Goal: Contribute content: Contribute content

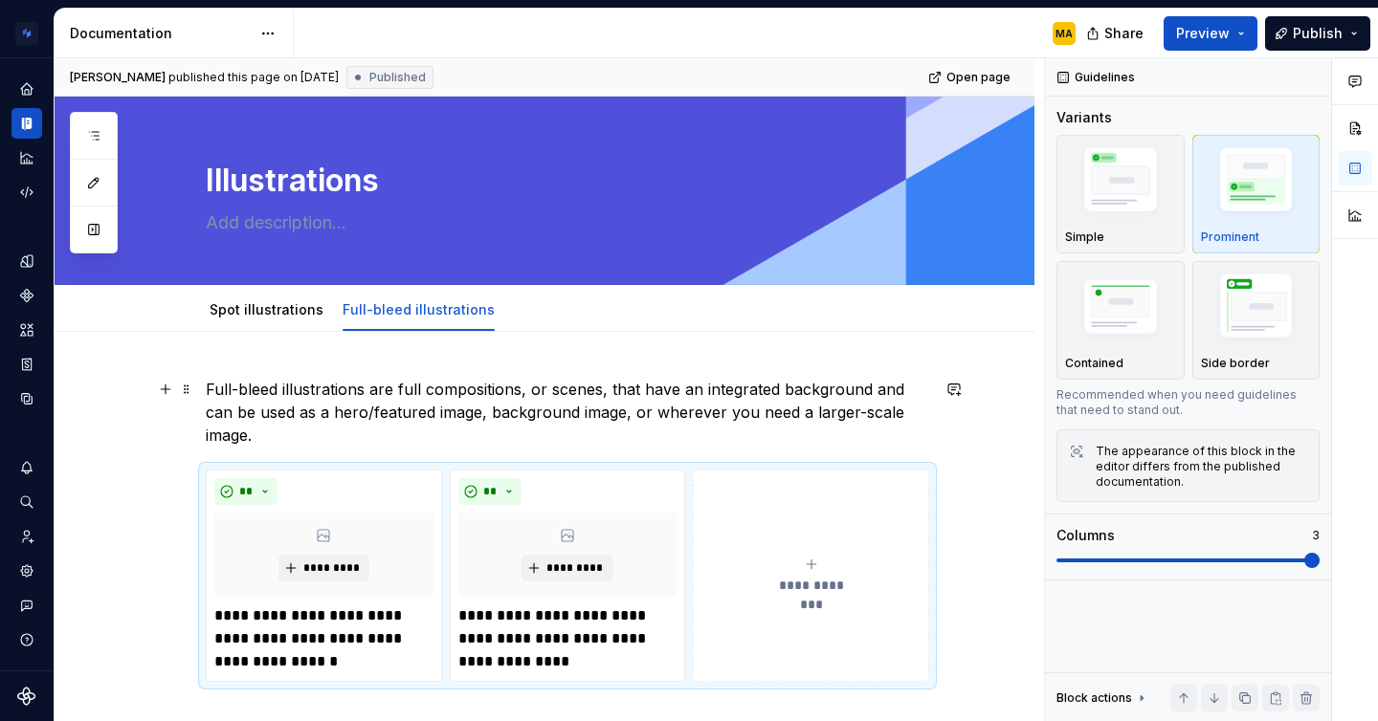
click at [343, 395] on p "Full-bleed illustrations are full compositions, or scenes, that have an integra…" at bounding box center [567, 412] width 723 height 69
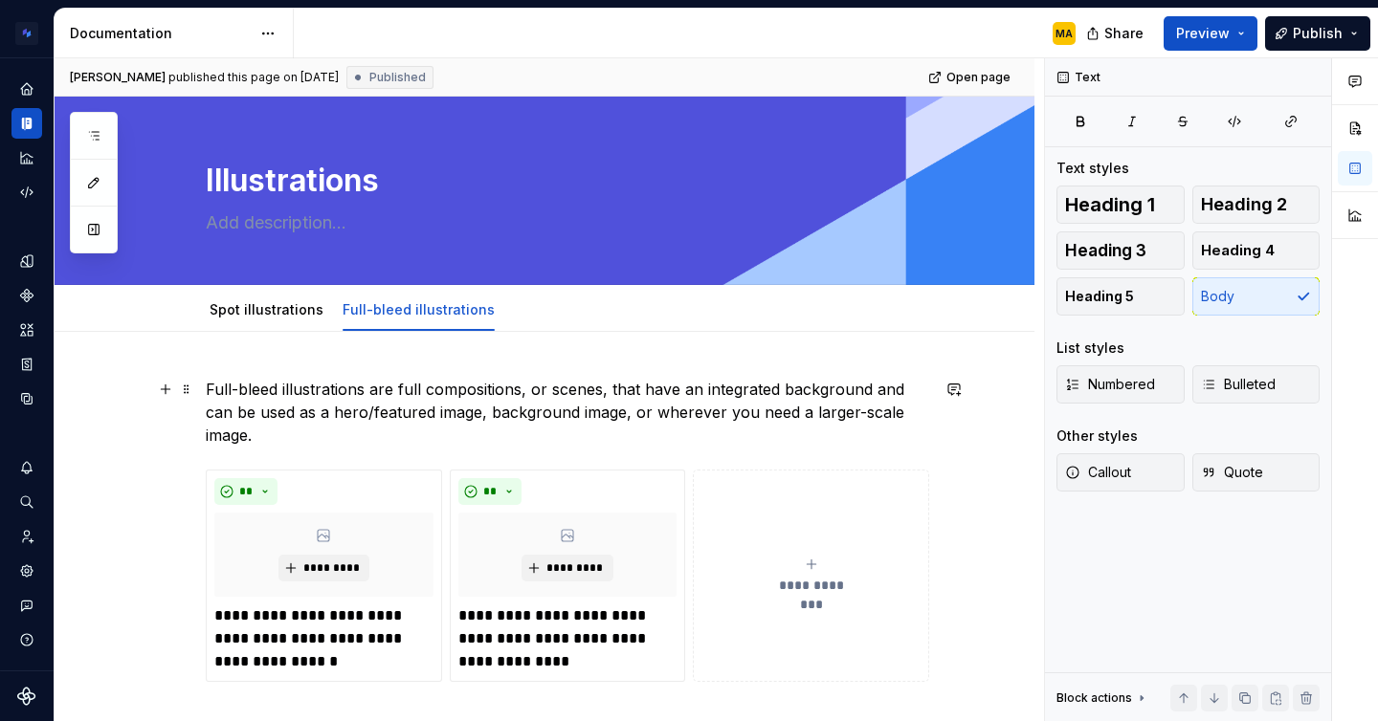
click at [343, 395] on p "Full-bleed illustrations are full compositions, or scenes, that have an integra…" at bounding box center [567, 412] width 723 height 69
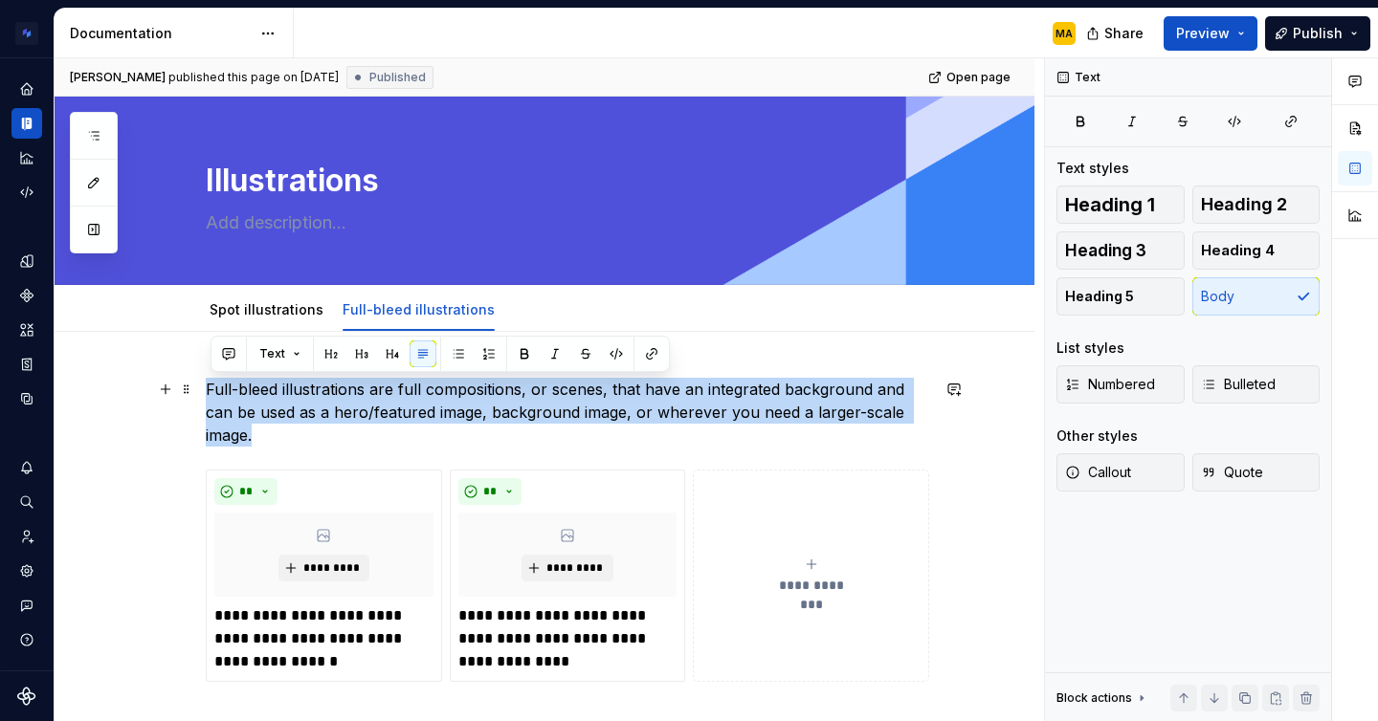
click at [343, 395] on p "Full-bleed illustrations are full compositions, or scenes, that have an integra…" at bounding box center [567, 412] width 723 height 69
click at [1114, 472] on span "Callout" at bounding box center [1098, 472] width 66 height 19
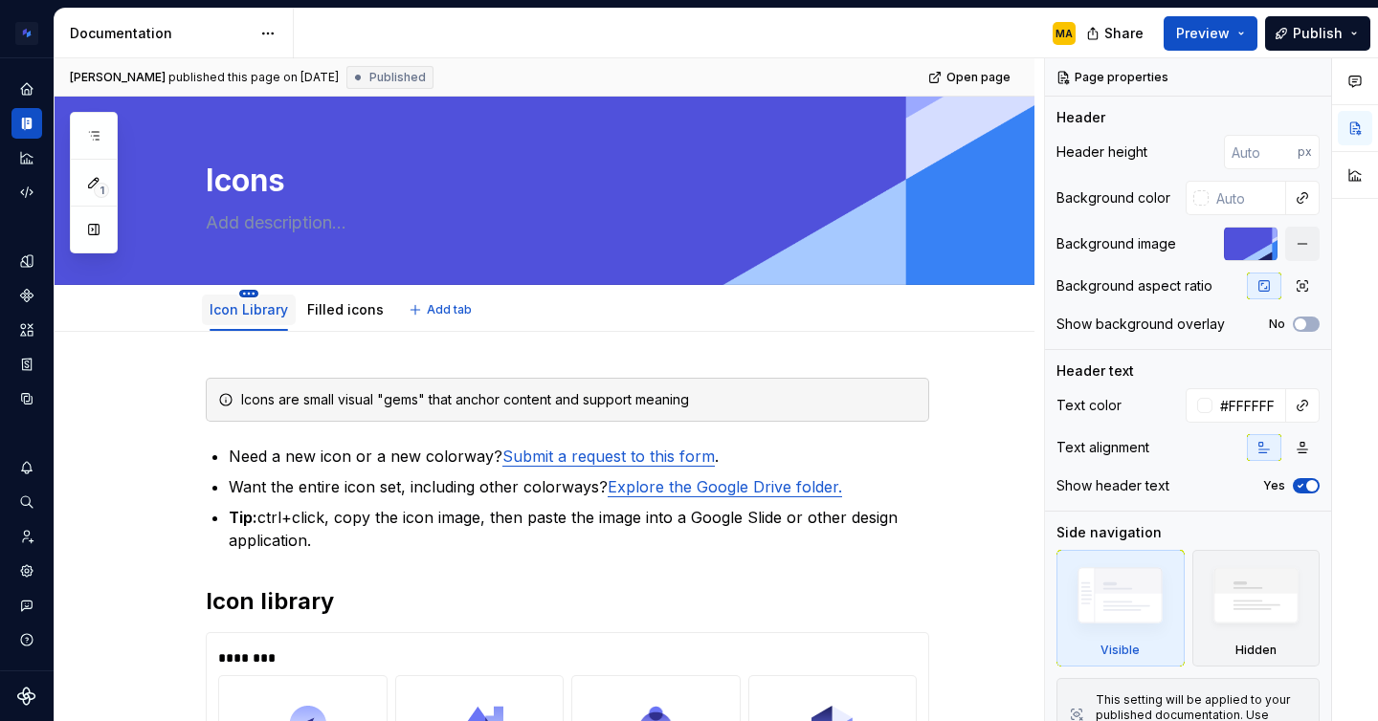
click at [253, 297] on html "Brand Design System MA Design system data Documentation MA Share Preview Publis…" at bounding box center [689, 360] width 1378 height 721
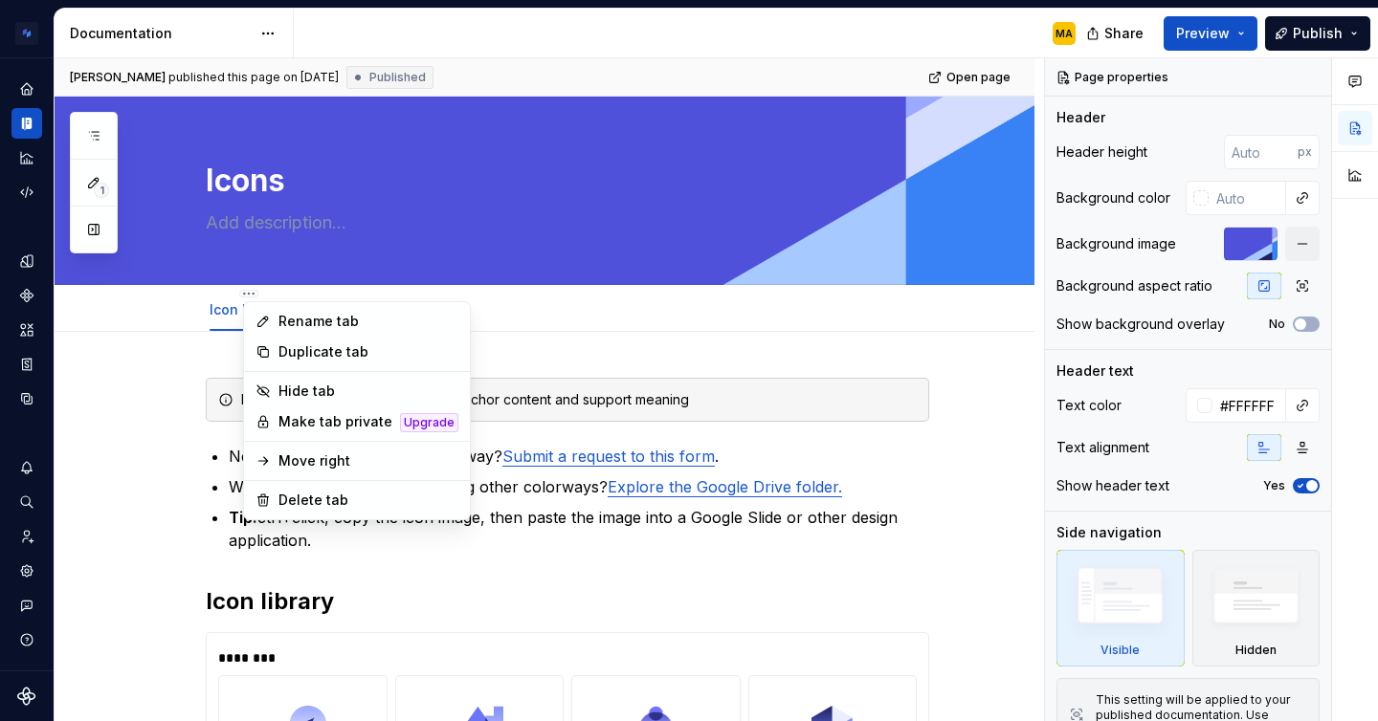
type textarea "*"
click at [277, 316] on div "Rename tab" at bounding box center [357, 321] width 218 height 31
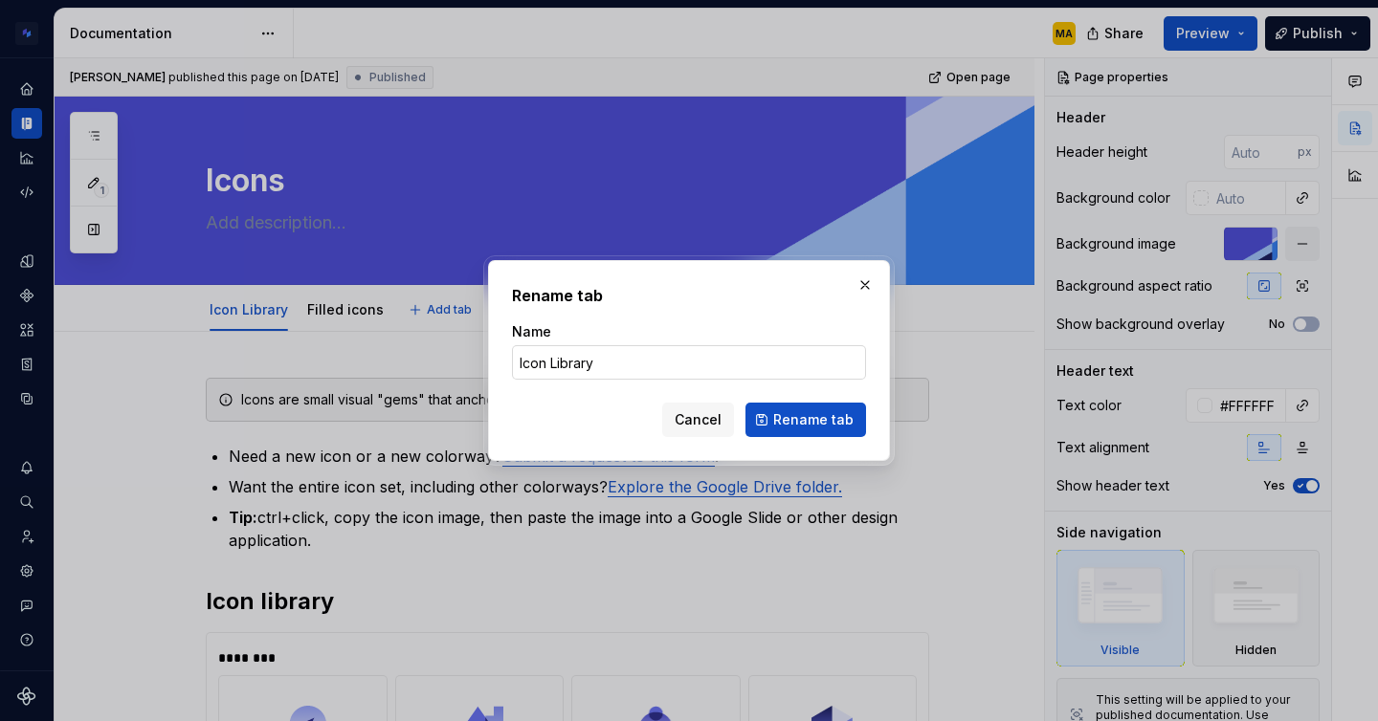
click at [615, 367] on input "Icon Library" at bounding box center [689, 362] width 354 height 34
type input "Line icons"
click at [821, 410] on span "Rename tab" at bounding box center [813, 419] width 80 height 19
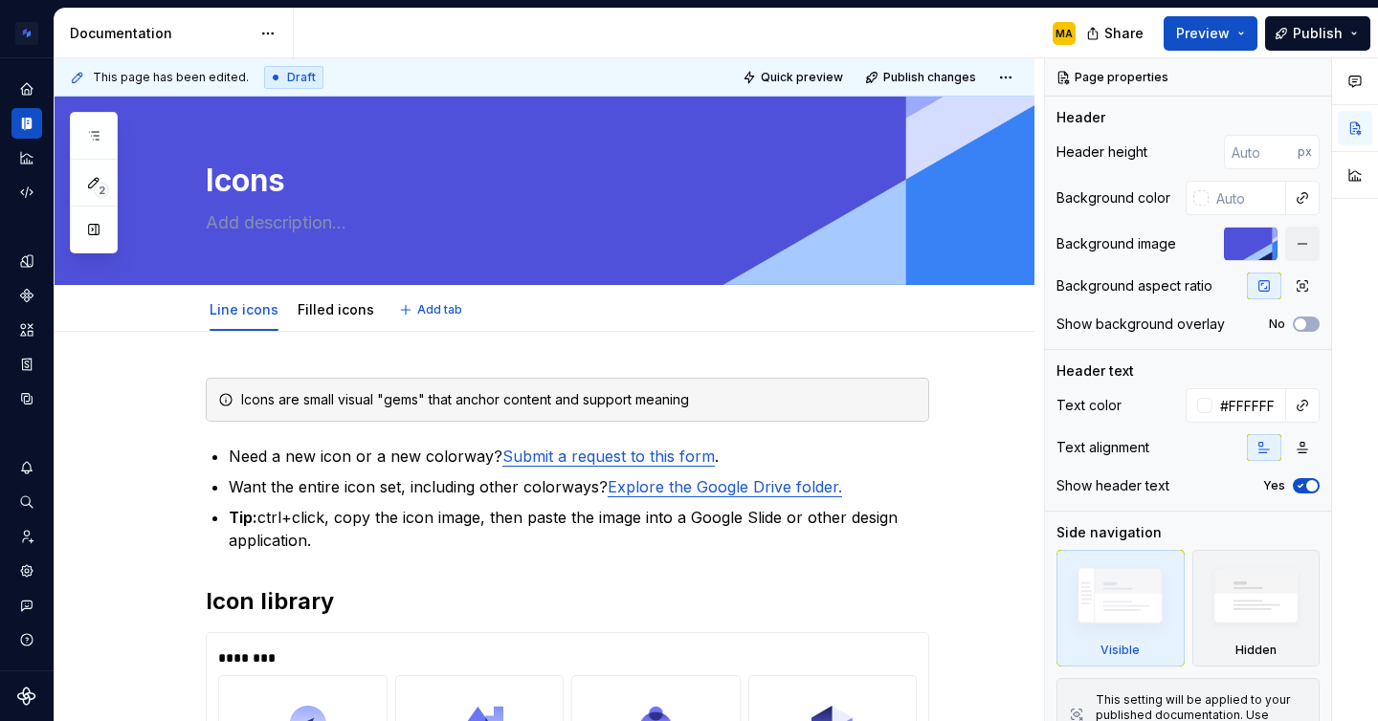
type textarea "*"
click at [373, 541] on p "Tip: ctrl+click, copy the icon image, then paste the image into a Google Slide …" at bounding box center [579, 529] width 700 height 46
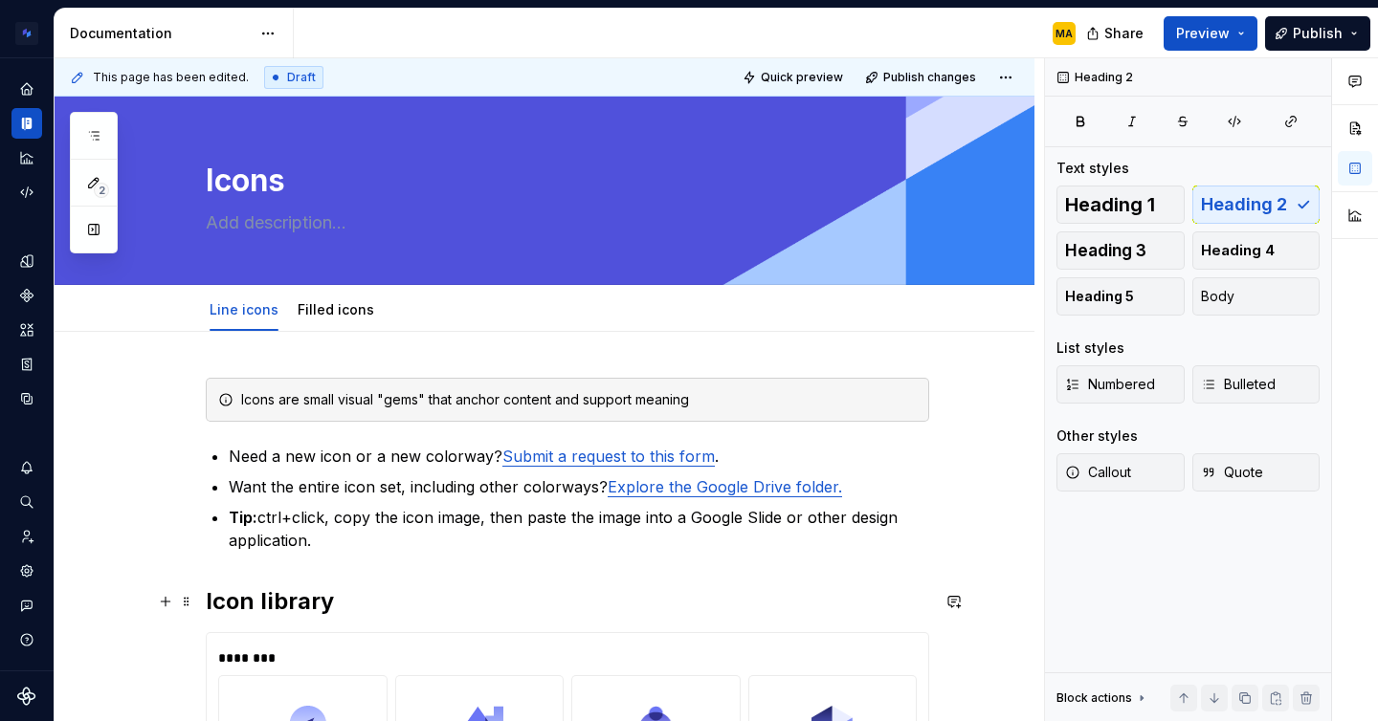
click at [327, 603] on h2 "Icon library" at bounding box center [567, 601] width 723 height 31
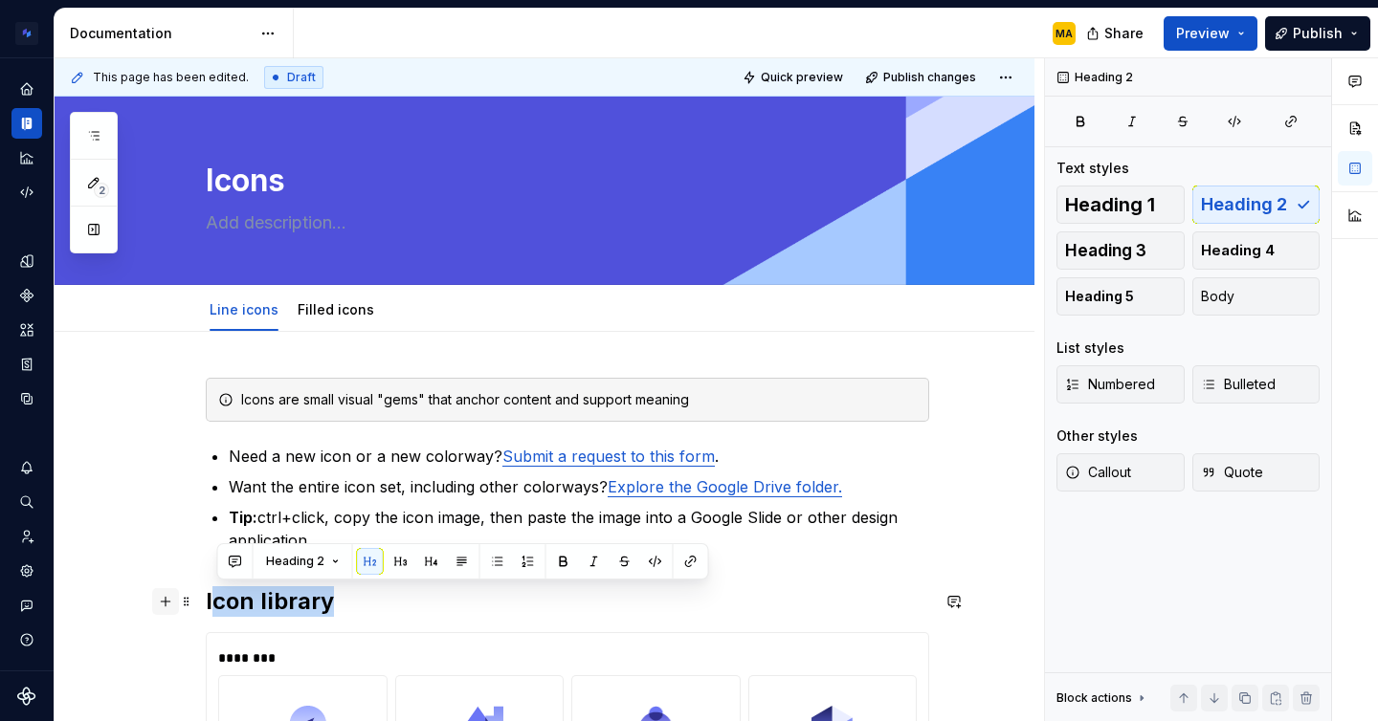
drag, startPoint x: 348, startPoint y: 604, endPoint x: 175, endPoint y: 606, distance: 173.2
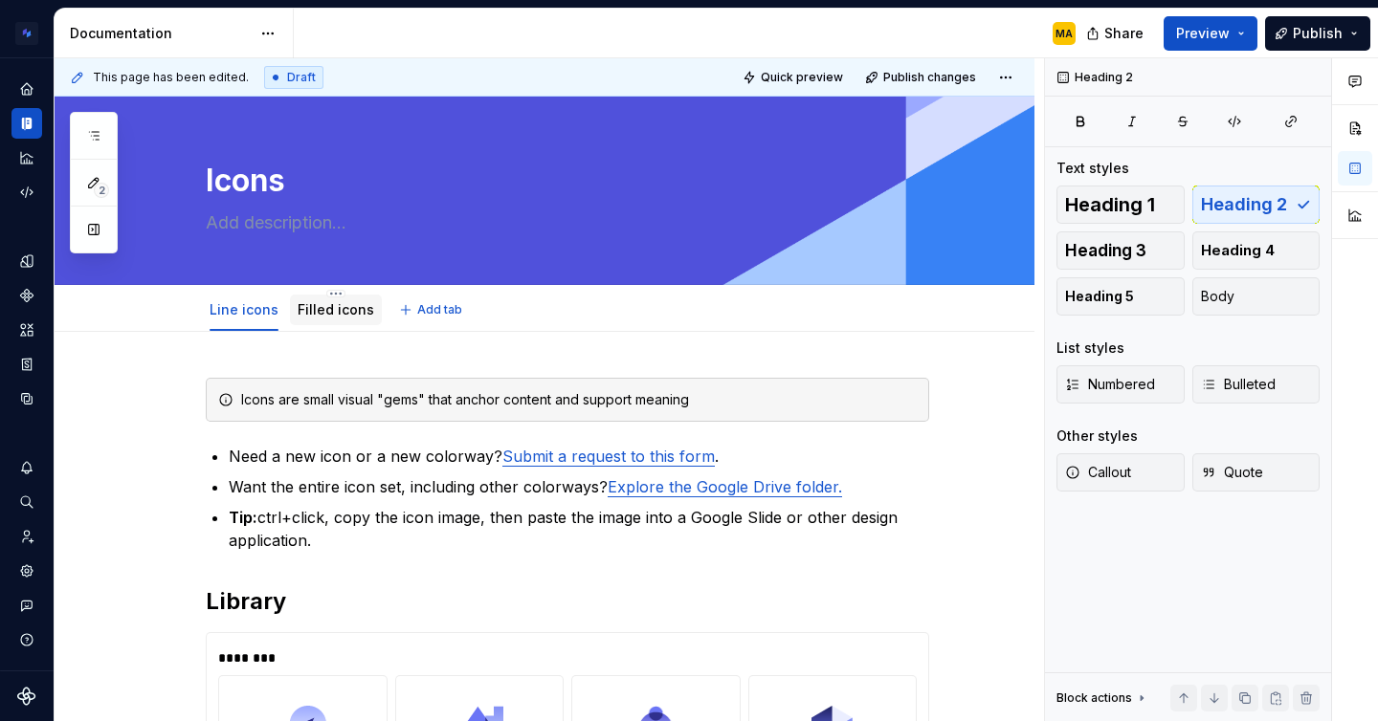
click at [321, 316] on link "Filled icons" at bounding box center [336, 309] width 77 height 16
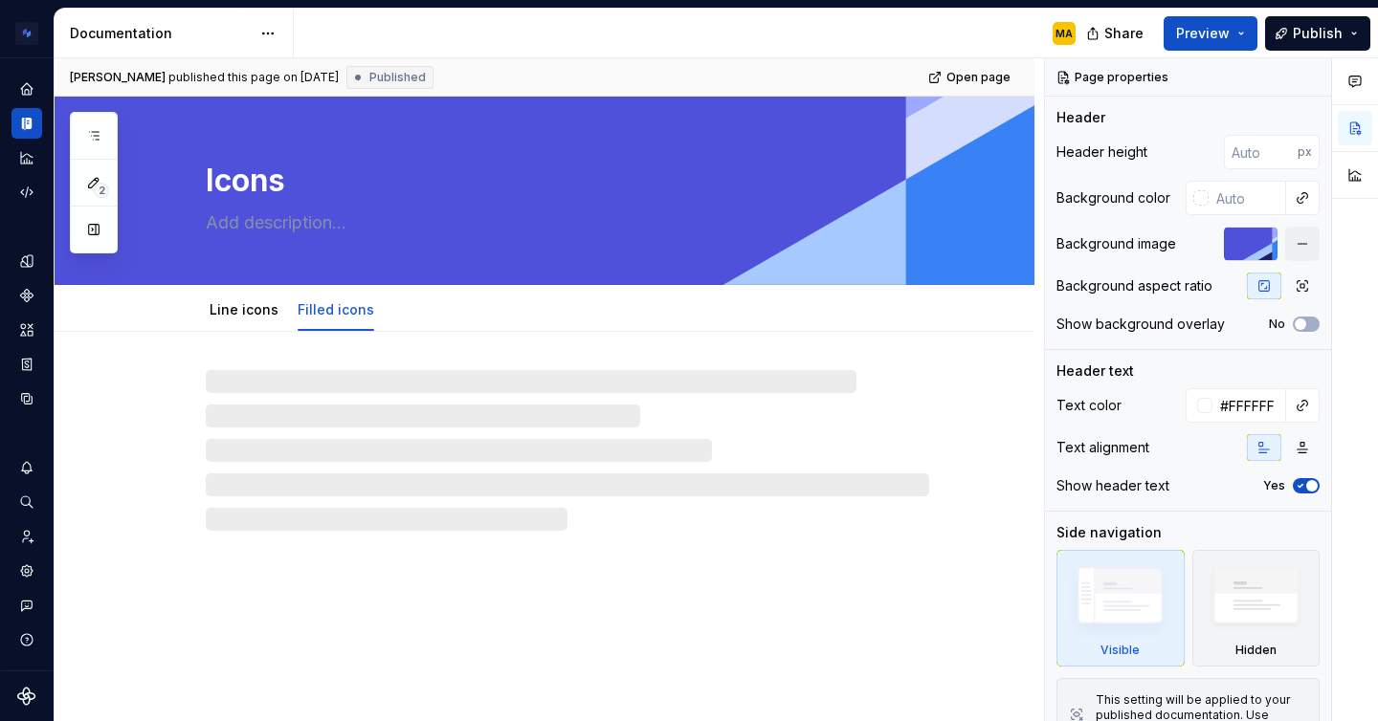
type textarea "*"
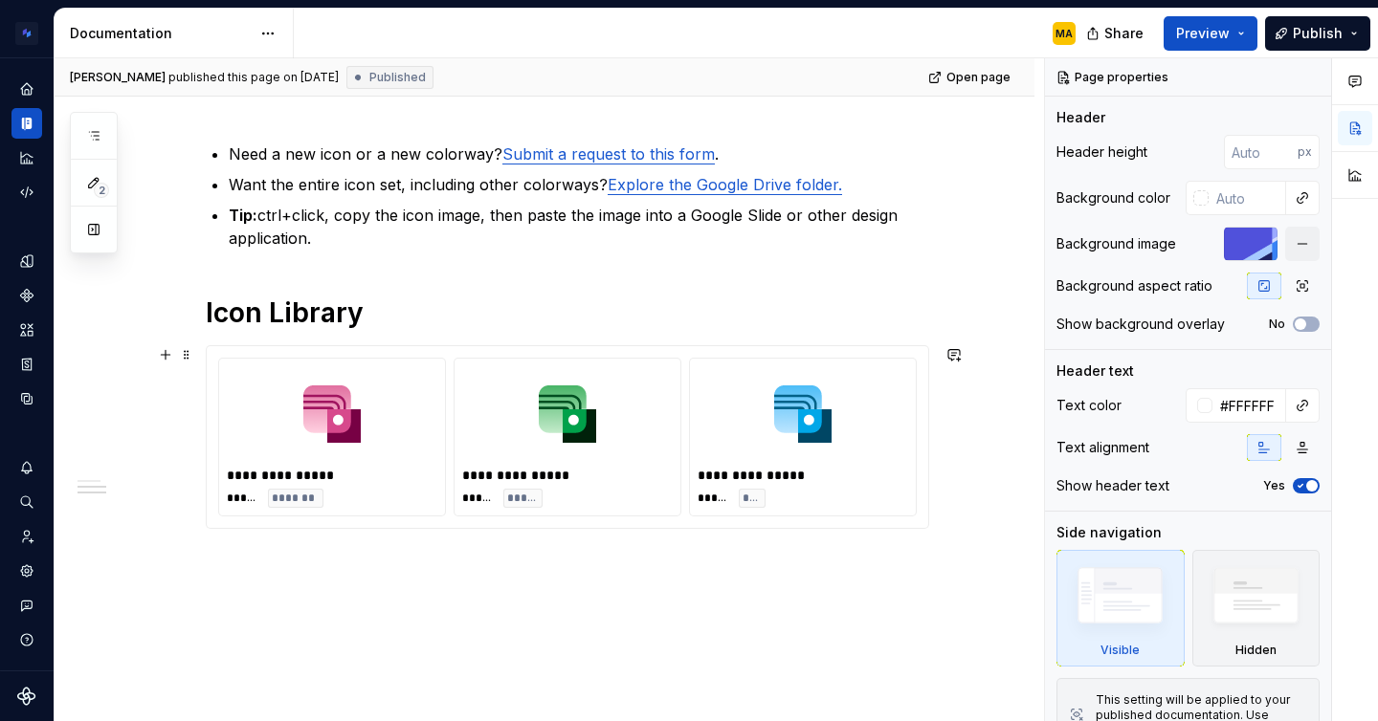
scroll to position [1303, 0]
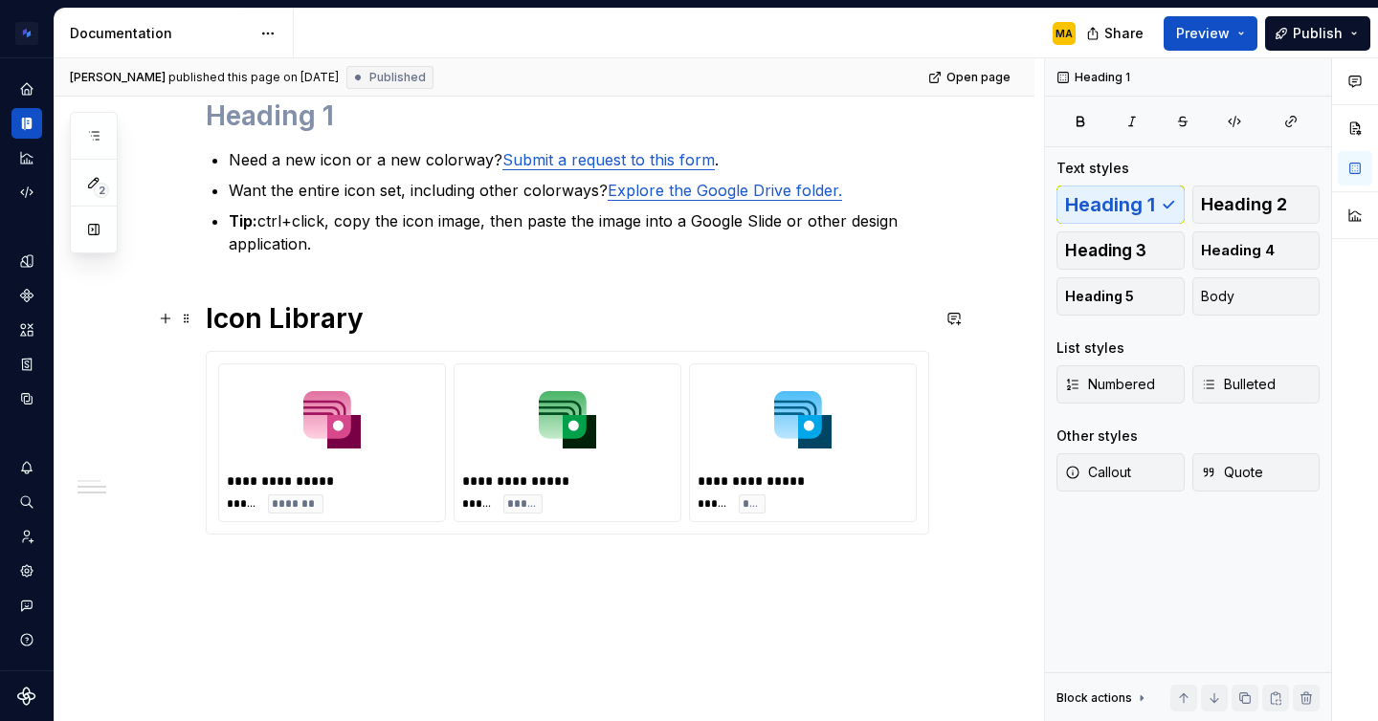
click at [267, 320] on h1 "Icon Library" at bounding box center [567, 318] width 723 height 34
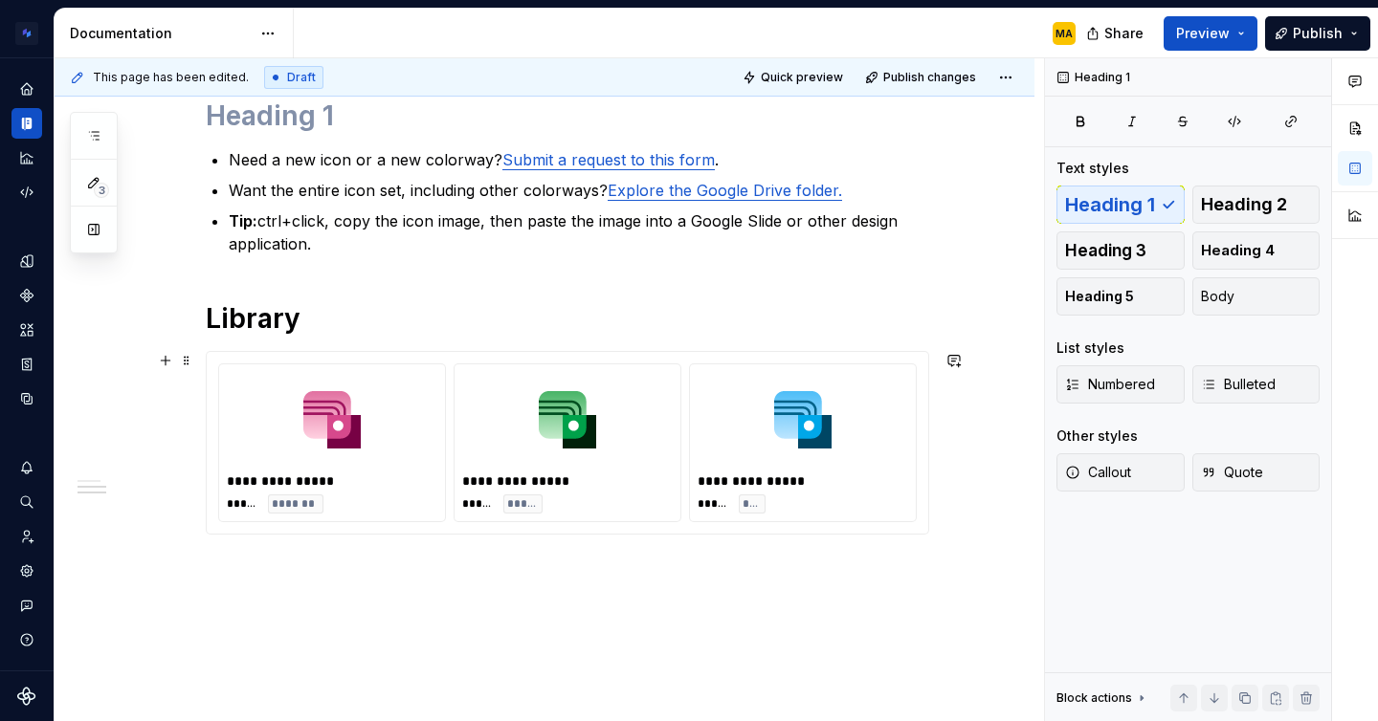
click at [350, 440] on img at bounding box center [331, 420] width 57 height 80
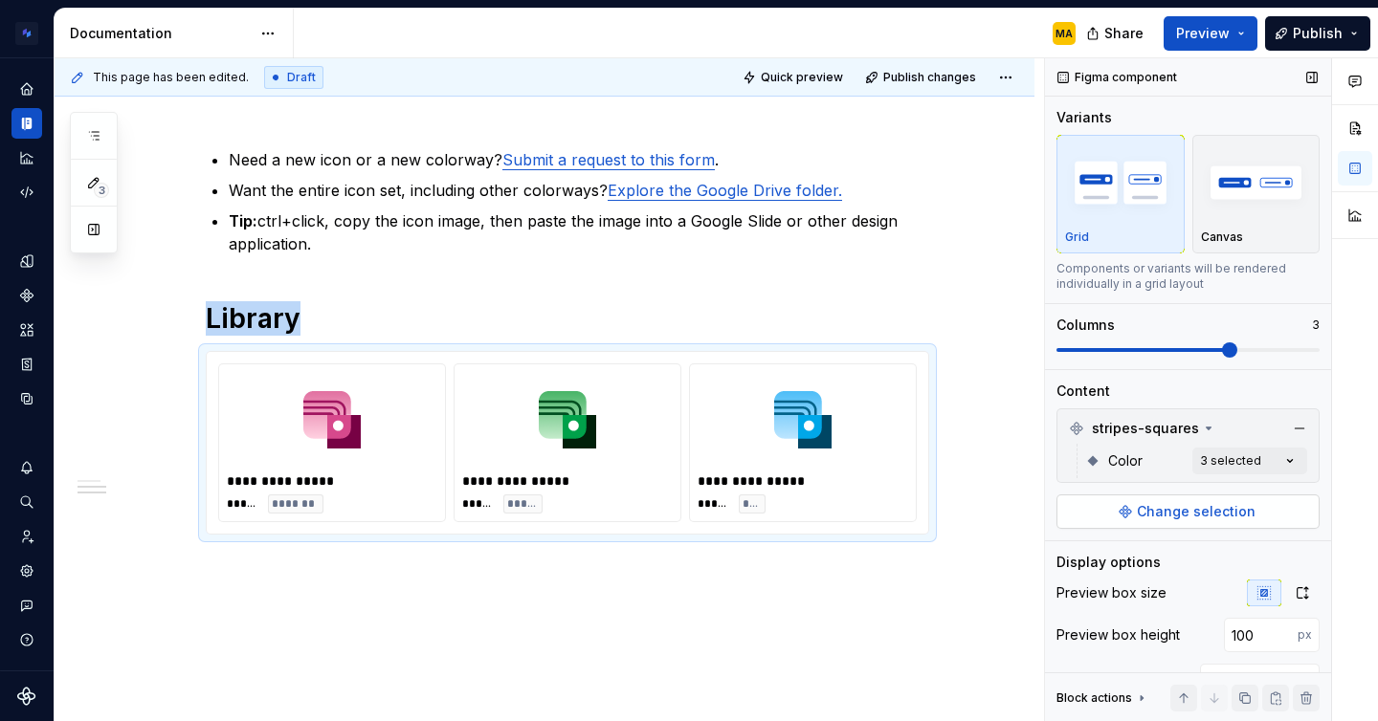
click at [1144, 521] on button "Change selection" at bounding box center [1187, 512] width 263 height 34
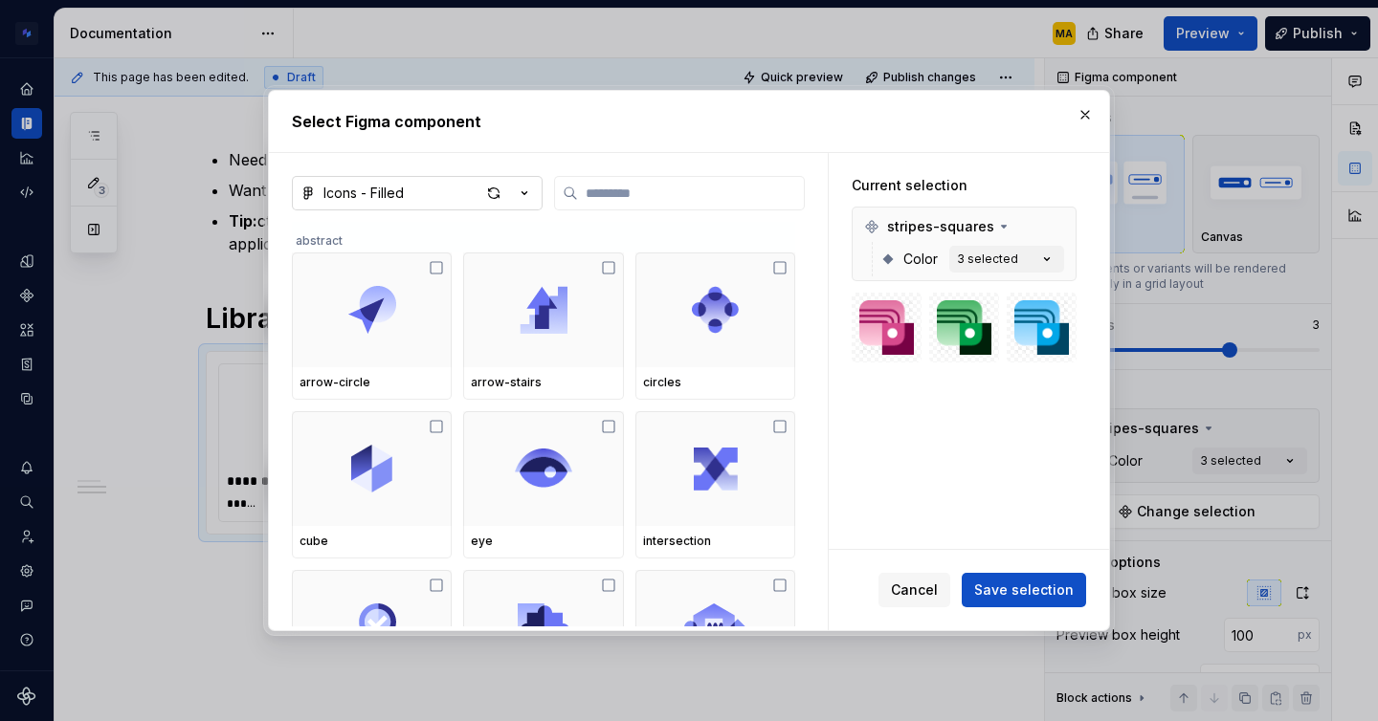
click at [410, 198] on button "Icons - Filled" at bounding box center [417, 193] width 251 height 34
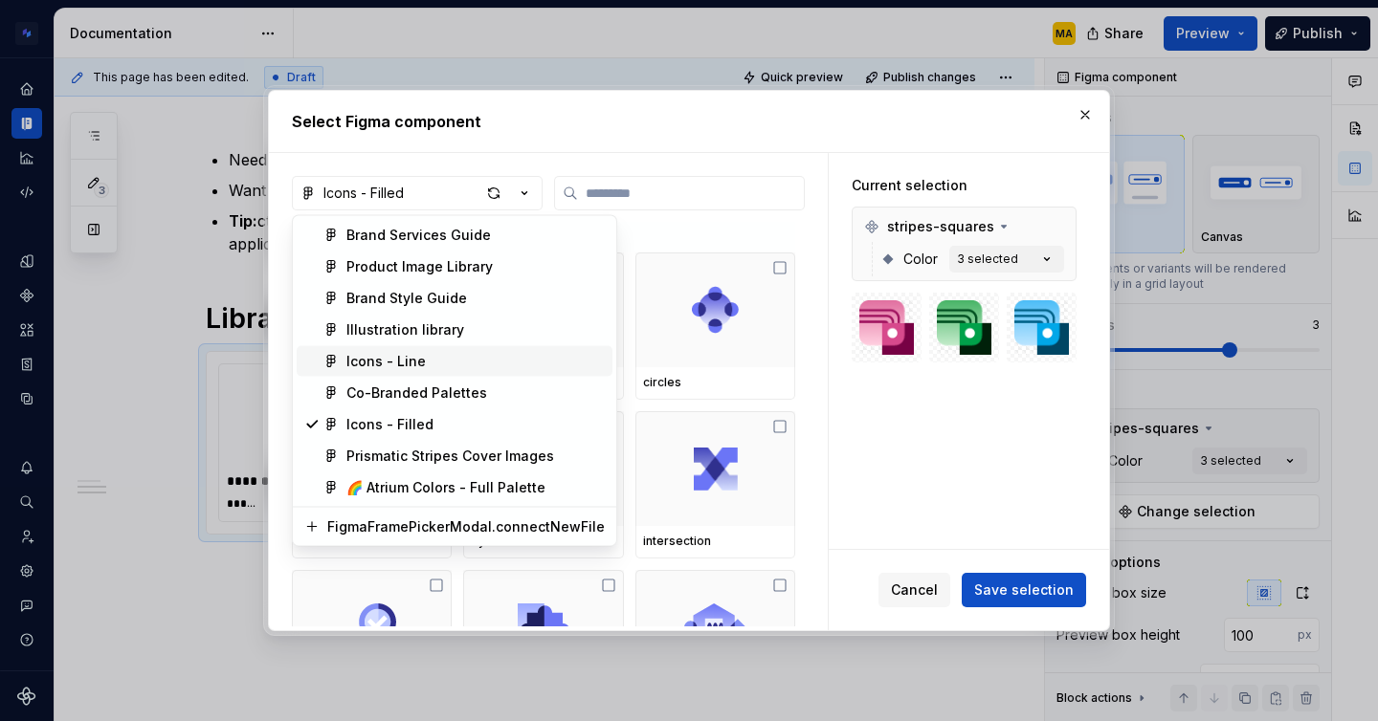
click at [386, 352] on div "Icons - Line" at bounding box center [385, 361] width 79 height 19
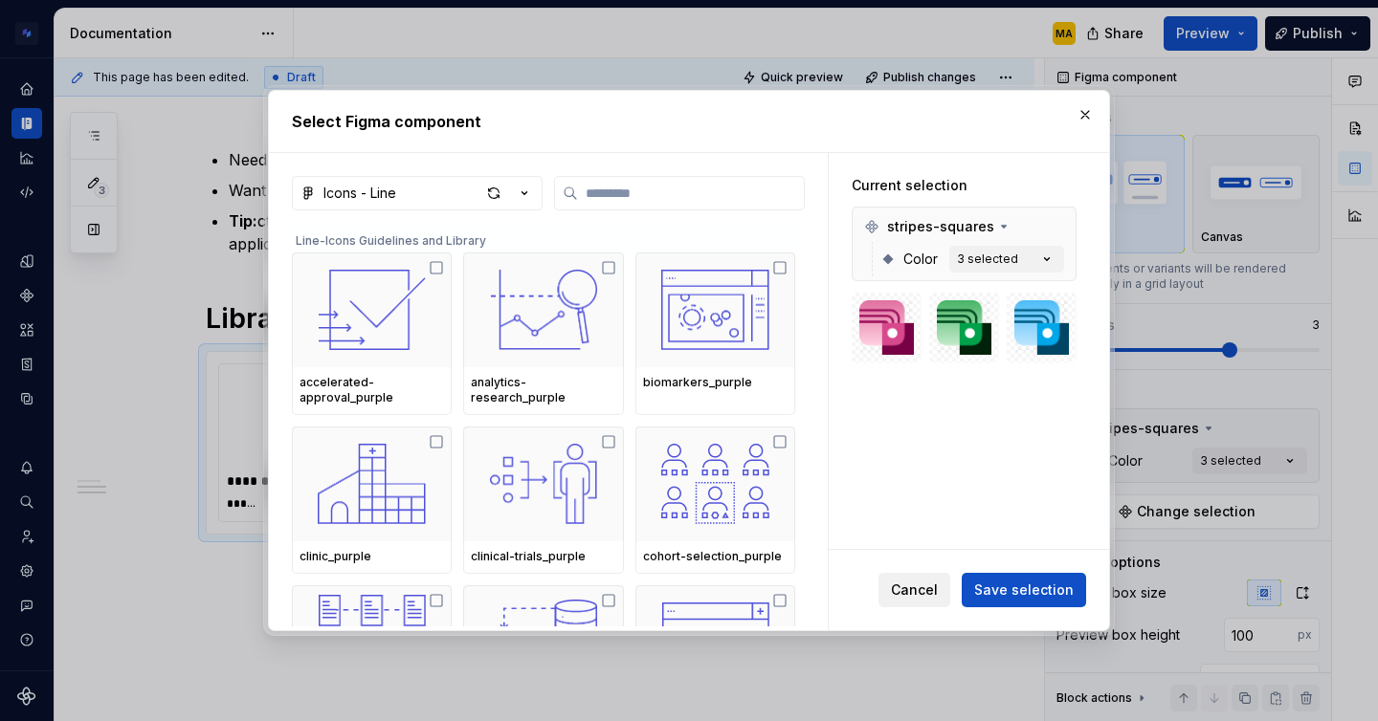
click at [922, 600] on button "Cancel" at bounding box center [914, 590] width 72 height 34
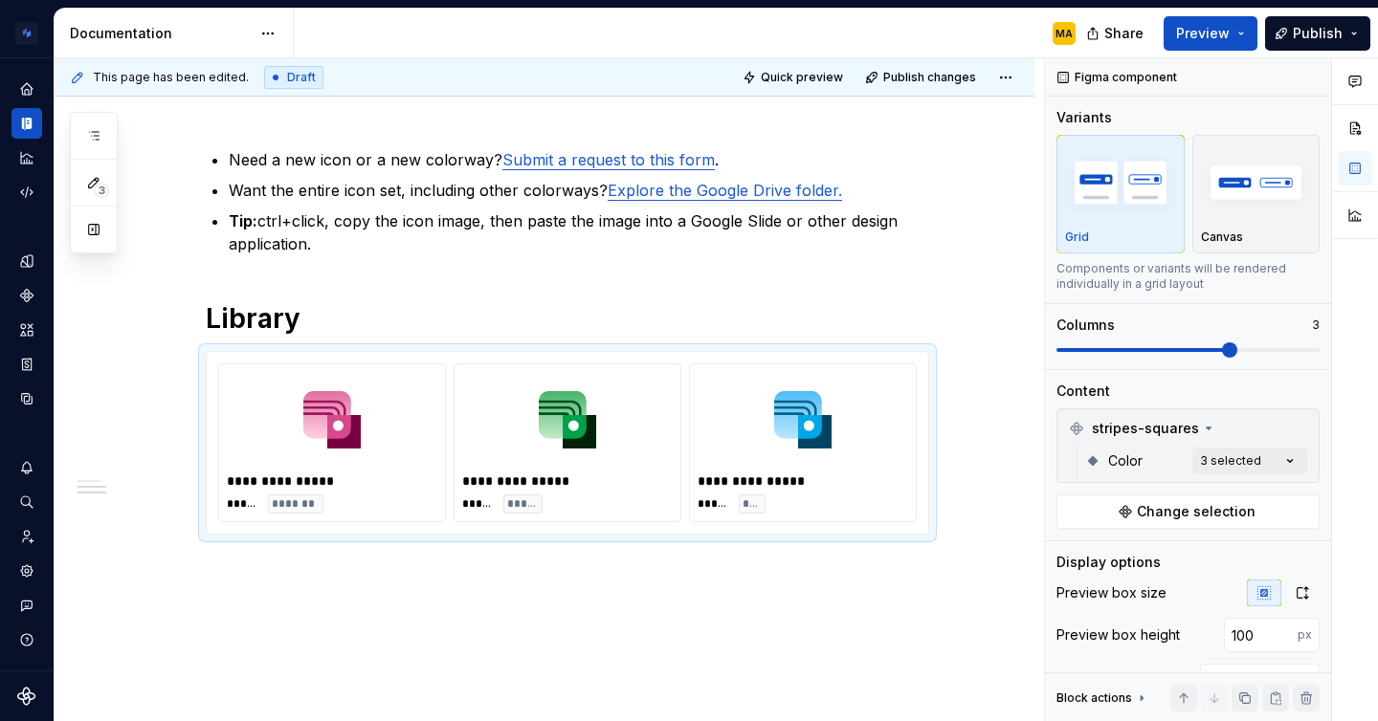
click at [189, 364] on span at bounding box center [186, 360] width 15 height 27
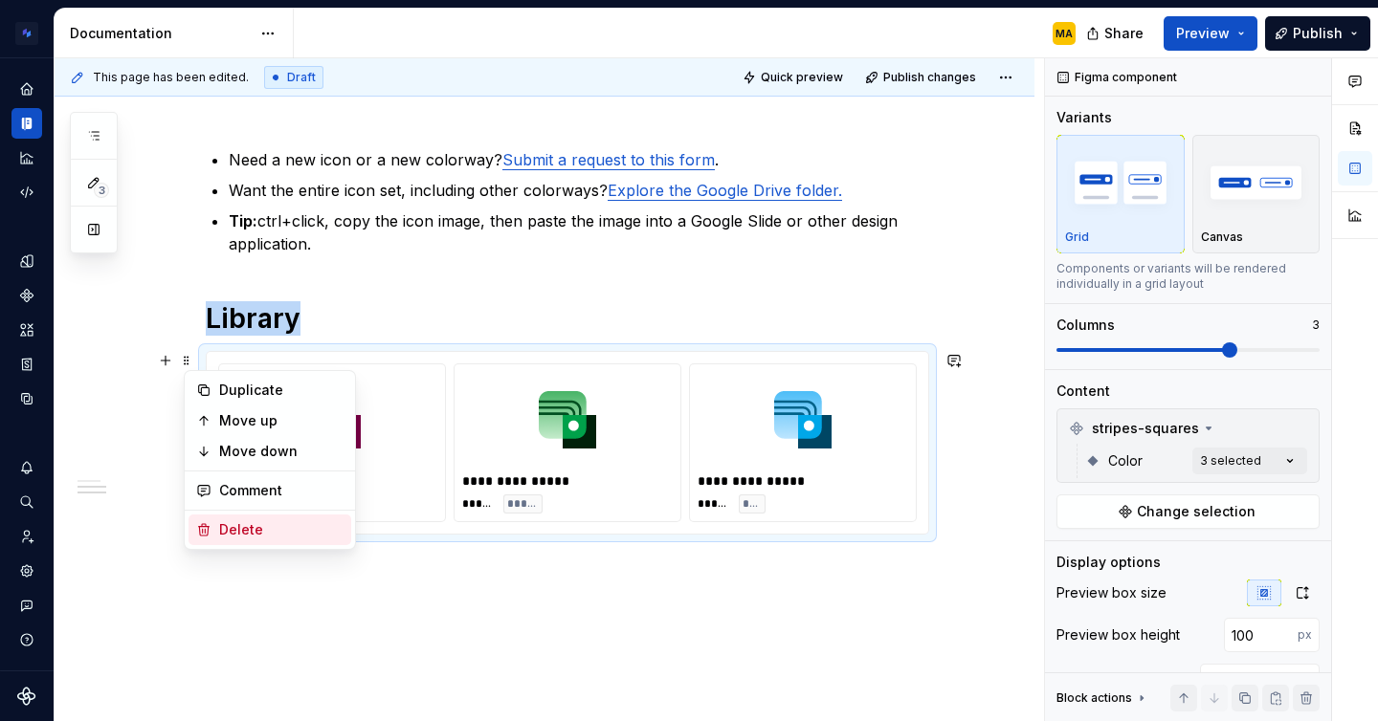
click at [257, 541] on div "Delete" at bounding box center [269, 530] width 163 height 31
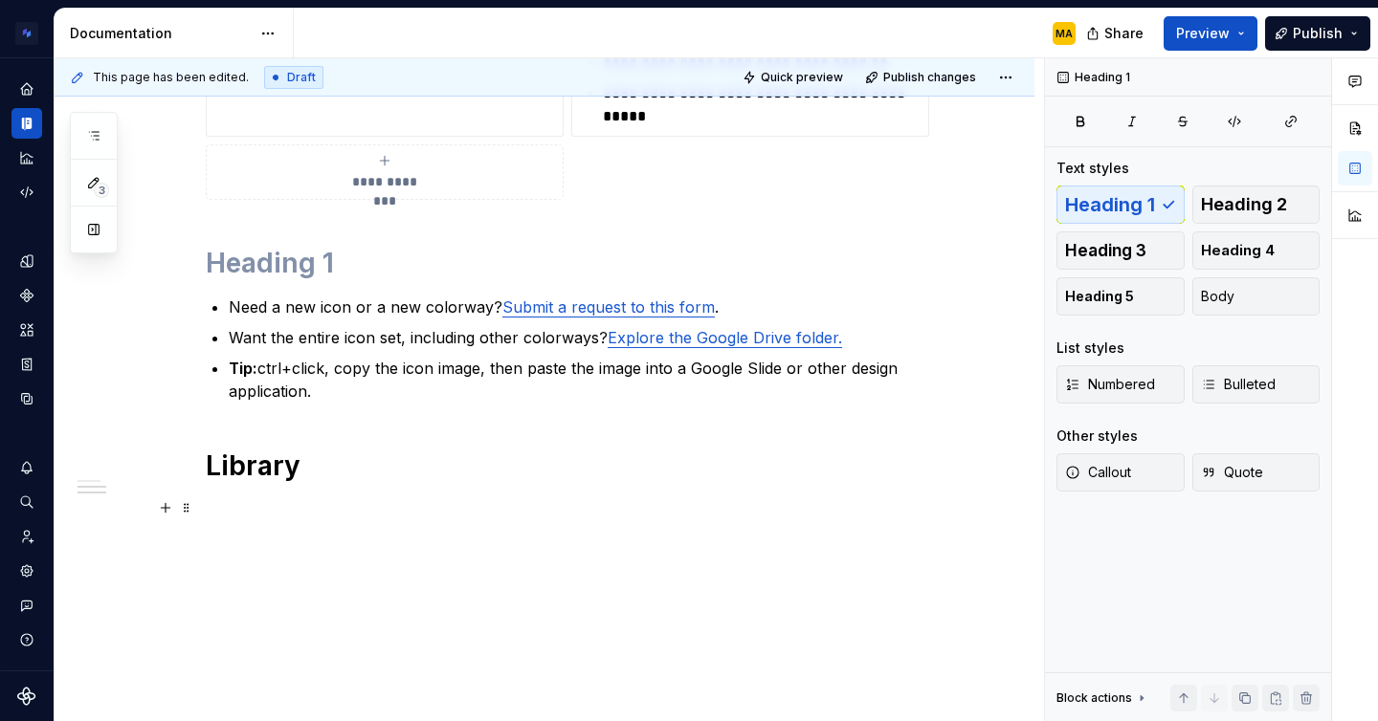
scroll to position [1156, 0]
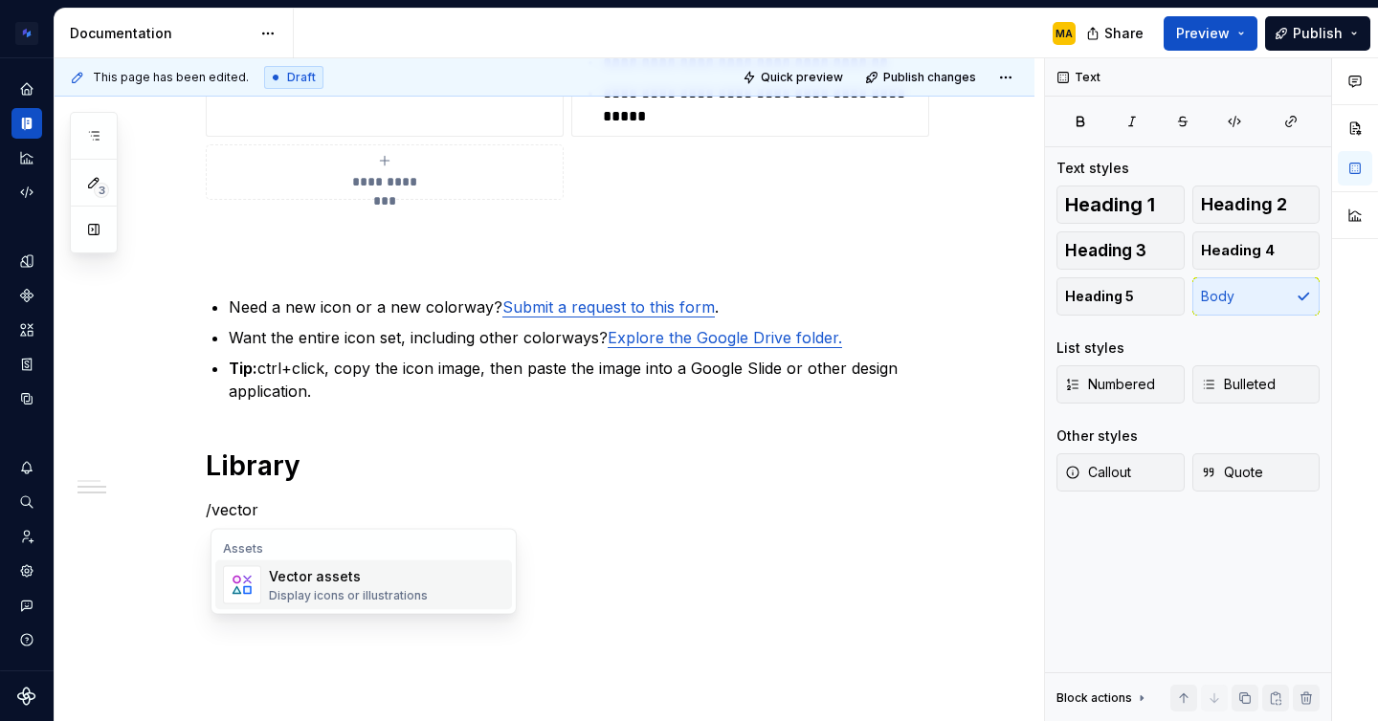
click at [330, 592] on div "Display icons or illustrations" at bounding box center [348, 595] width 159 height 15
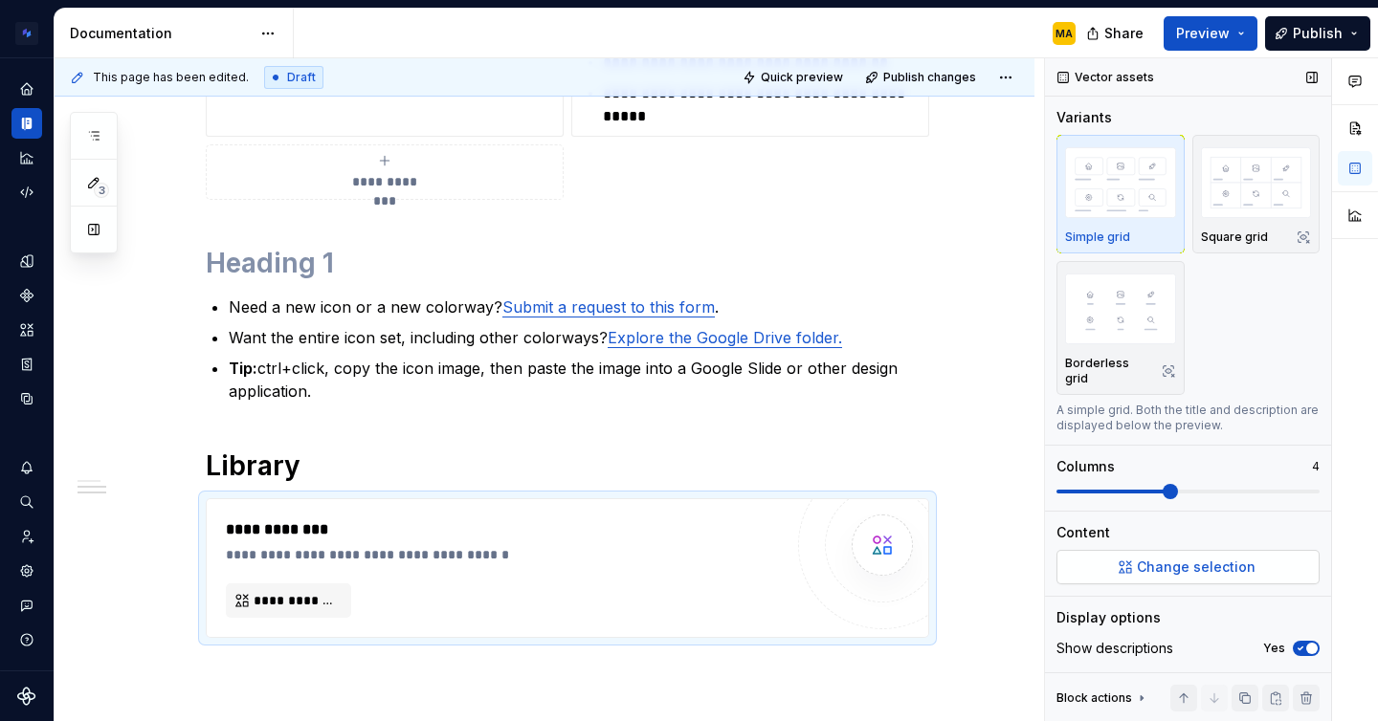
click at [1164, 562] on button "Change selection" at bounding box center [1187, 567] width 263 height 34
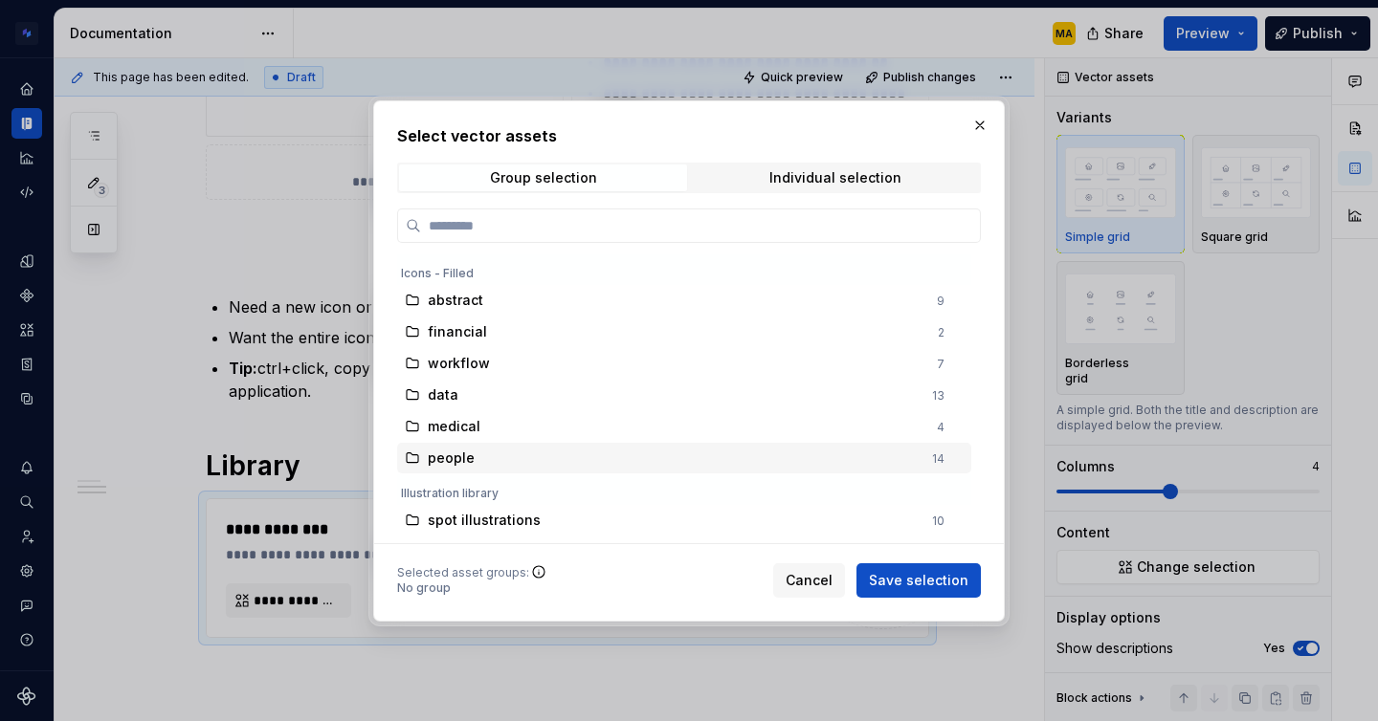
scroll to position [86, 0]
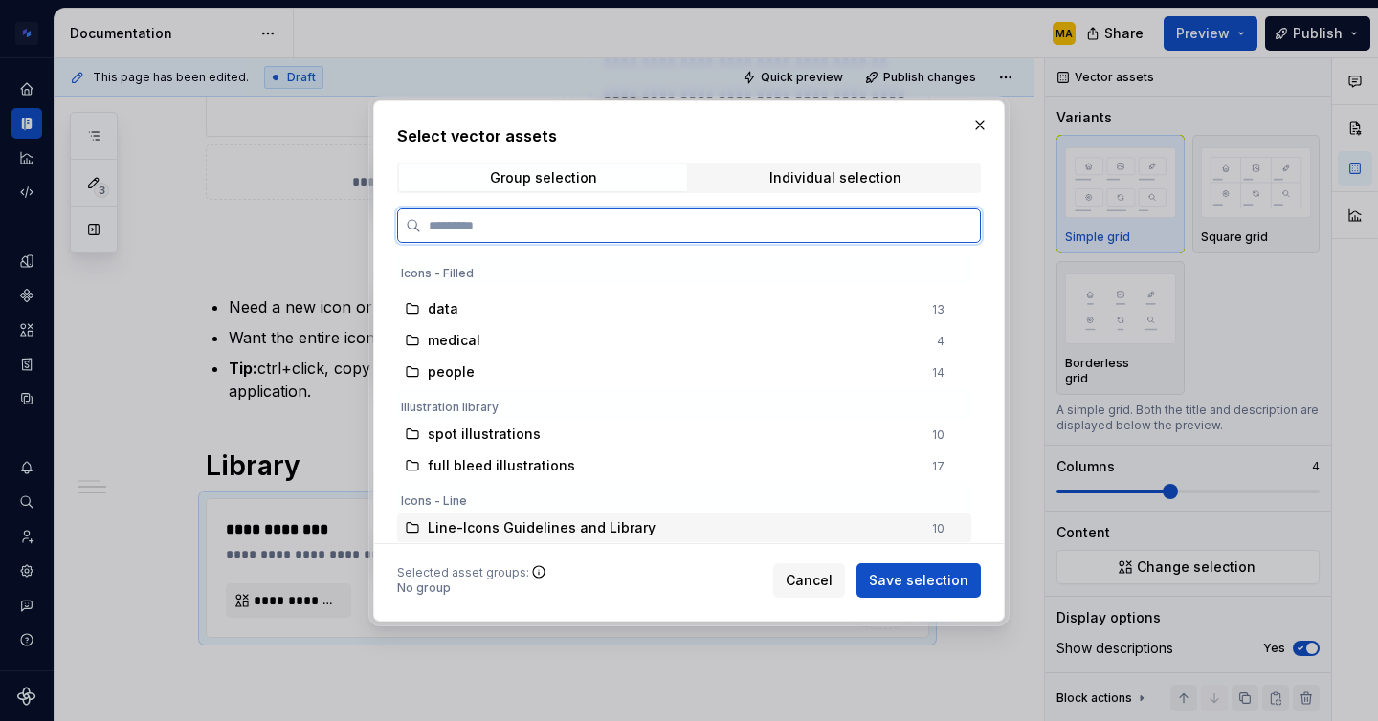
click at [520, 527] on span "Line-Icons Guidelines and Library" at bounding box center [542, 527] width 228 height 19
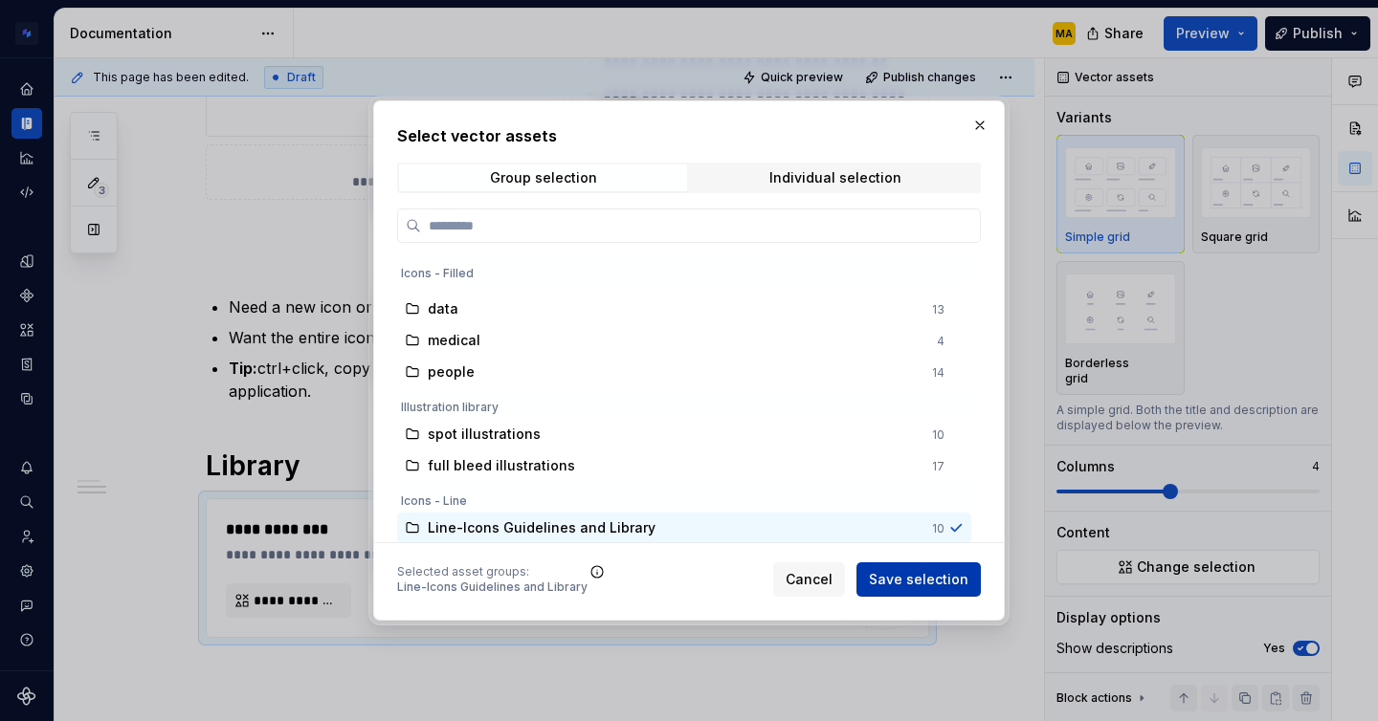
click at [919, 589] on span "Save selection" at bounding box center [918, 579] width 99 height 19
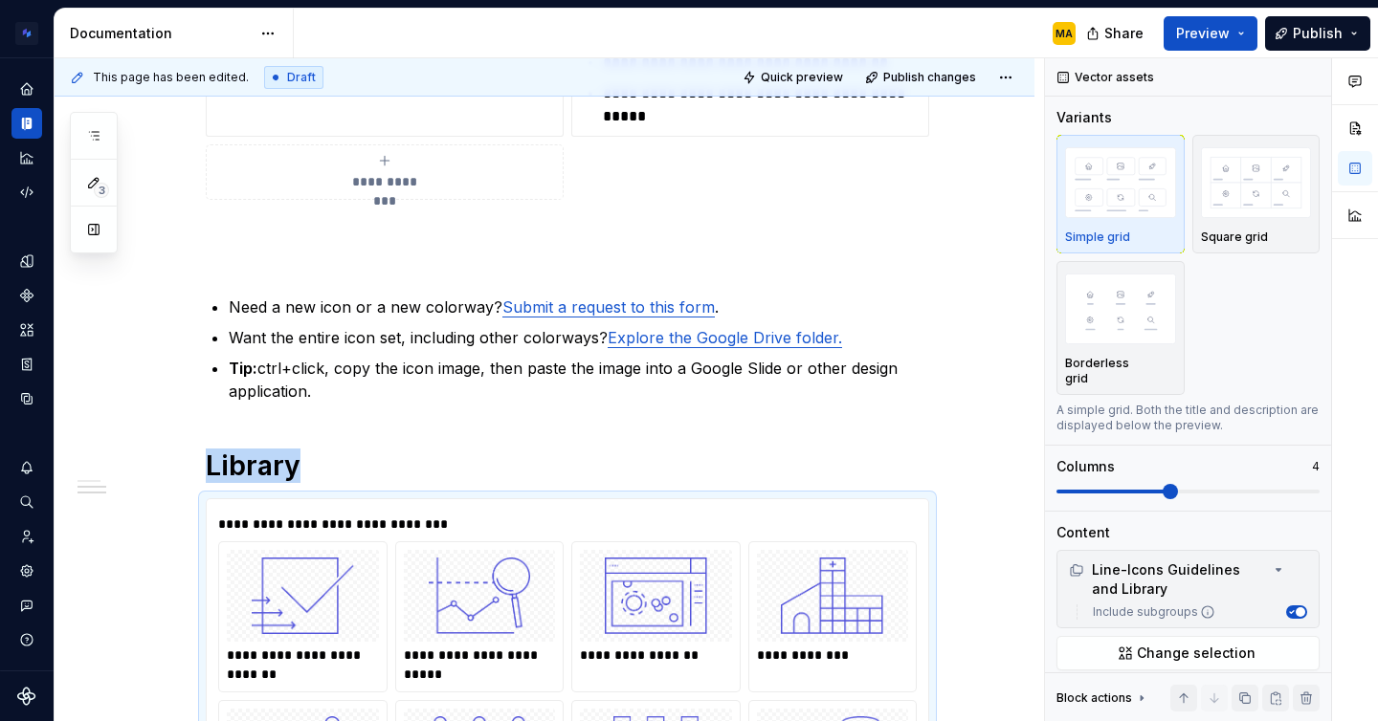
scroll to position [1456, 0]
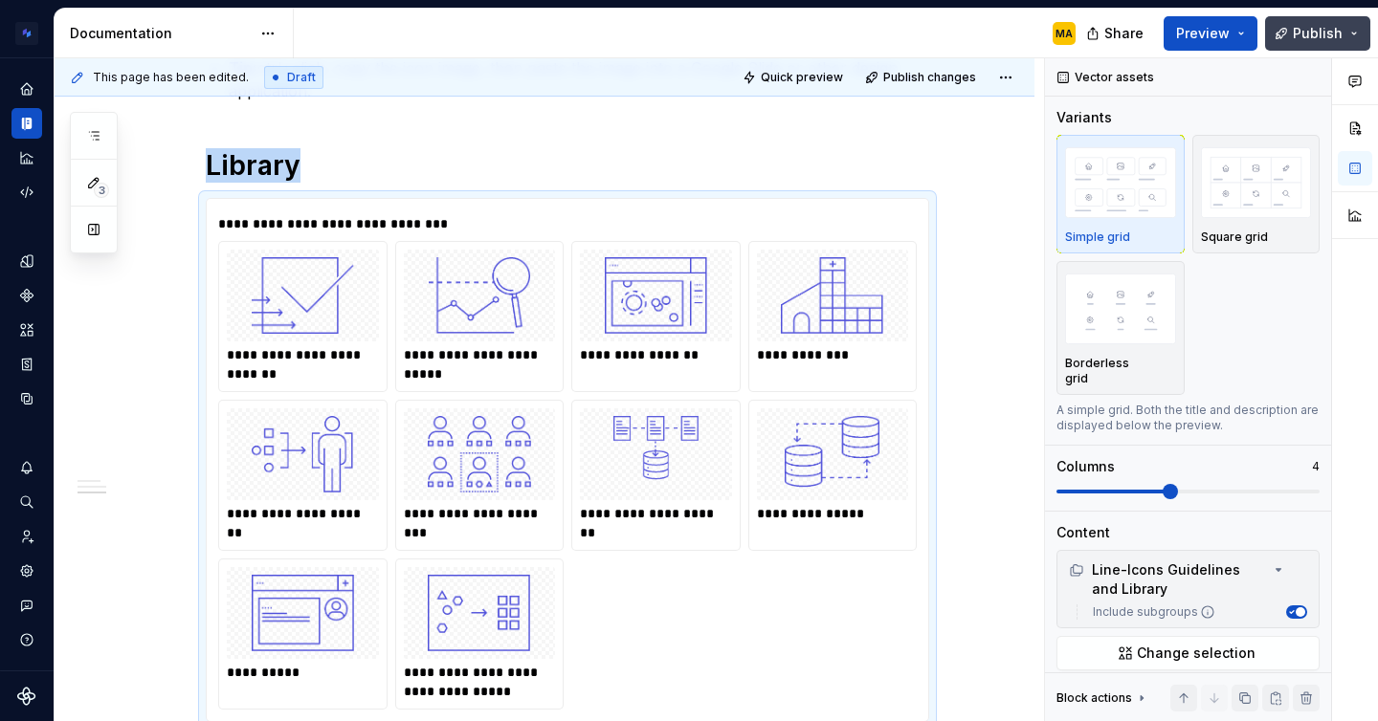
click at [1288, 27] on button "Publish" at bounding box center [1317, 33] width 105 height 34
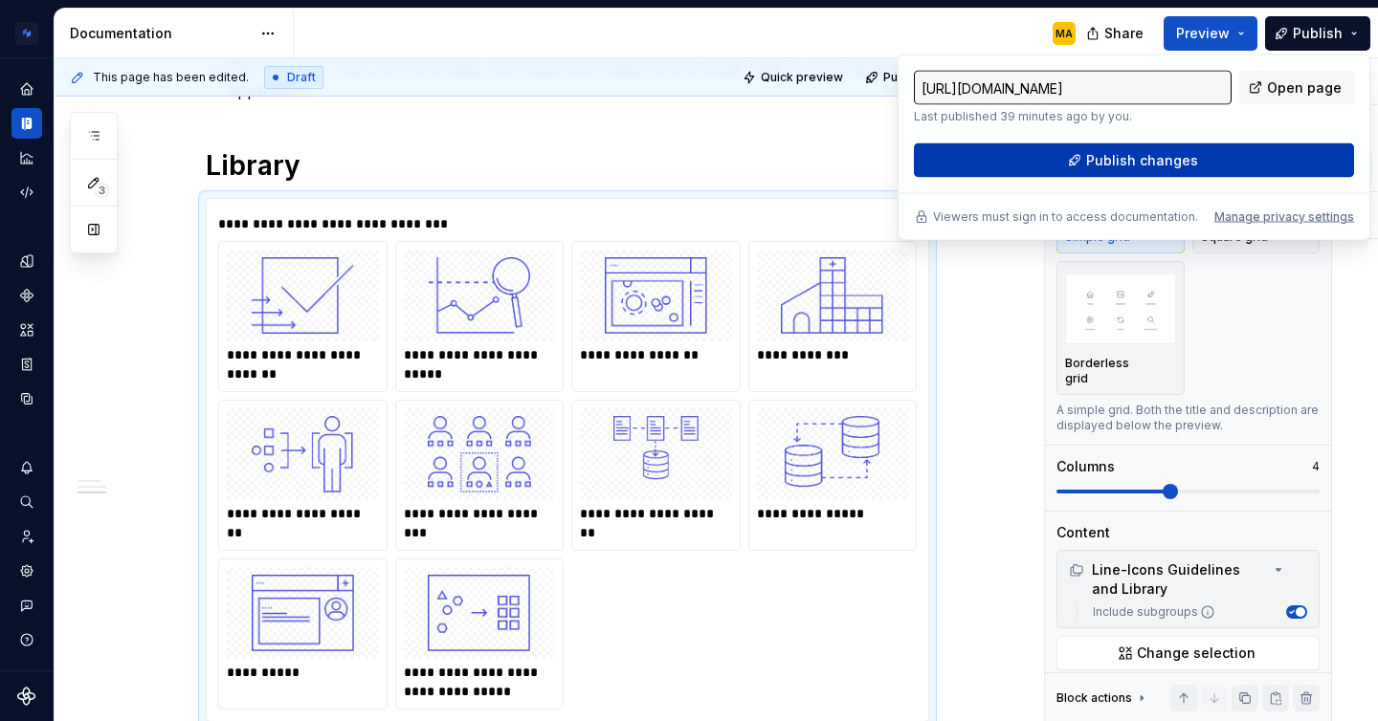
click at [1132, 158] on span "Publish changes" at bounding box center [1142, 160] width 112 height 19
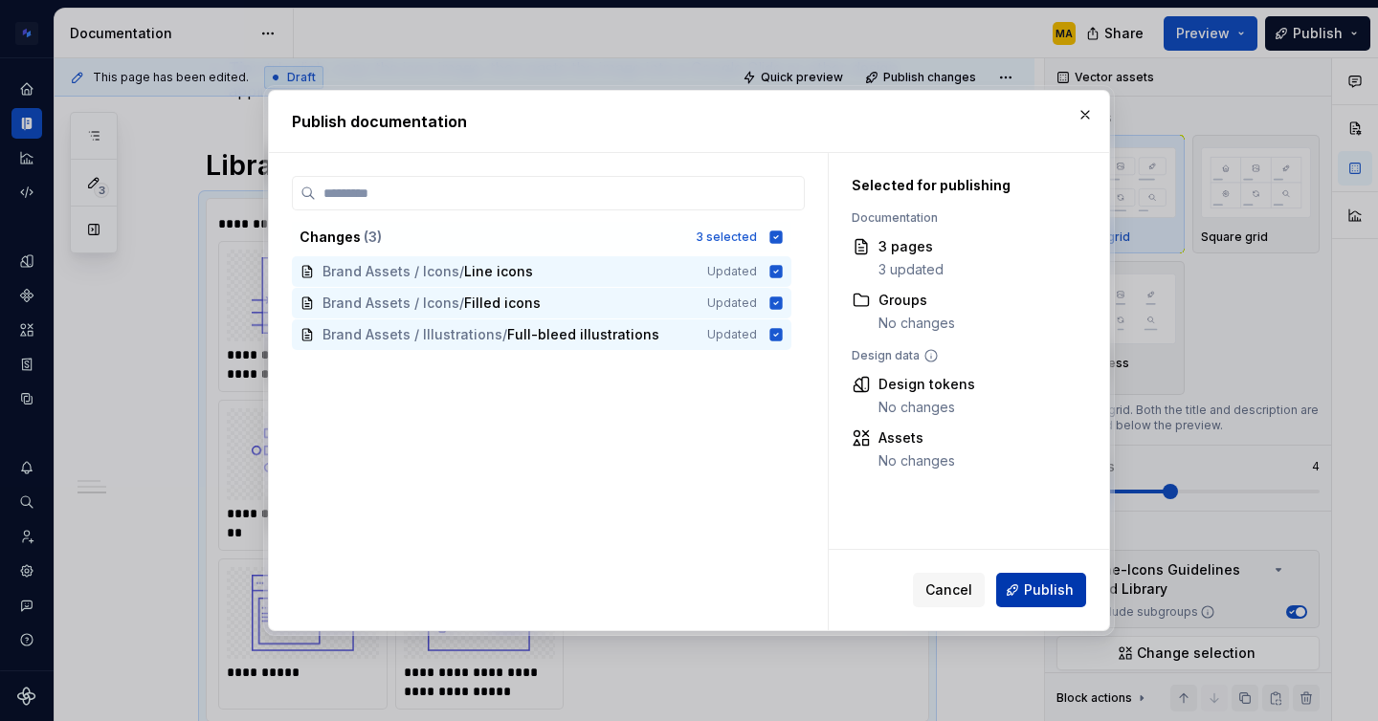
click at [1059, 604] on button "Publish" at bounding box center [1041, 590] width 90 height 34
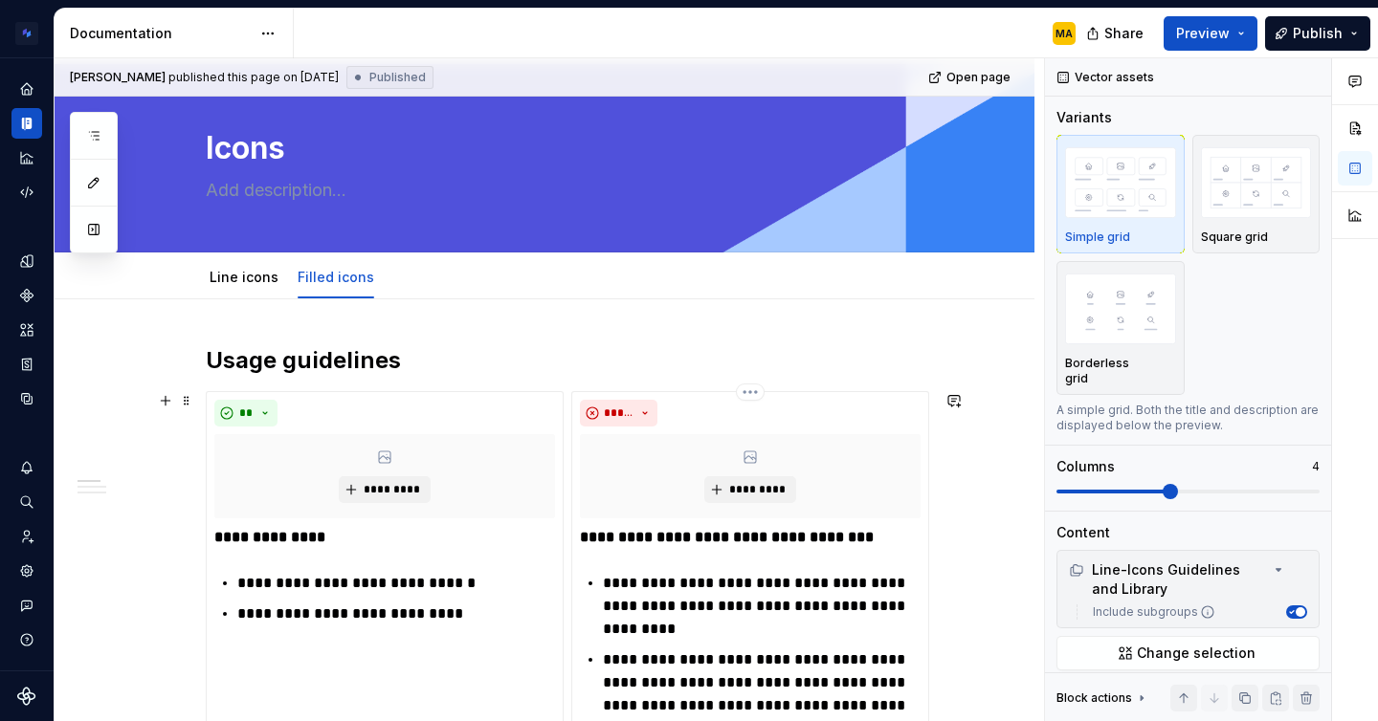
scroll to position [0, 0]
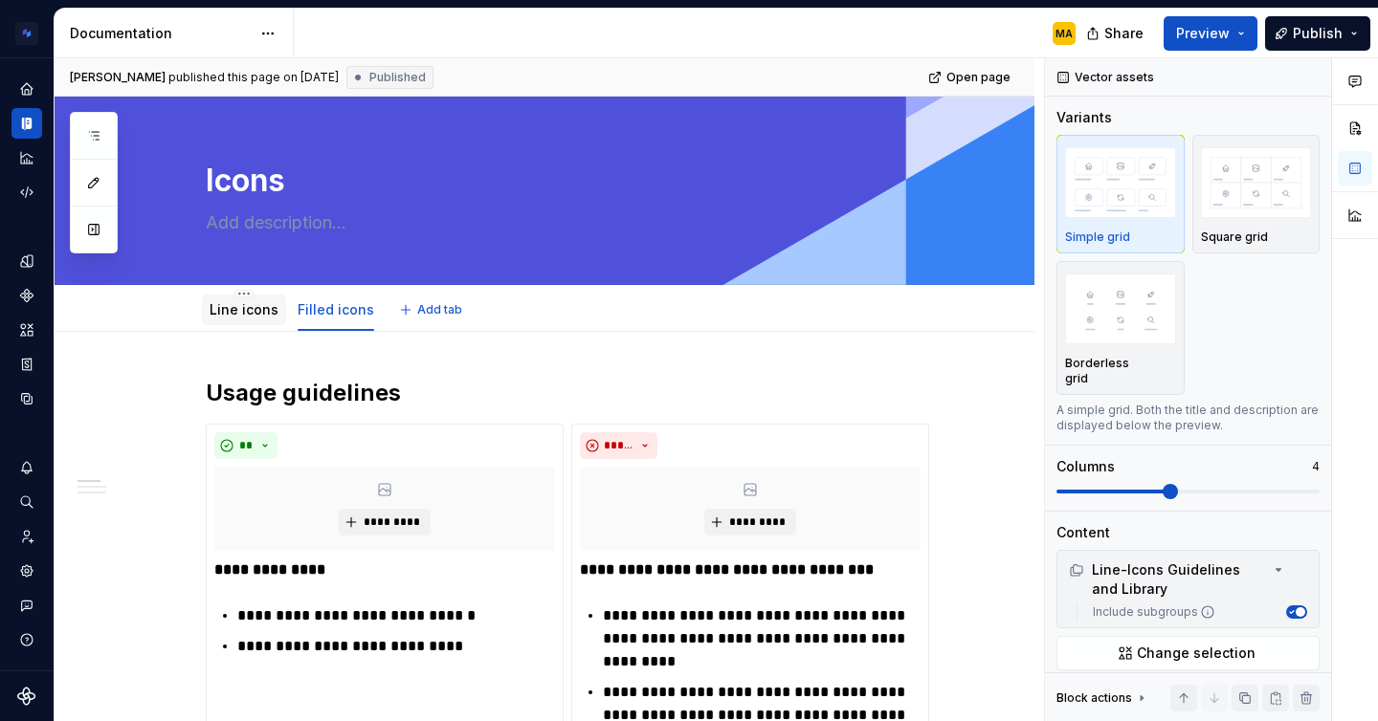
click at [229, 311] on link "Line icons" at bounding box center [243, 309] width 69 height 16
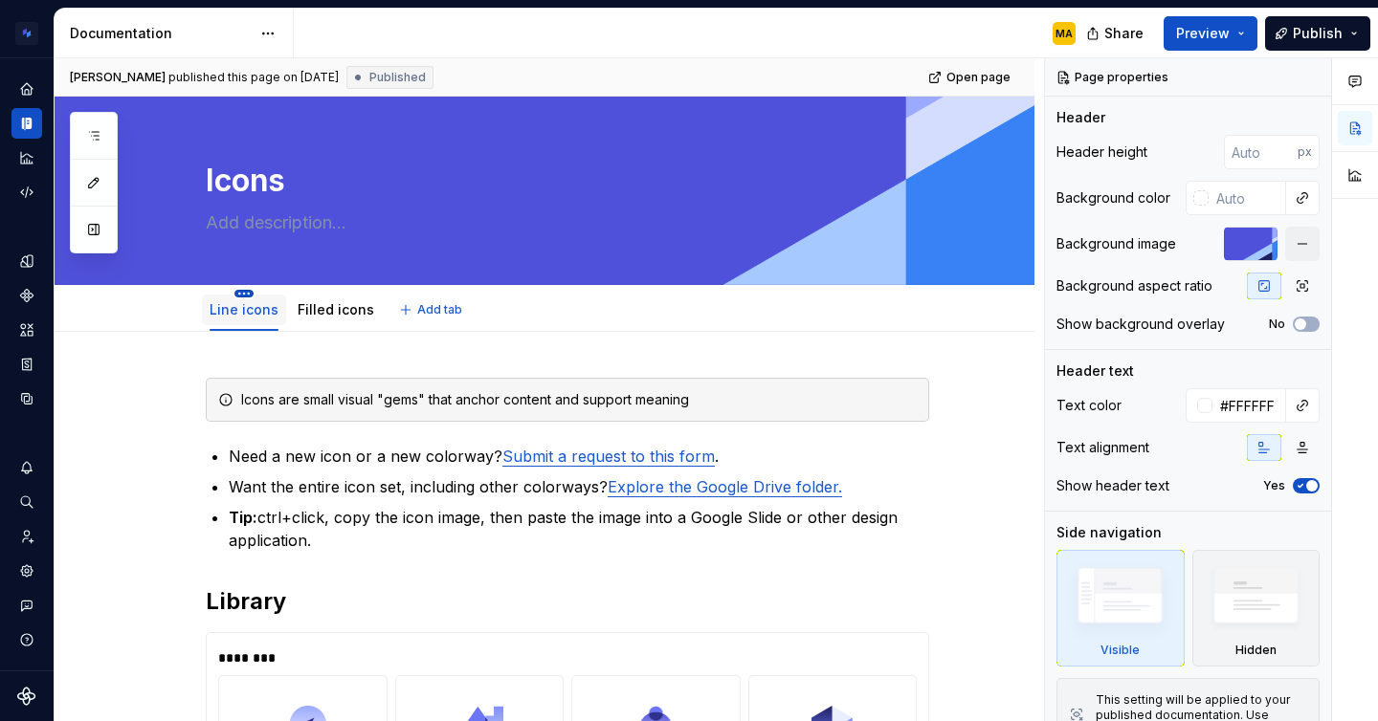
click at [244, 291] on html "Brand Design System MA Design system data Documentation MA Share Preview Publis…" at bounding box center [689, 360] width 1378 height 721
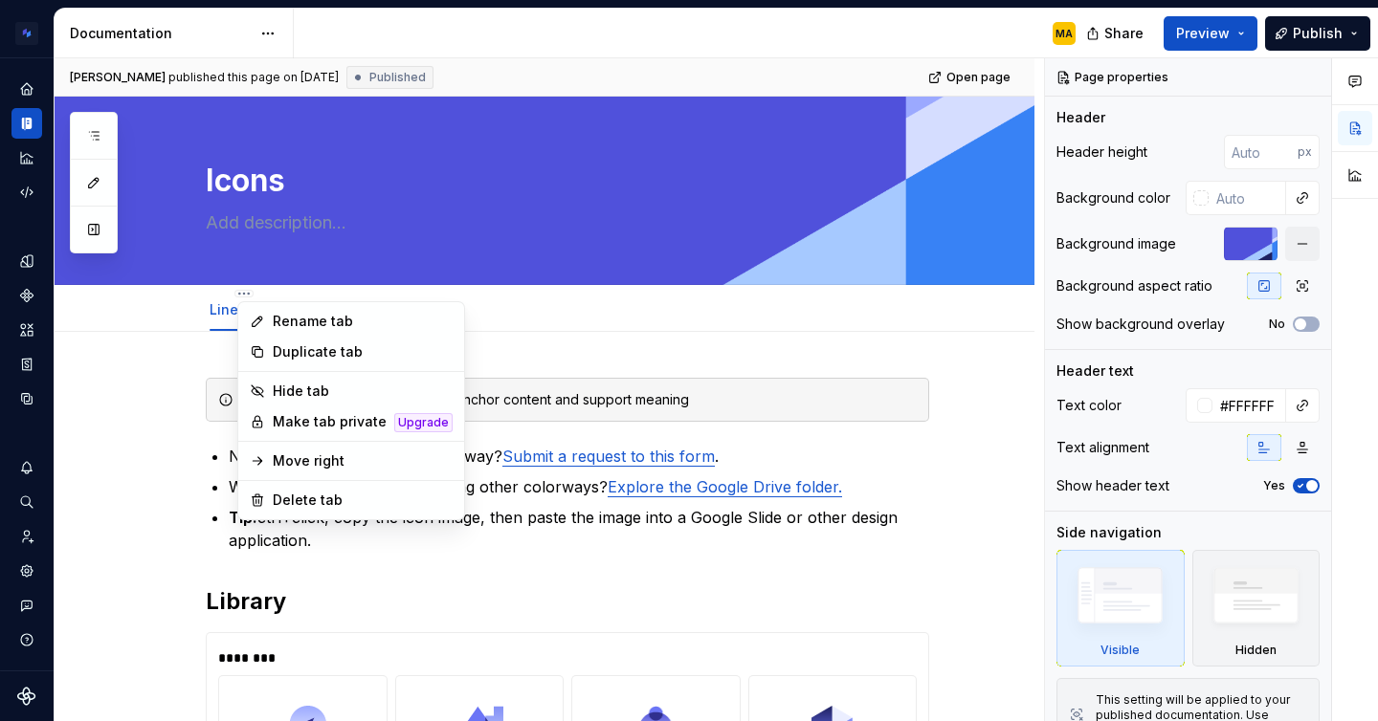
type textarea "*"
click at [280, 312] on div "Rename tab" at bounding box center [363, 321] width 180 height 19
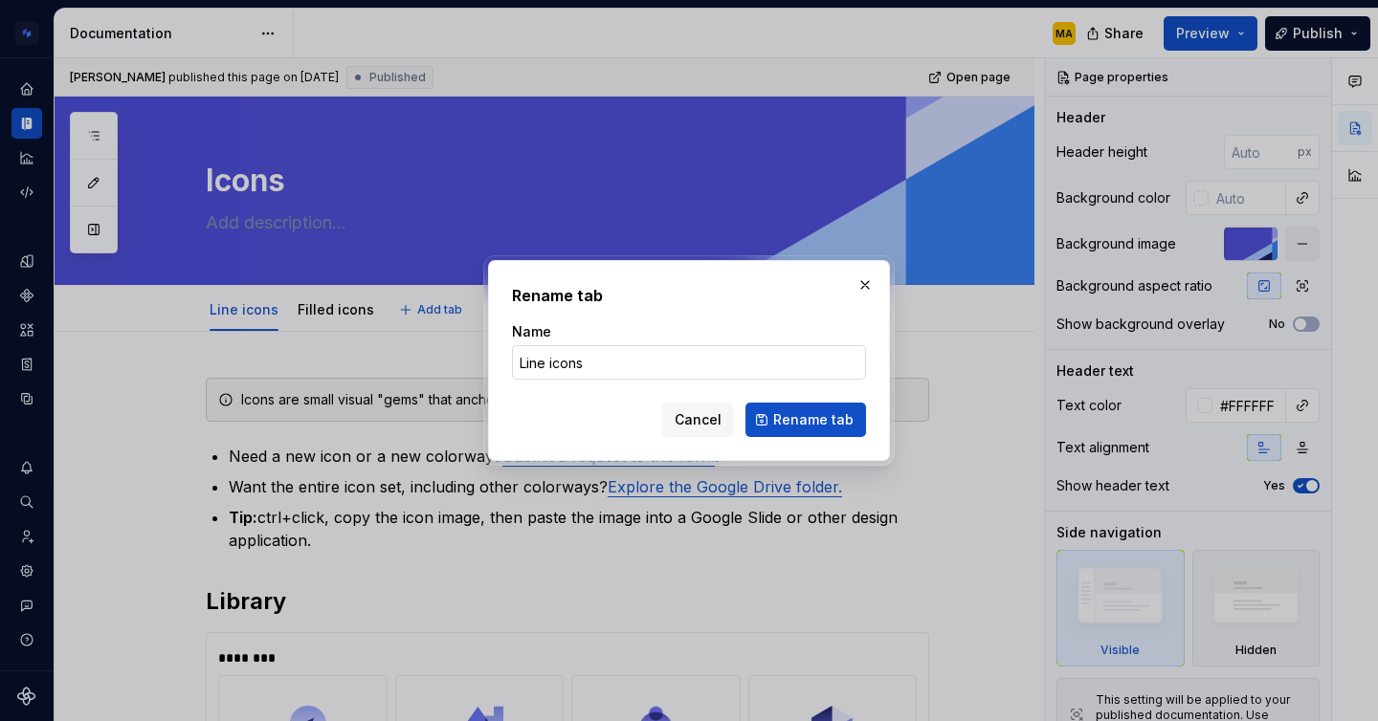
click at [560, 364] on input "Line icons" at bounding box center [689, 362] width 354 height 34
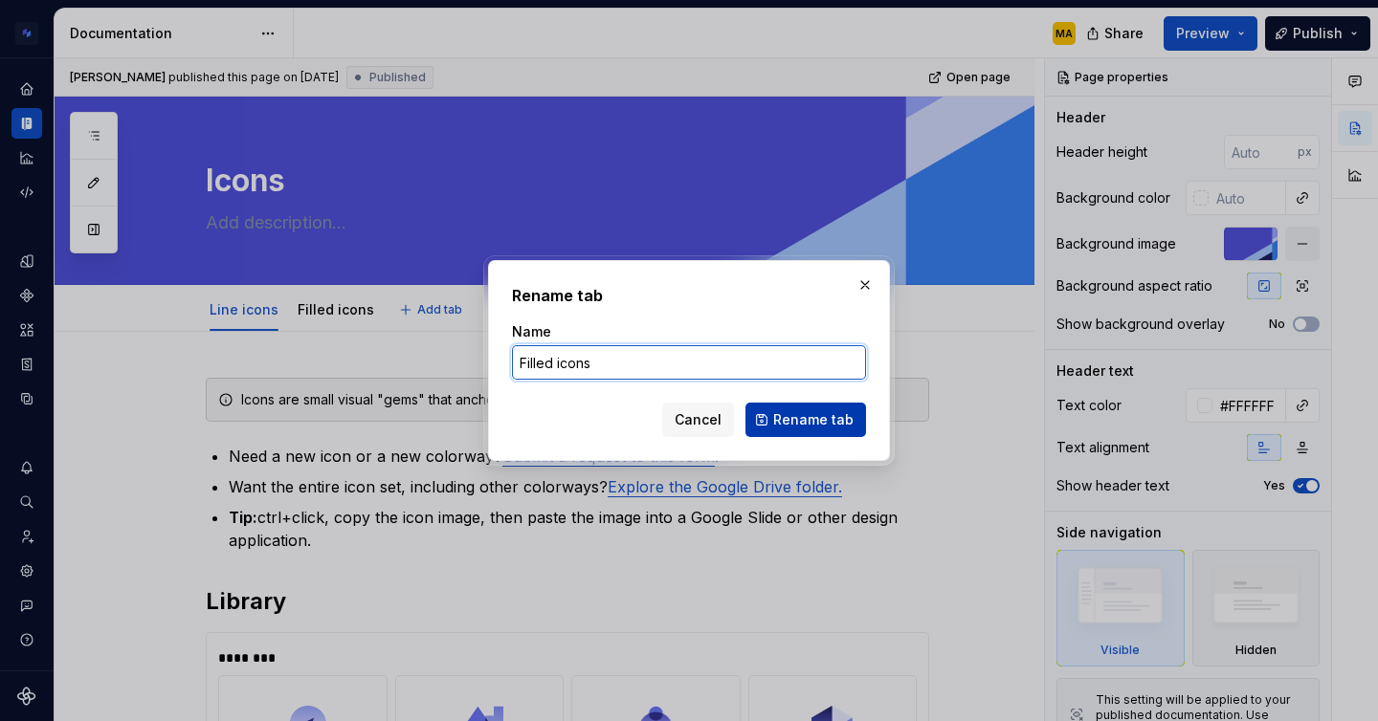
type input "Filled icons"
click at [802, 433] on button "Rename tab" at bounding box center [805, 420] width 121 height 34
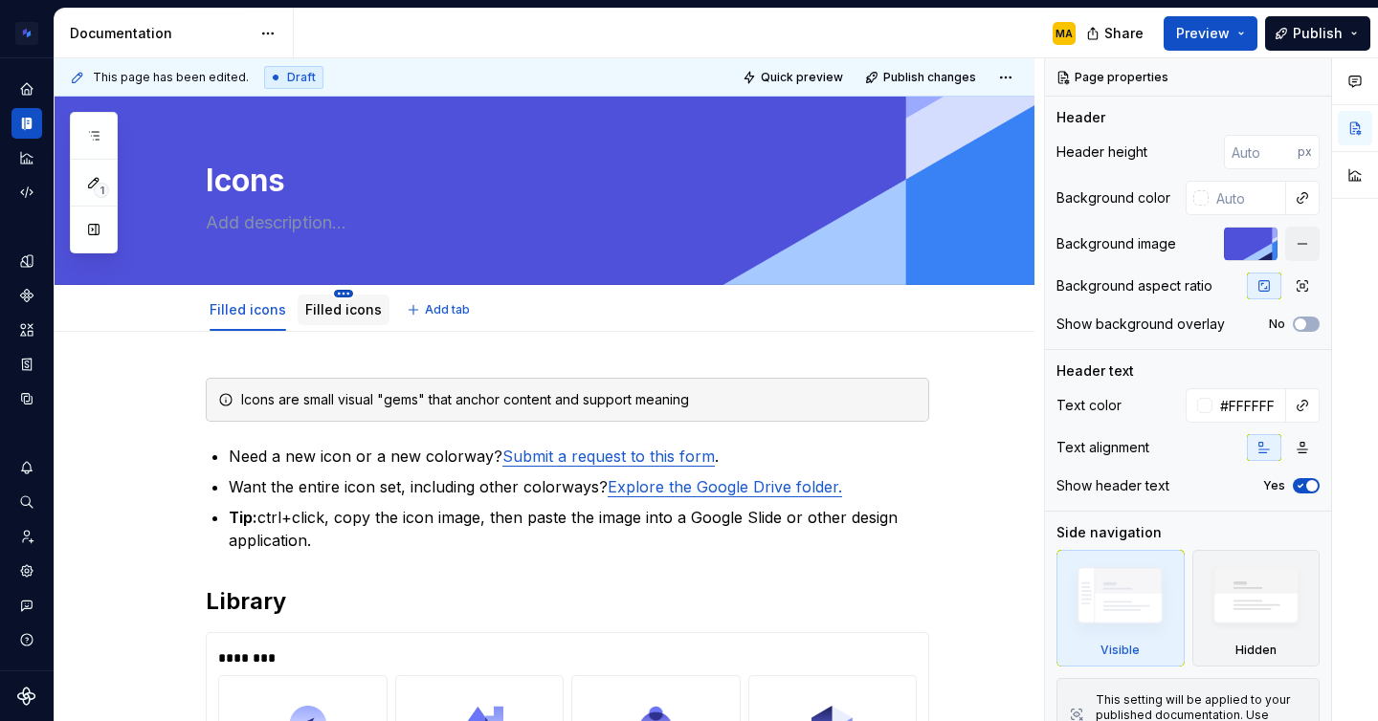
click at [341, 294] on html "Brand Design System MA Design system data Documentation MA Share Preview Publis…" at bounding box center [689, 360] width 1378 height 721
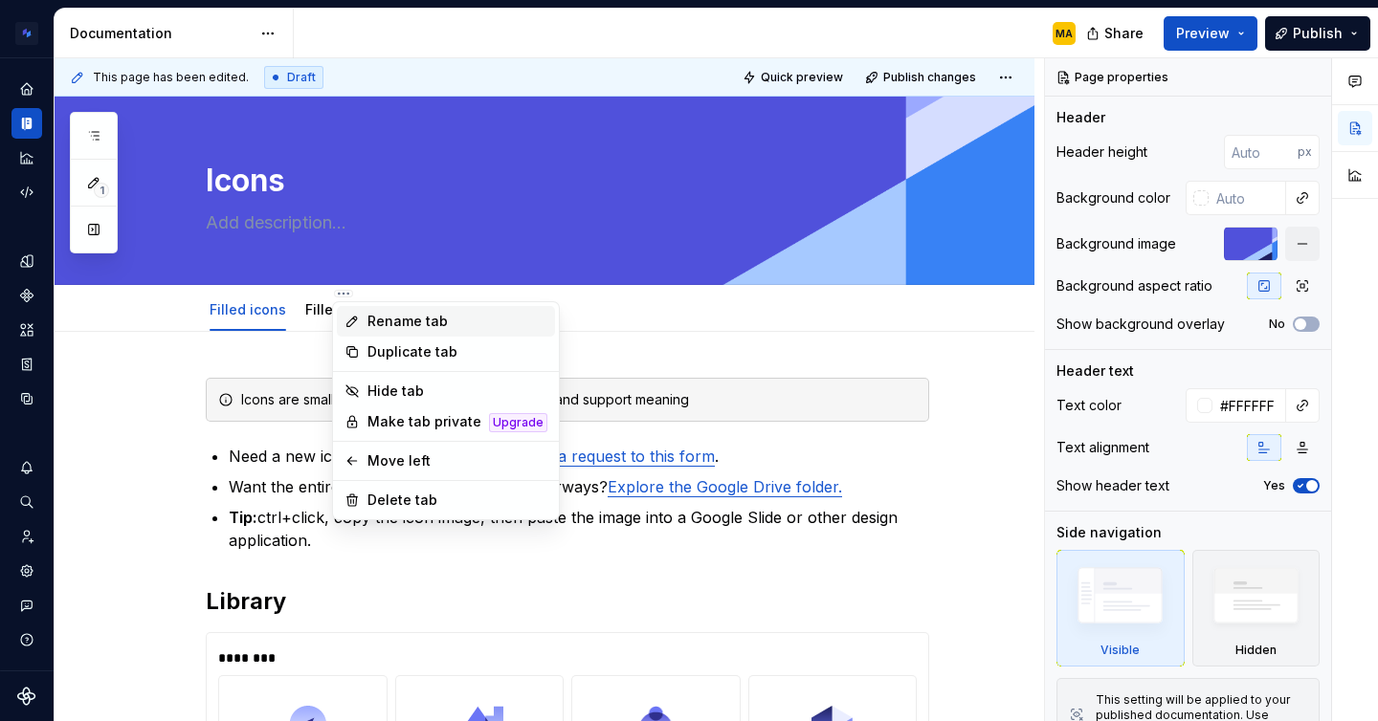
type textarea "*"
click at [373, 326] on div "Rename tab" at bounding box center [457, 321] width 180 height 19
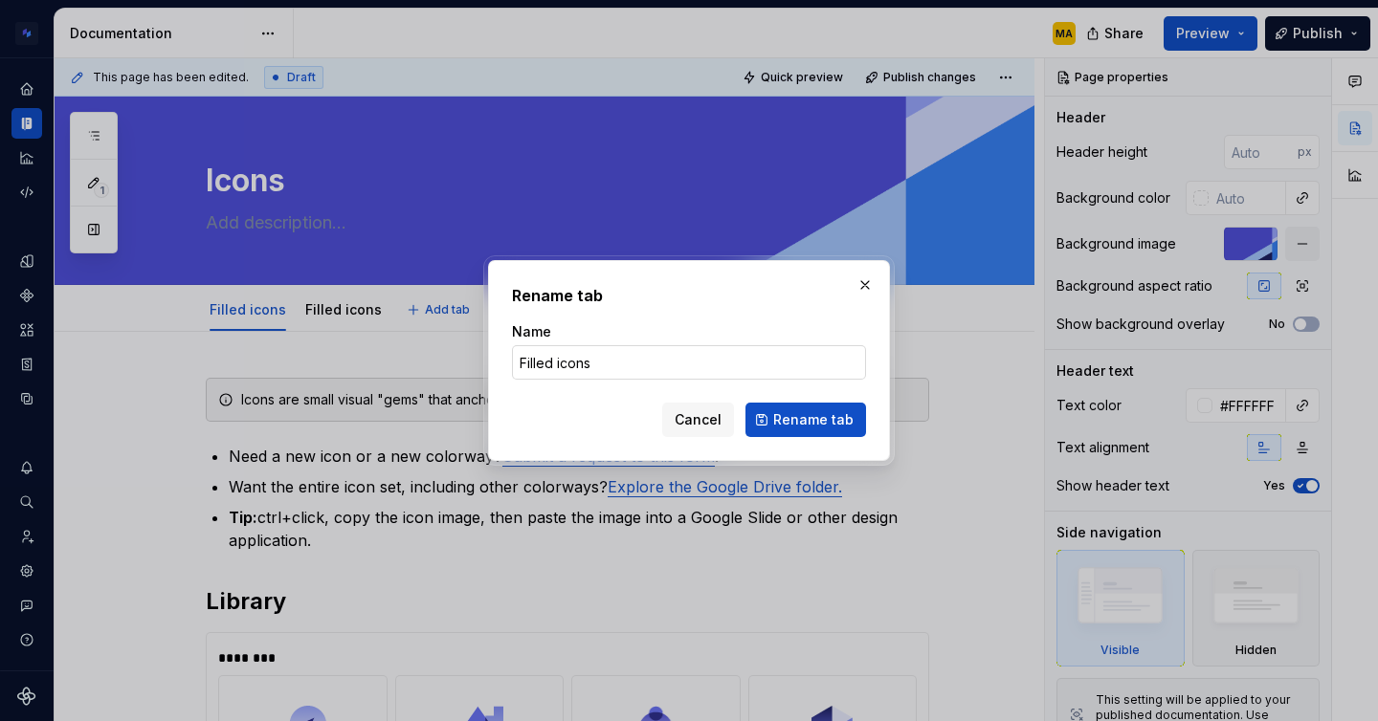
click at [548, 358] on input "Filled icons" at bounding box center [689, 362] width 354 height 34
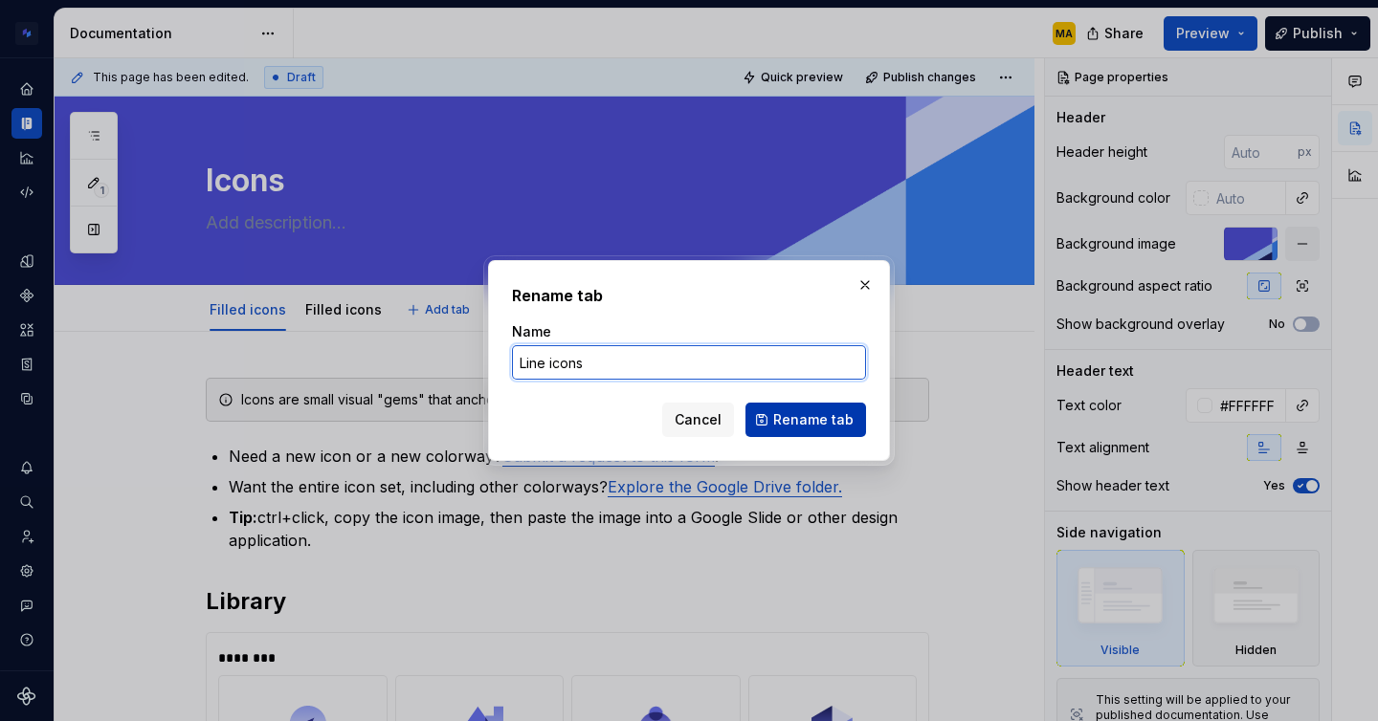
type input "Line icons"
click at [833, 420] on span "Rename tab" at bounding box center [813, 419] width 80 height 19
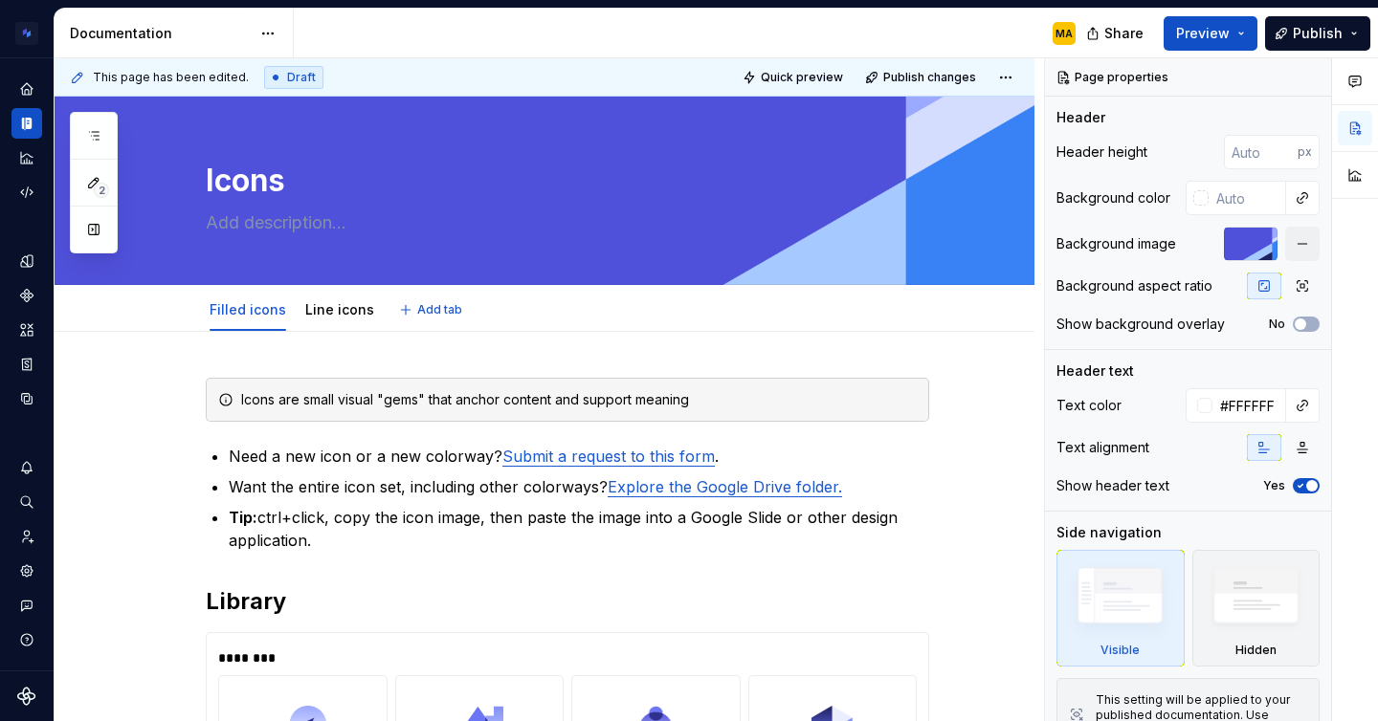
type textarea "*"
click at [590, 399] on div "Icons are small visual "gems" that anchor content and support meaning" at bounding box center [578, 399] width 675 height 19
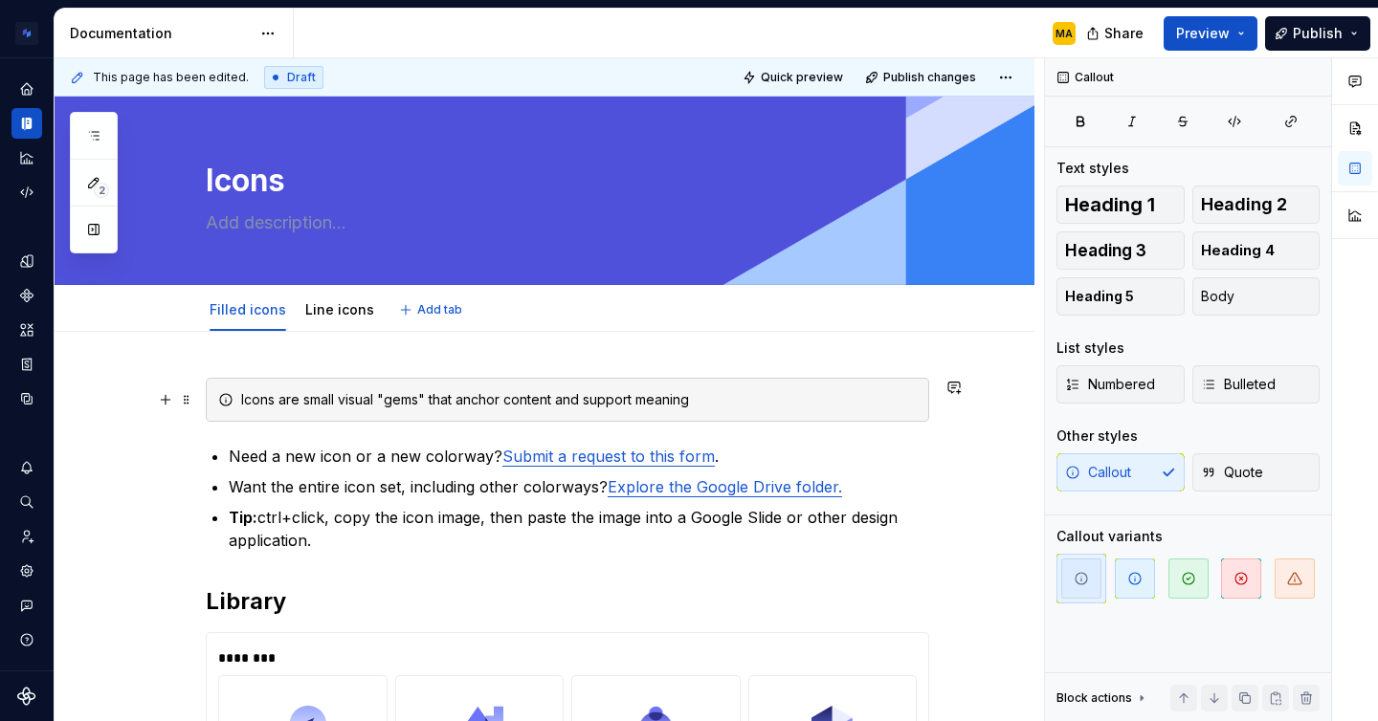
click at [590, 399] on div "Icons are small visual "gems" that anchor content and support meaning" at bounding box center [578, 399] width 675 height 19
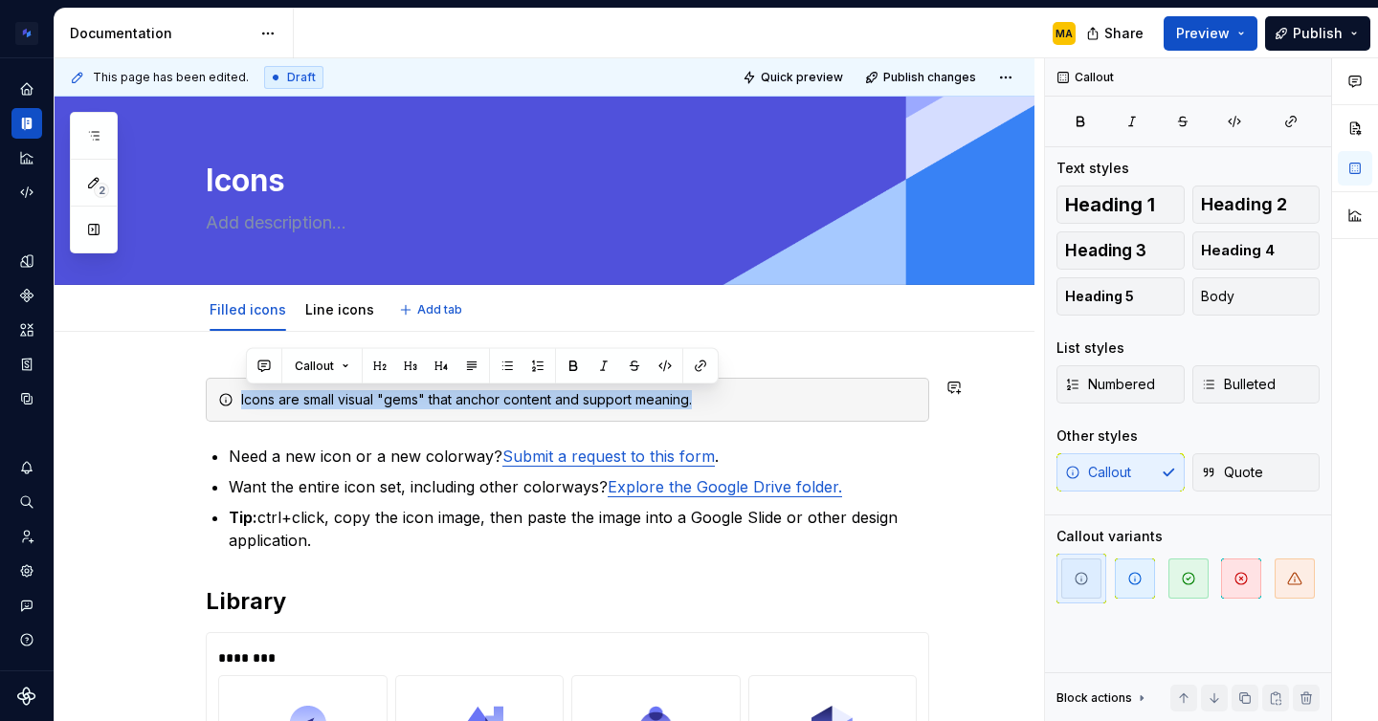
copy div "Icons are small visual "gems" that anchor content and support meaning."
click at [328, 318] on link "Line icons" at bounding box center [339, 309] width 69 height 16
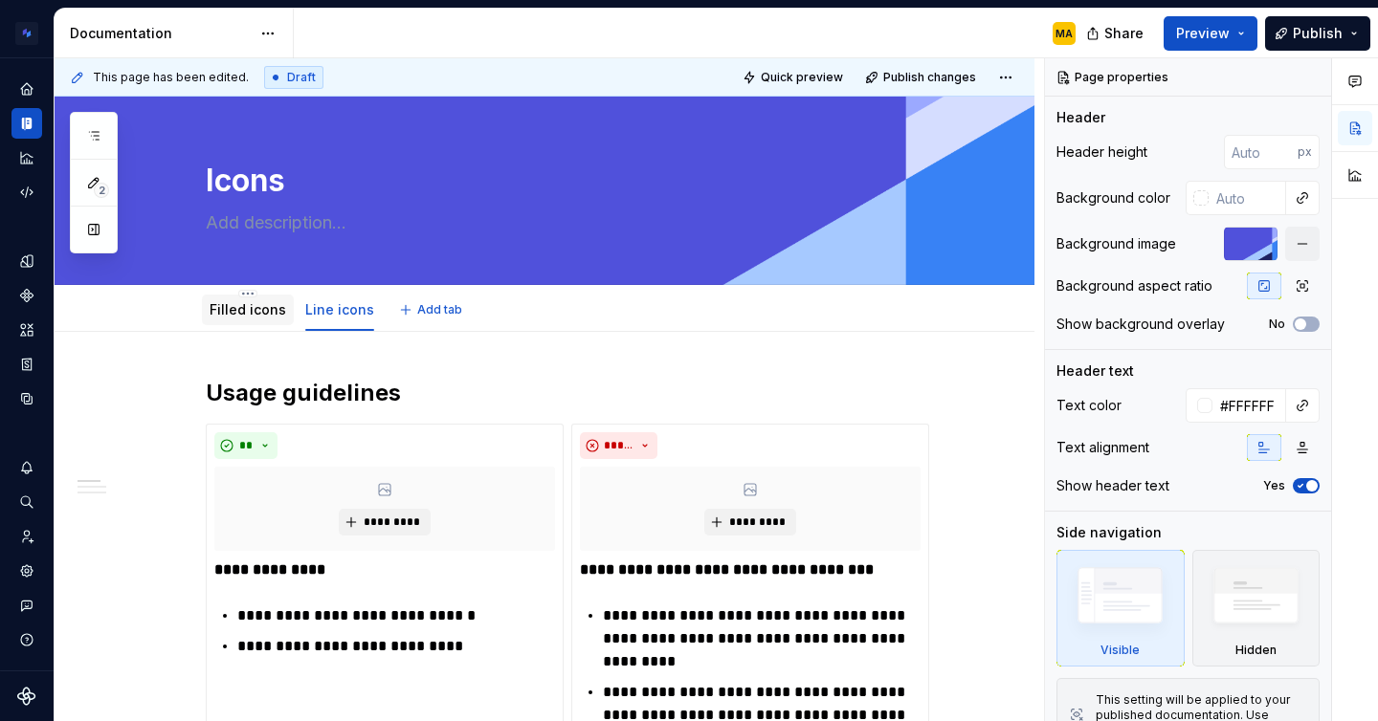
click at [235, 311] on link "Filled icons" at bounding box center [247, 309] width 77 height 16
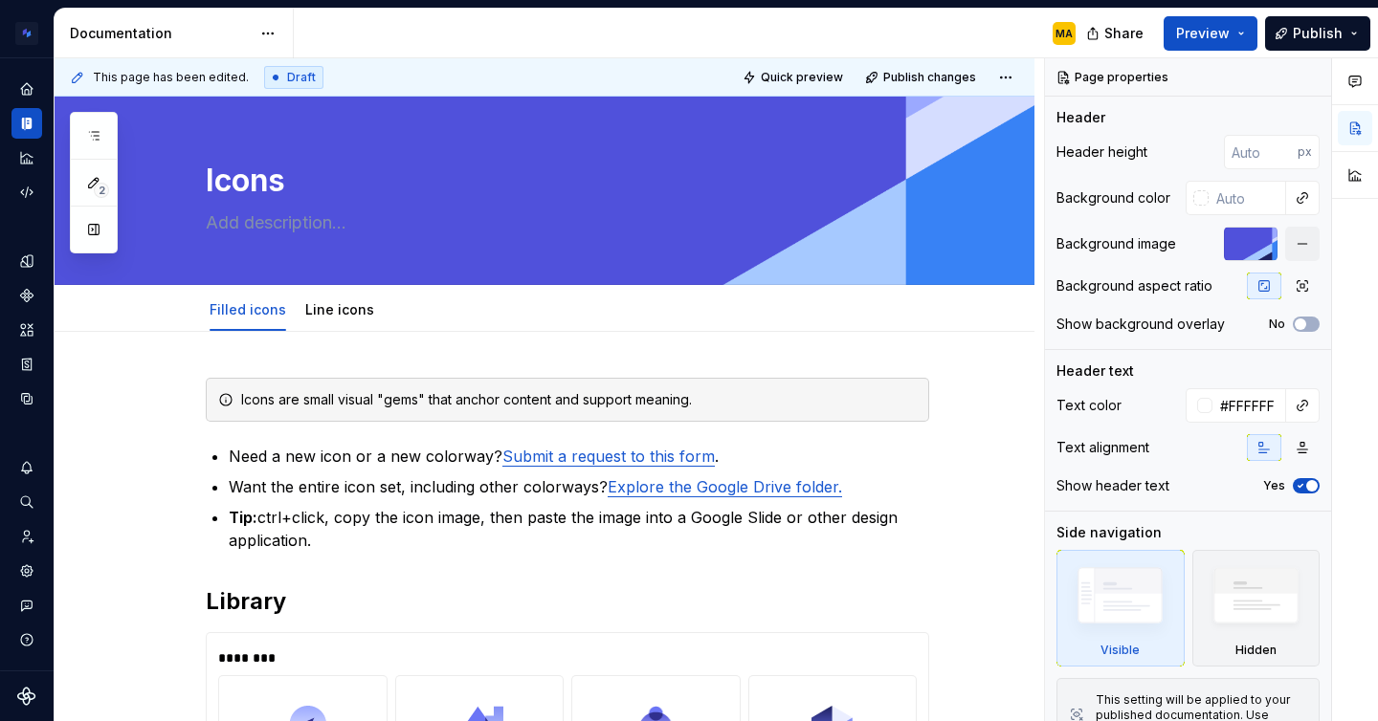
type textarea "*"
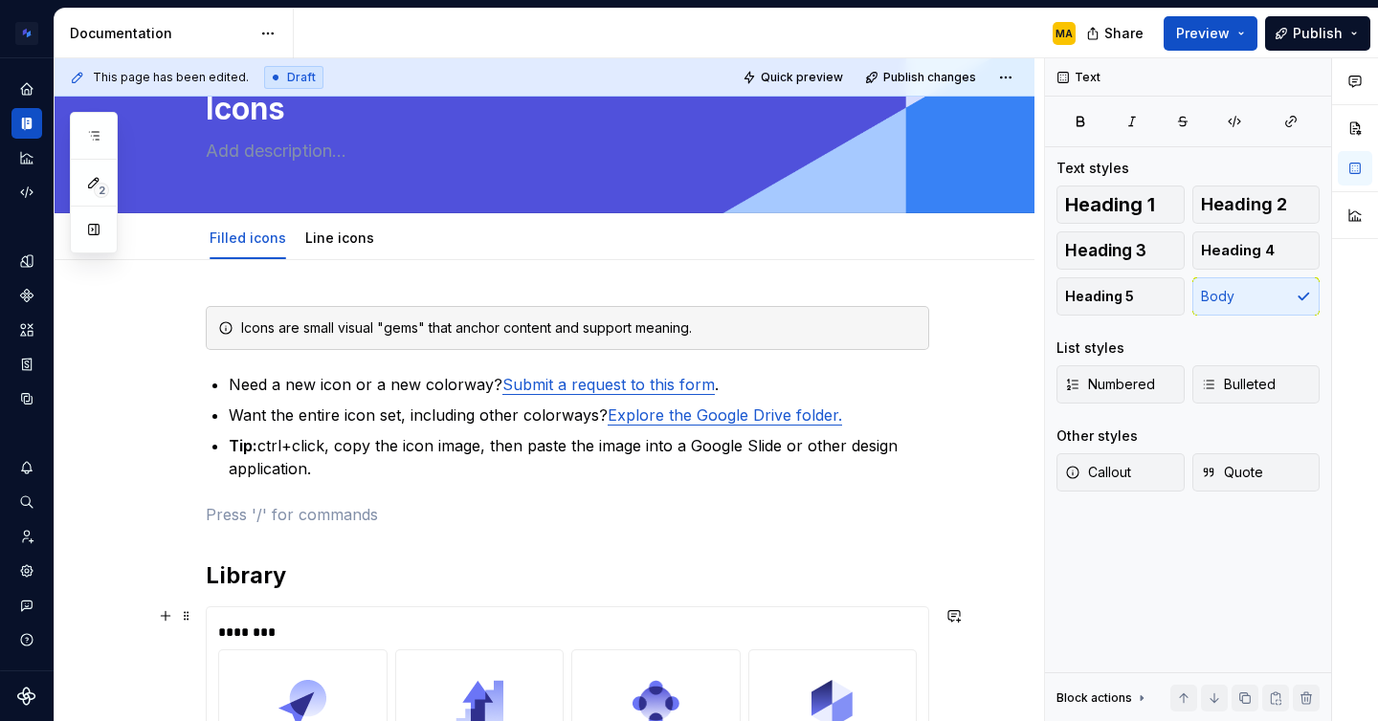
scroll to position [74, 0]
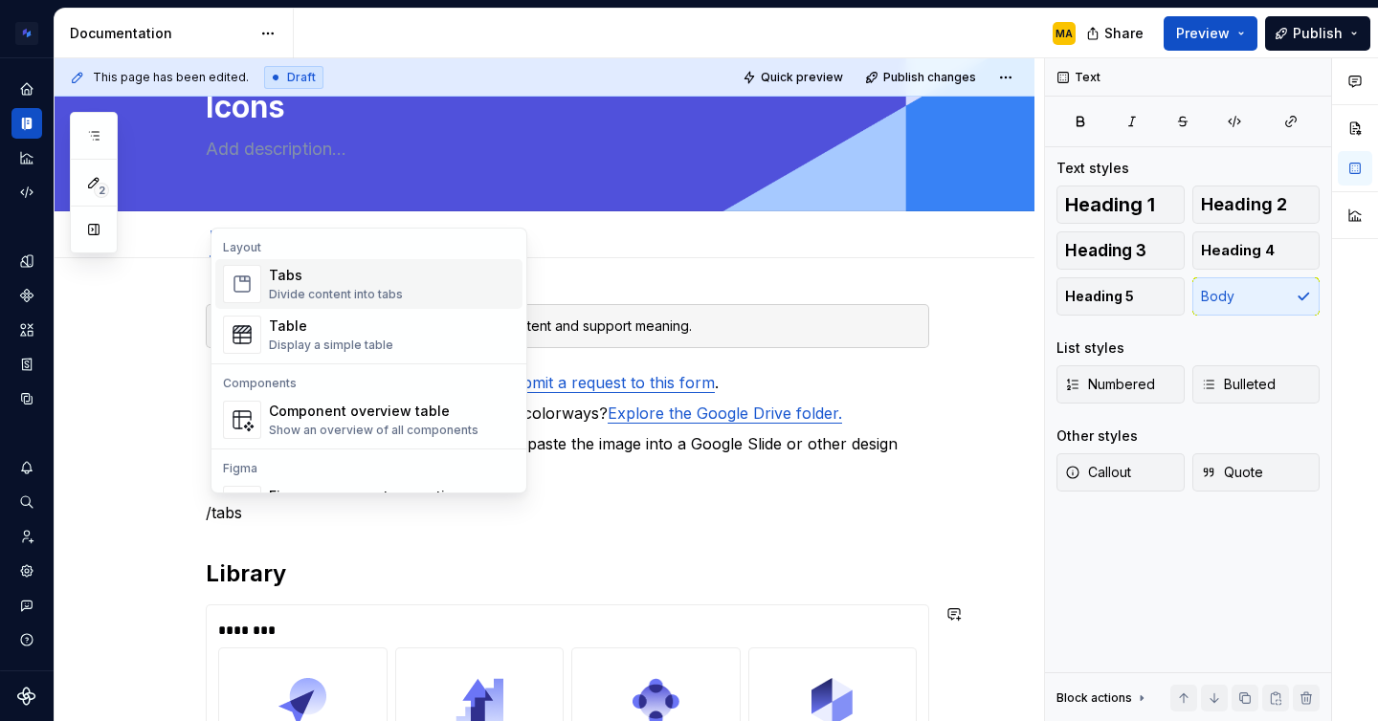
click at [375, 276] on div "Tabs" at bounding box center [336, 275] width 134 height 19
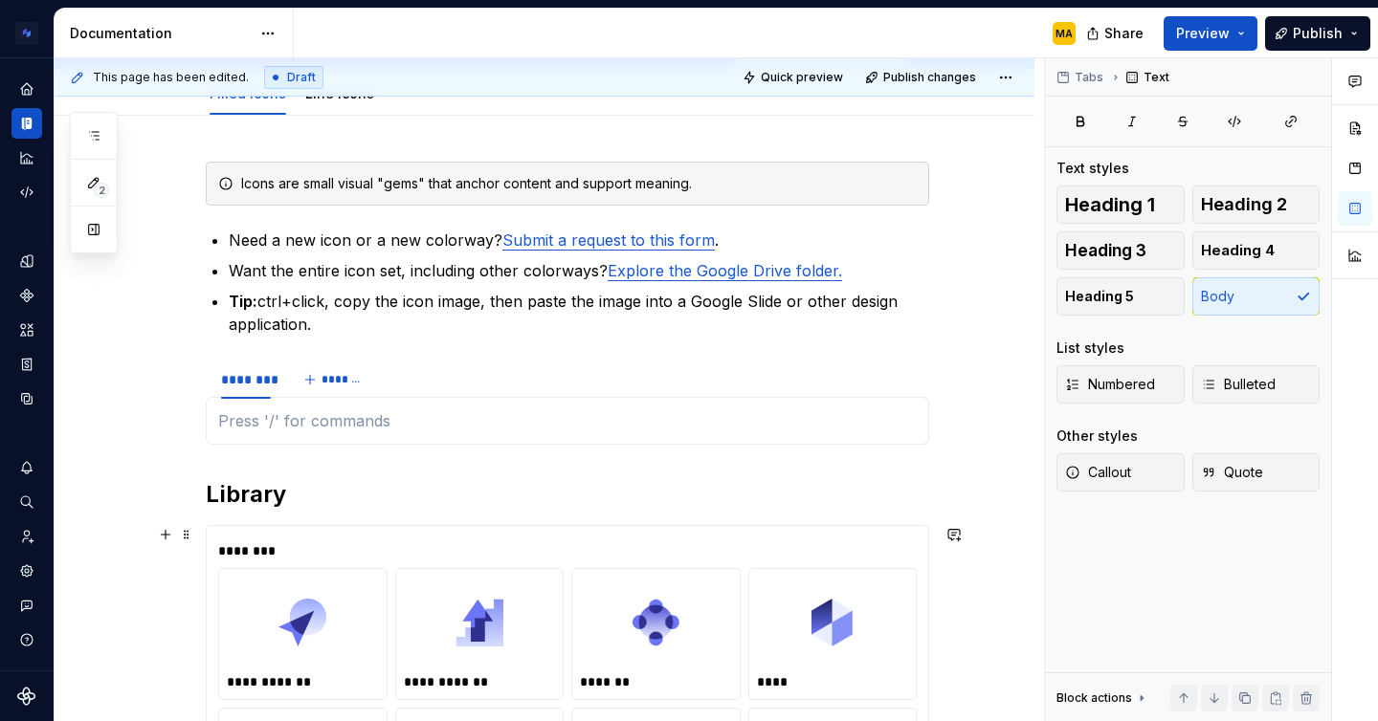
scroll to position [222, 0]
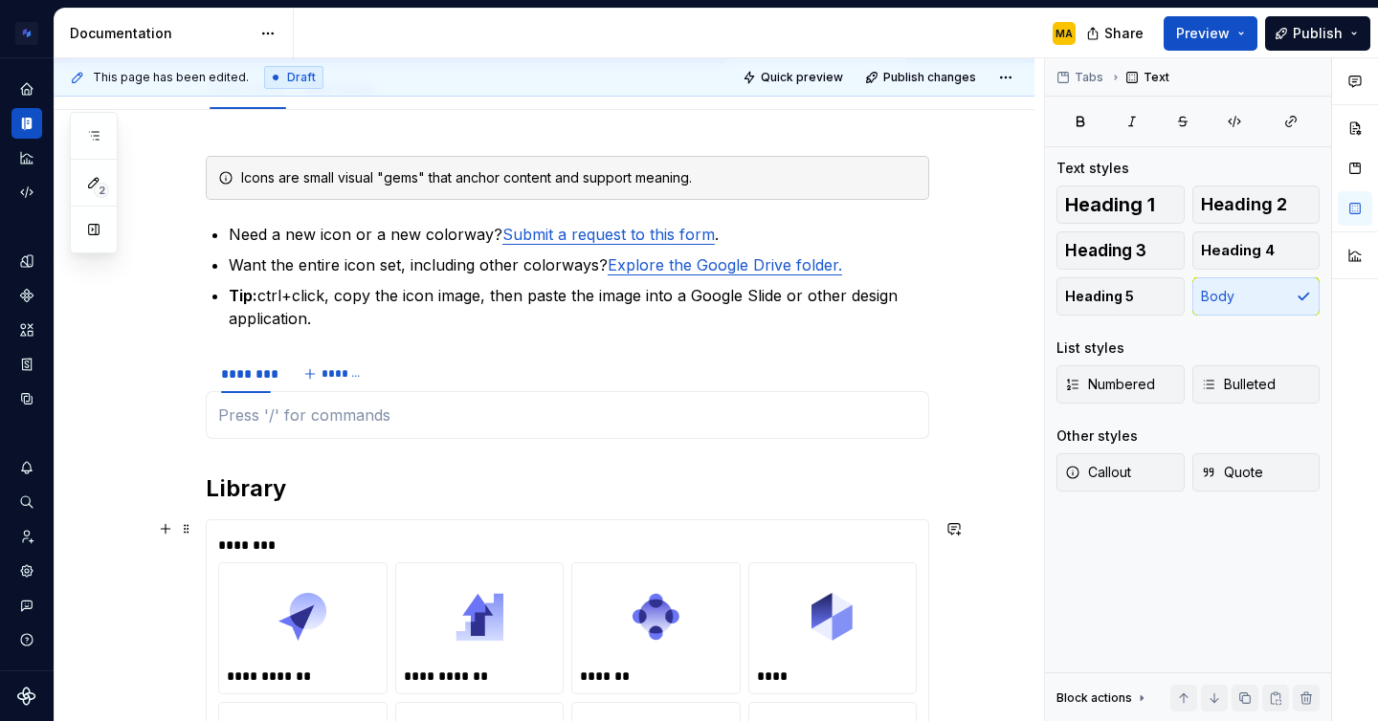
click at [308, 536] on div "********" at bounding box center [567, 545] width 698 height 19
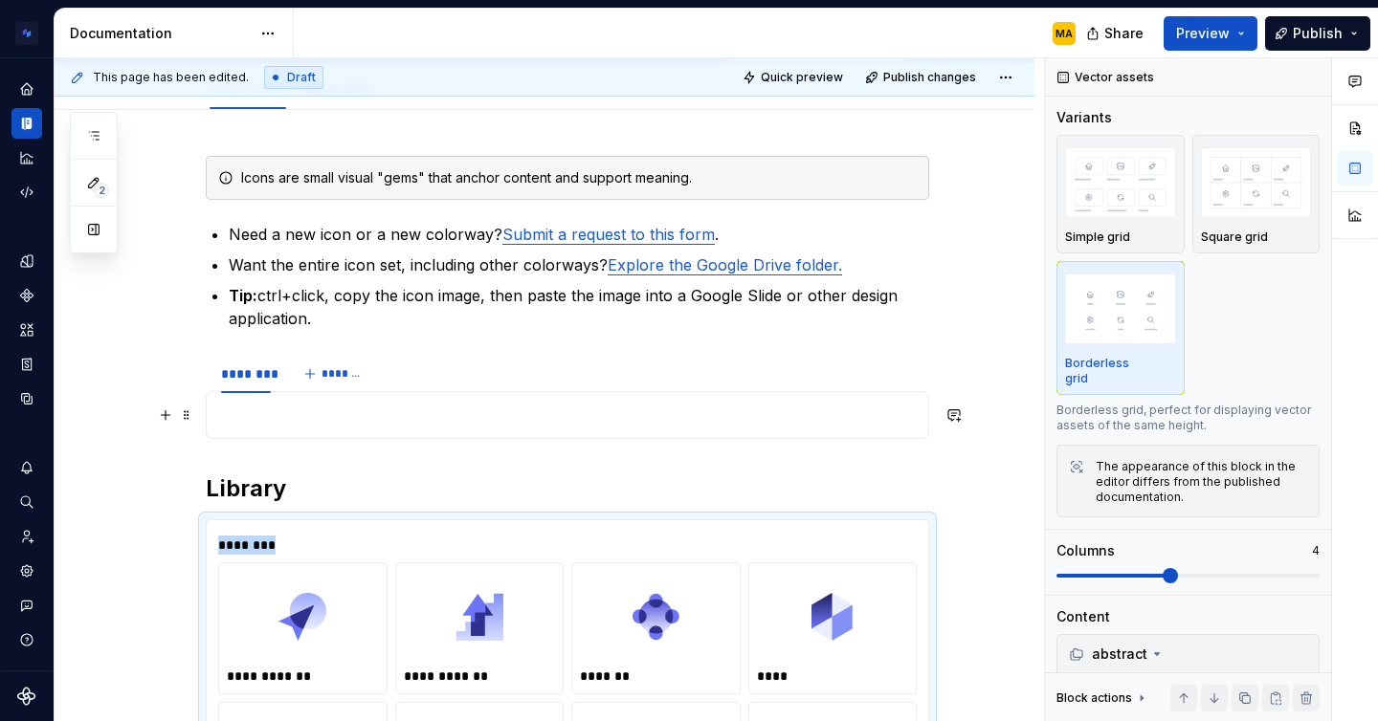
drag, startPoint x: 308, startPoint y: 536, endPoint x: 270, endPoint y: 415, distance: 126.5
click at [250, 427] on div at bounding box center [567, 415] width 723 height 48
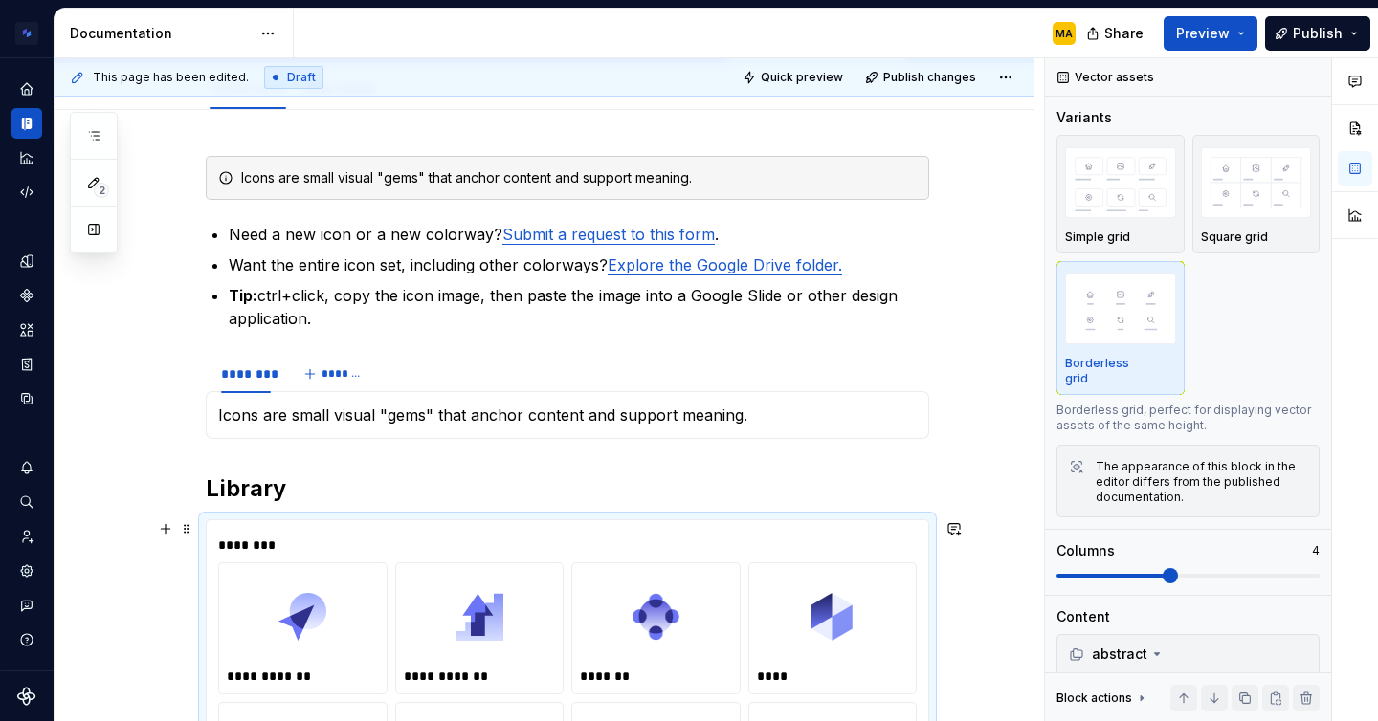
click at [598, 416] on p "Icons are small visual "gems" that anchor content and support meaning." at bounding box center [567, 415] width 698 height 23
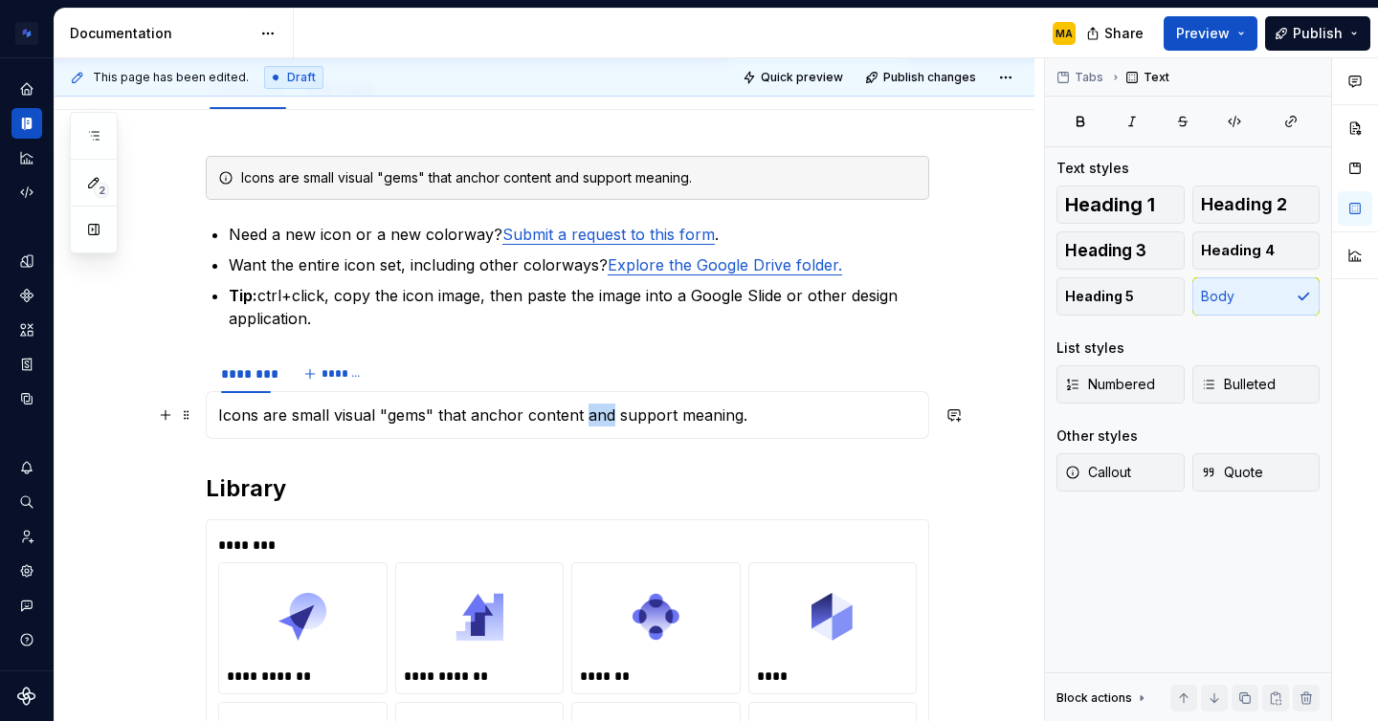
click at [598, 416] on p "Icons are small visual "gems" that anchor content and support meaning." at bounding box center [567, 415] width 698 height 23
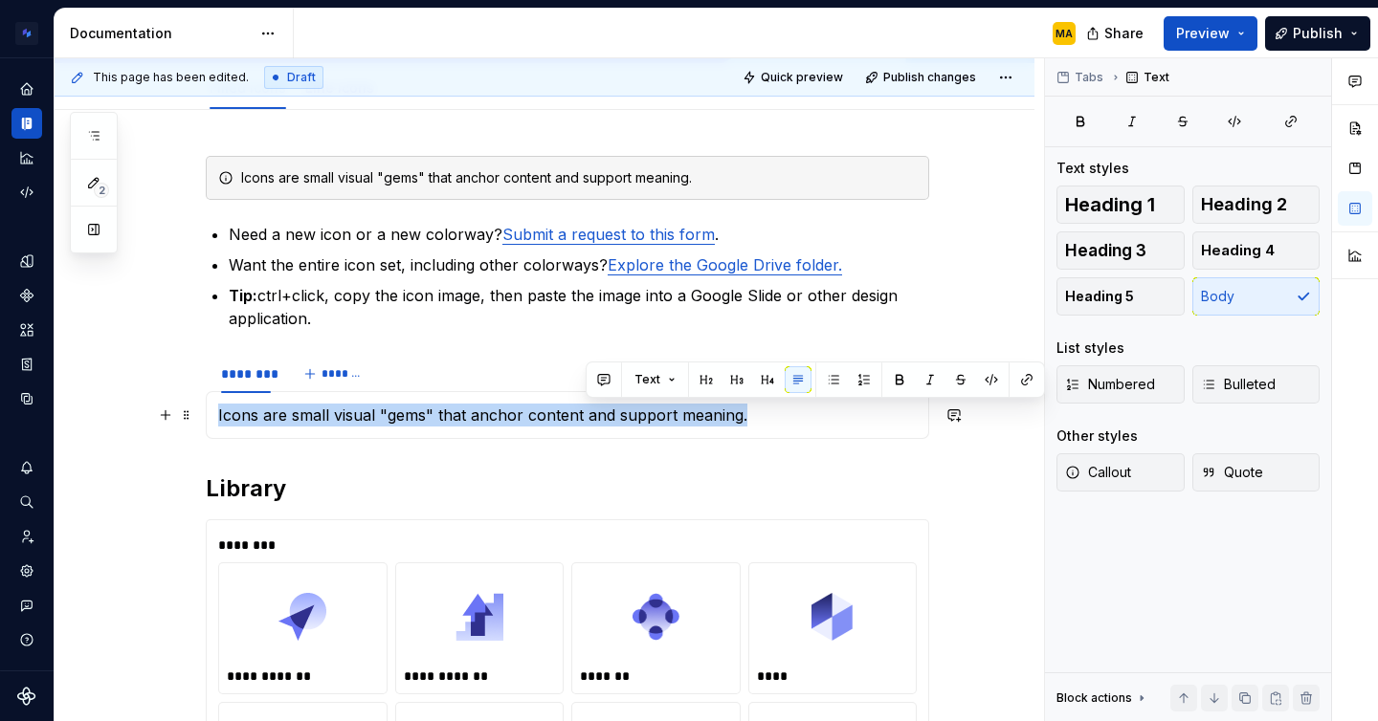
click at [598, 416] on p "Icons are small visual "gems" that anchor content and support meaning." at bounding box center [567, 415] width 698 height 23
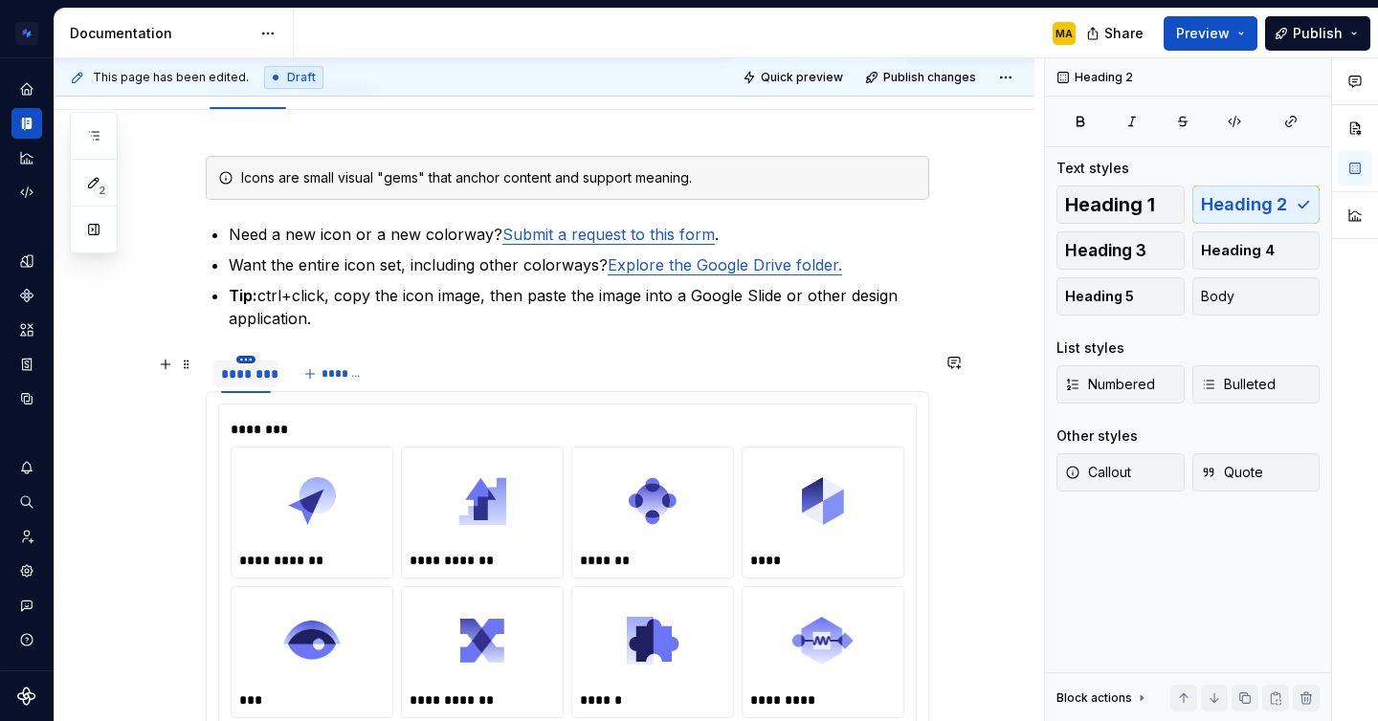
click at [250, 356] on html "Brand Design System MA Design system data Documentation MA Share Preview Publis…" at bounding box center [689, 360] width 1378 height 721
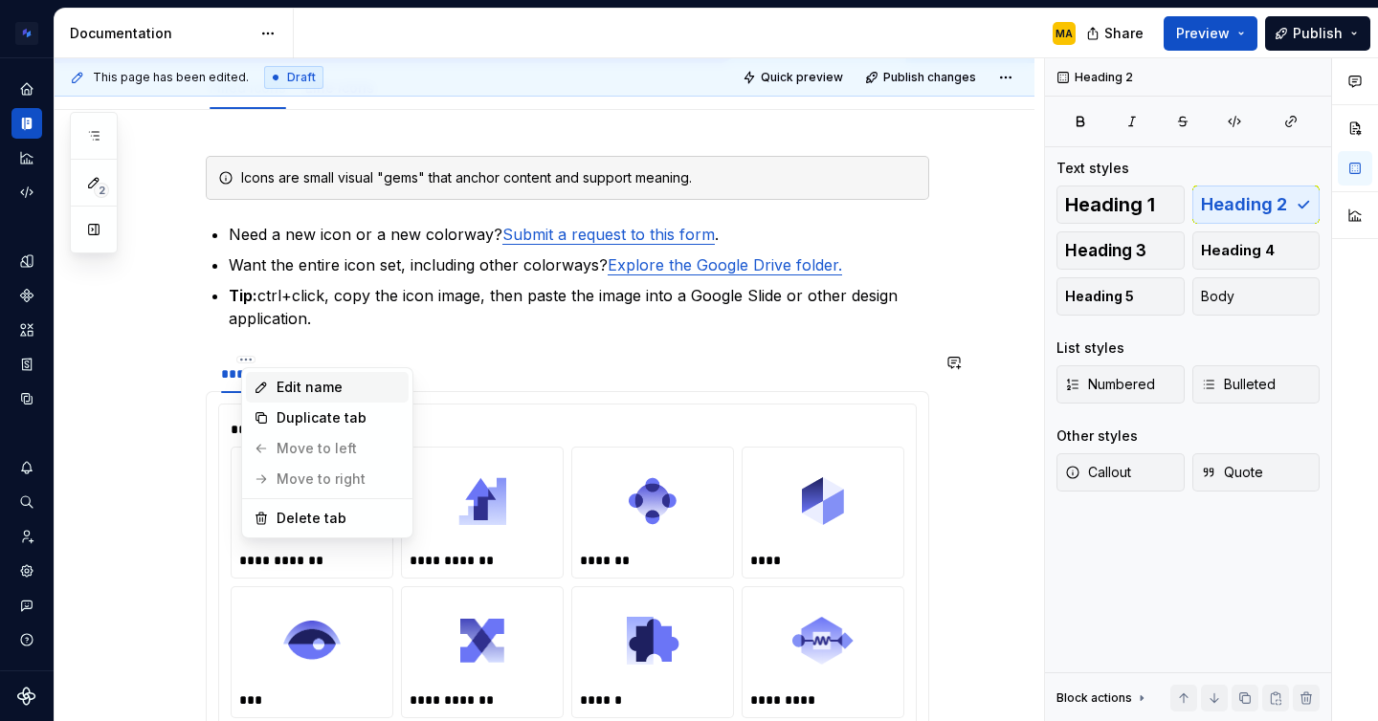
click at [280, 386] on div "Edit name" at bounding box center [338, 387] width 124 height 19
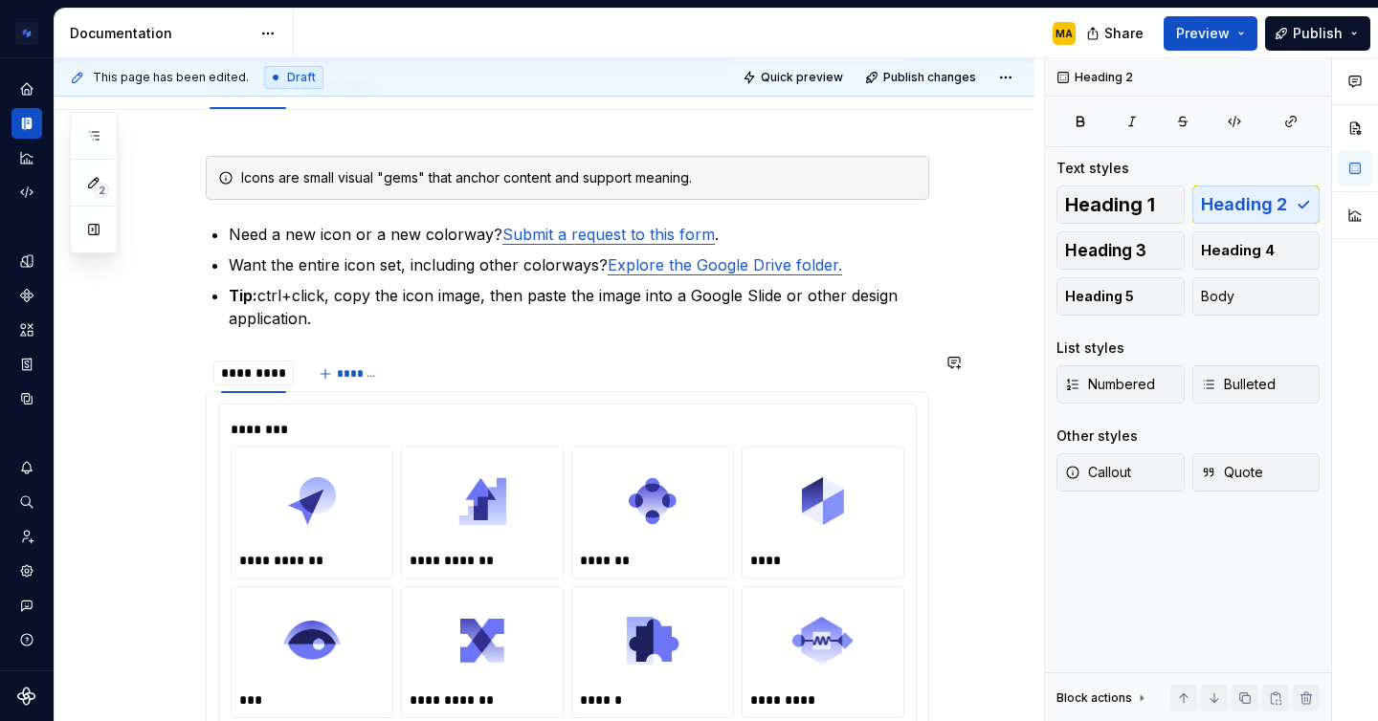
type input "**********"
click at [365, 376] on span "*******" at bounding box center [365, 373] width 43 height 15
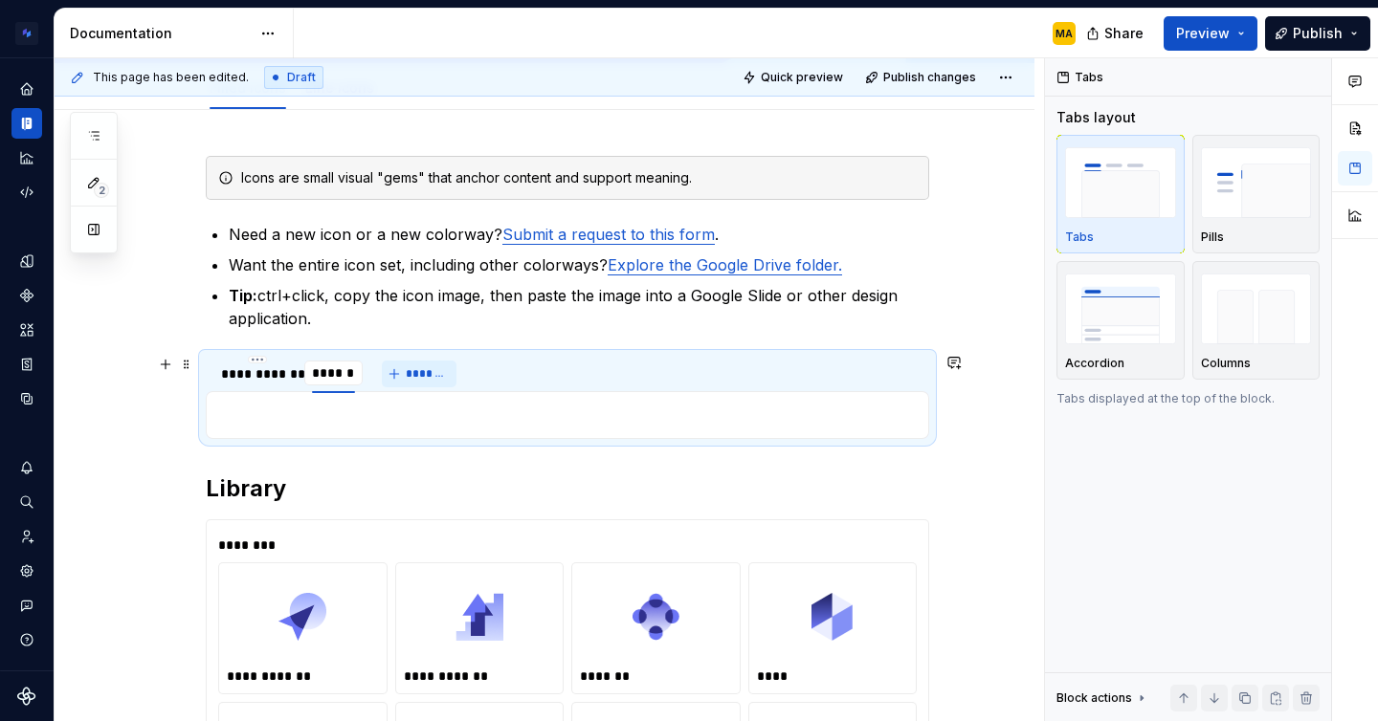
type input "**********"
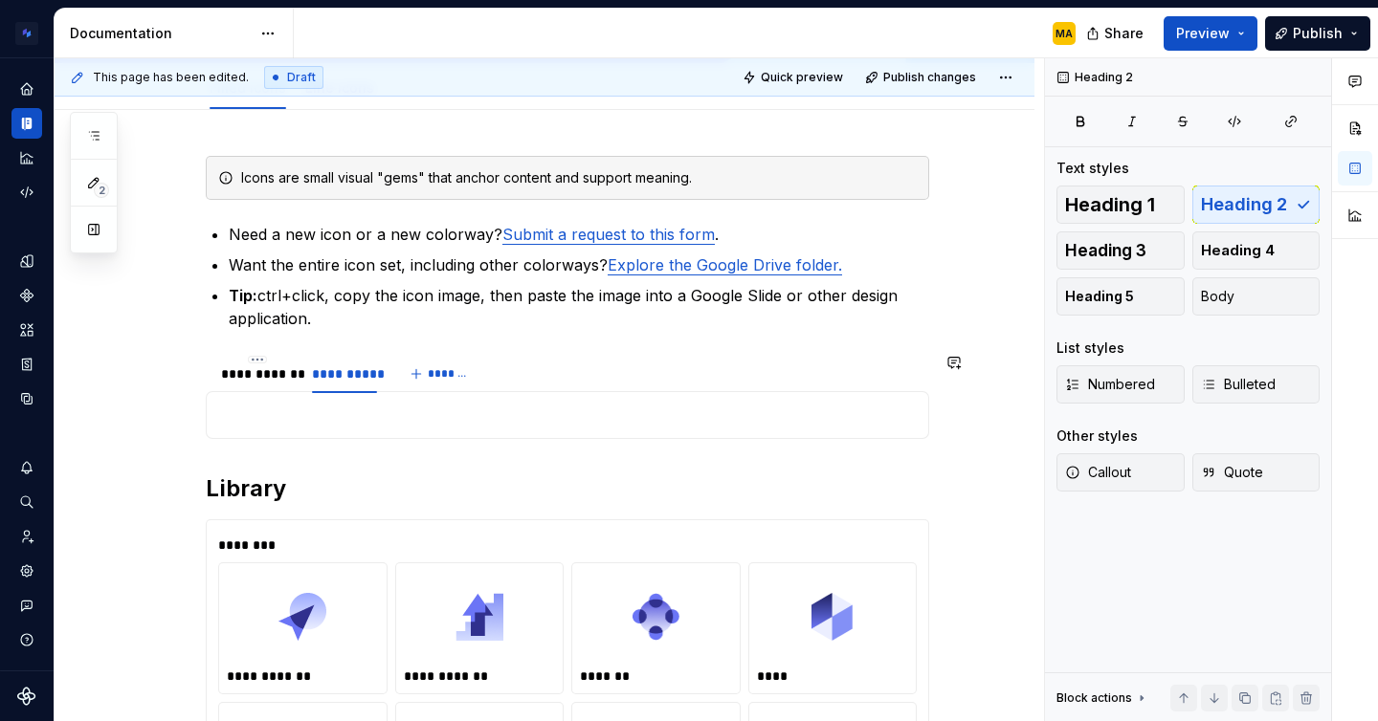
scroll to position [40, 0]
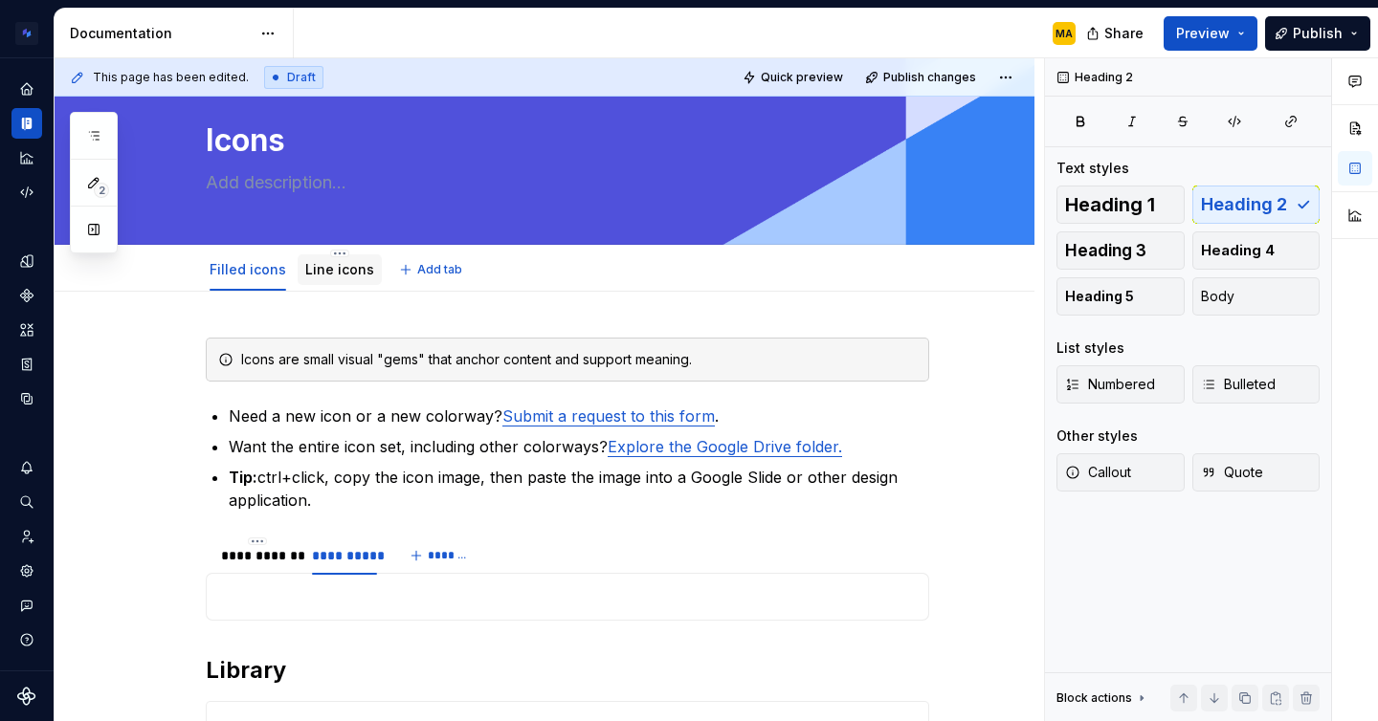
click at [331, 271] on link "Line icons" at bounding box center [339, 269] width 69 height 16
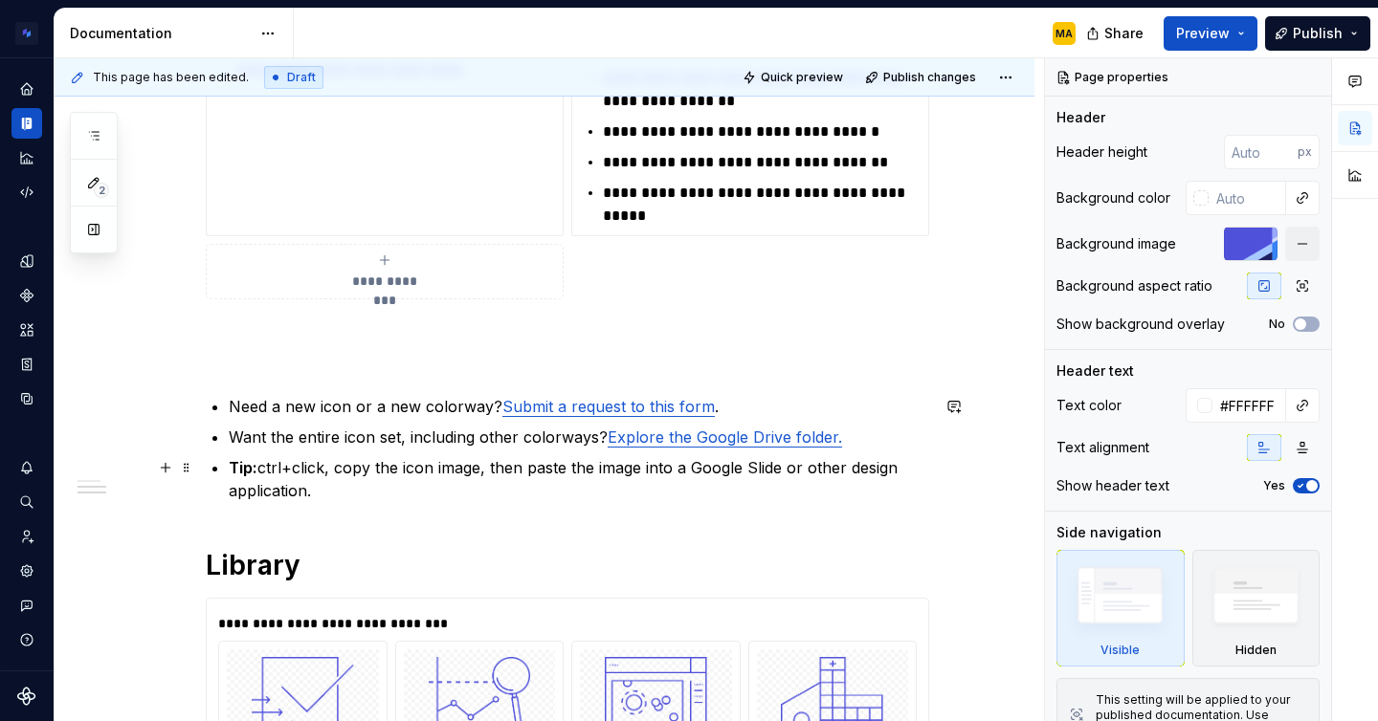
scroll to position [1055, 0]
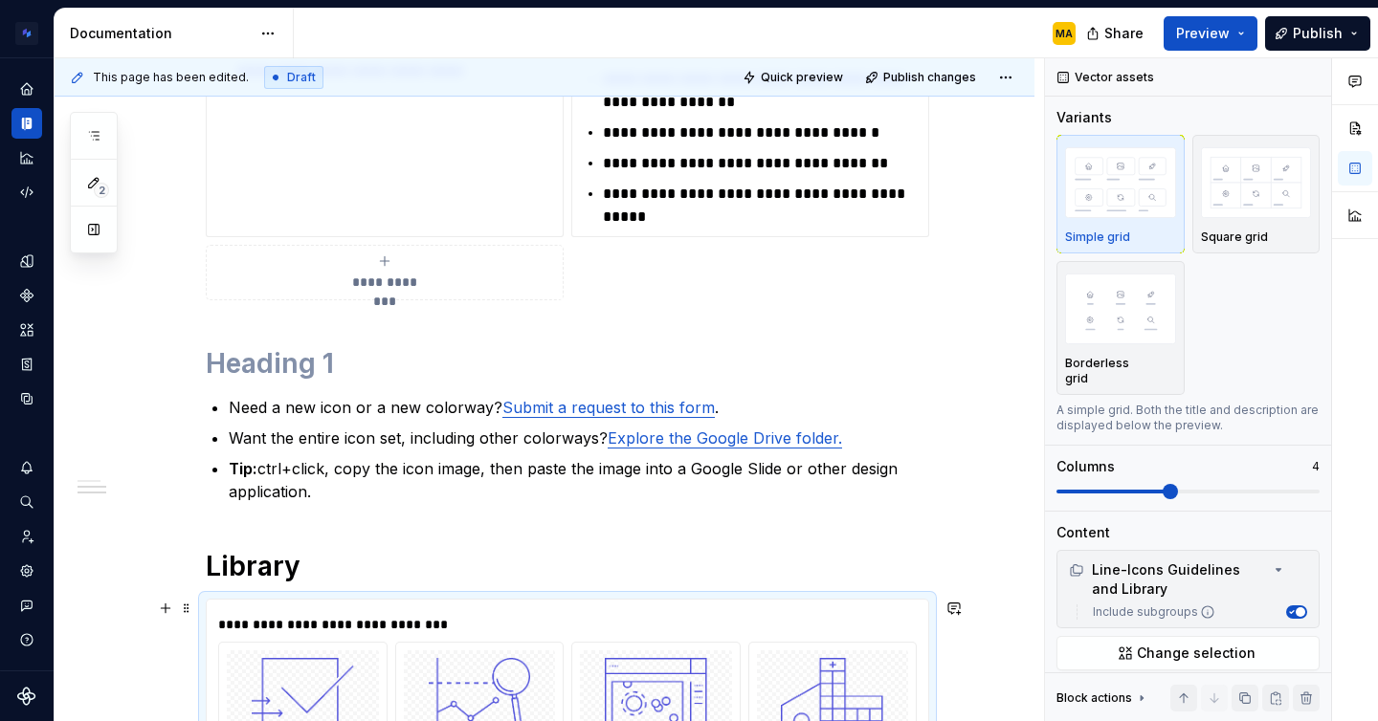
click at [437, 642] on div "**********" at bounding box center [479, 717] width 169 height 151
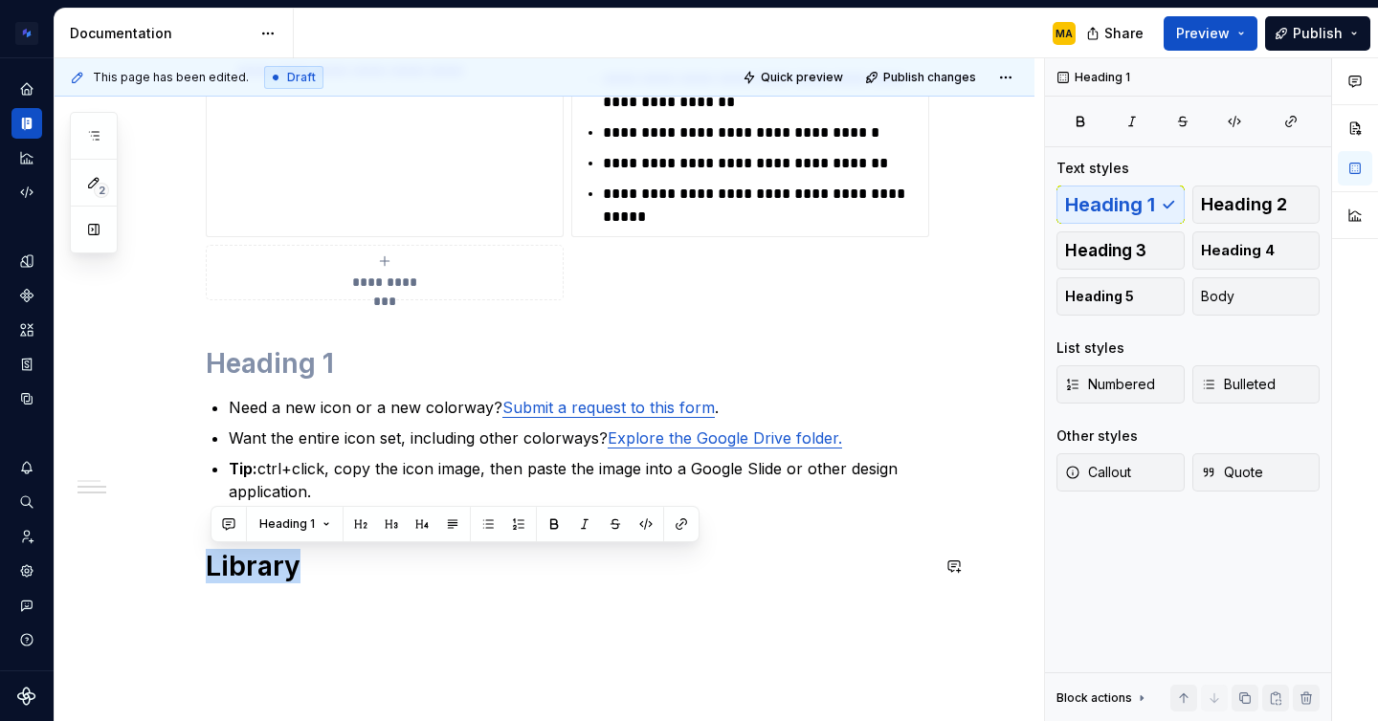
drag, startPoint x: 341, startPoint y: 562, endPoint x: 170, endPoint y: 546, distance: 171.1
click at [170, 546] on div "**********" at bounding box center [545, 50] width 980 height 1546
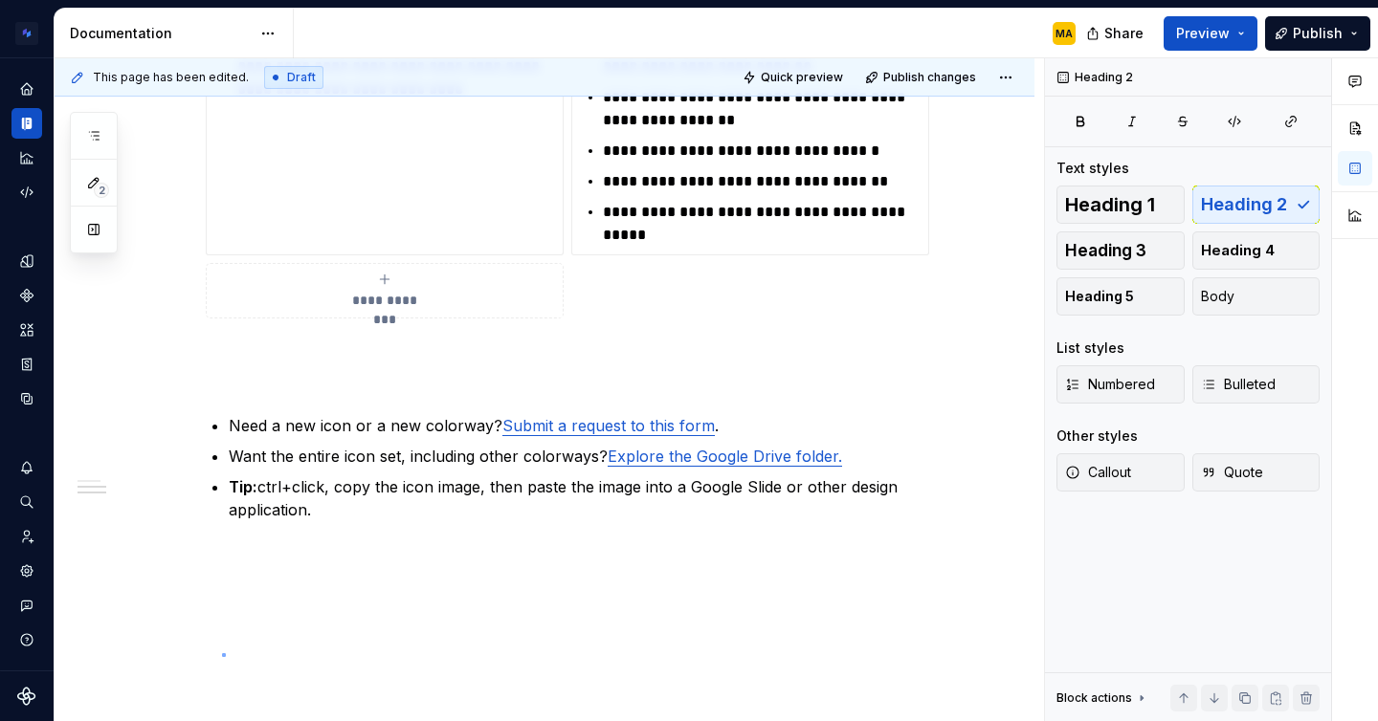
scroll to position [1040, 0]
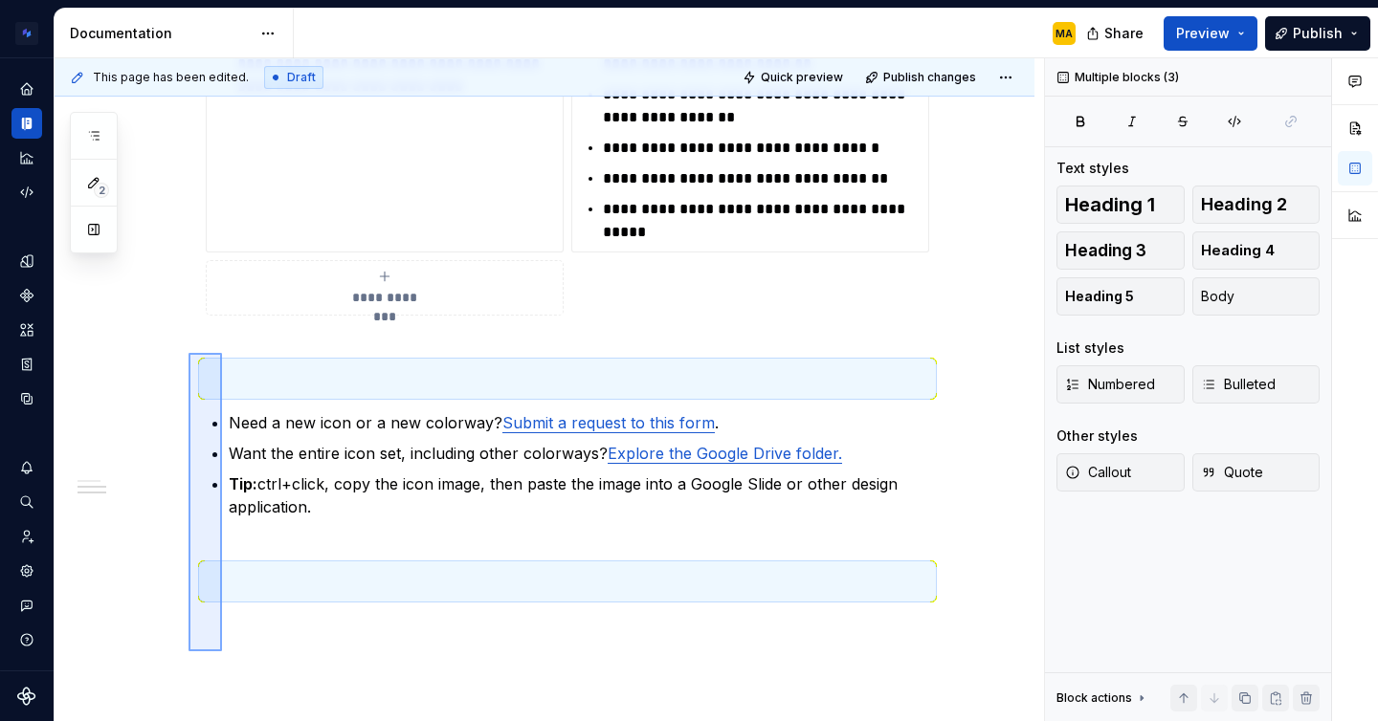
drag, startPoint x: 222, startPoint y: 654, endPoint x: 189, endPoint y: 353, distance: 303.1
click at [189, 353] on div "**********" at bounding box center [549, 390] width 989 height 664
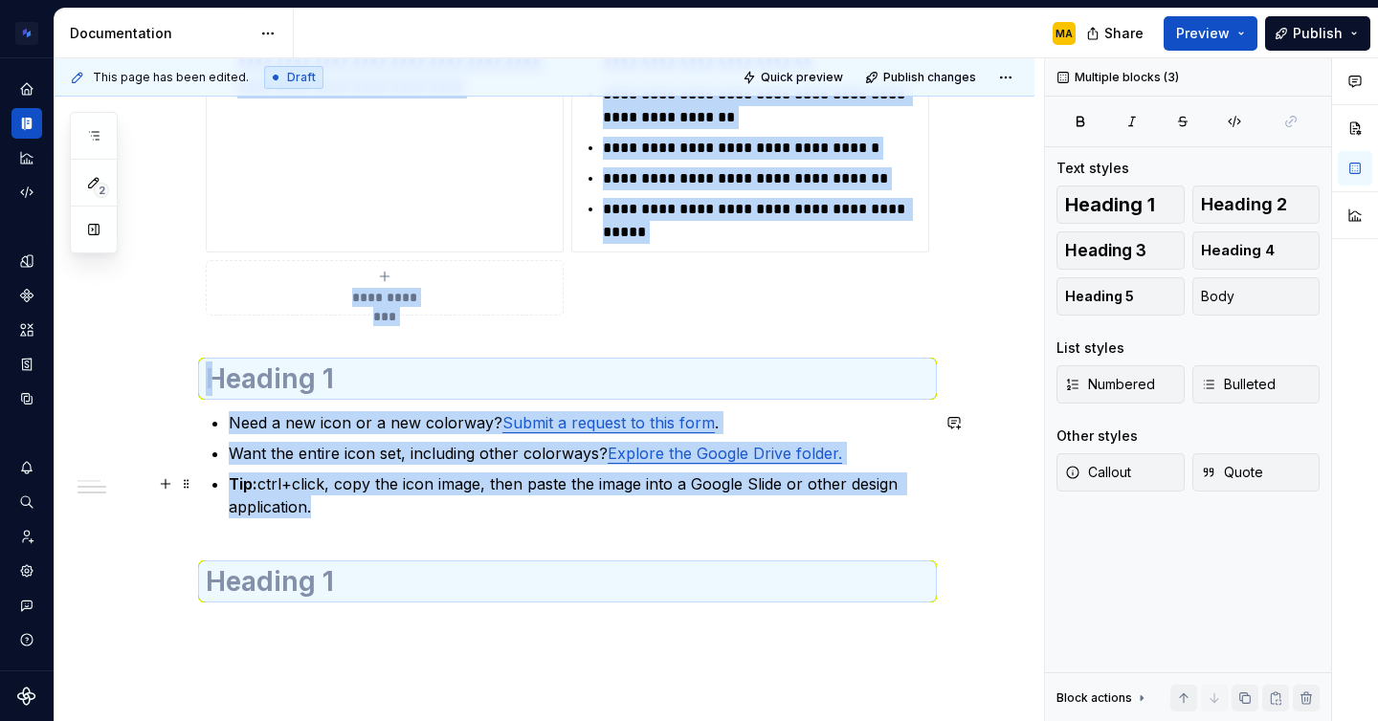
click at [296, 505] on p "Tip: ctrl+click, copy the icon image, then paste the image into a Google Slide …" at bounding box center [579, 496] width 700 height 46
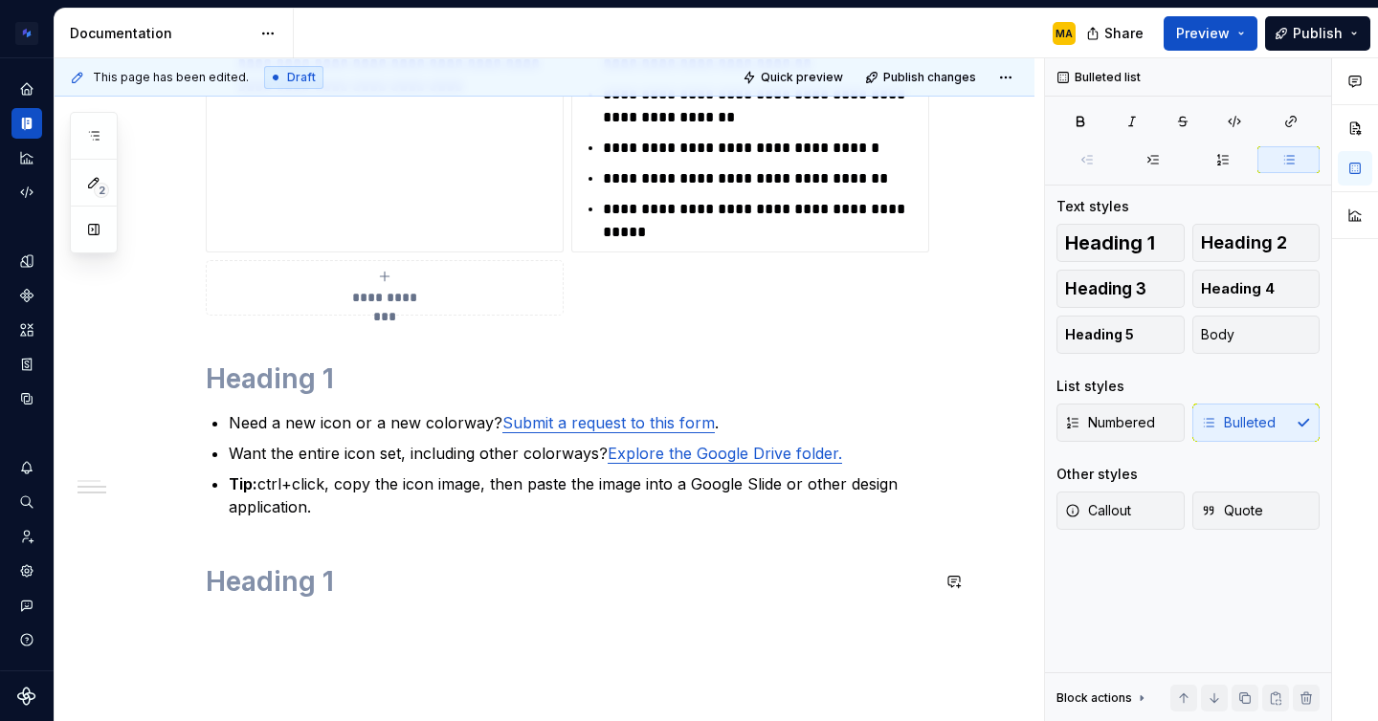
click at [276, 635] on div "**********" at bounding box center [545, 65] width 980 height 1546
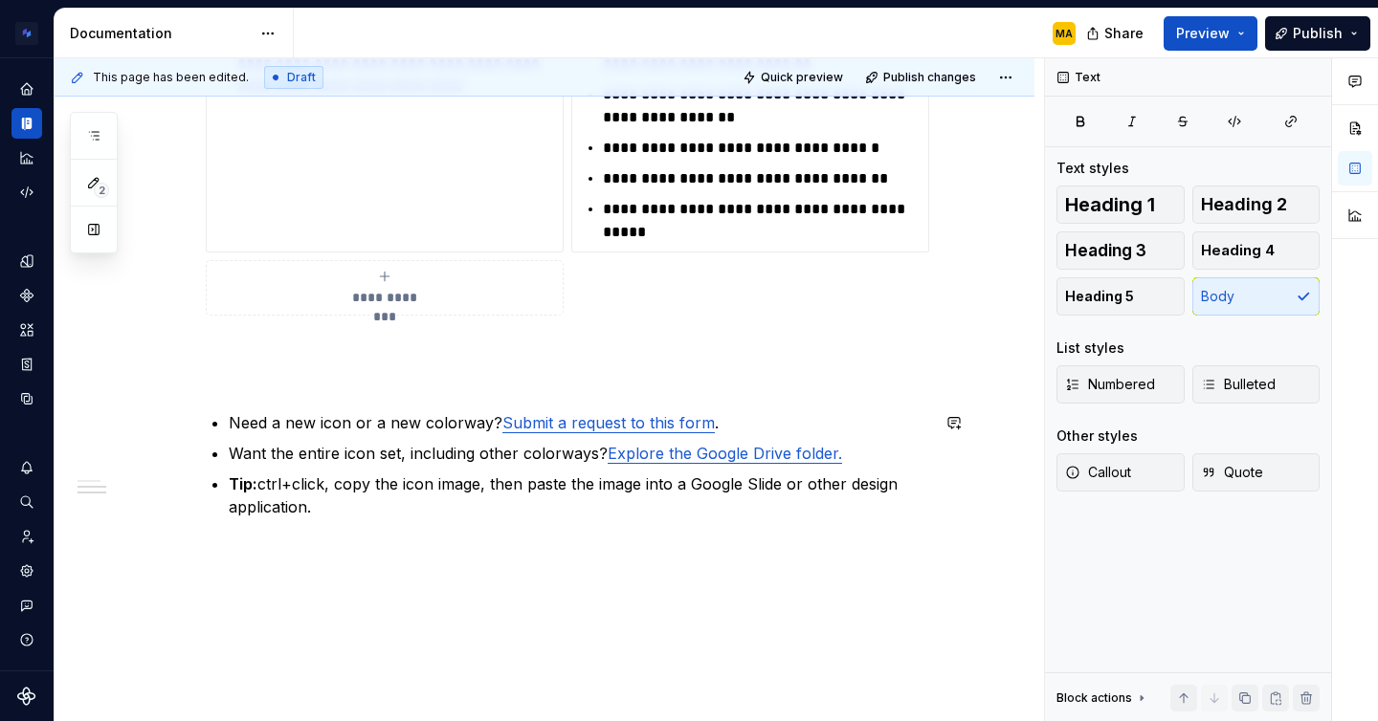
drag, startPoint x: 304, startPoint y: 647, endPoint x: 200, endPoint y: 400, distance: 267.9
click at [200, 400] on div "**********" at bounding box center [545, 84] width 980 height 1584
click at [254, 419] on p "Need a new icon or a new colorway? Submit a request to this form ." at bounding box center [579, 422] width 700 height 23
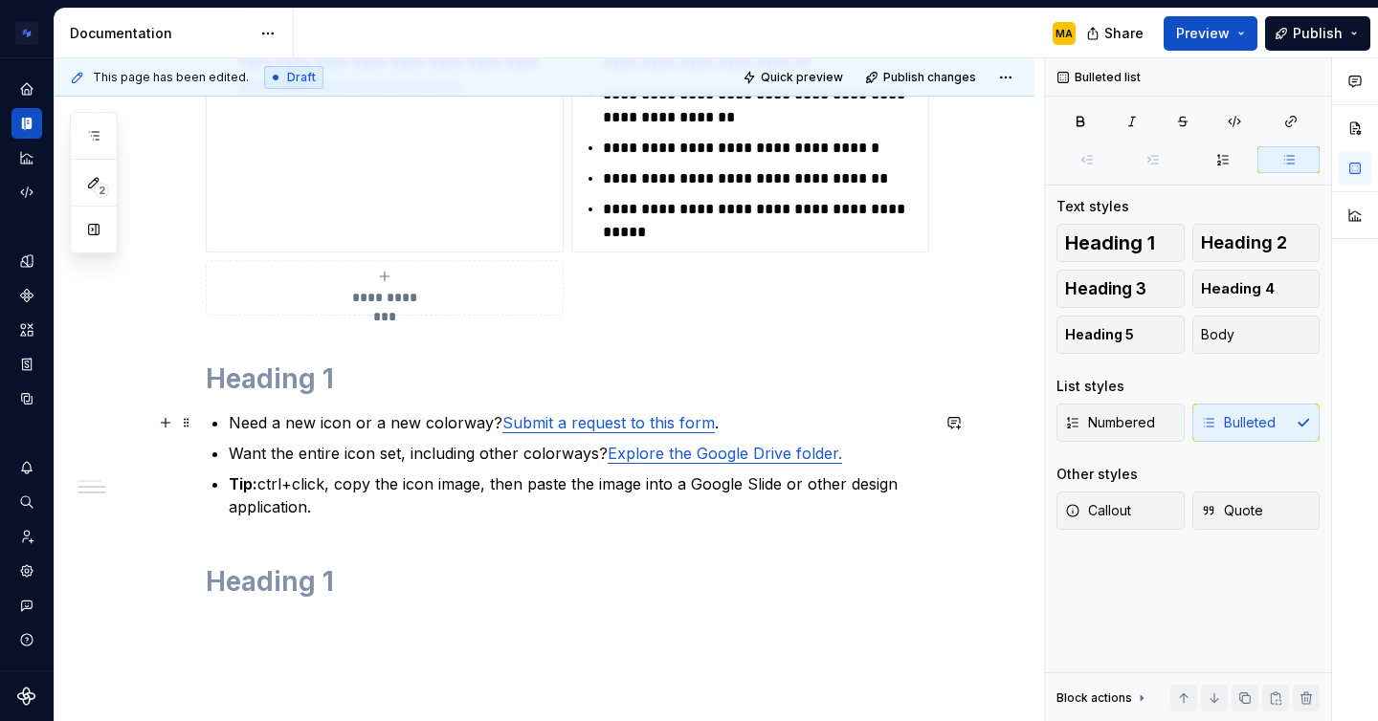
click at [251, 426] on p "Need a new icon or a new colorway? Submit a request to this form ." at bounding box center [579, 422] width 700 height 23
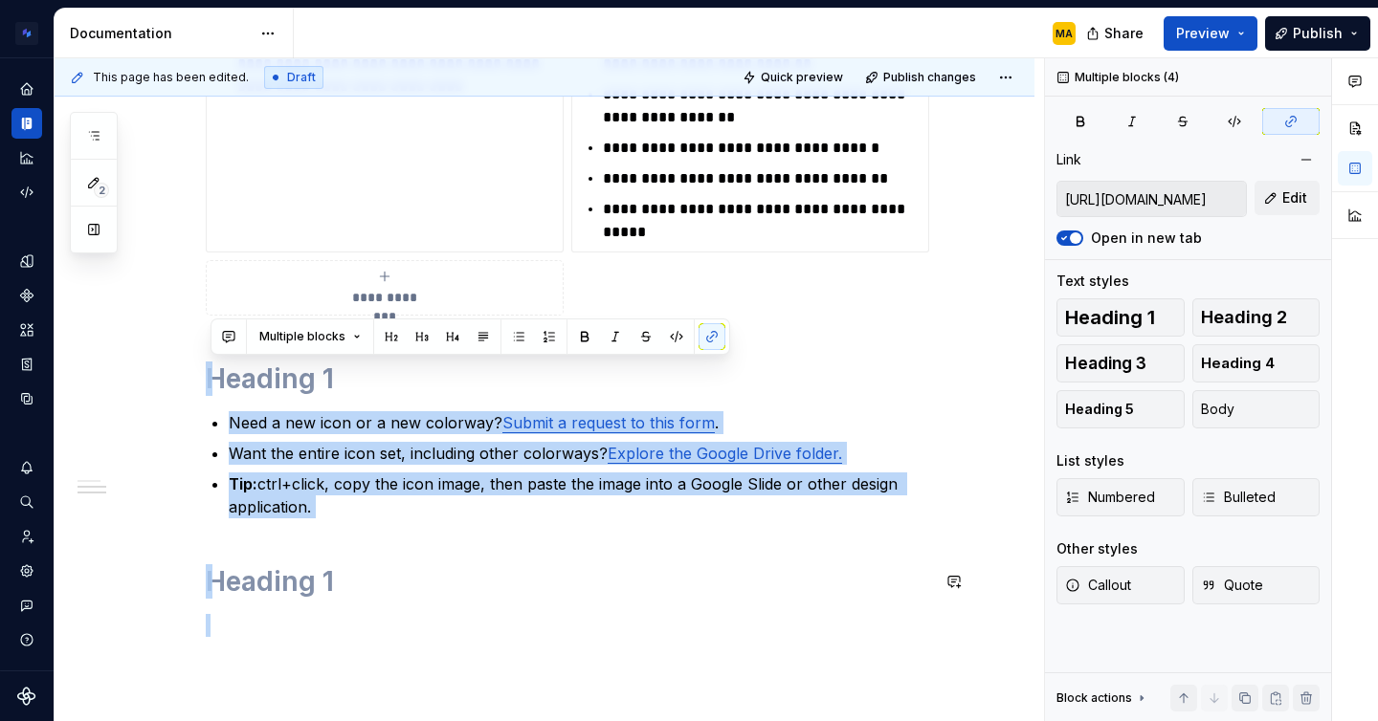
drag, startPoint x: 216, startPoint y: 365, endPoint x: 408, endPoint y: 603, distance: 304.8
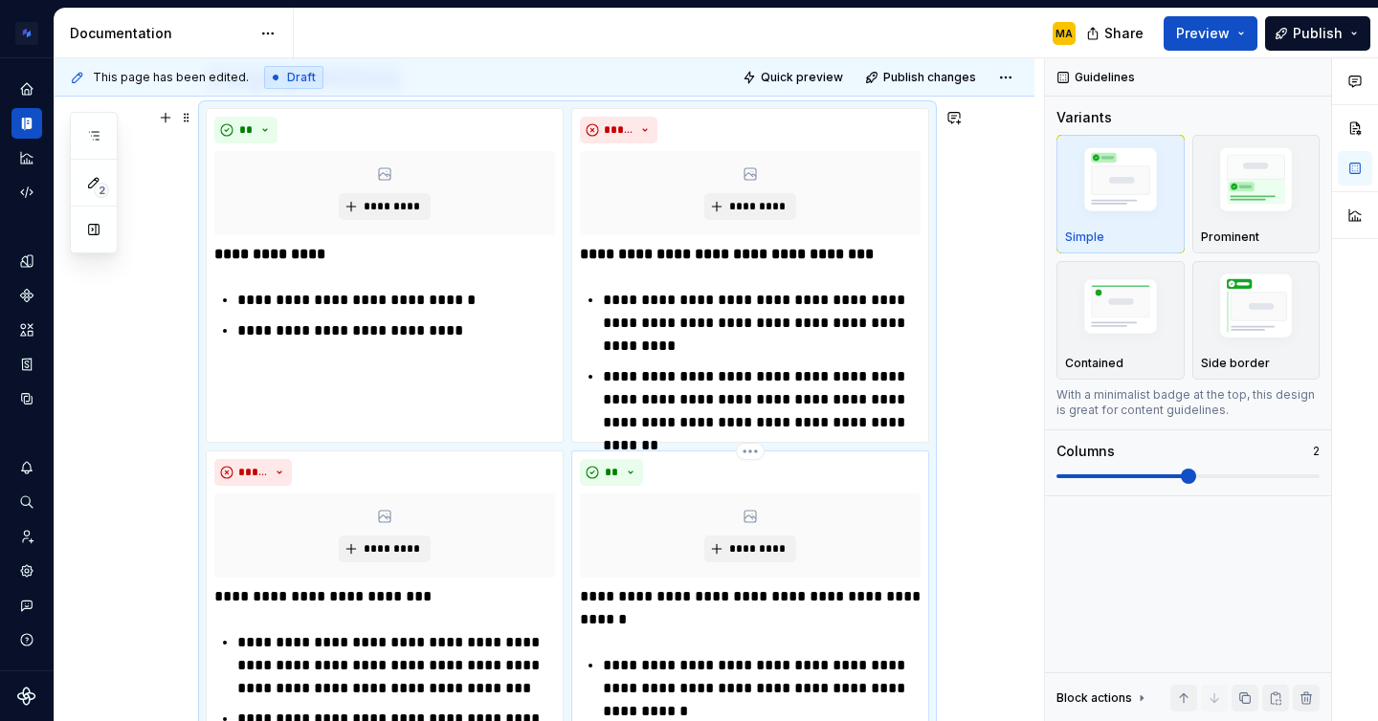
scroll to position [9, 0]
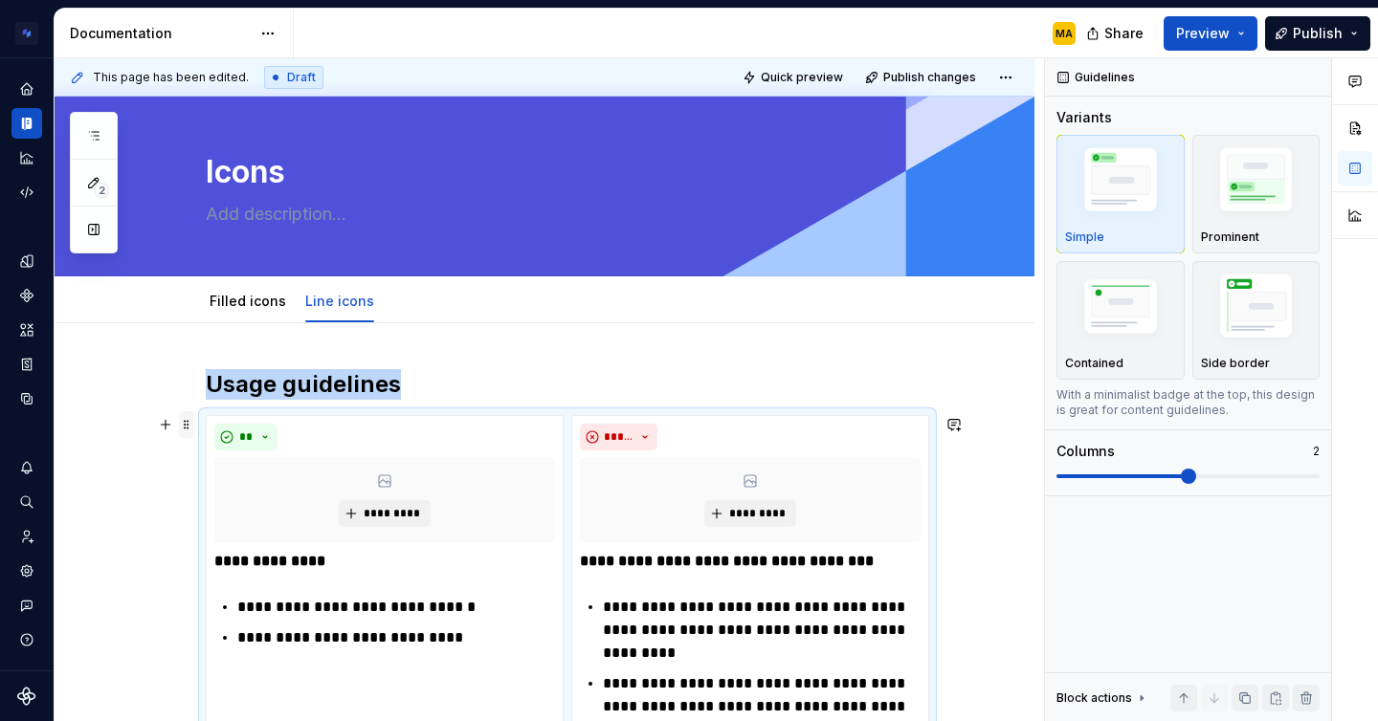
click at [194, 425] on span at bounding box center [186, 424] width 15 height 27
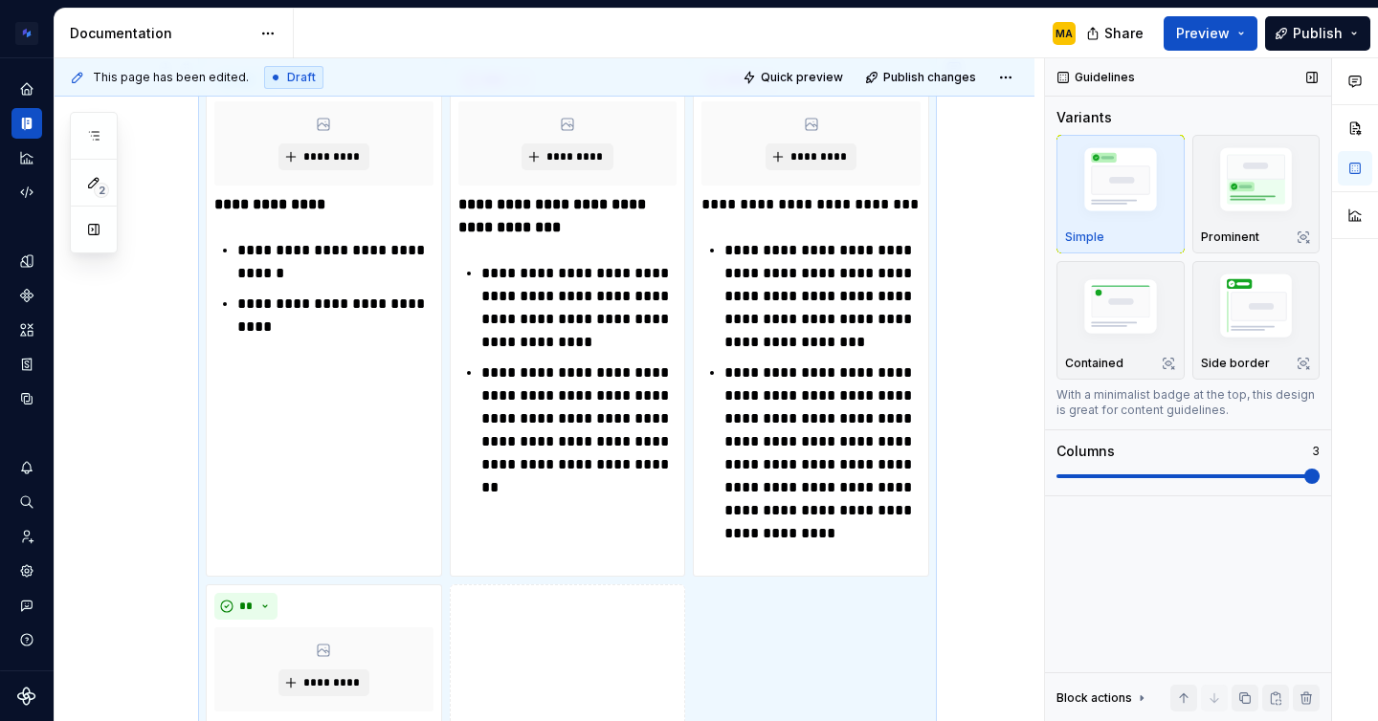
click at [1319, 484] on span at bounding box center [1311, 476] width 15 height 15
click at [982, 555] on div "**********" at bounding box center [545, 727] width 980 height 1521
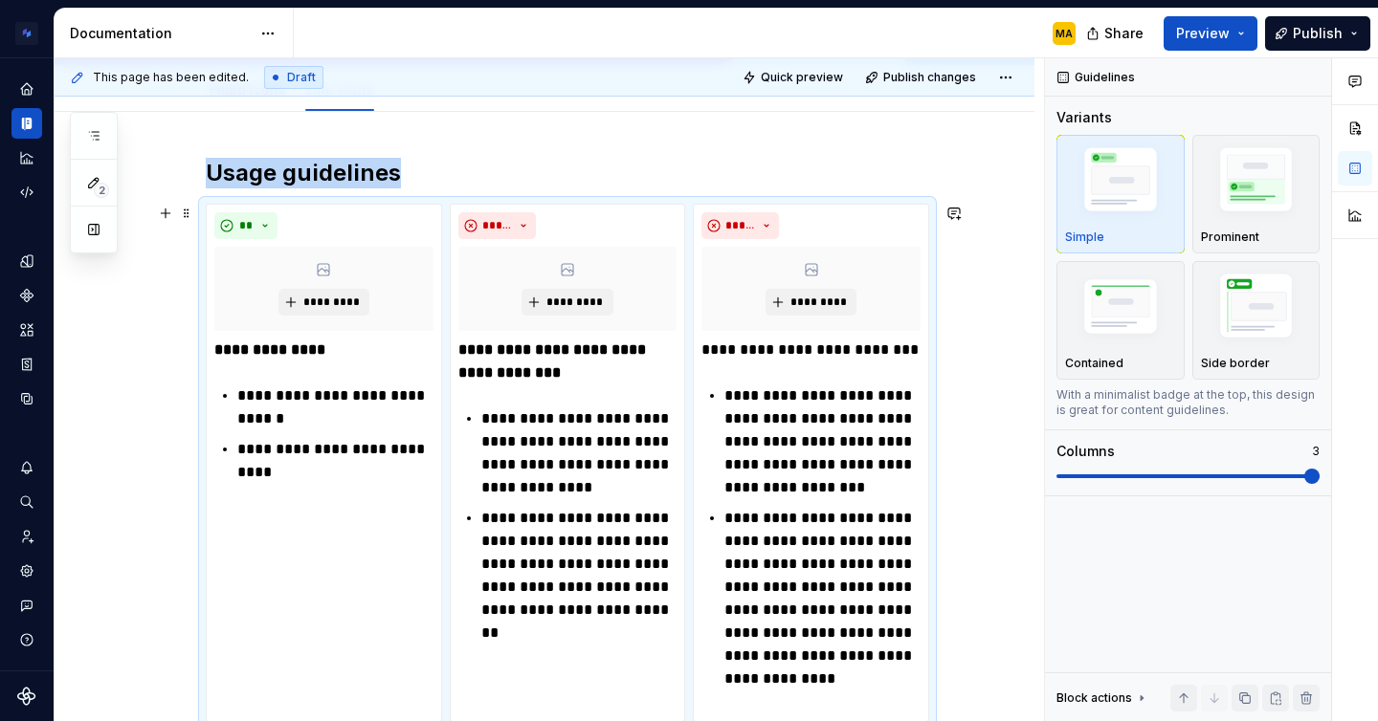
scroll to position [158, 0]
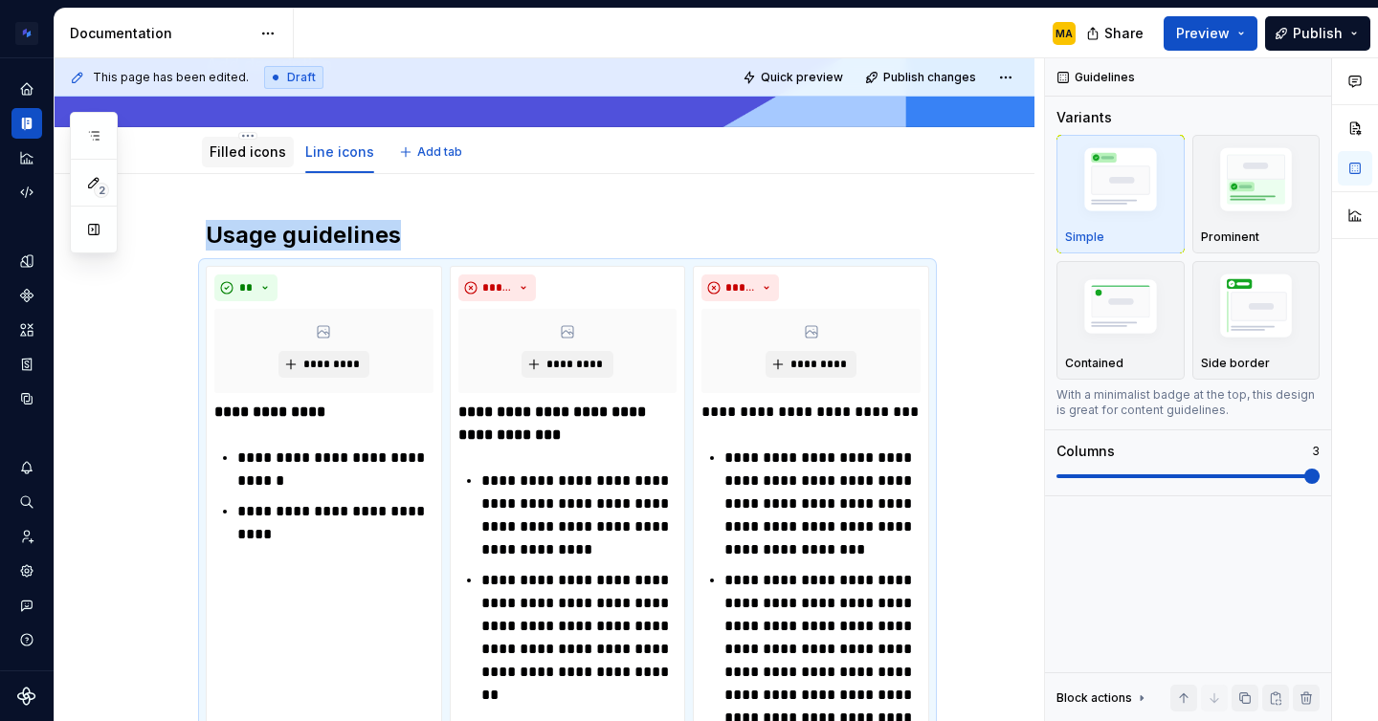
click at [234, 155] on link "Filled icons" at bounding box center [247, 151] width 77 height 16
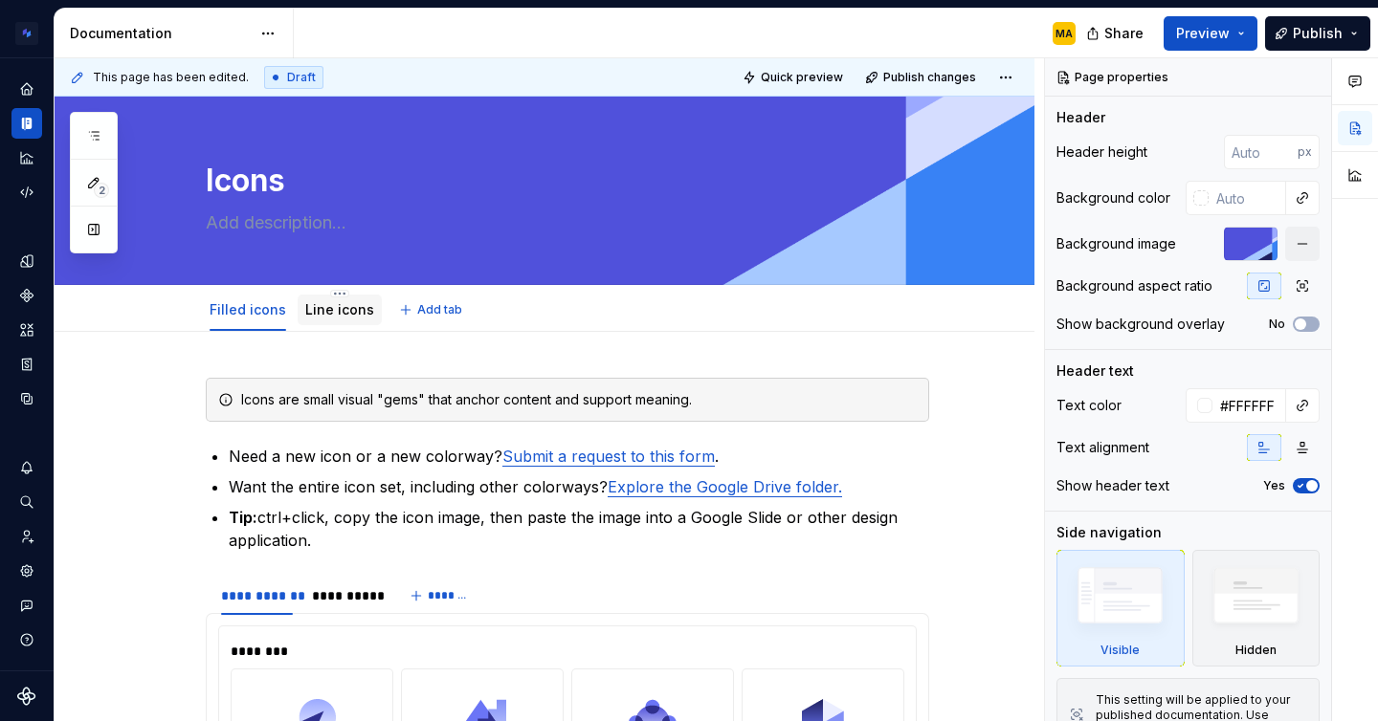
click at [332, 321] on div "Line icons" at bounding box center [340, 310] width 84 height 31
click at [331, 314] on link "Line icons" at bounding box center [339, 309] width 69 height 16
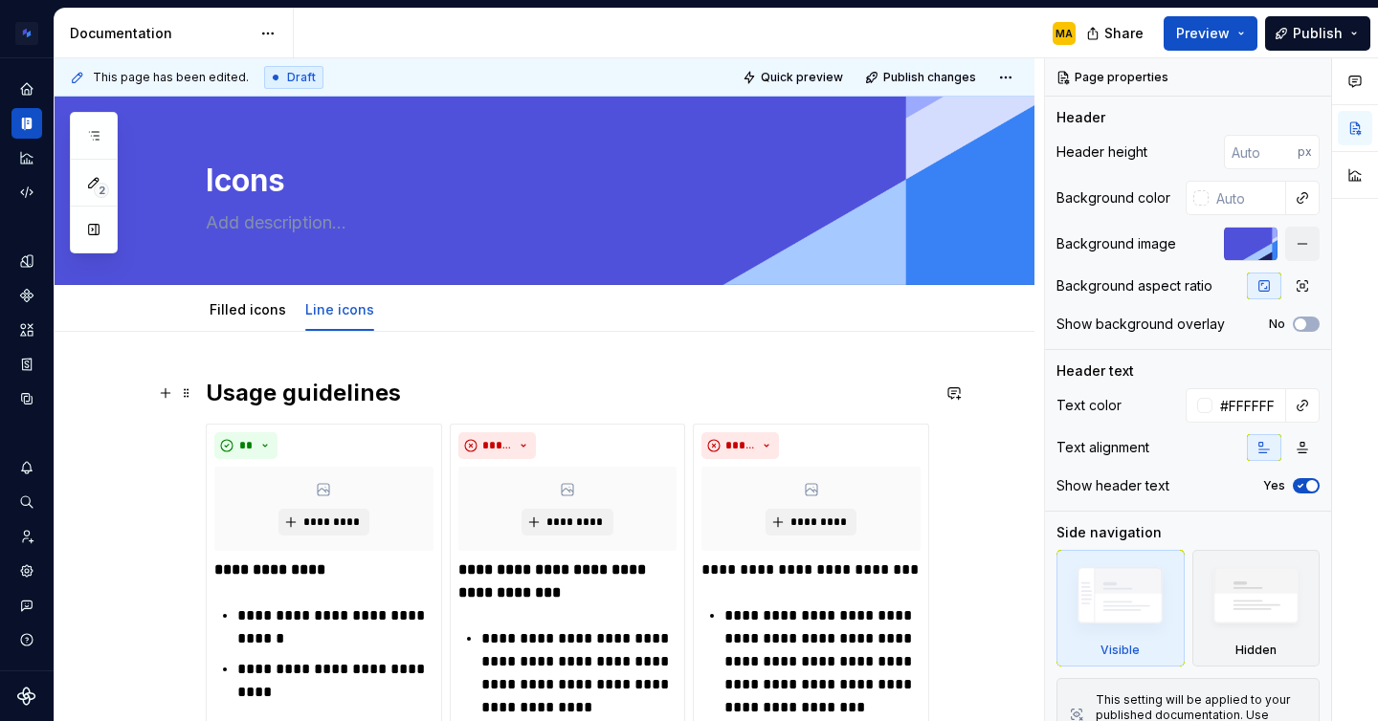
click at [457, 388] on h2 "Usage guidelines" at bounding box center [567, 393] width 723 height 31
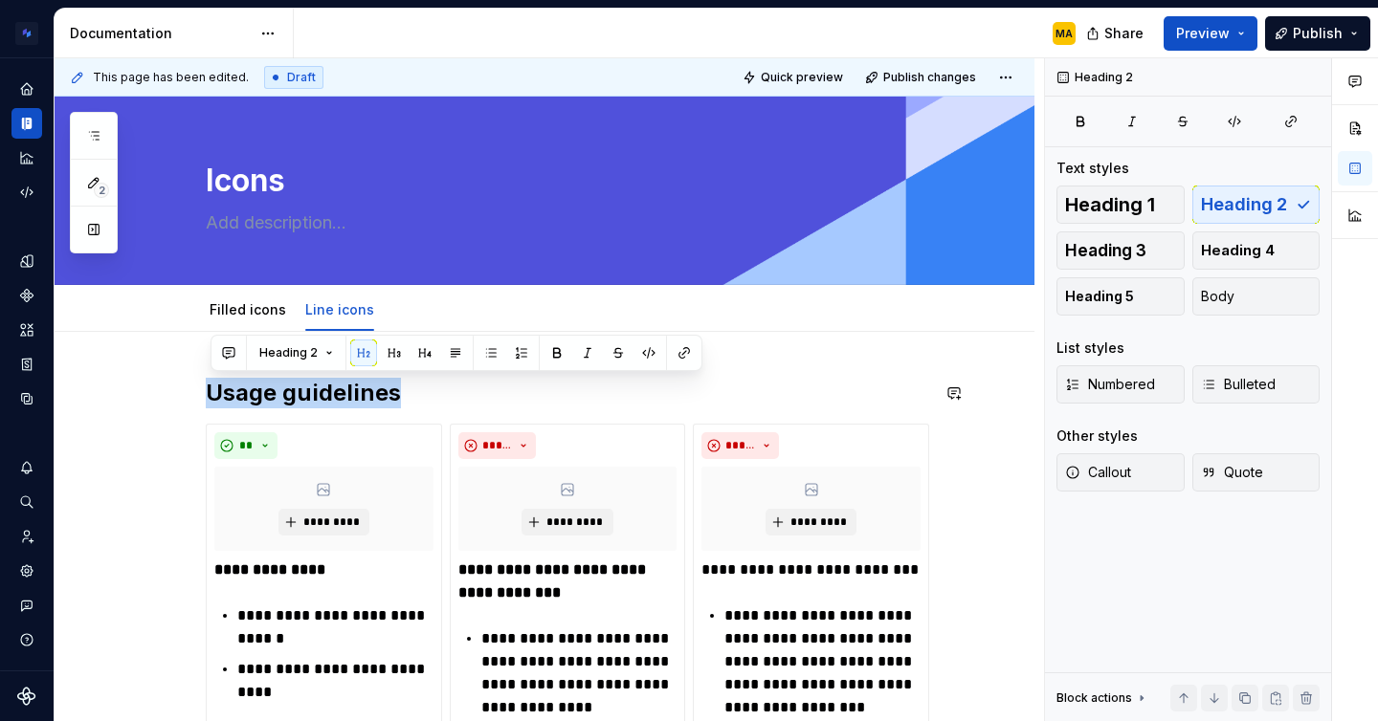
click at [457, 388] on h2 "Usage guidelines" at bounding box center [567, 393] width 723 height 31
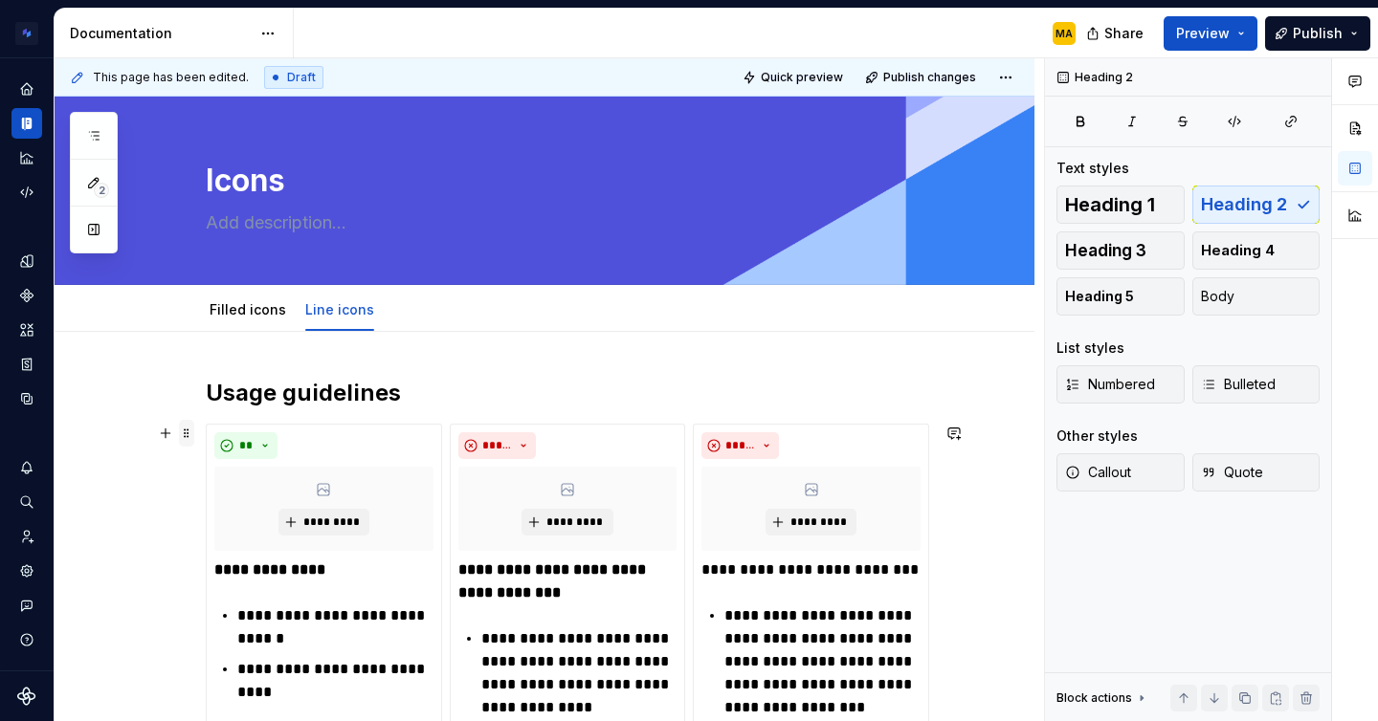
click at [190, 430] on span at bounding box center [186, 433] width 15 height 27
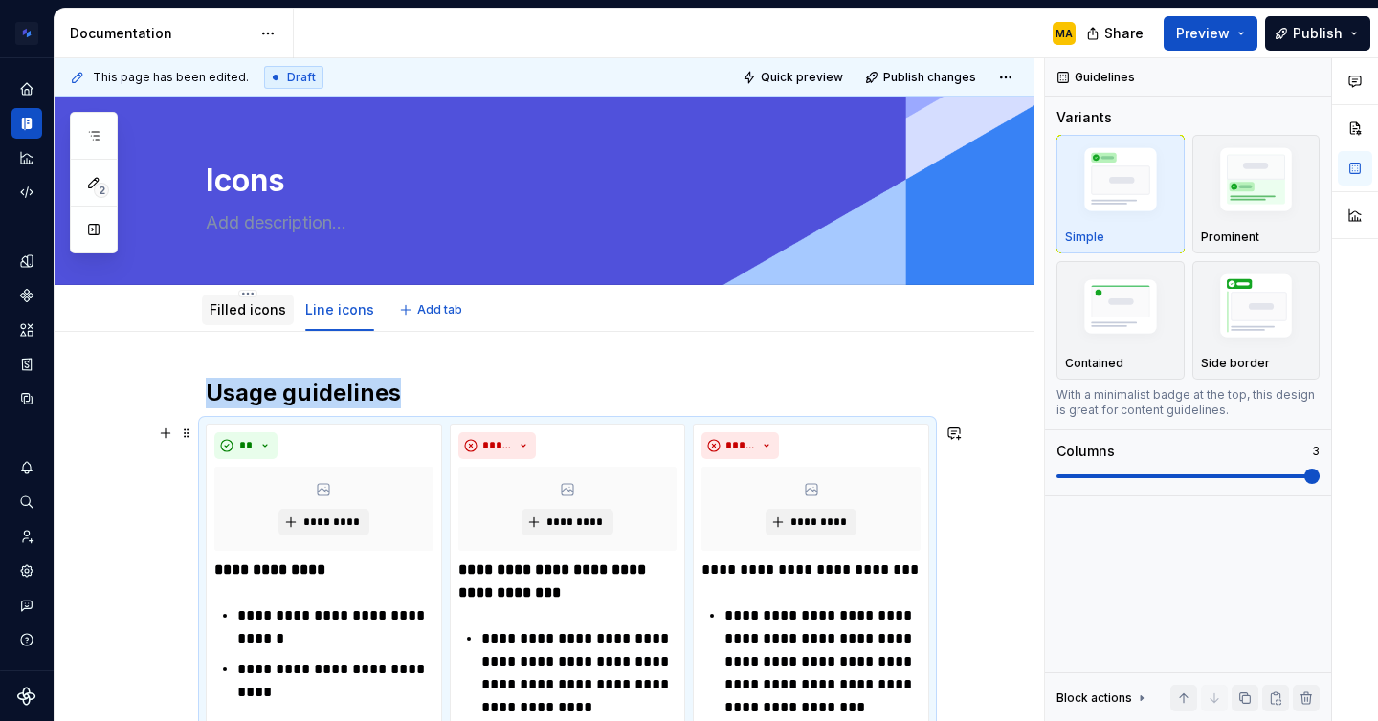
click at [250, 300] on div "Filled icons" at bounding box center [247, 309] width 77 height 19
click at [239, 298] on div "Filled icons" at bounding box center [247, 309] width 77 height 23
click at [246, 314] on link "Filled icons" at bounding box center [247, 309] width 77 height 16
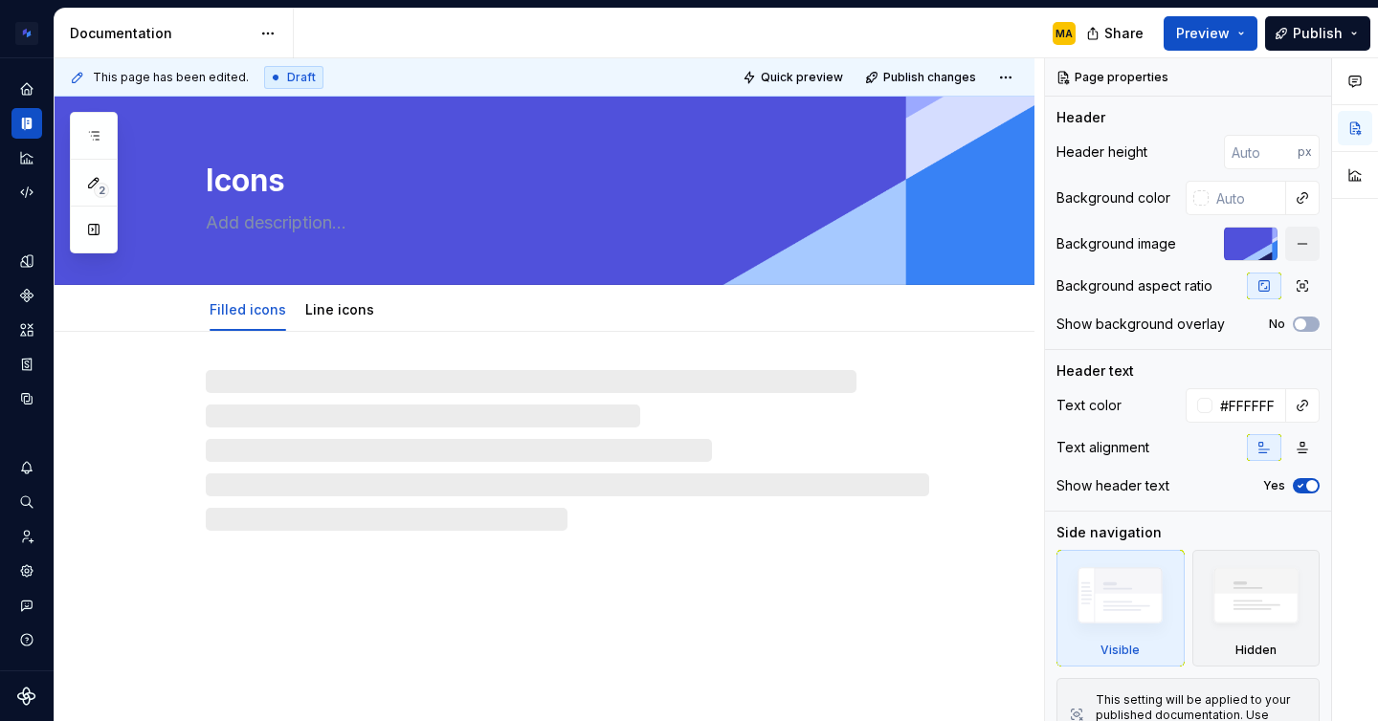
type textarea "*"
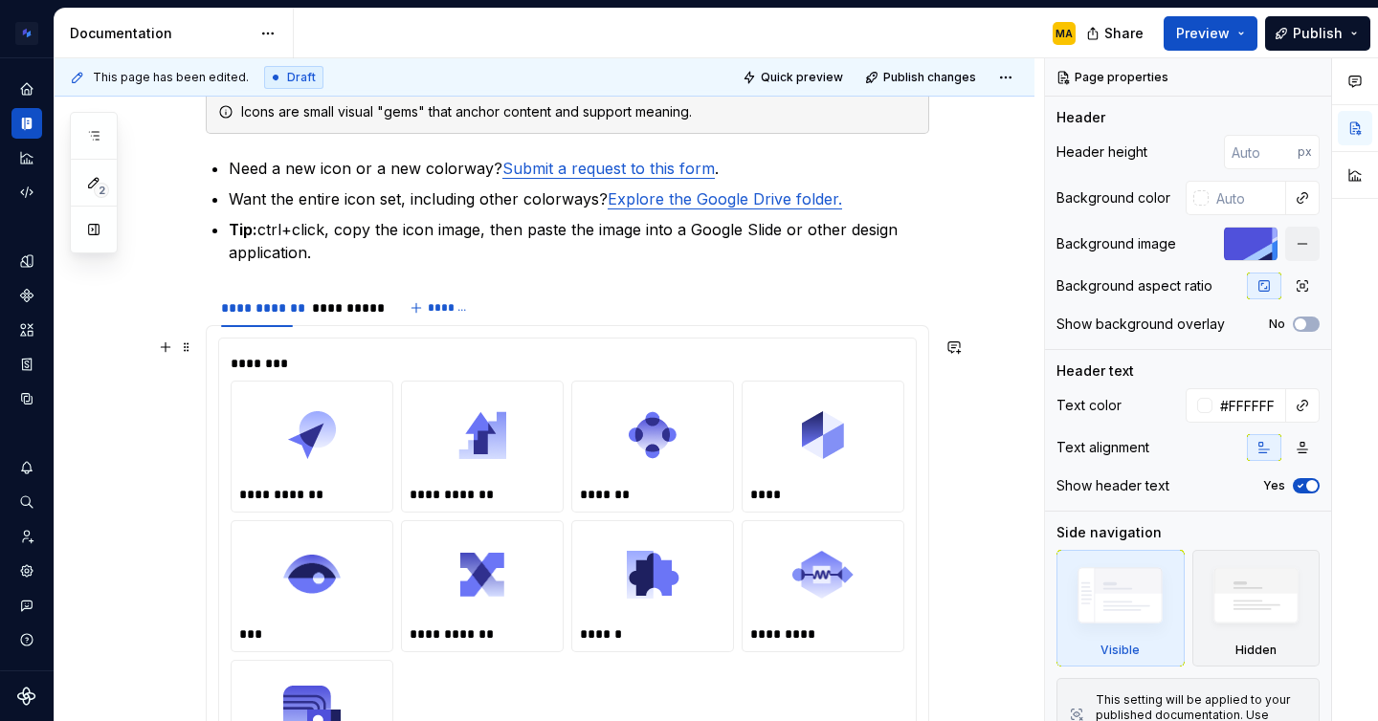
scroll to position [570, 0]
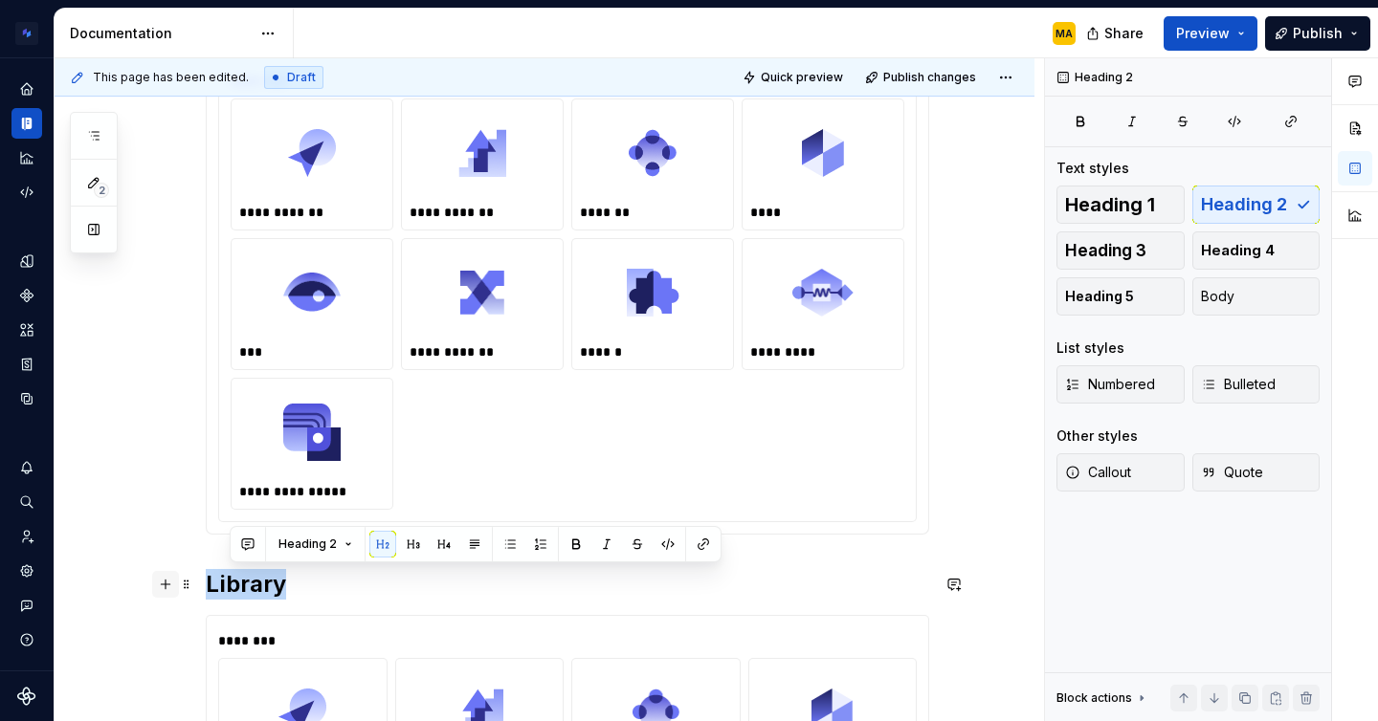
drag, startPoint x: 321, startPoint y: 587, endPoint x: 172, endPoint y: 577, distance: 149.6
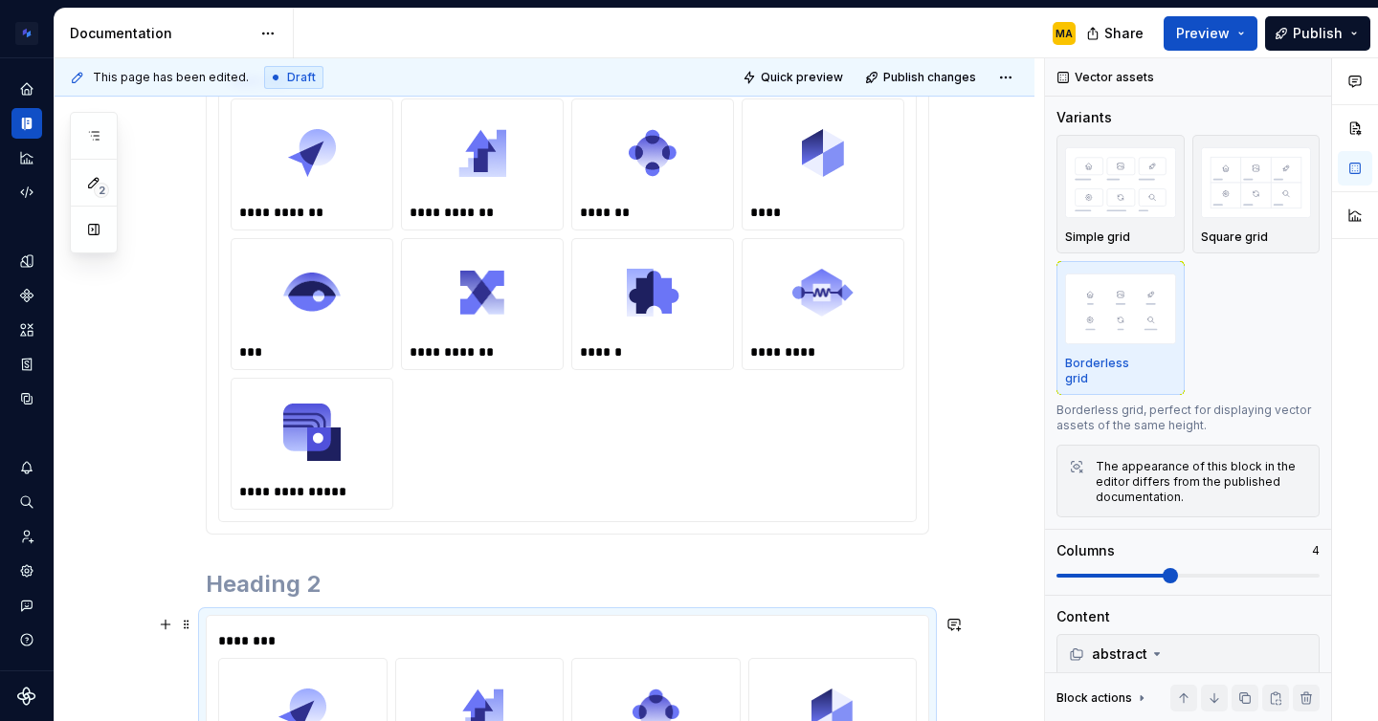
click at [223, 645] on div "********" at bounding box center [567, 640] width 698 height 19
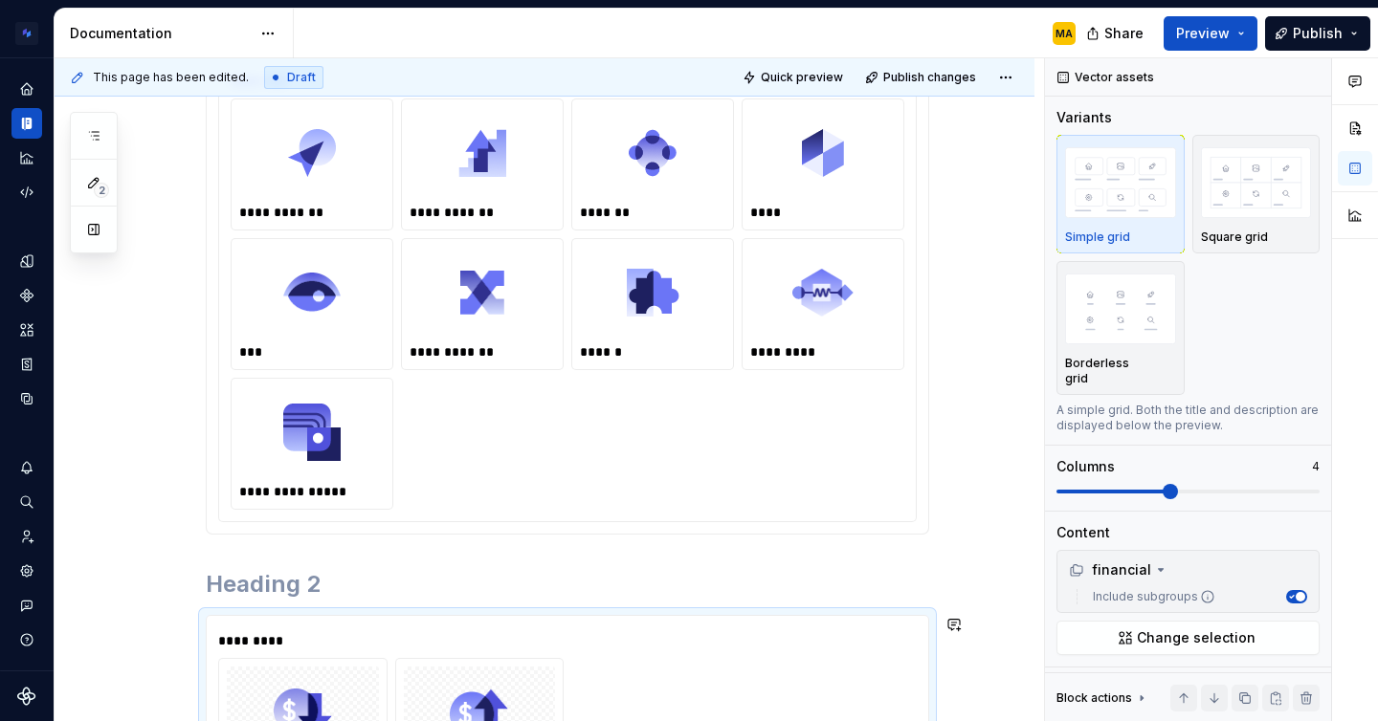
click at [234, 588] on h2 at bounding box center [567, 584] width 723 height 31
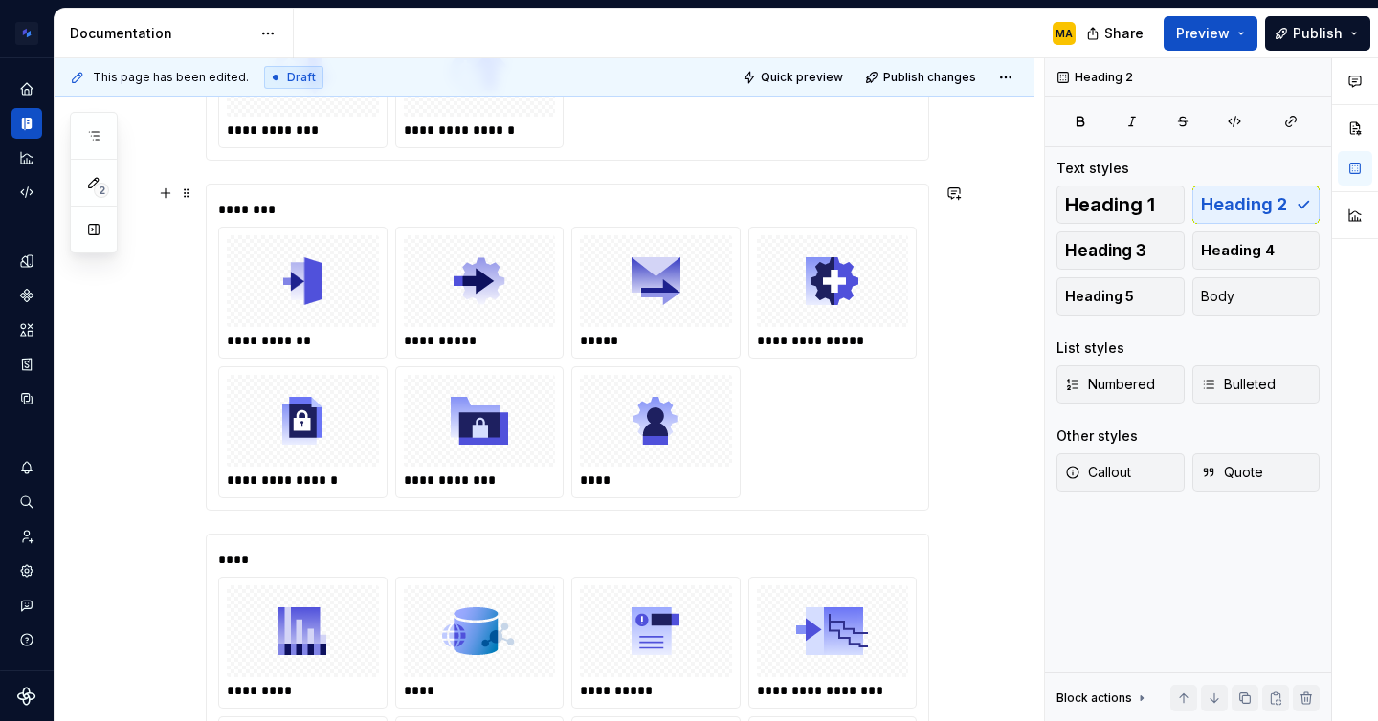
scroll to position [1257, 0]
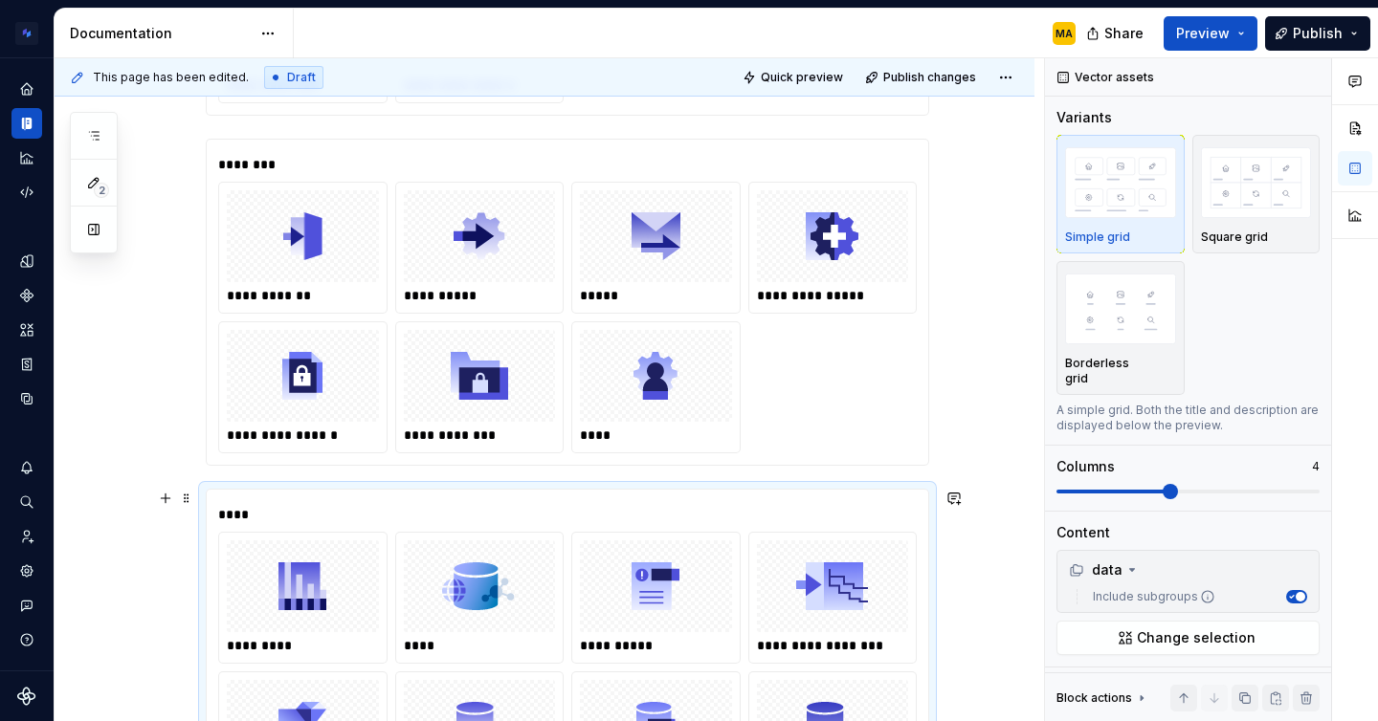
click at [226, 509] on div "****" at bounding box center [567, 514] width 698 height 19
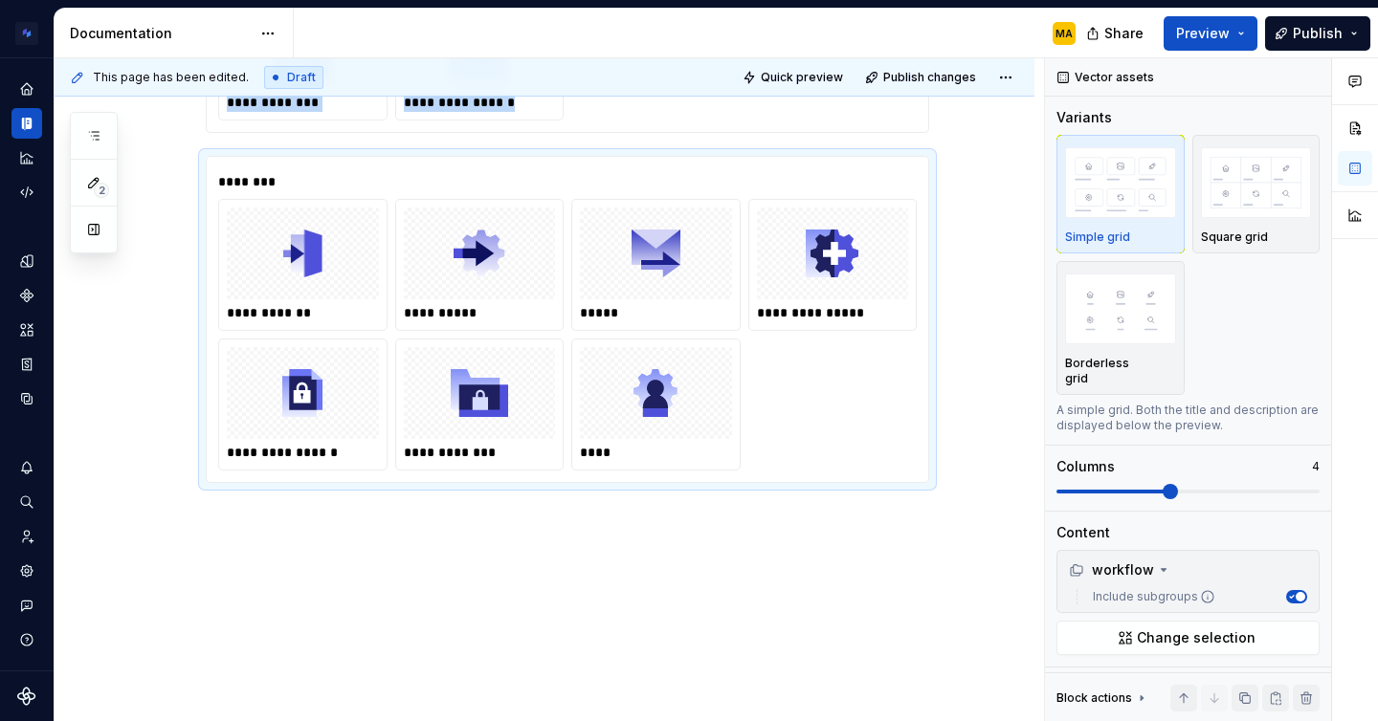
scroll to position [1240, 0]
click at [271, 170] on div "**********" at bounding box center [567, 319] width 698 height 302
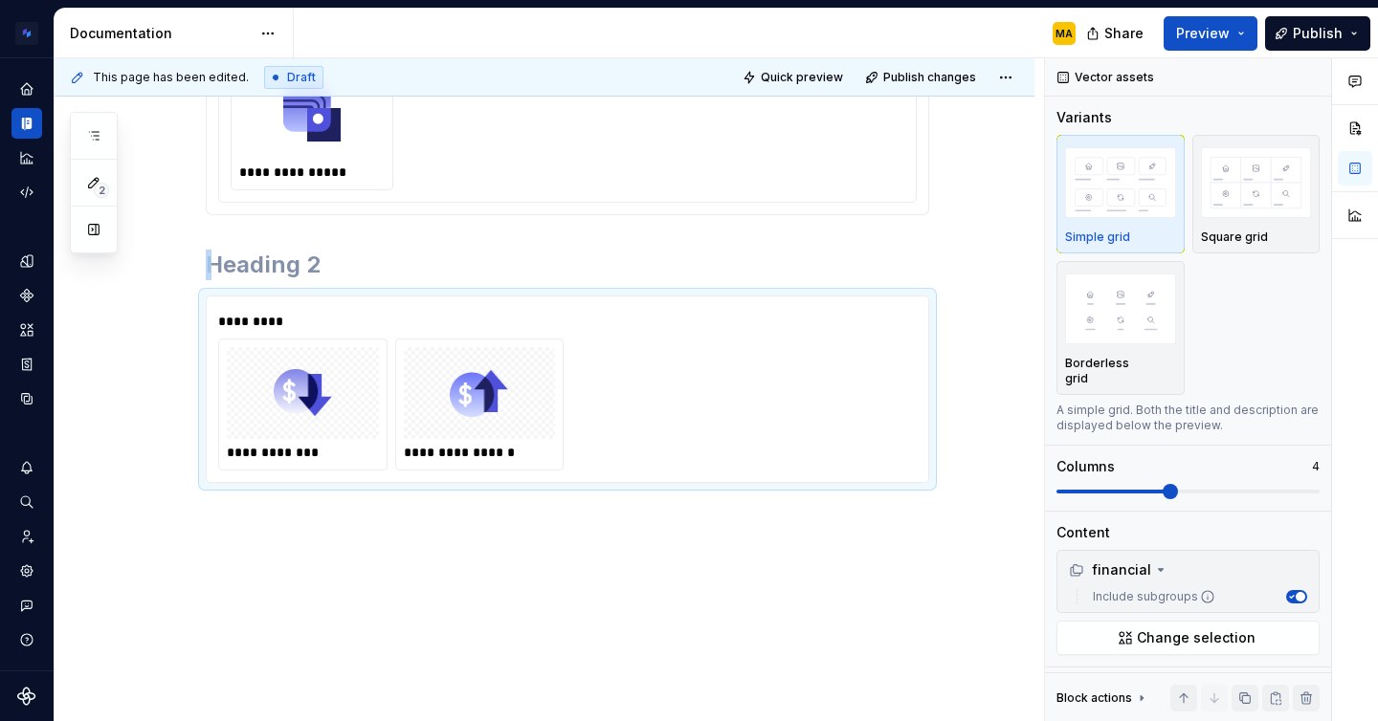
scroll to position [890, 0]
click at [277, 303] on div "**********" at bounding box center [567, 390] width 721 height 186
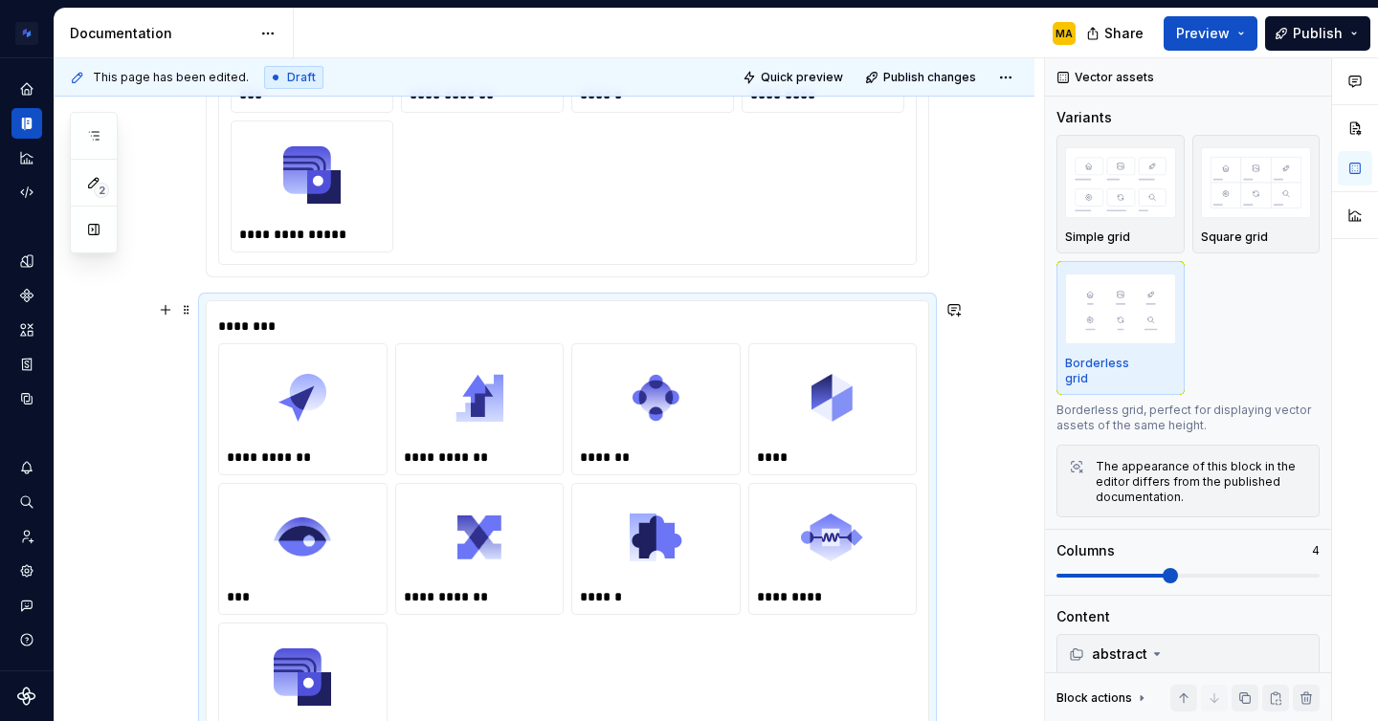
scroll to position [814, 0]
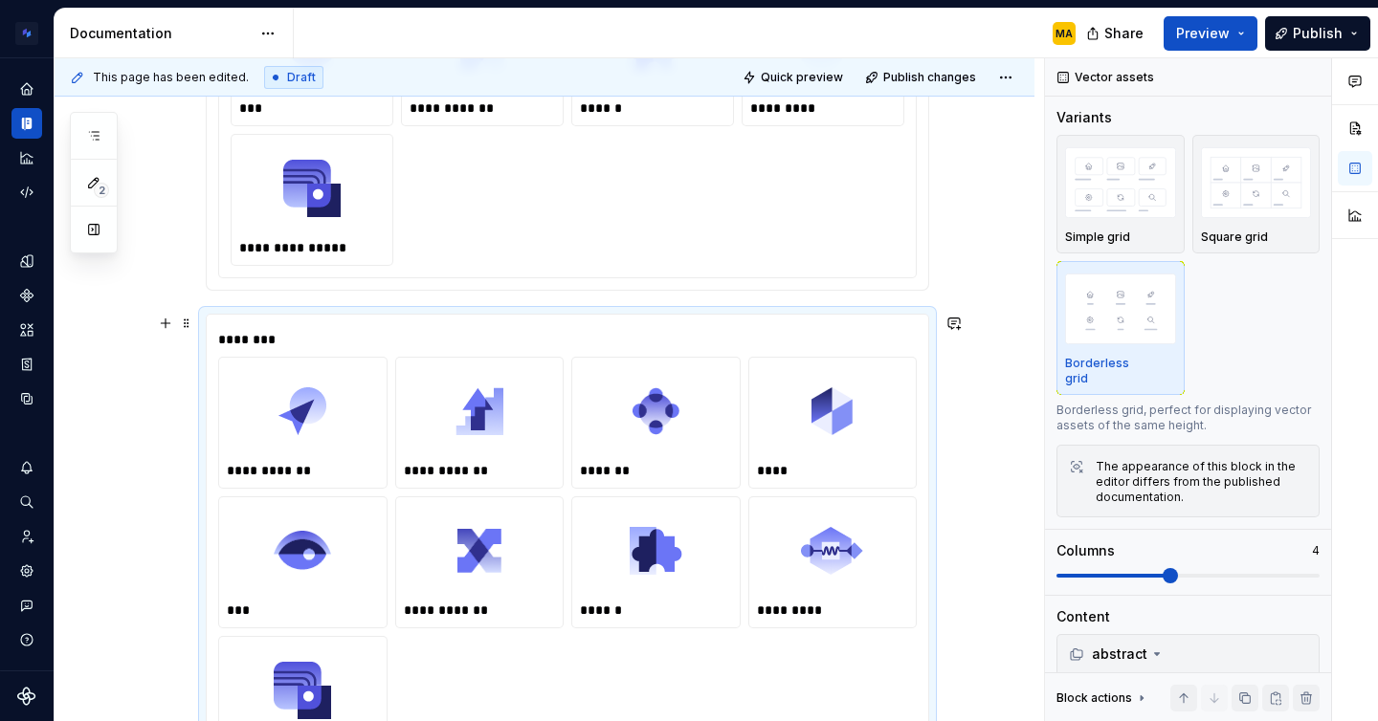
click at [212, 325] on div "**********" at bounding box center [567, 547] width 721 height 465
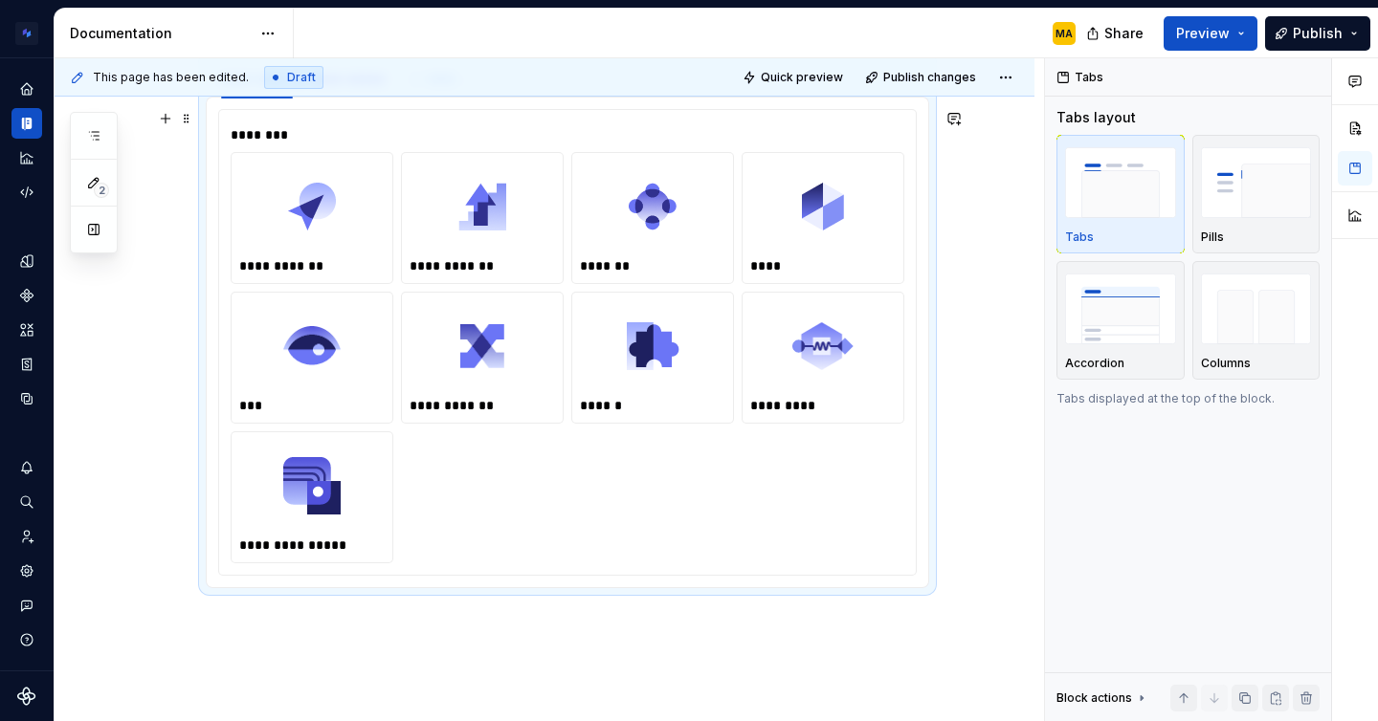
scroll to position [0, 0]
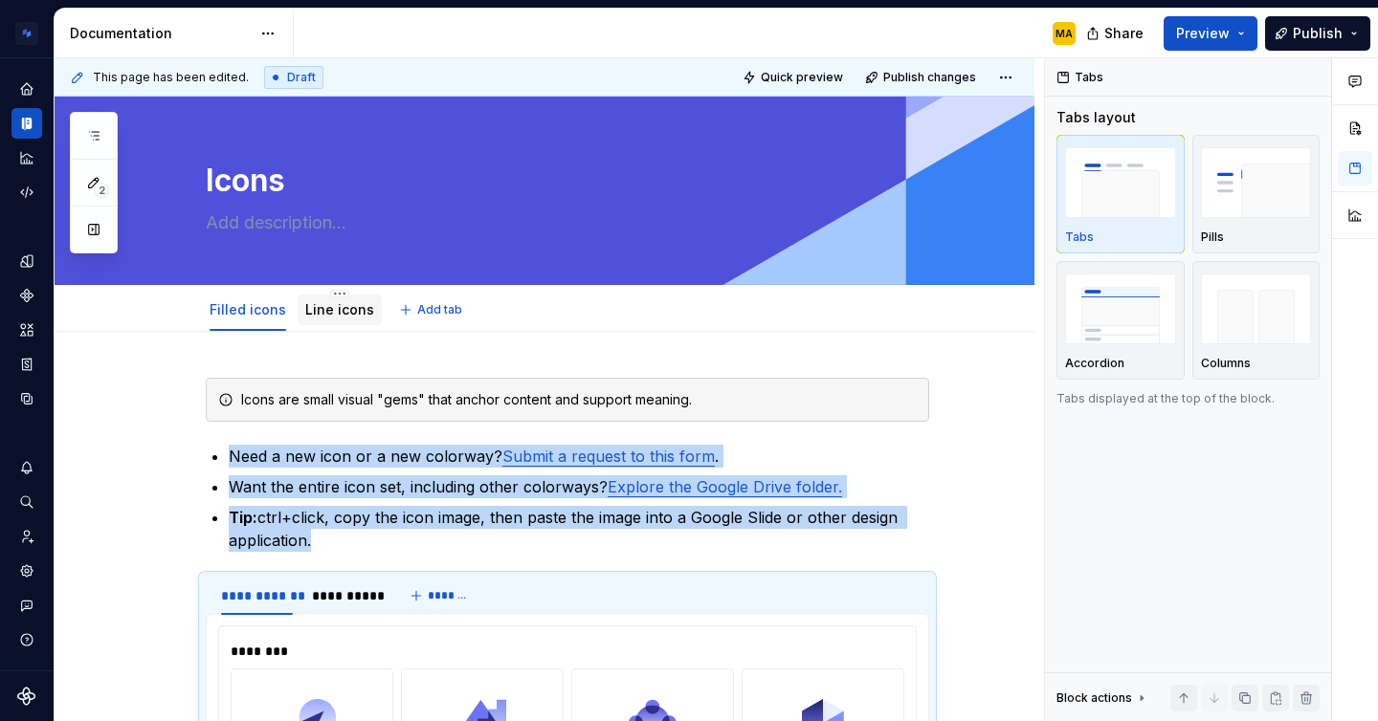
click at [339, 308] on link "Line icons" at bounding box center [339, 309] width 69 height 16
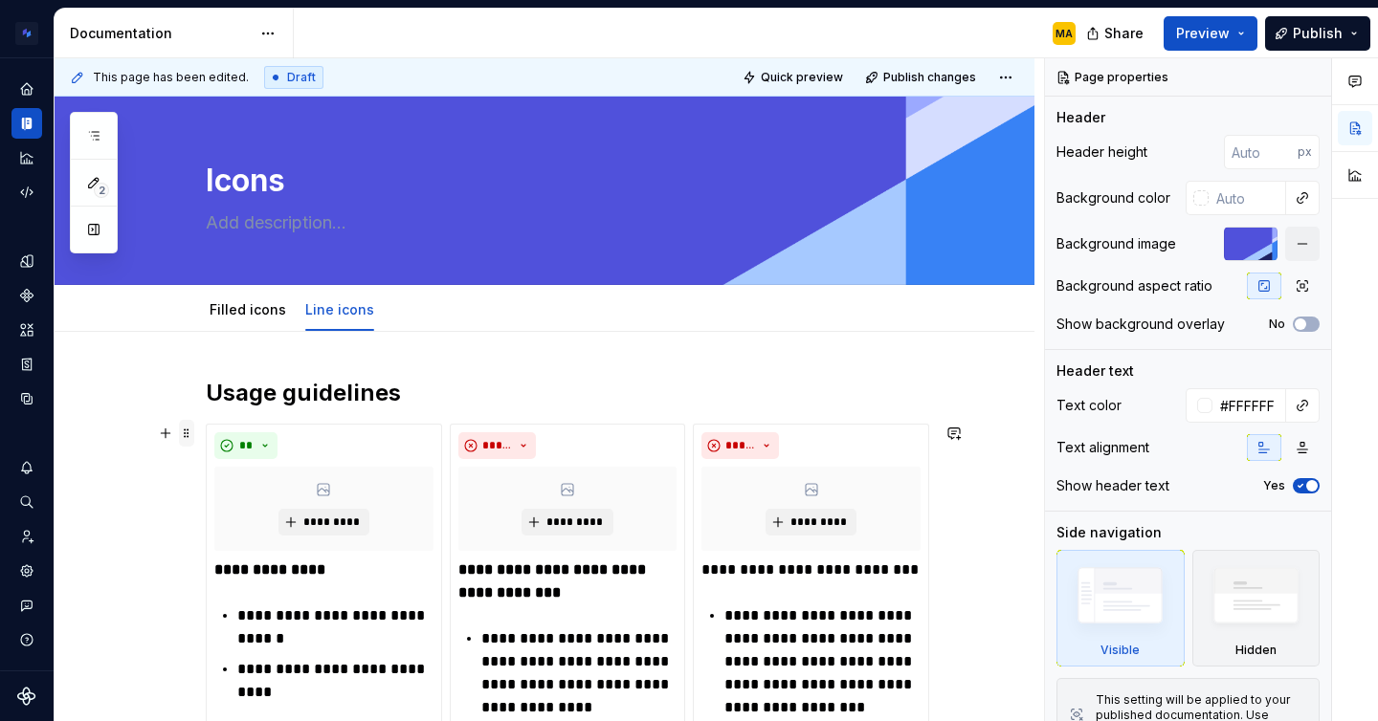
click at [193, 428] on span at bounding box center [186, 433] width 15 height 27
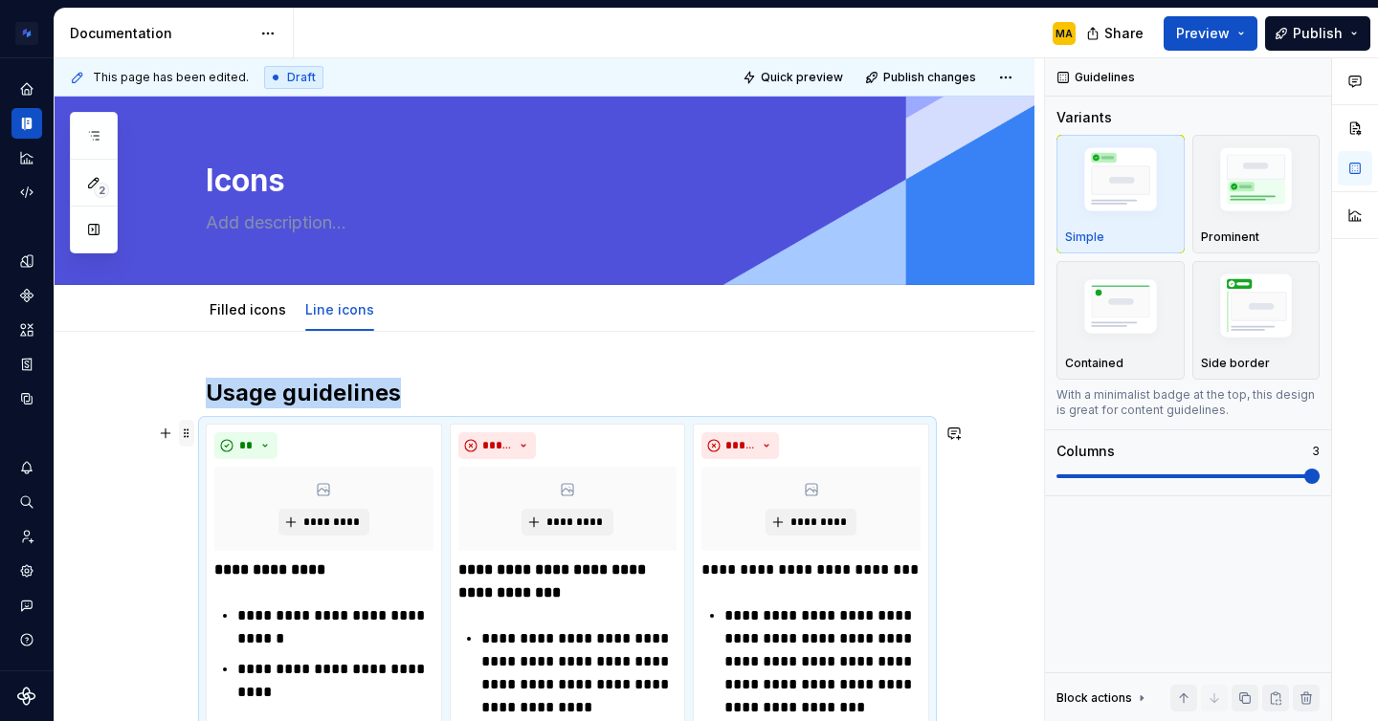
click at [190, 430] on span at bounding box center [186, 433] width 15 height 27
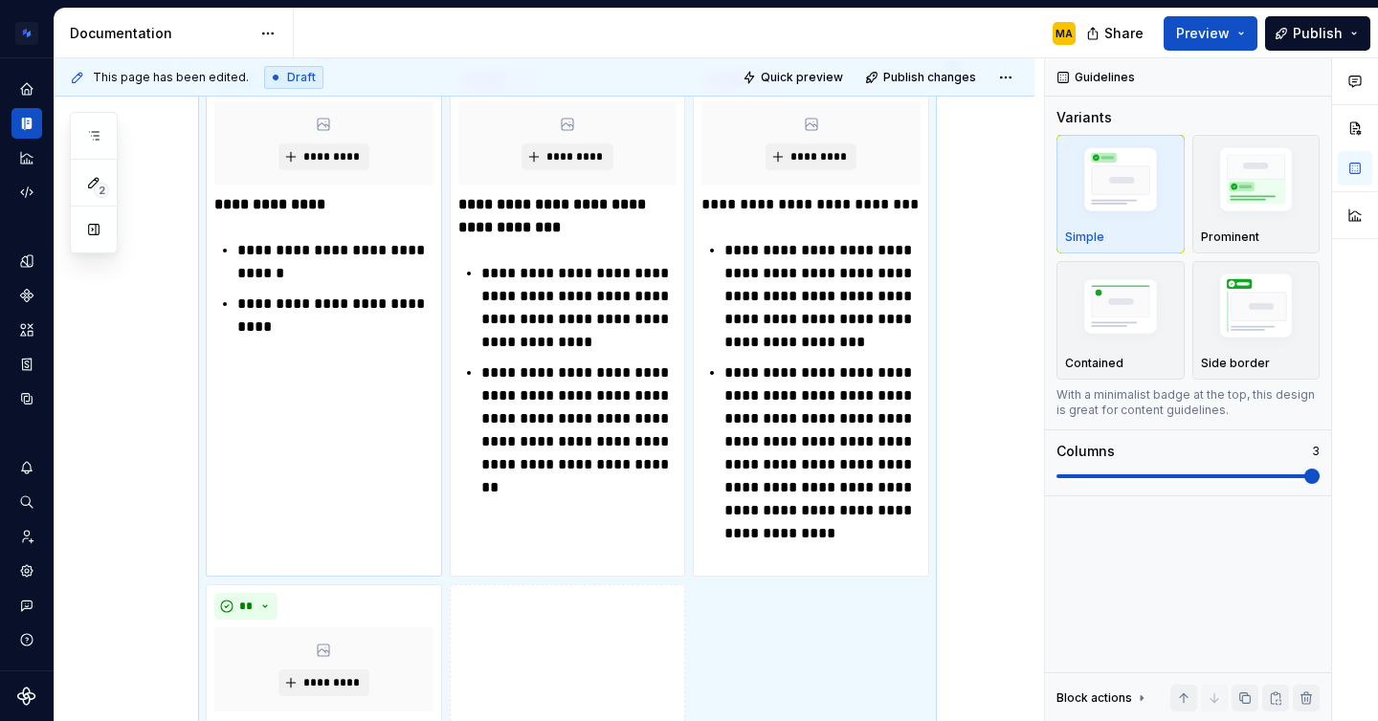
drag, startPoint x: 190, startPoint y: 430, endPoint x: 235, endPoint y: 310, distance: 127.7
click at [235, 310] on div "**********" at bounding box center [567, 641] width 723 height 1259
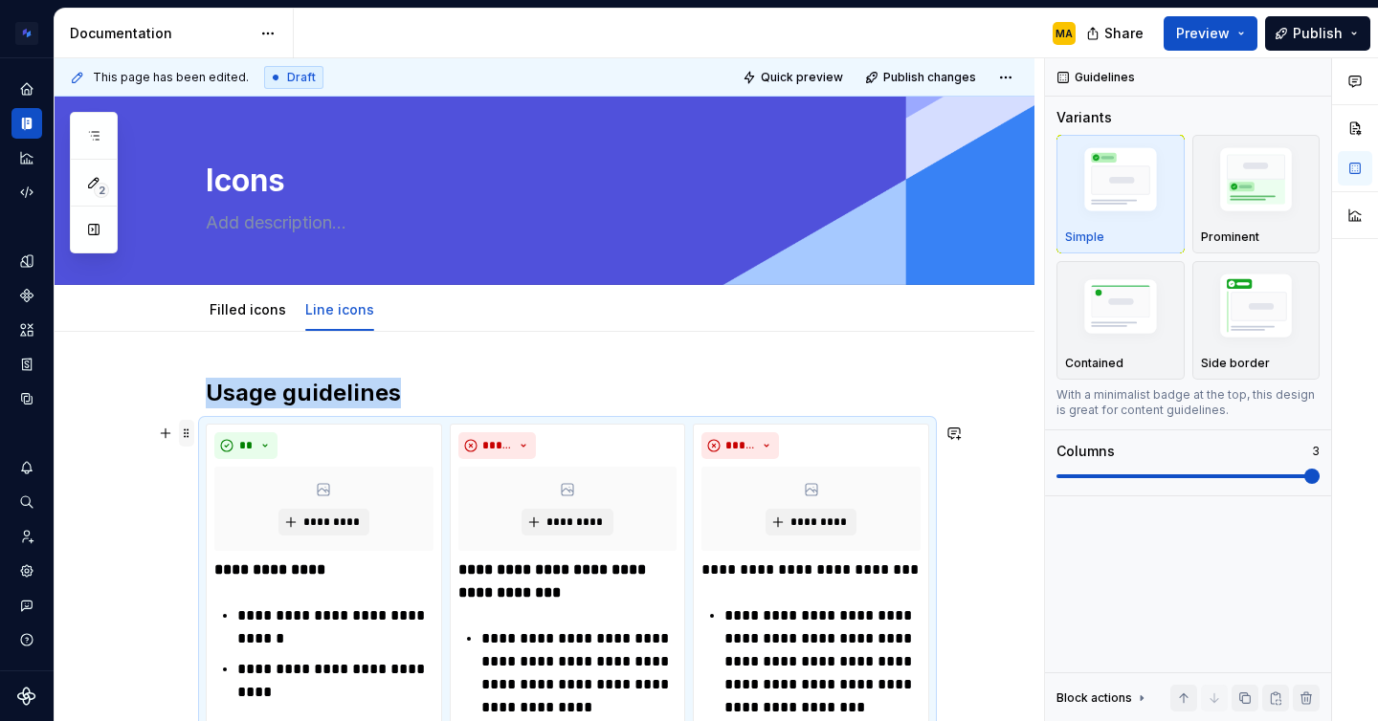
click at [191, 436] on span at bounding box center [186, 433] width 15 height 27
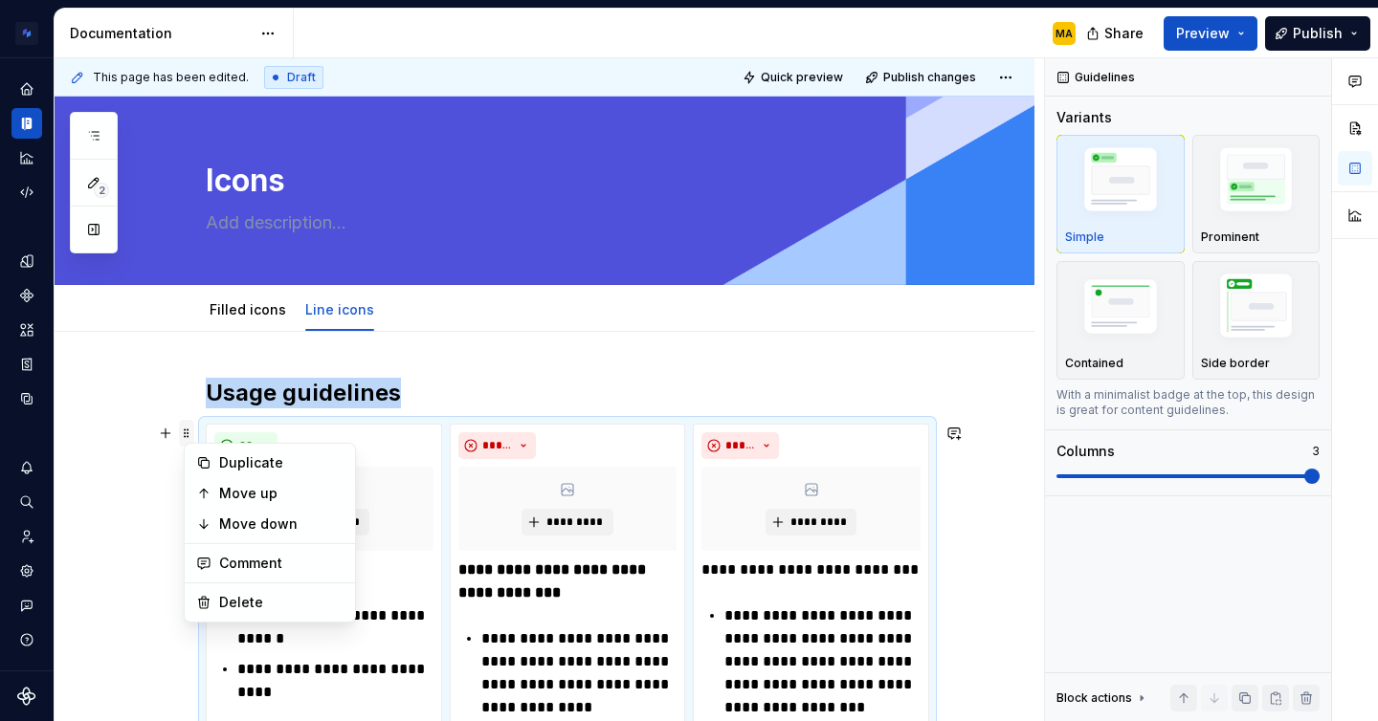
copy h2 "Usage guidelines"
click at [401, 424] on div "**********" at bounding box center [324, 683] width 236 height 518
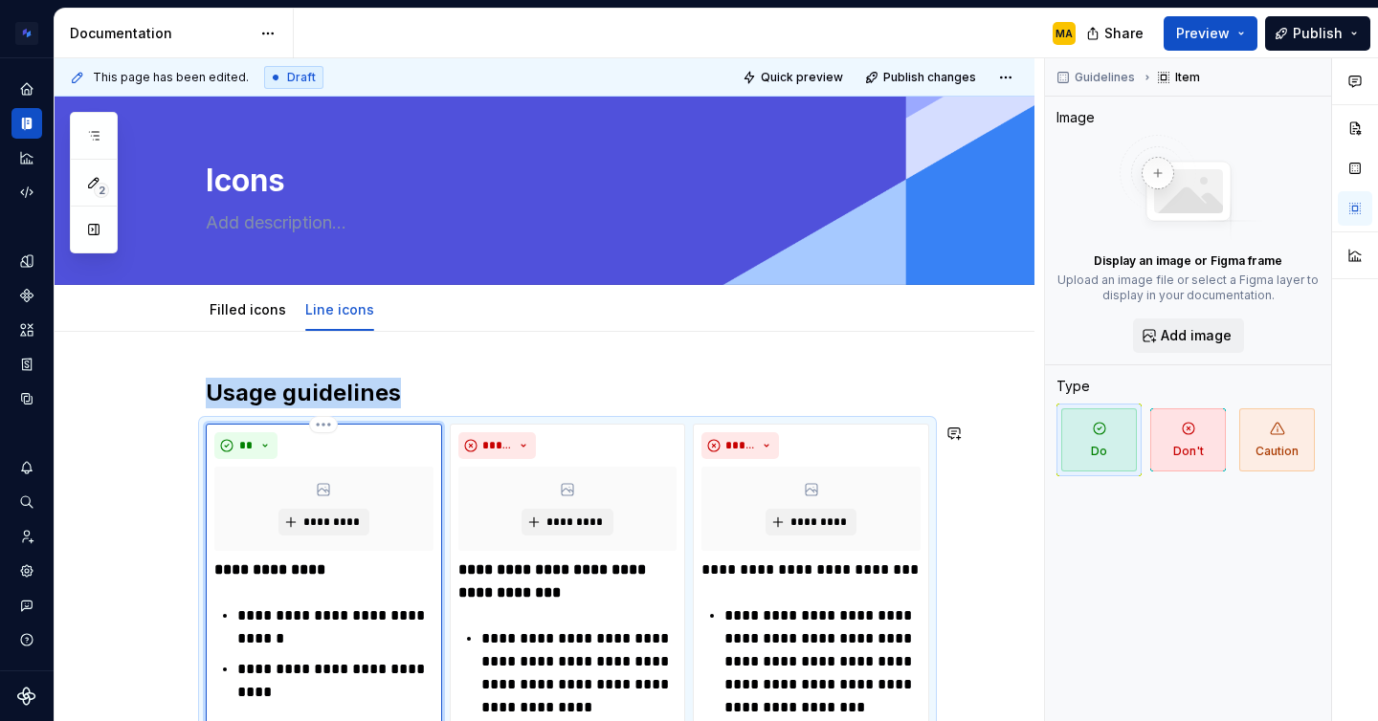
copy h2 "Usage guidelines"
click at [236, 324] on div "Filled icons" at bounding box center [248, 310] width 92 height 31
click at [245, 313] on link "Filled icons" at bounding box center [247, 309] width 77 height 16
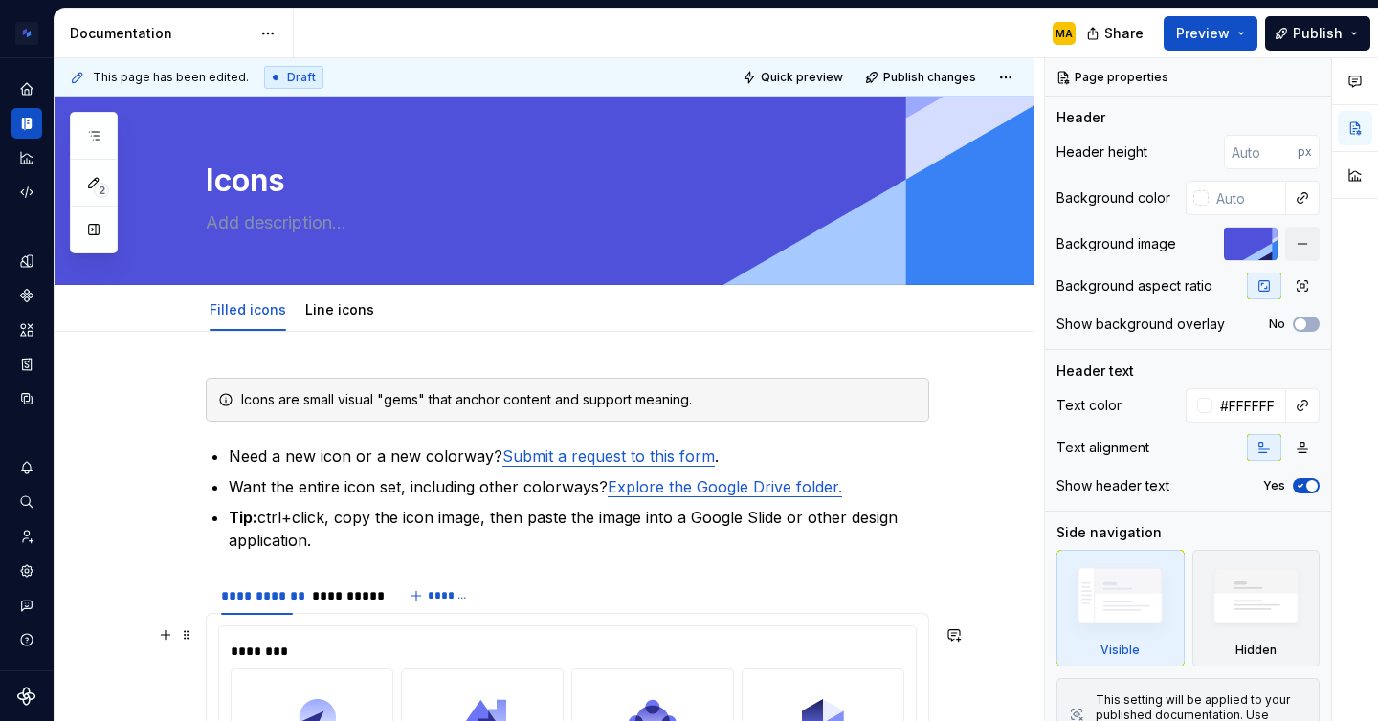
scroll to position [637, 0]
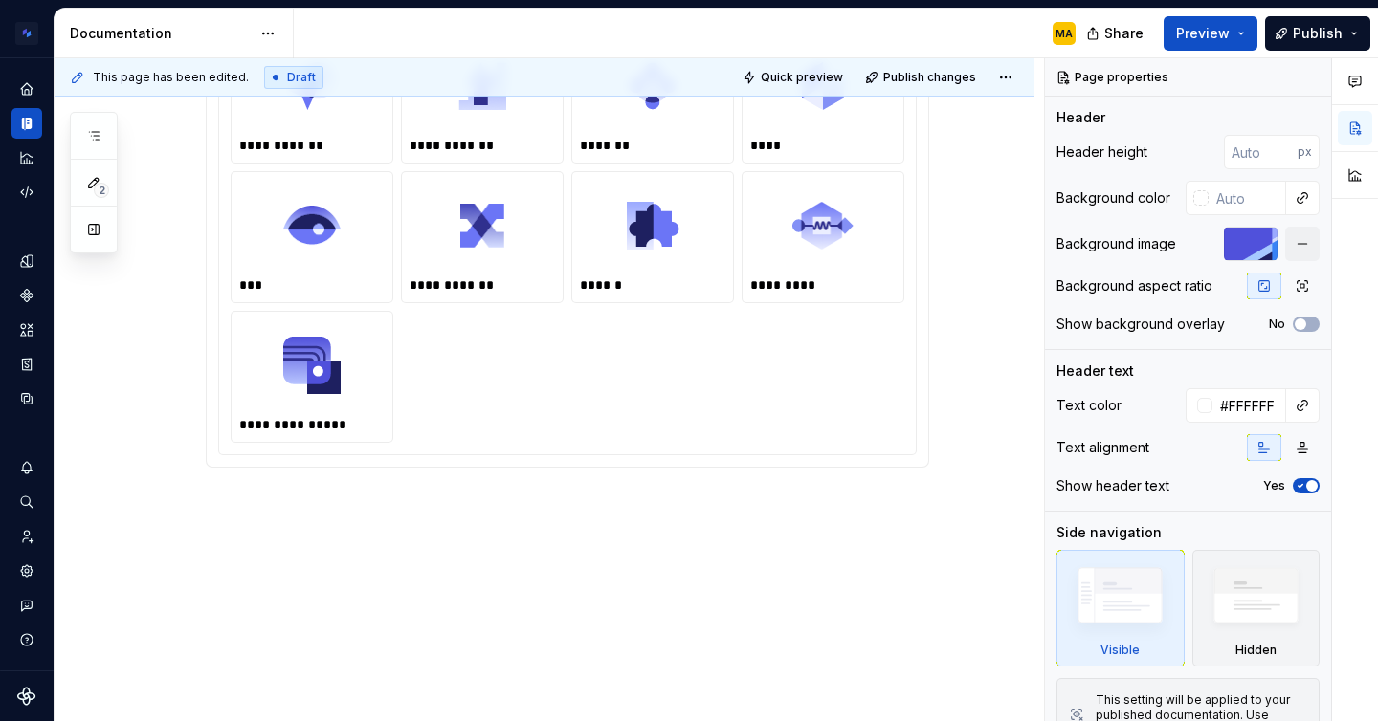
click at [256, 496] on div "**********" at bounding box center [567, 123] width 723 height 765
click at [987, 408] on div "**********" at bounding box center [545, 208] width 980 height 1027
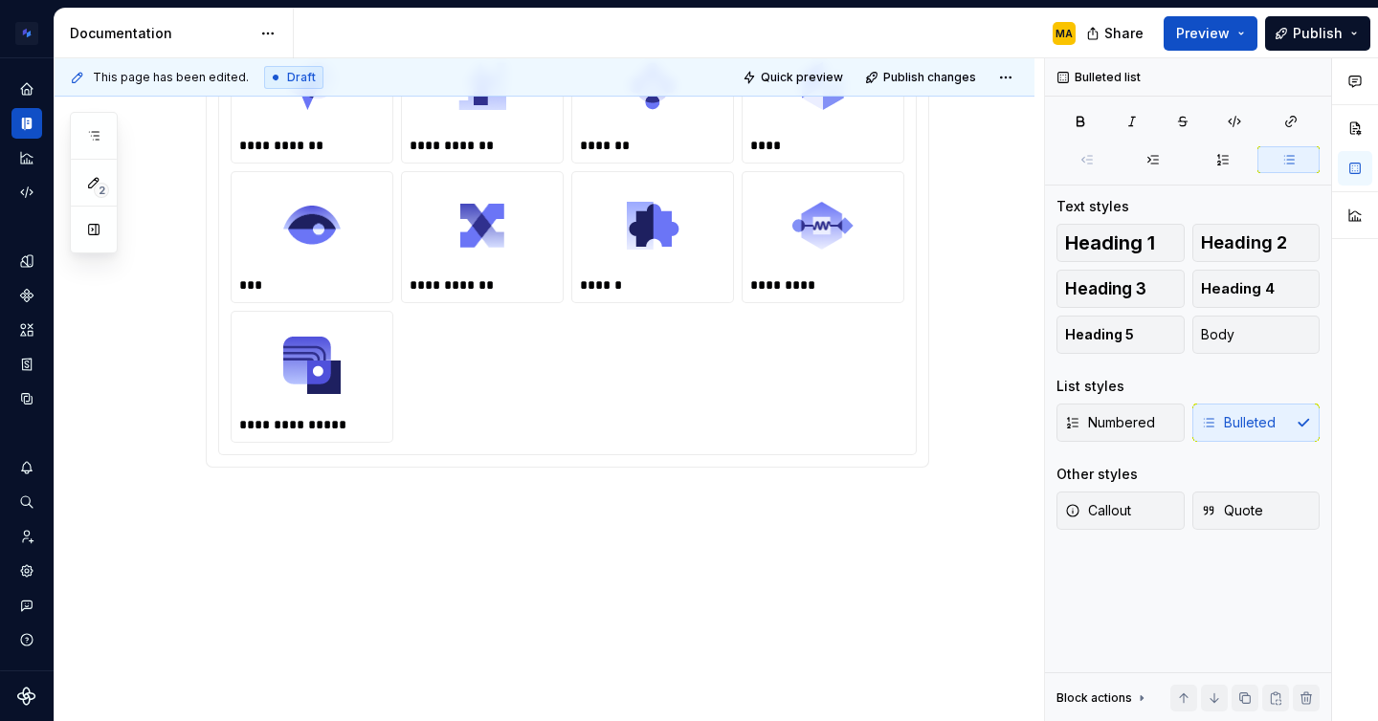
scroll to position [468, 0]
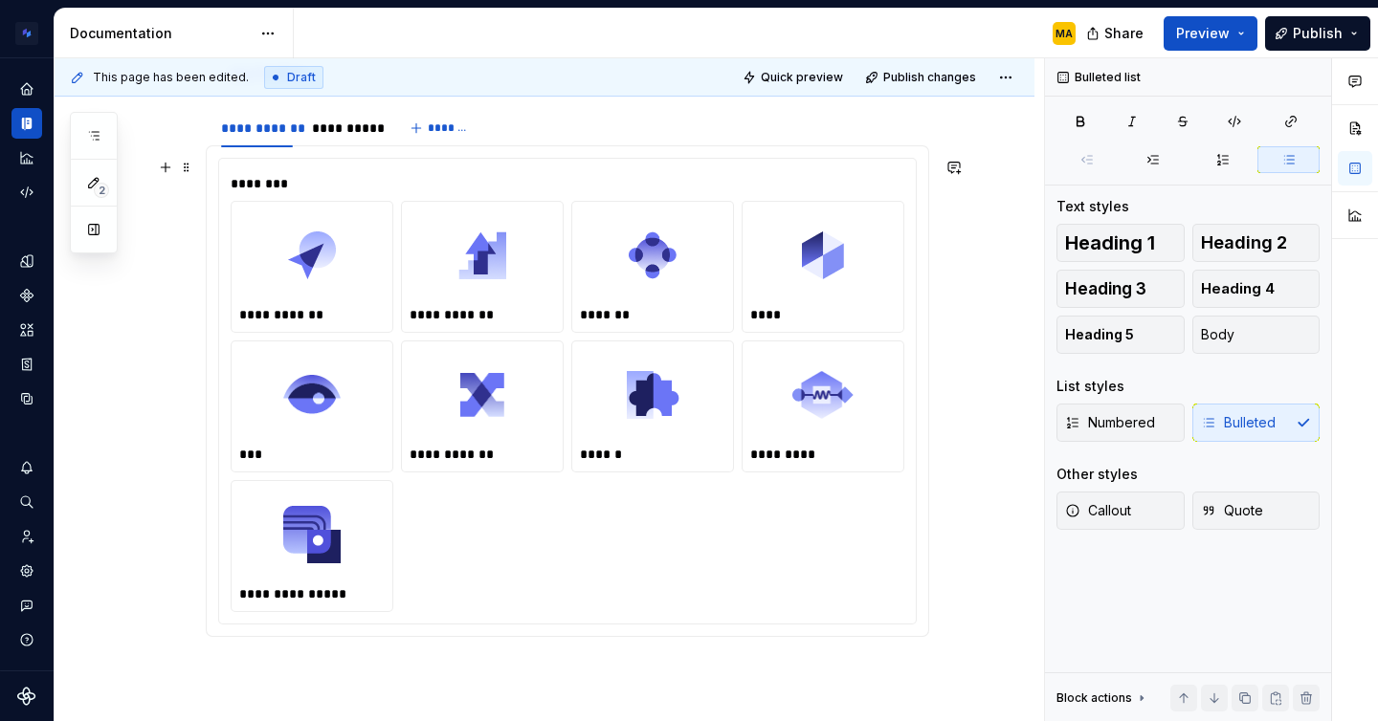
click at [972, 490] on div "**********" at bounding box center [545, 377] width 980 height 1027
click at [705, 679] on div "**********" at bounding box center [545, 363] width 980 height 1058
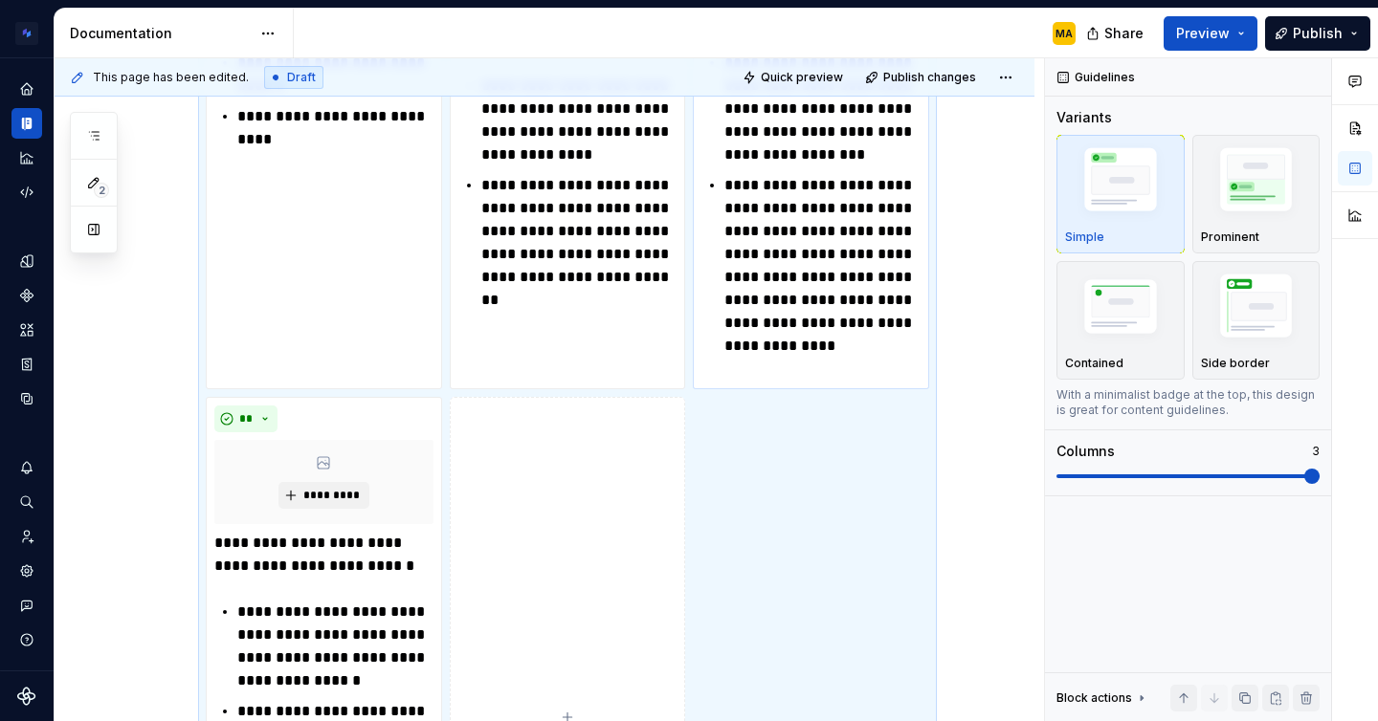
scroll to position [1306, 0]
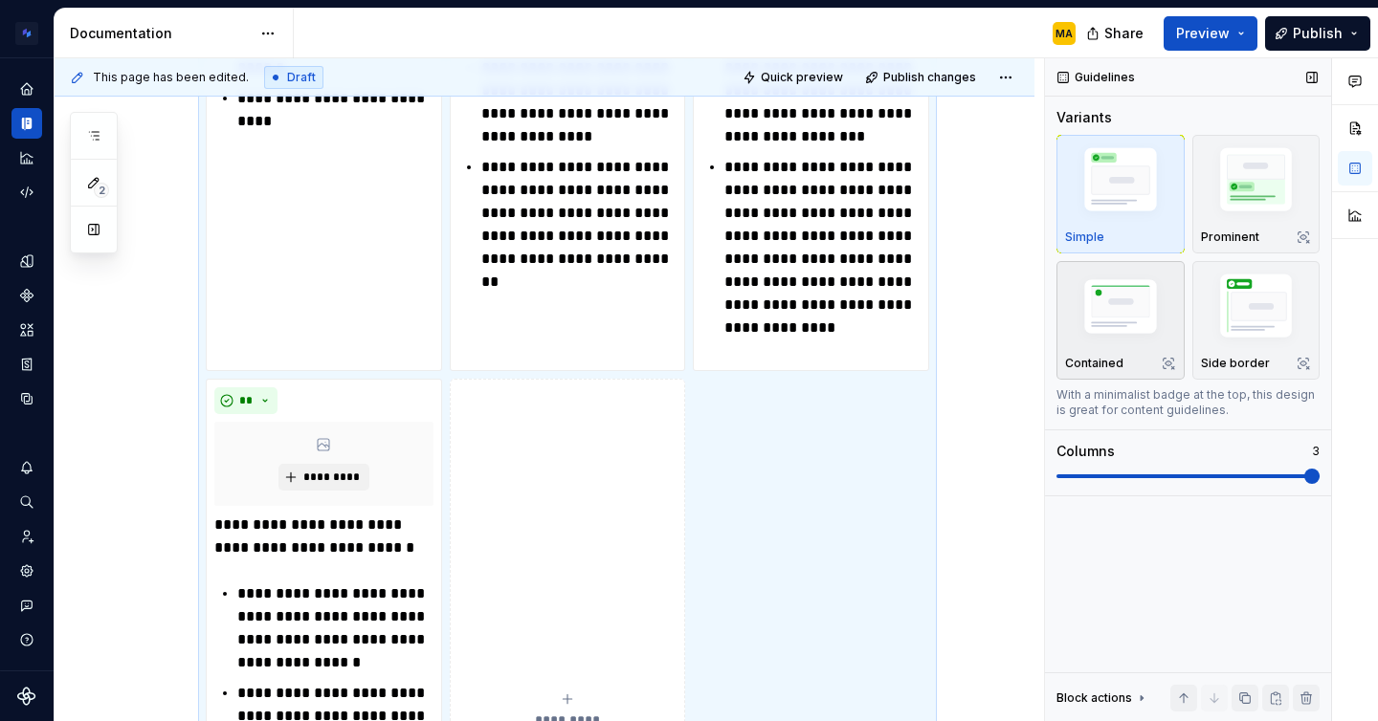
click at [1131, 325] on img "button" at bounding box center [1120, 309] width 111 height 75
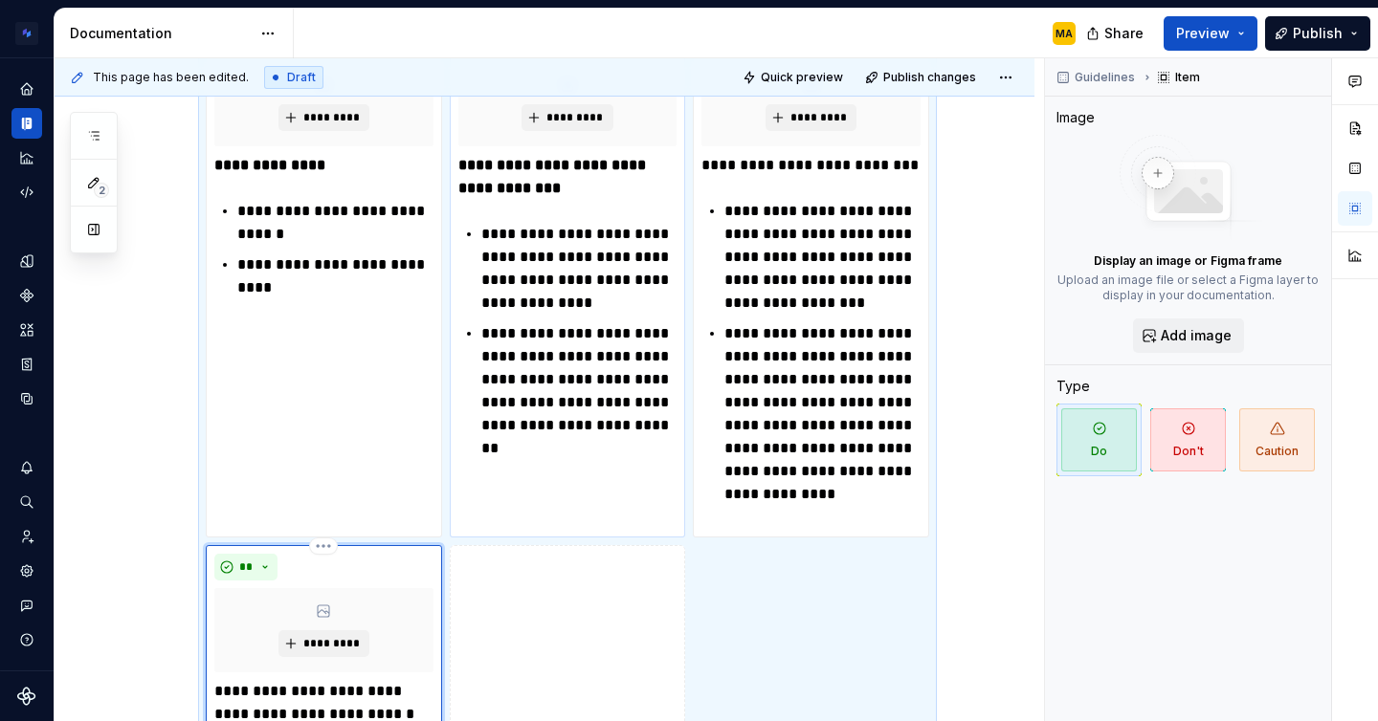
scroll to position [1285, 0]
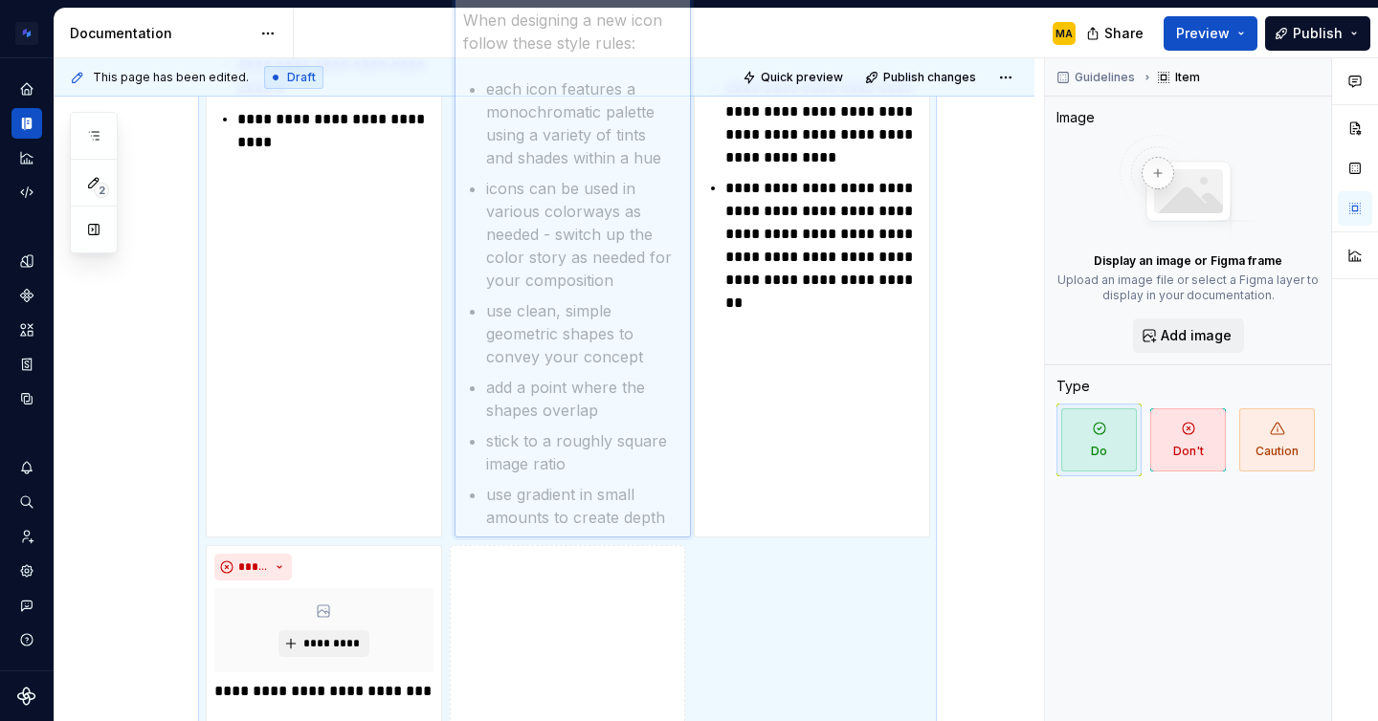
drag, startPoint x: 331, startPoint y: 574, endPoint x: 541, endPoint y: 198, distance: 430.8
click at [541, 198] on body "Brand Design System MA Design system data Documentation MA Share Preview Publis…" at bounding box center [689, 360] width 1378 height 721
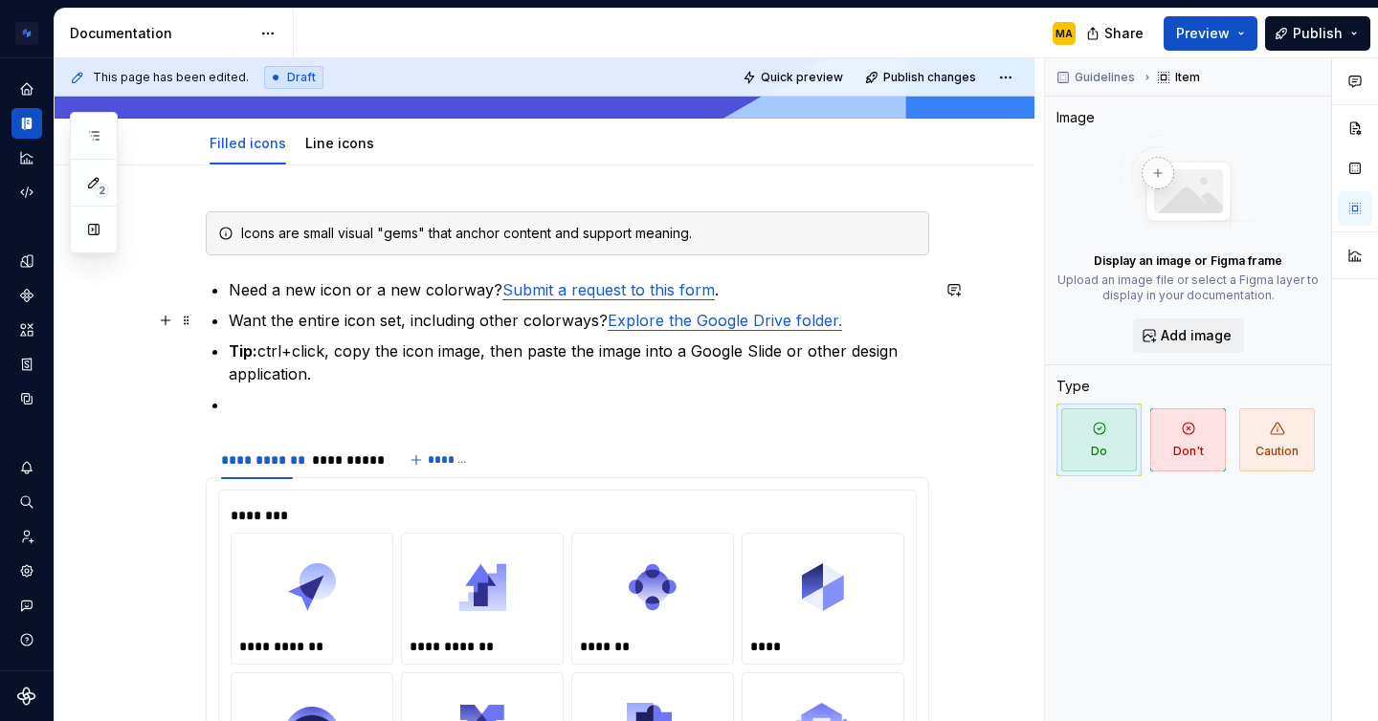
scroll to position [18, 0]
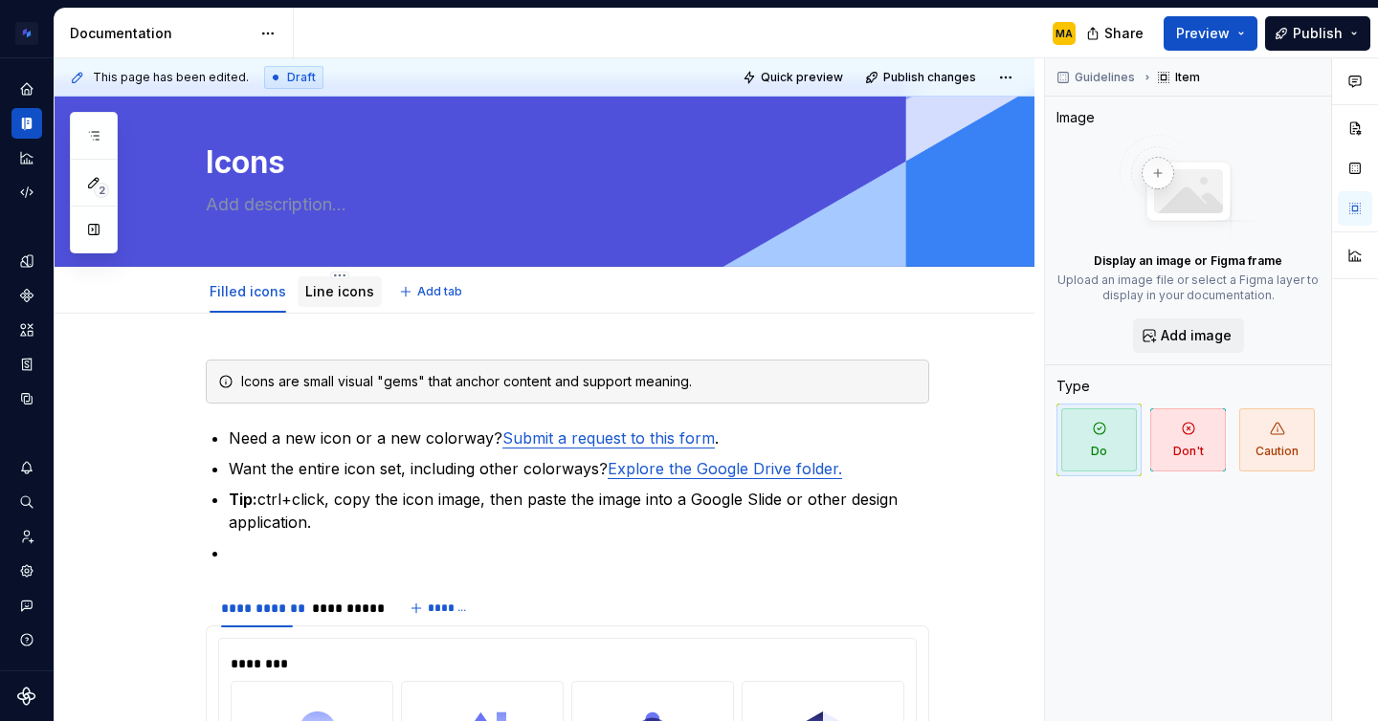
click at [342, 287] on link "Line icons" at bounding box center [339, 291] width 69 height 16
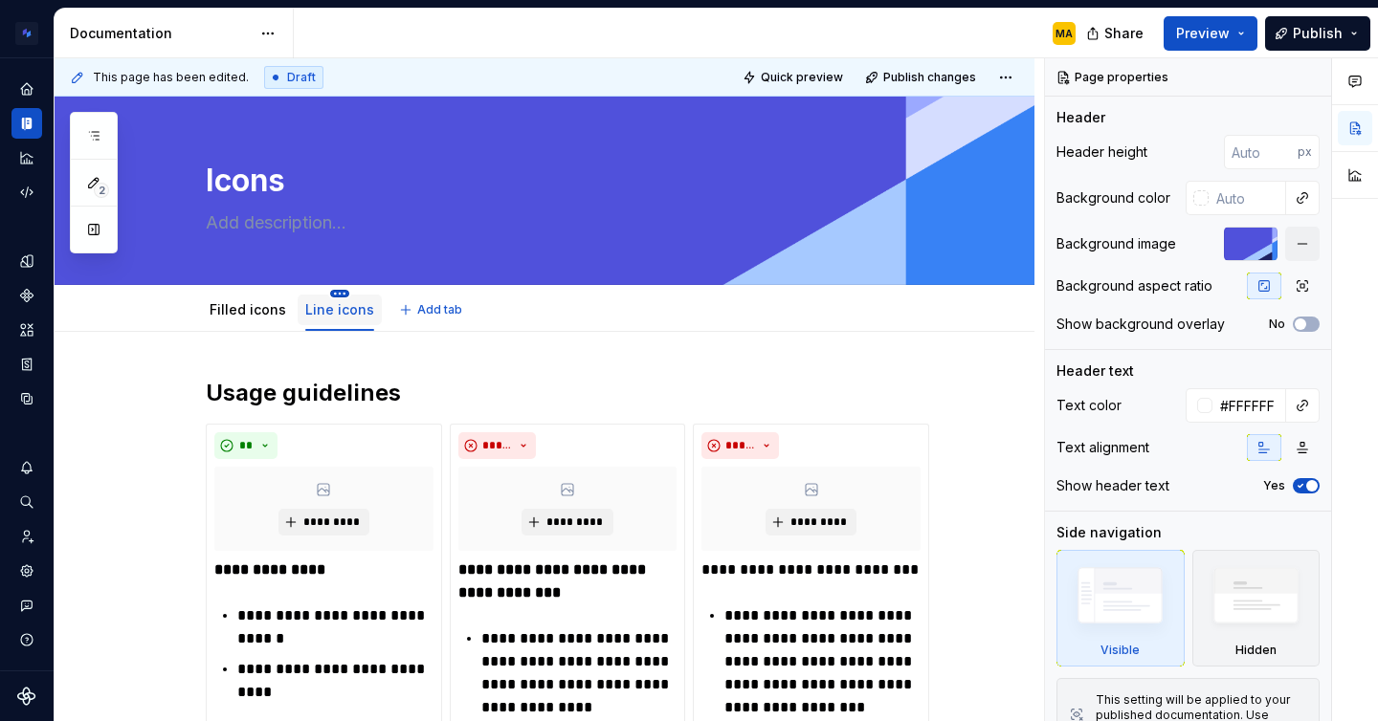
click at [338, 294] on html "Brand Design System MA Design system data Documentation MA Share Preview Publis…" at bounding box center [689, 360] width 1378 height 721
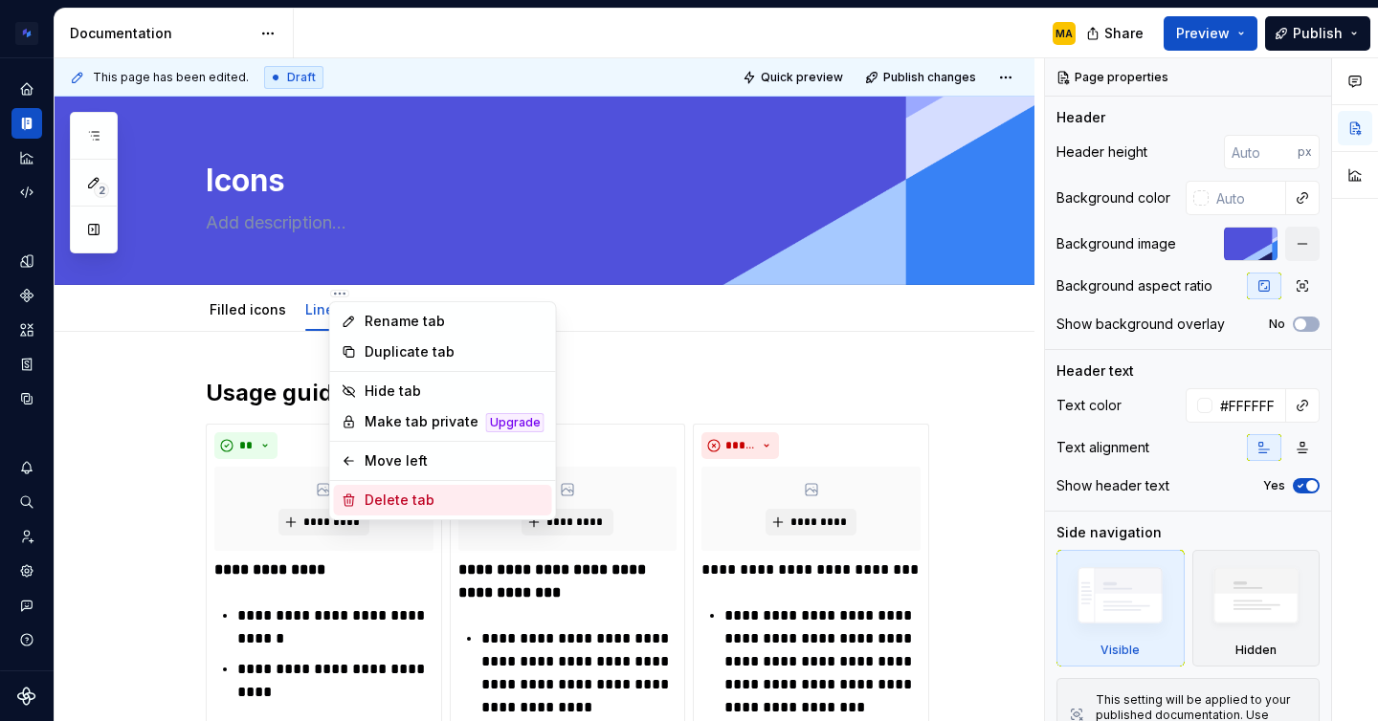
click at [412, 506] on div "Delete tab" at bounding box center [454, 500] width 180 height 19
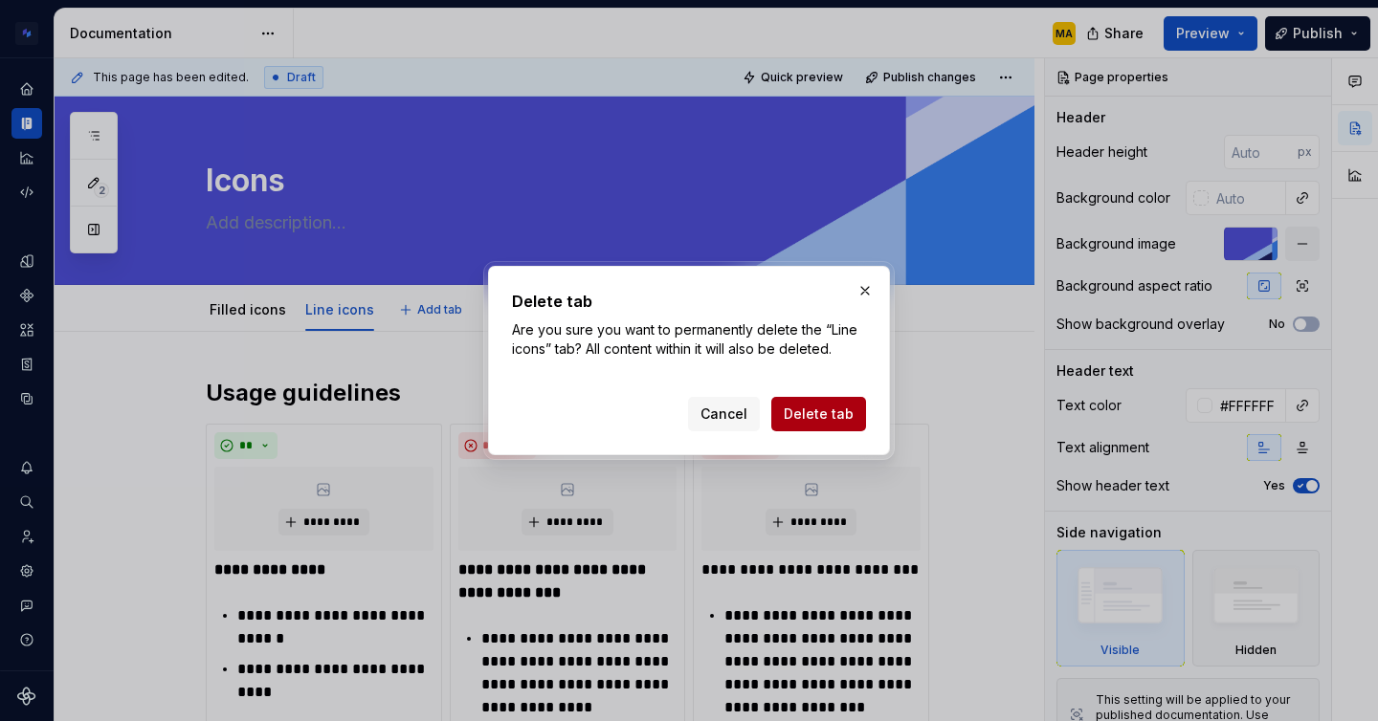
click at [812, 408] on span "Delete tab" at bounding box center [818, 414] width 70 height 19
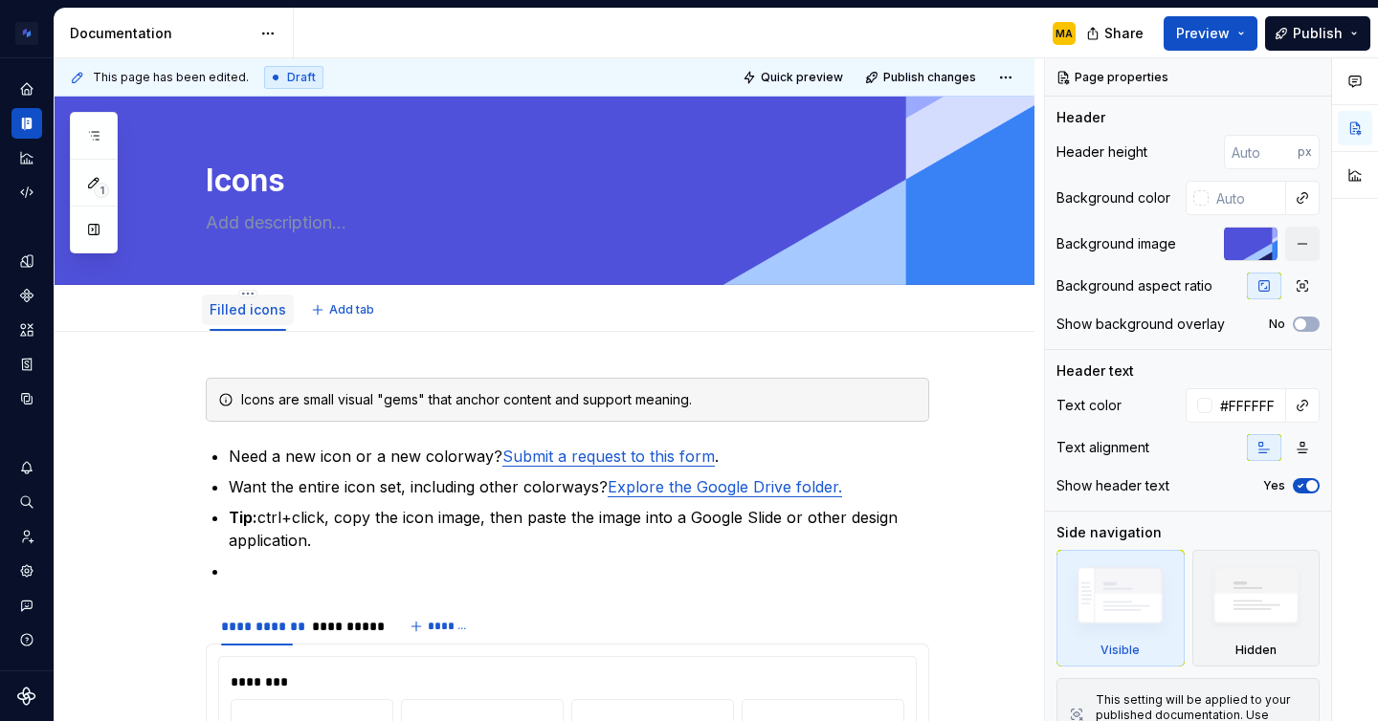
click at [250, 314] on link "Filled icons" at bounding box center [247, 309] width 77 height 16
click at [251, 293] on html "Brand Design System MA Design system data Documentation MA Share Preview Publis…" at bounding box center [689, 360] width 1378 height 721
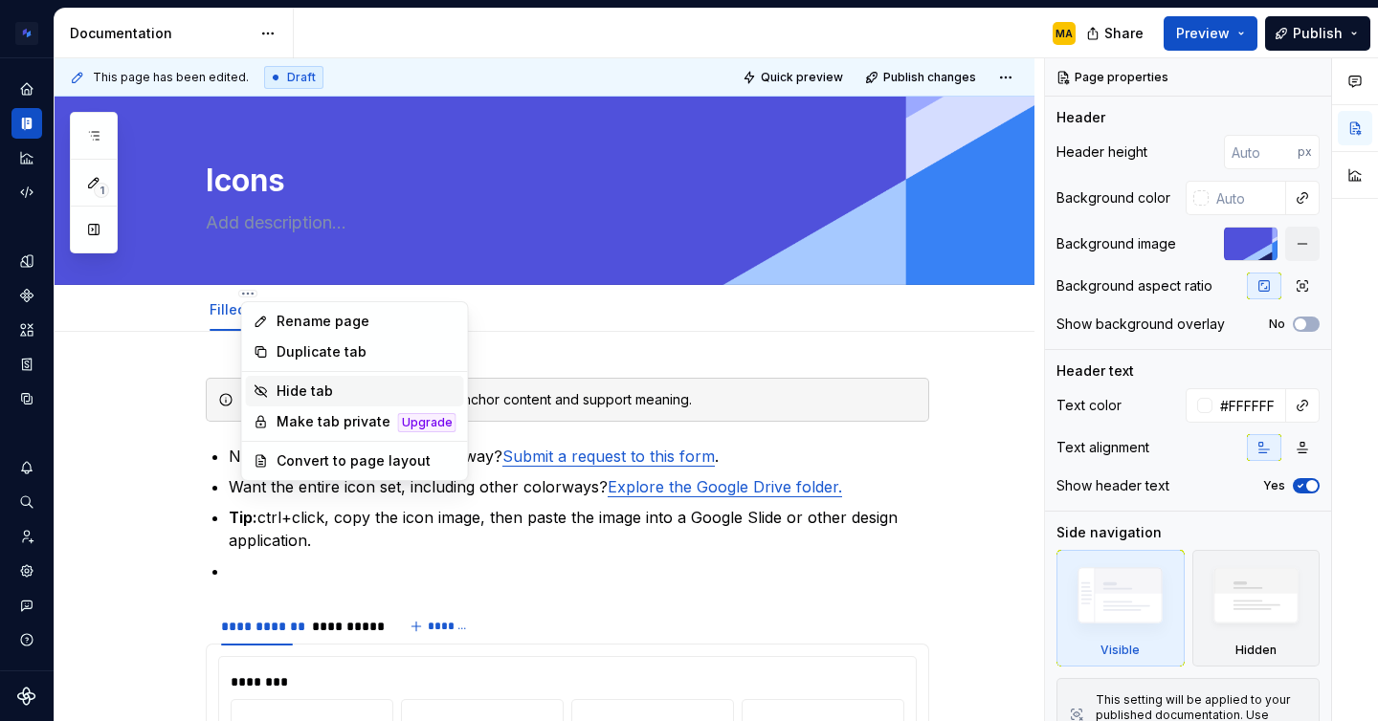
click at [297, 383] on div "Hide tab" at bounding box center [366, 391] width 180 height 19
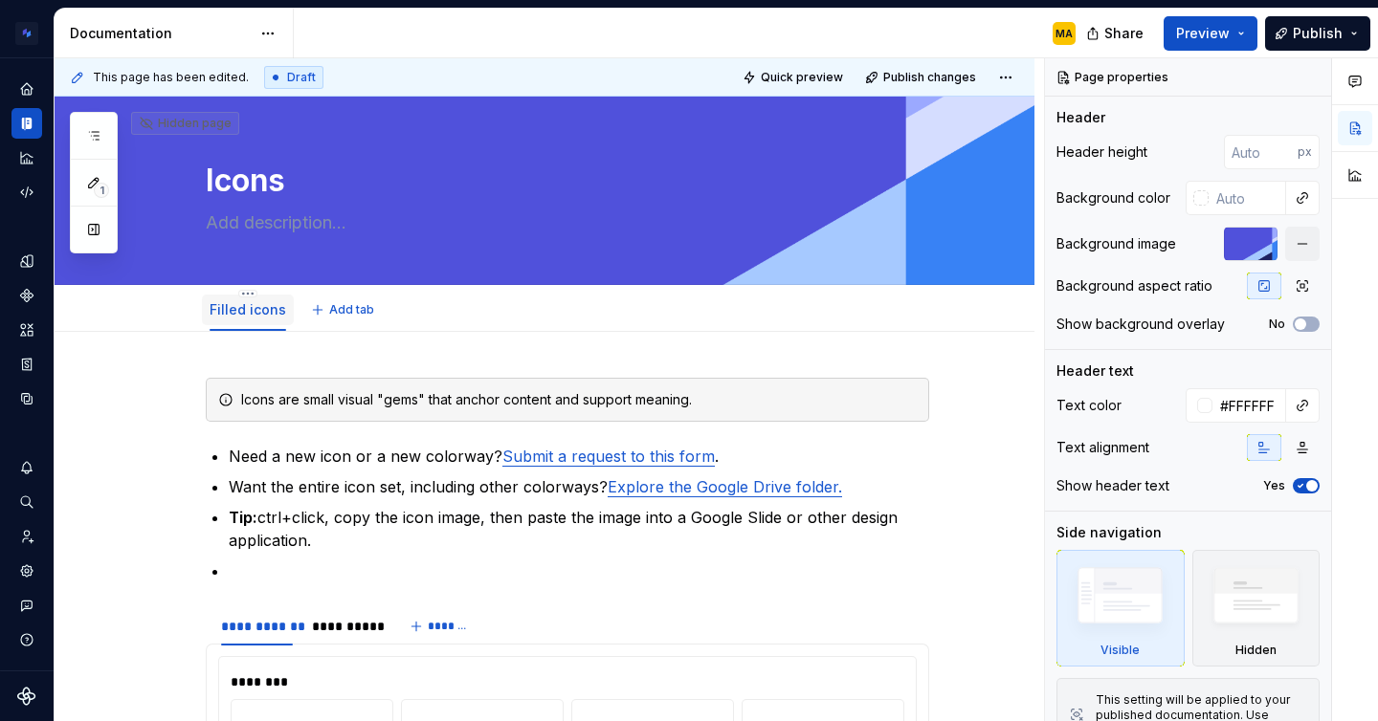
click at [246, 310] on link "Filled icons" at bounding box center [247, 309] width 77 height 16
click at [252, 289] on html "Brand Design System MA Design system data Documentation MA Share Preview Publis…" at bounding box center [689, 360] width 1378 height 721
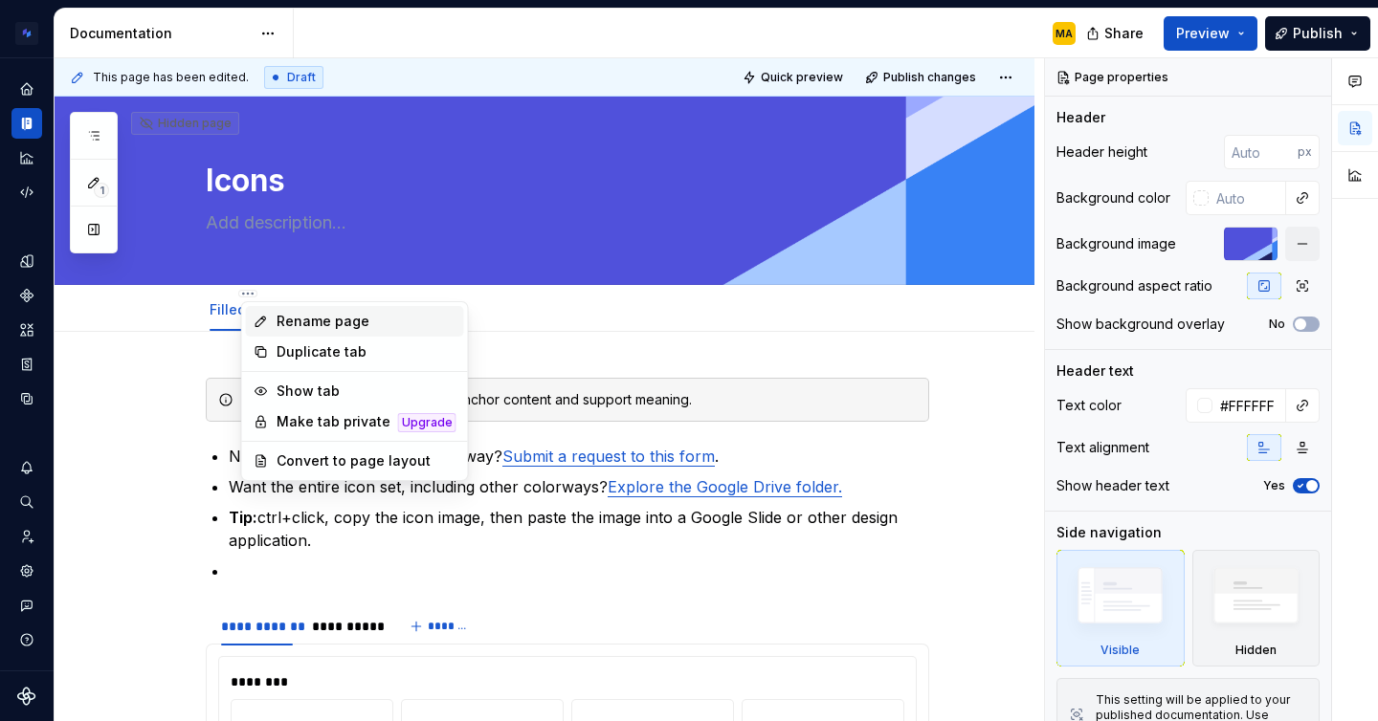
type textarea "*"
click at [288, 323] on div "Rename page" at bounding box center [366, 321] width 180 height 19
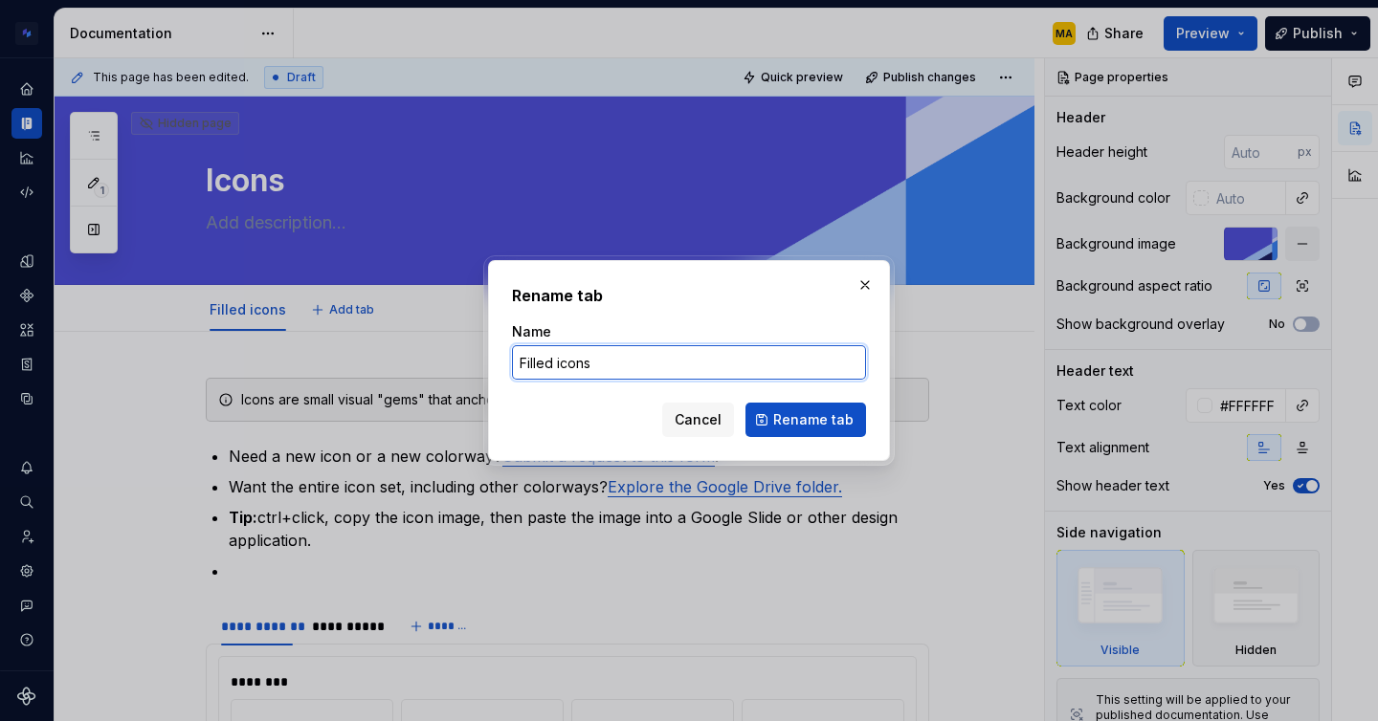
click at [566, 374] on input "Filled icons" at bounding box center [689, 362] width 354 height 34
type input "Icons"
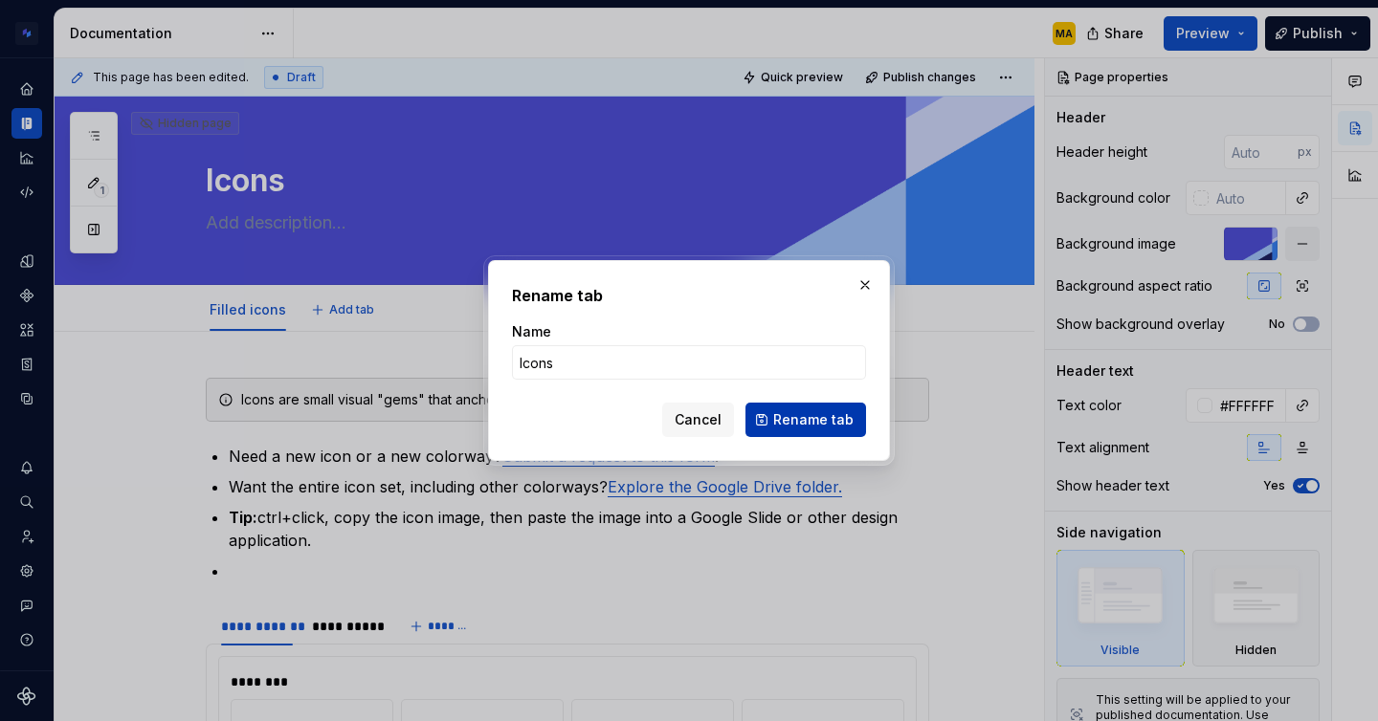
click at [814, 423] on span "Rename tab" at bounding box center [813, 419] width 80 height 19
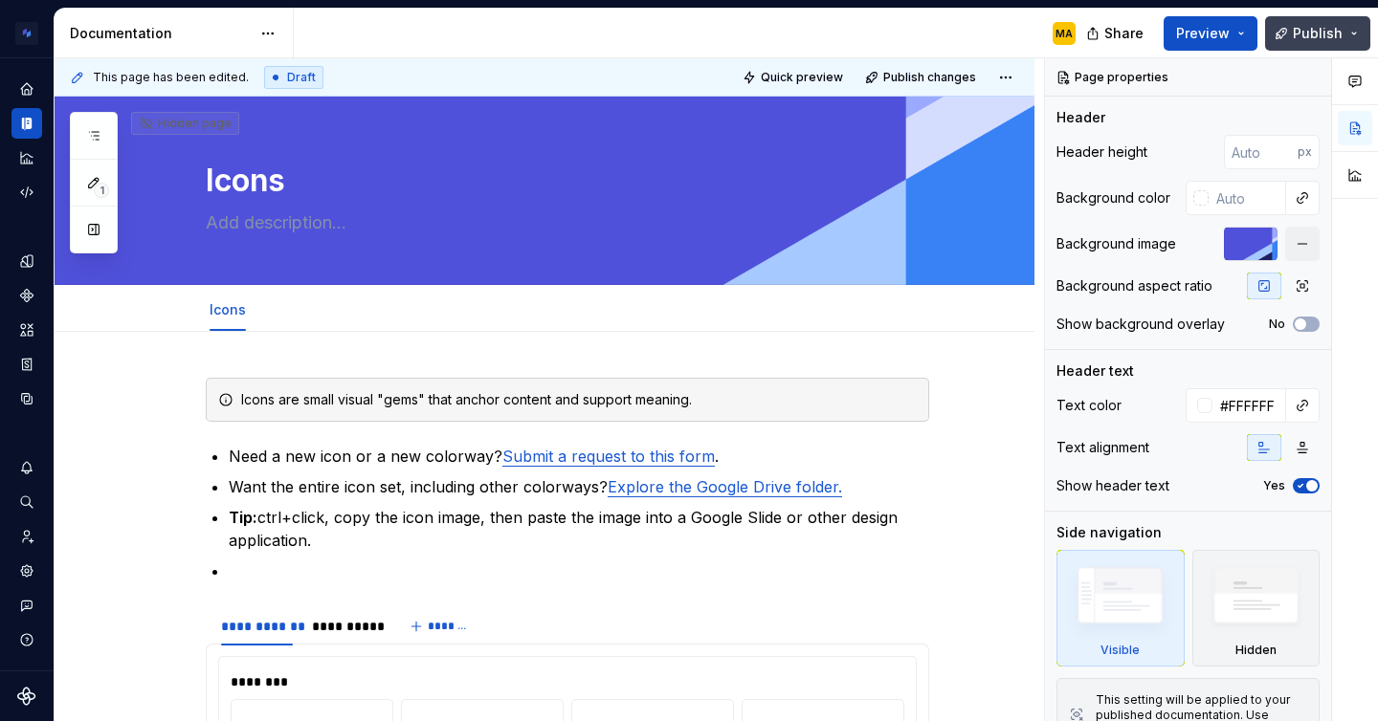
click at [1308, 20] on button "Publish" at bounding box center [1317, 33] width 105 height 34
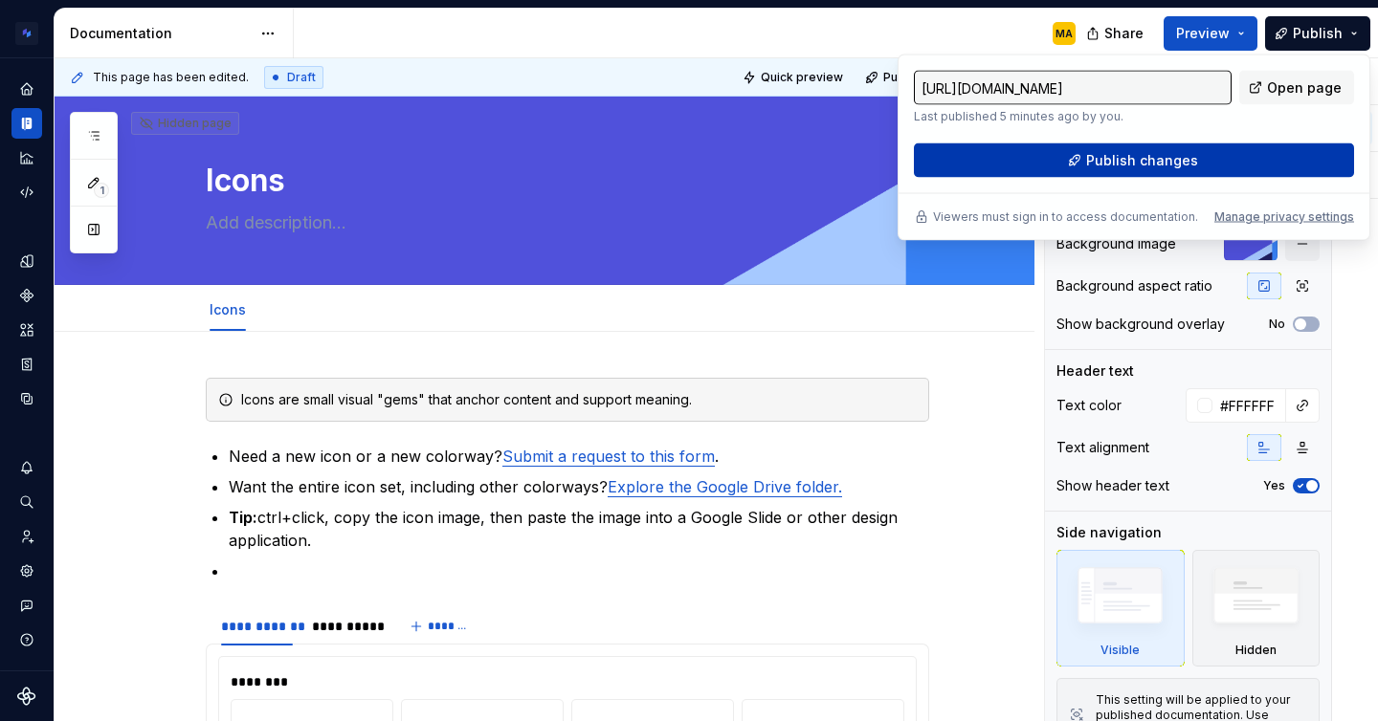
click at [1077, 161] on button "Publish changes" at bounding box center [1134, 160] width 440 height 34
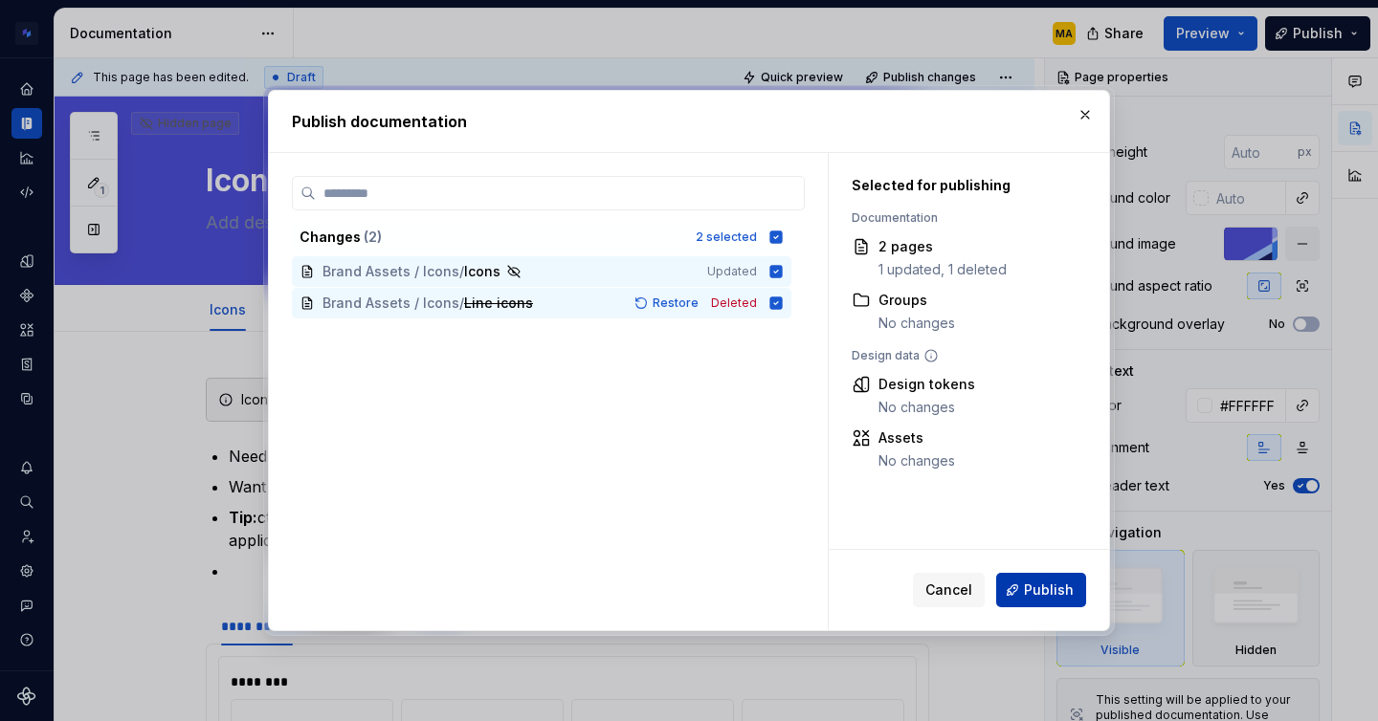
click at [1051, 577] on button "Publish" at bounding box center [1041, 590] width 90 height 34
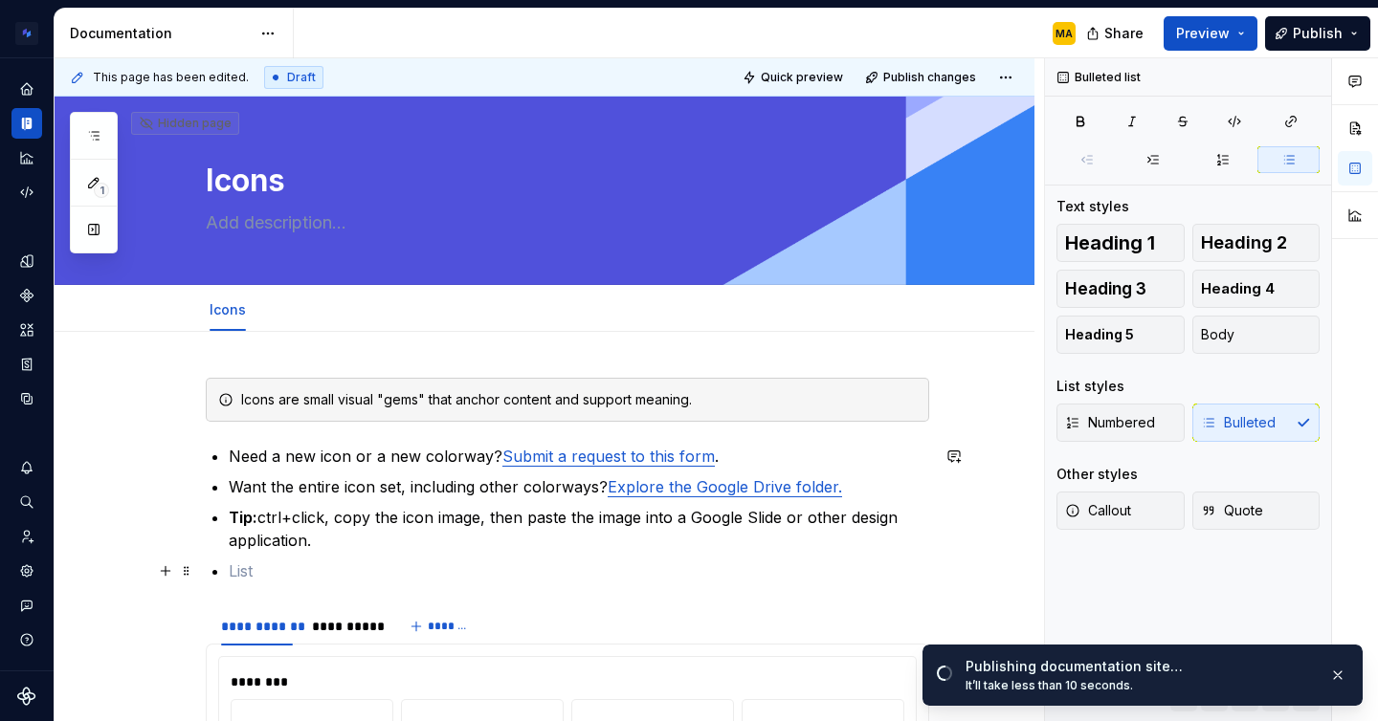
click at [386, 573] on p at bounding box center [579, 571] width 700 height 23
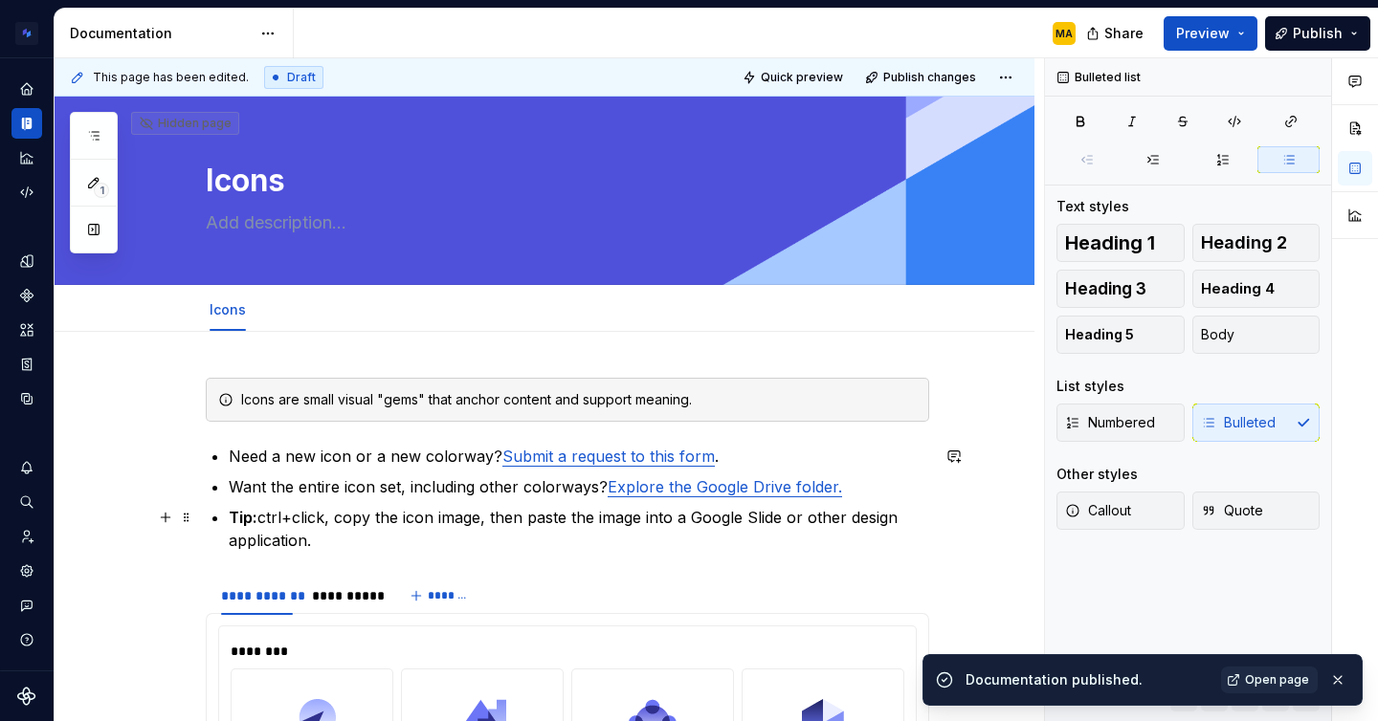
click at [239, 515] on strong "Tip:" at bounding box center [243, 517] width 29 height 19
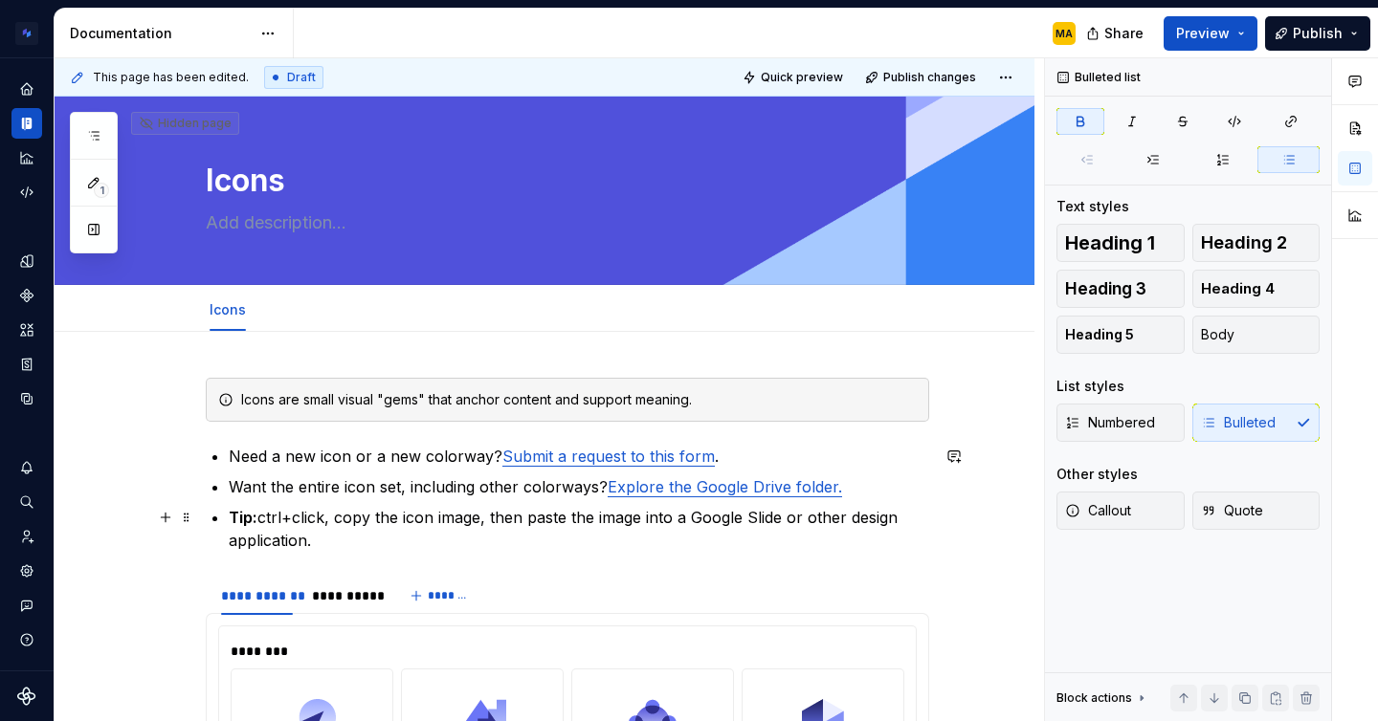
type textarea "*"
click at [355, 534] on p "Tip: ctrl+click, copy the icon image, then paste the image into a Google Slide …" at bounding box center [579, 529] width 700 height 46
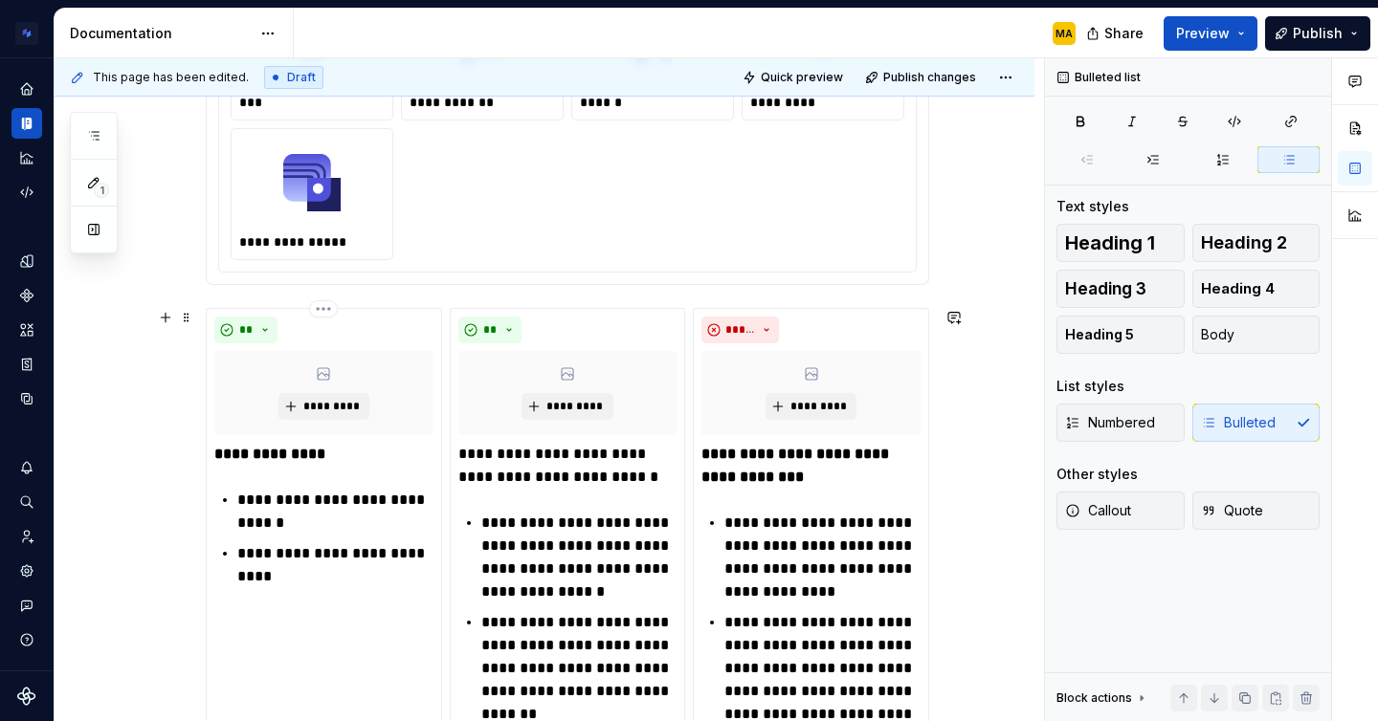
scroll to position [821, 0]
click at [227, 294] on div "**********" at bounding box center [567, 527] width 723 height 1940
click at [192, 303] on span at bounding box center [186, 316] width 15 height 27
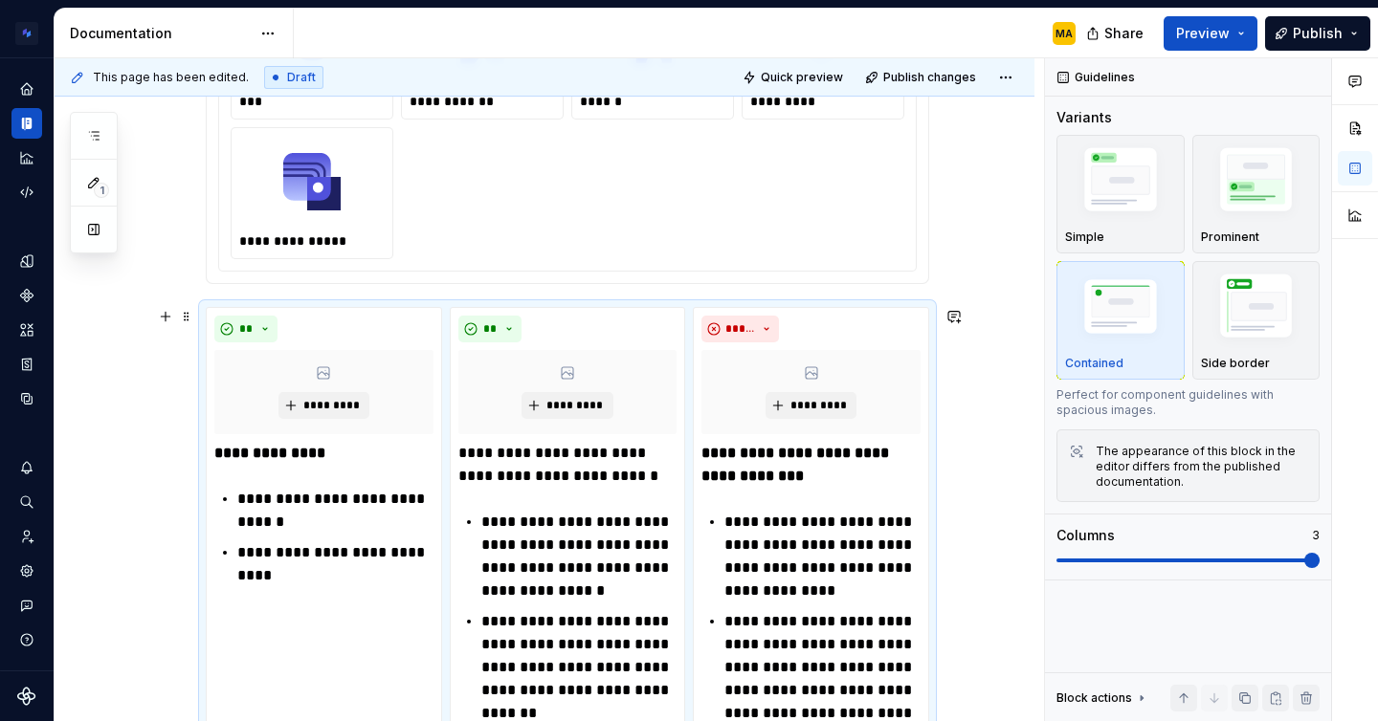
click at [962, 216] on div "**********" at bounding box center [545, 623] width 980 height 2225
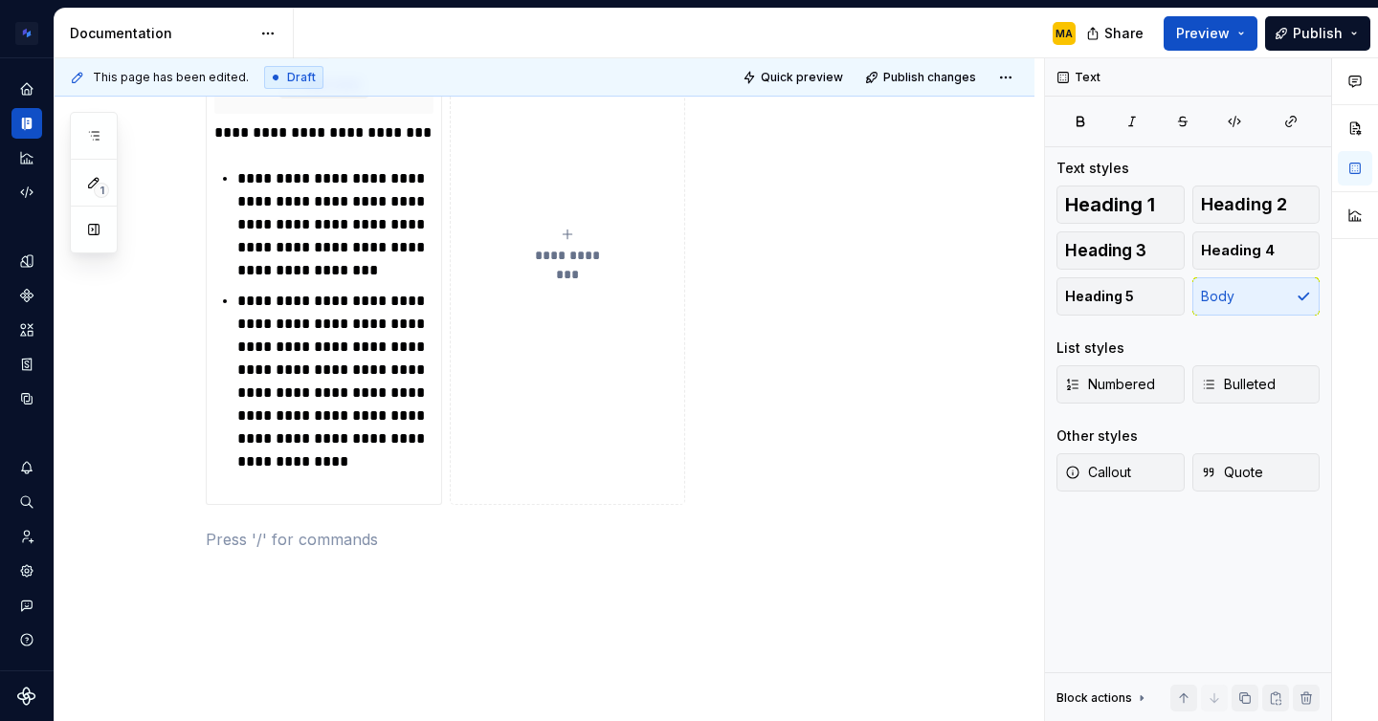
scroll to position [1816, 0]
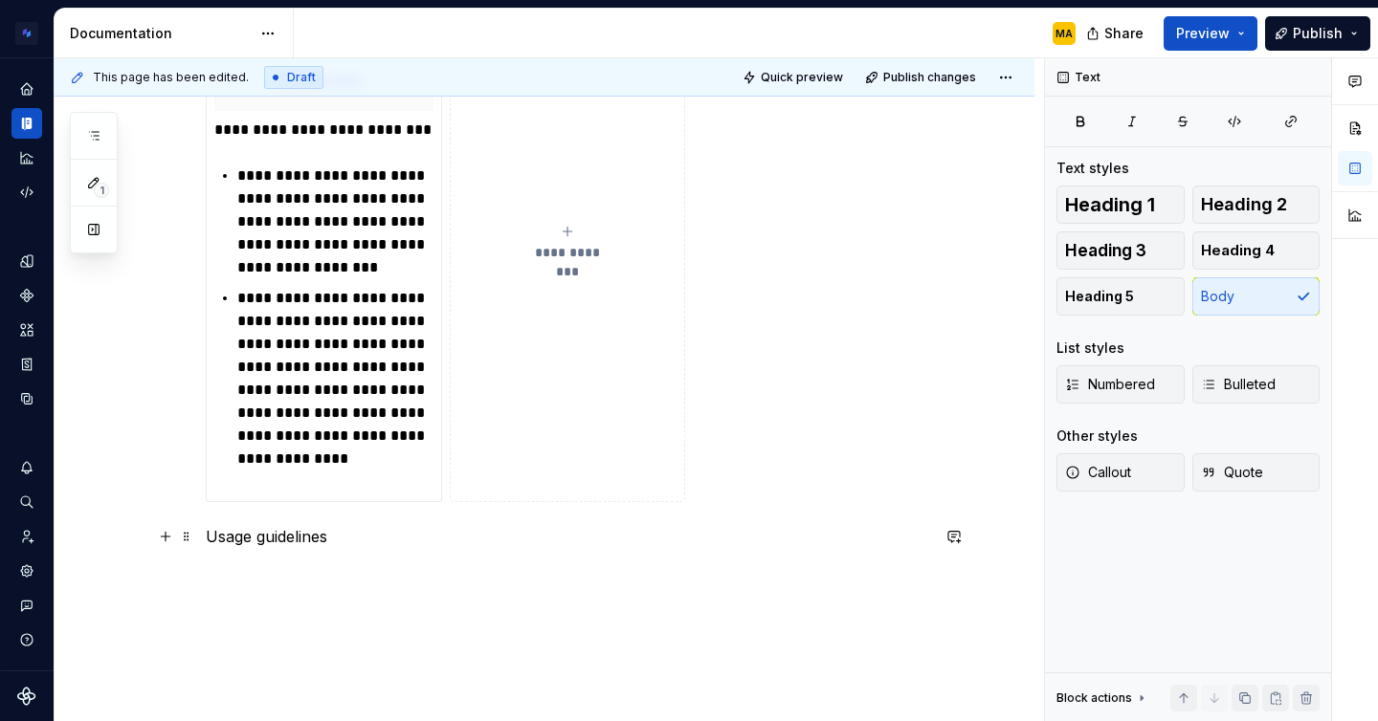
click at [254, 537] on p "Usage guidelines" at bounding box center [567, 536] width 723 height 23
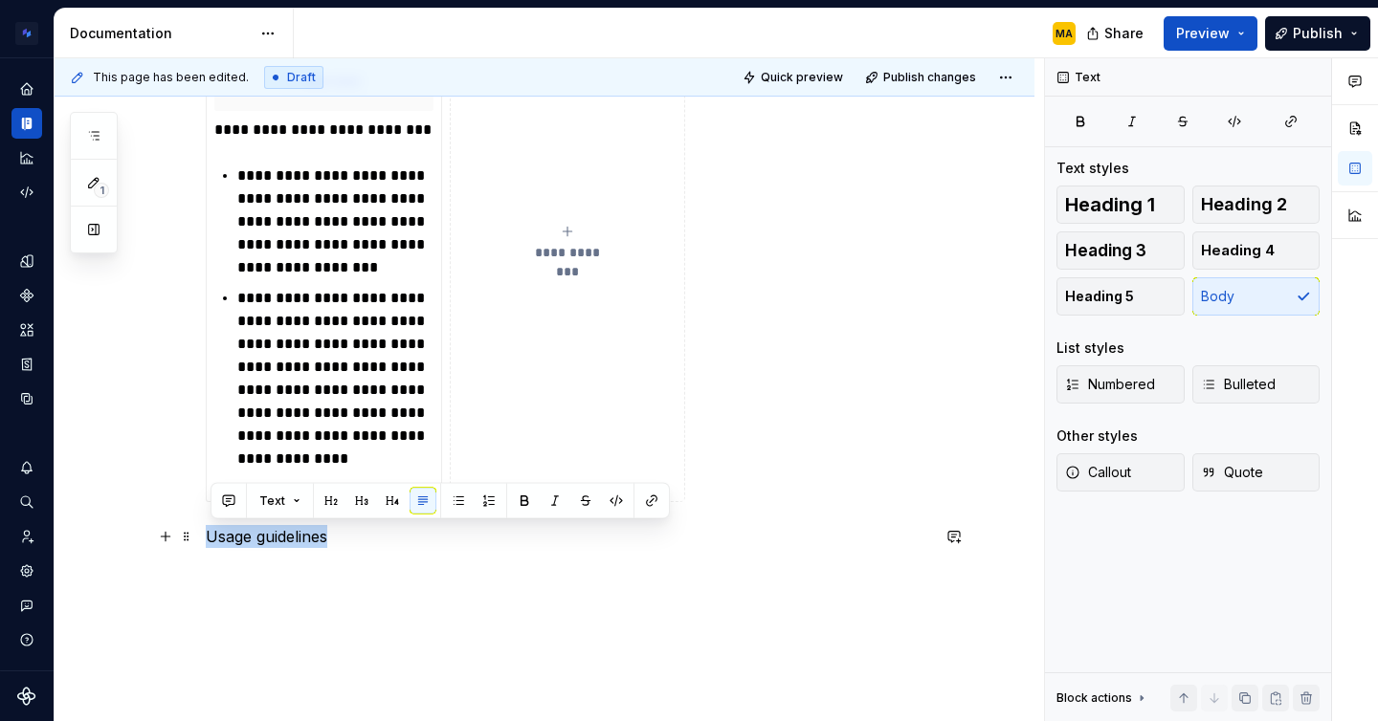
click at [254, 537] on p "Usage guidelines" at bounding box center [567, 536] width 723 height 23
click at [1124, 207] on span "Heading 1" at bounding box center [1110, 204] width 90 height 19
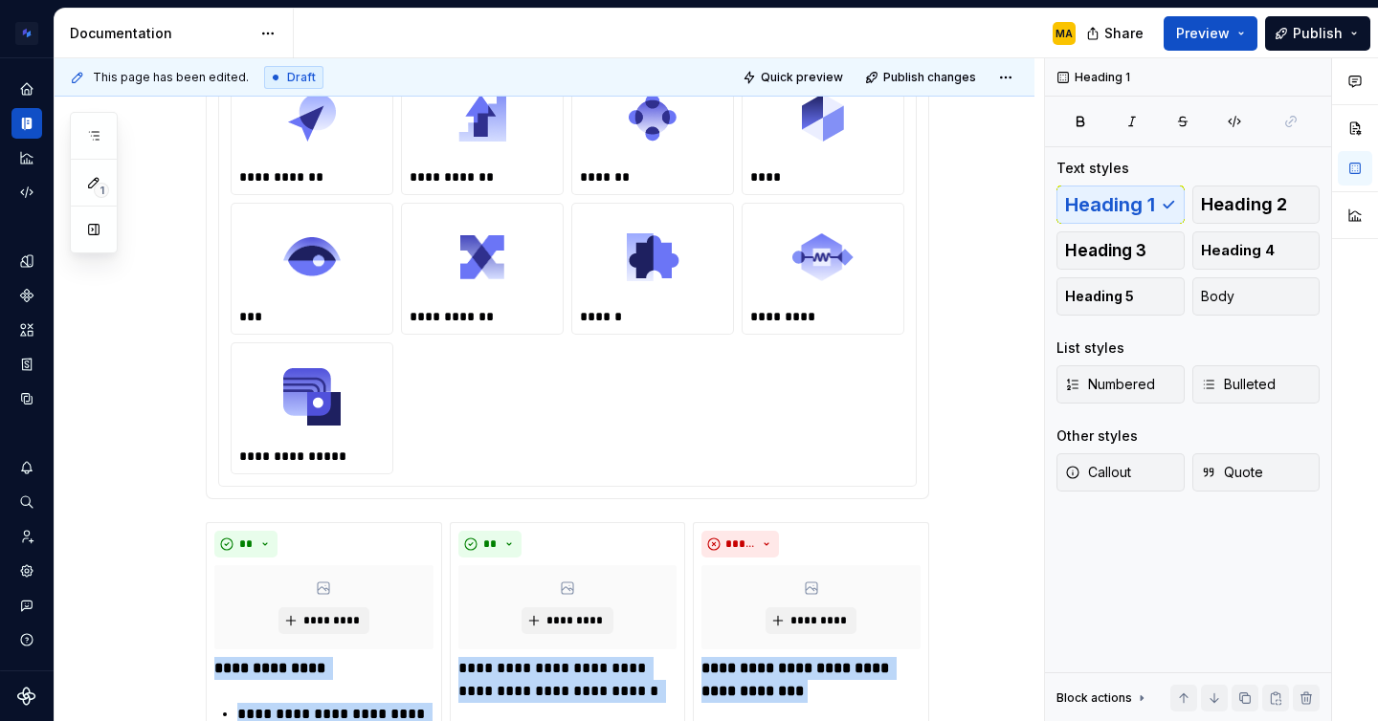
scroll to position [606, 0]
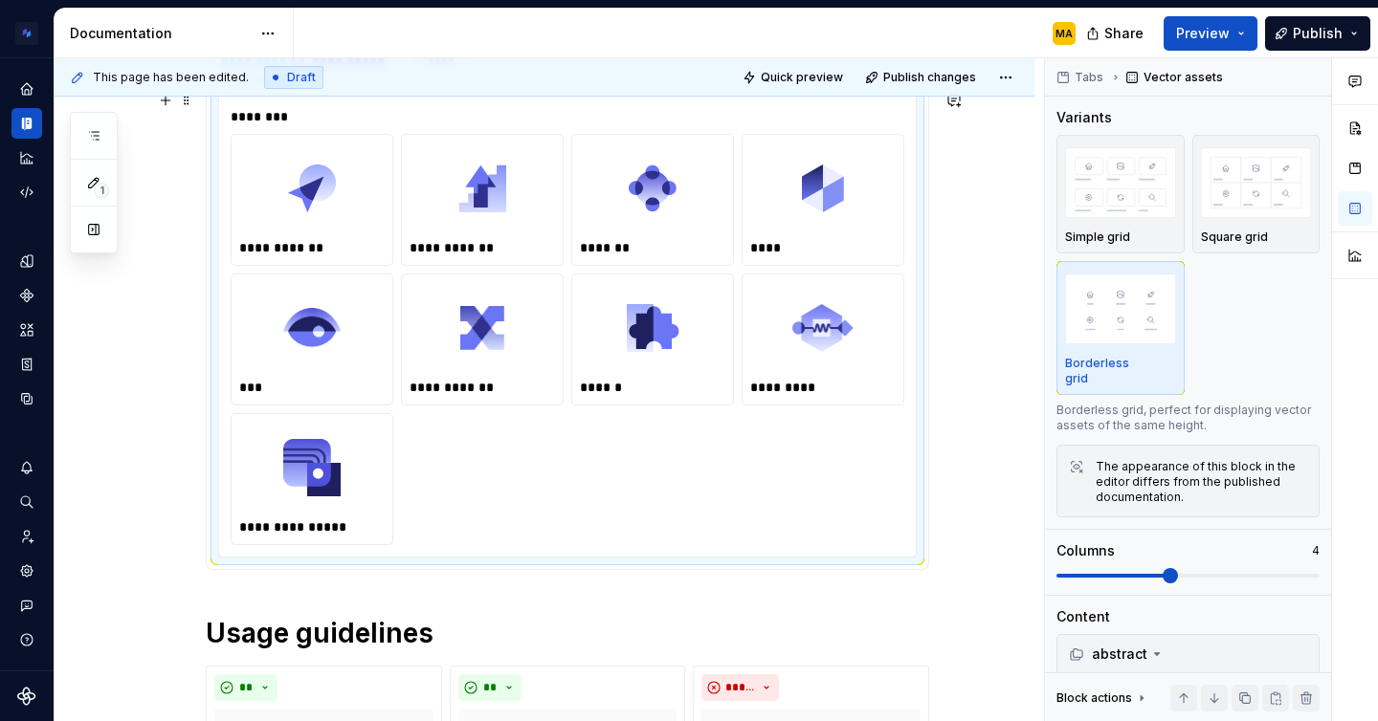
scroll to position [644, 0]
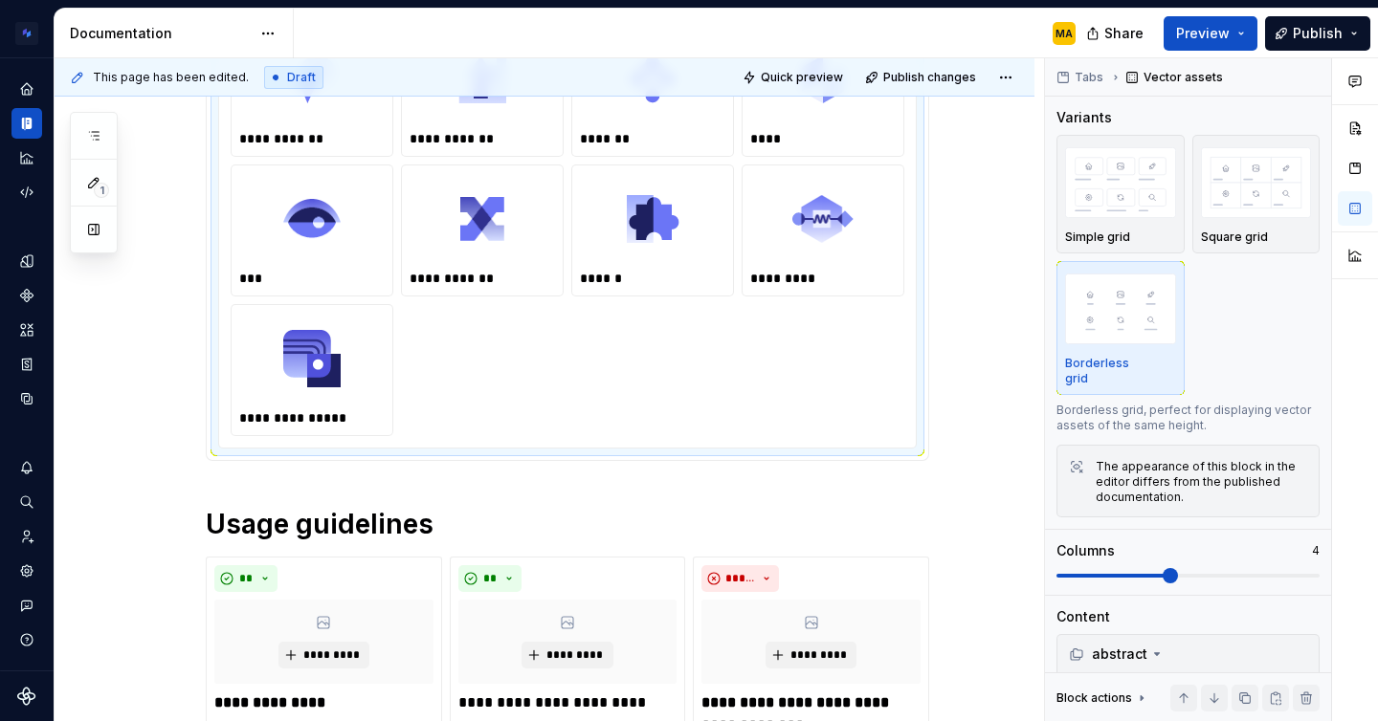
click at [515, 413] on div "**********" at bounding box center [567, 230] width 673 height 411
click at [497, 412] on div "**********" at bounding box center [567, 230] width 673 height 411
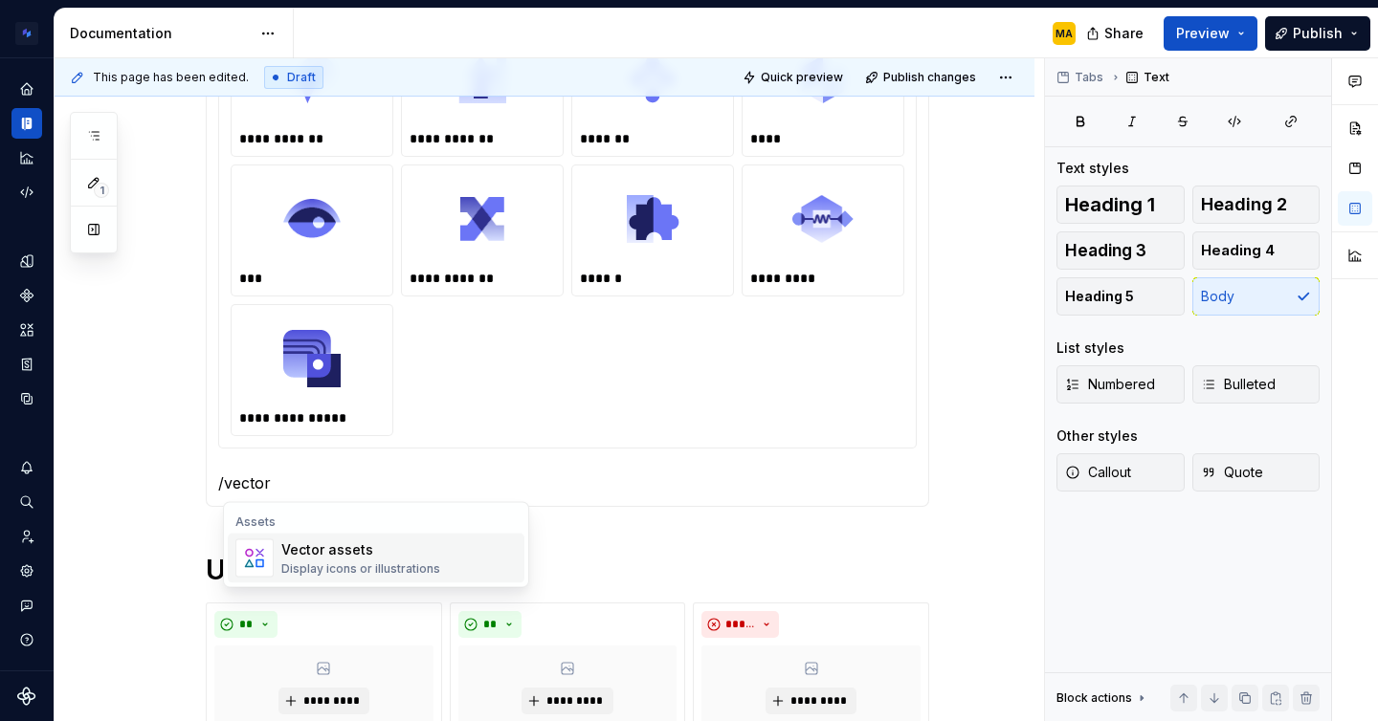
click at [399, 565] on div "Display icons or illustrations" at bounding box center [360, 569] width 159 height 15
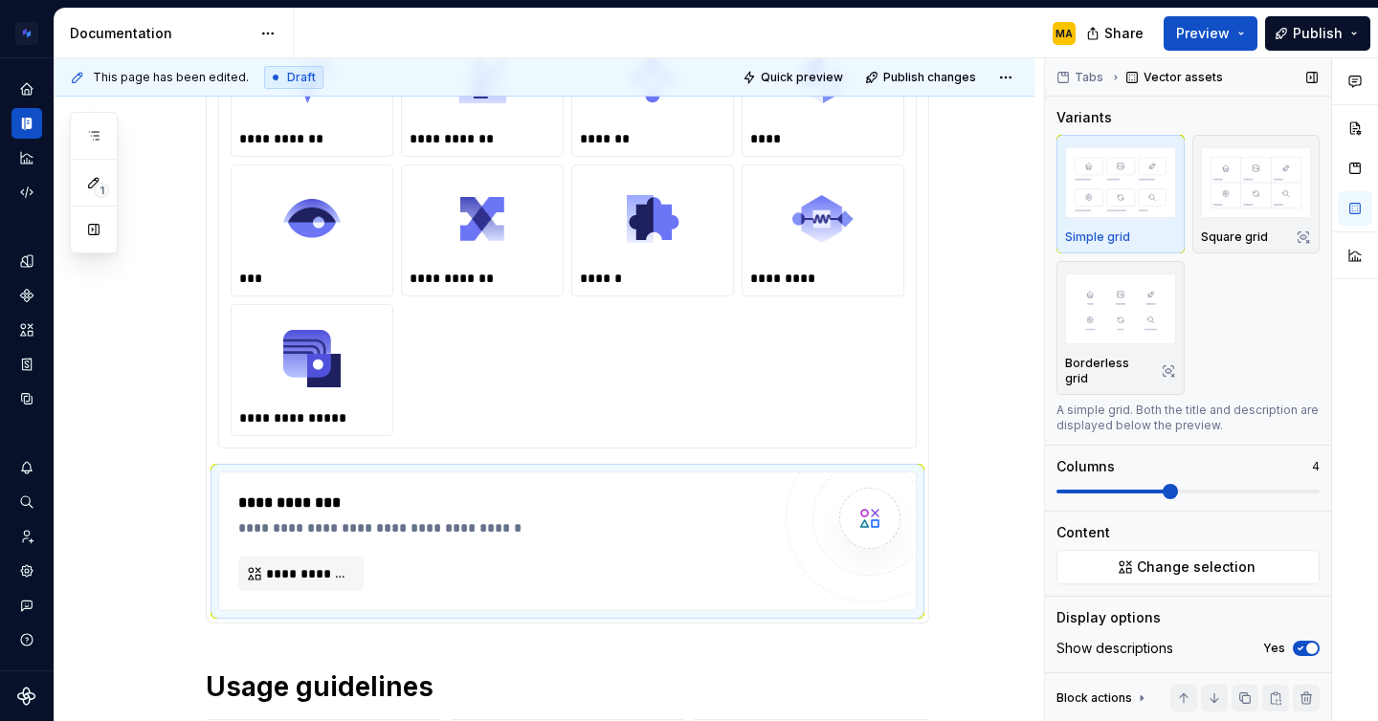
type textarea "*"
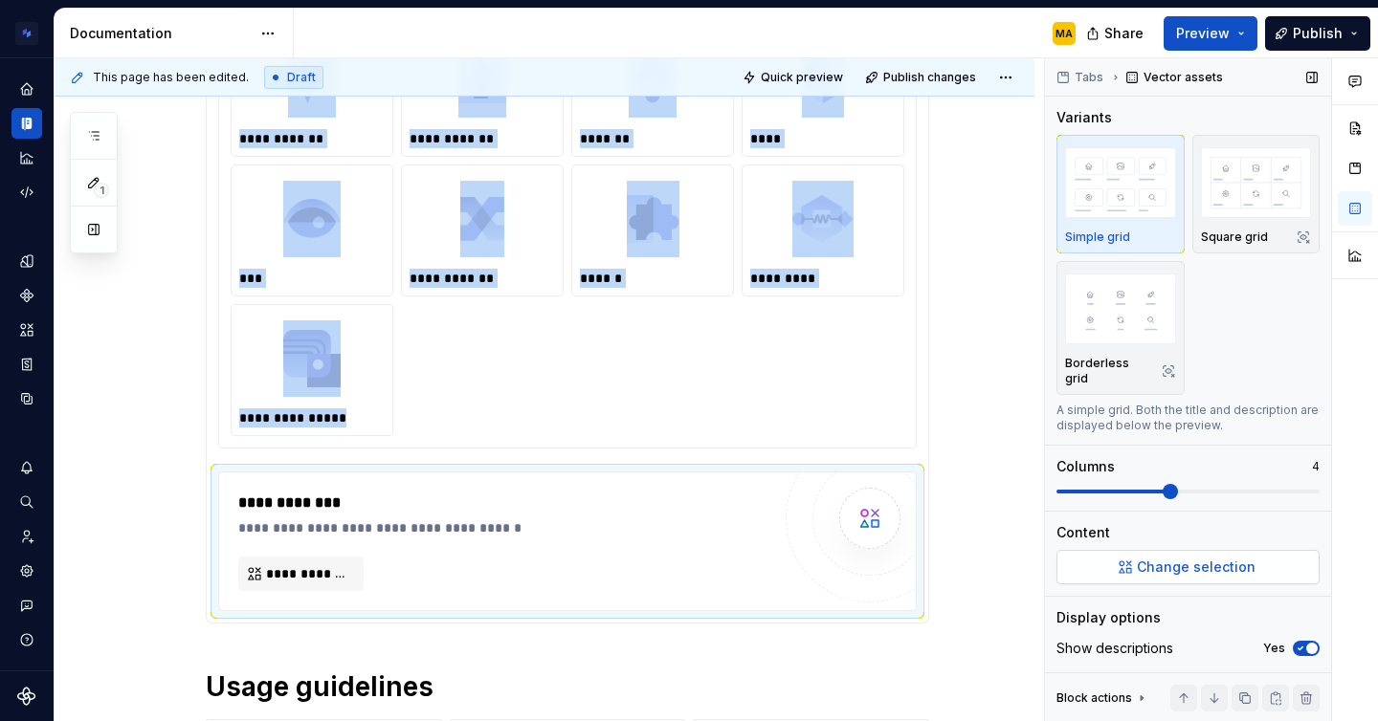
click at [1195, 559] on span "Change selection" at bounding box center [1195, 567] width 119 height 19
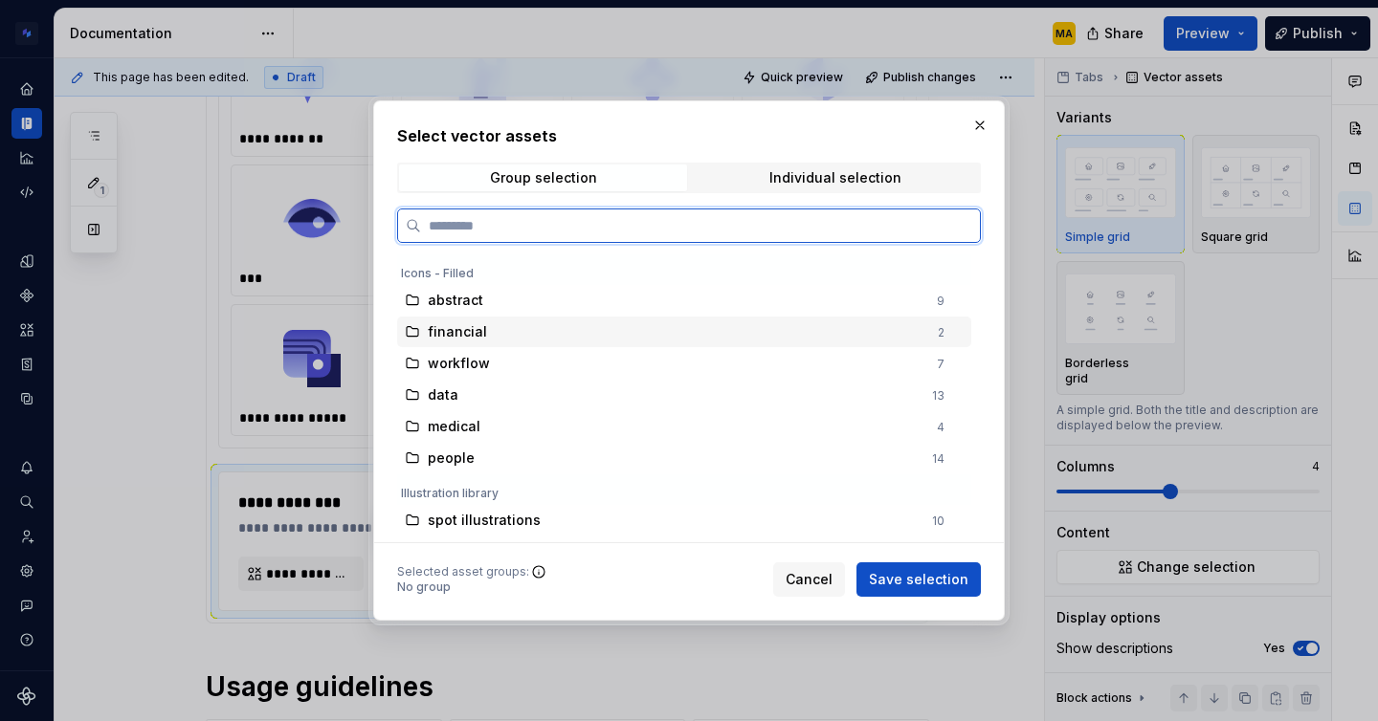
click at [465, 334] on span "financial" at bounding box center [457, 331] width 59 height 19
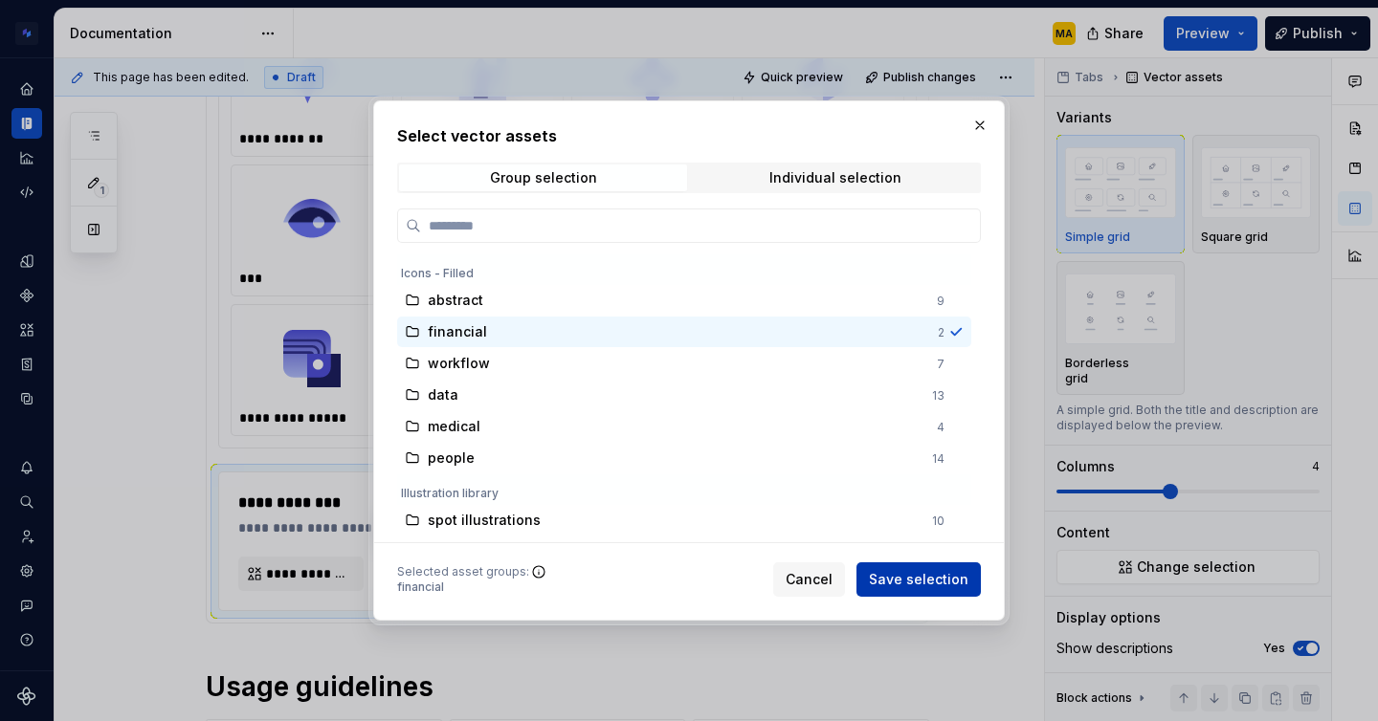
click at [918, 582] on span "Save selection" at bounding box center [918, 579] width 99 height 19
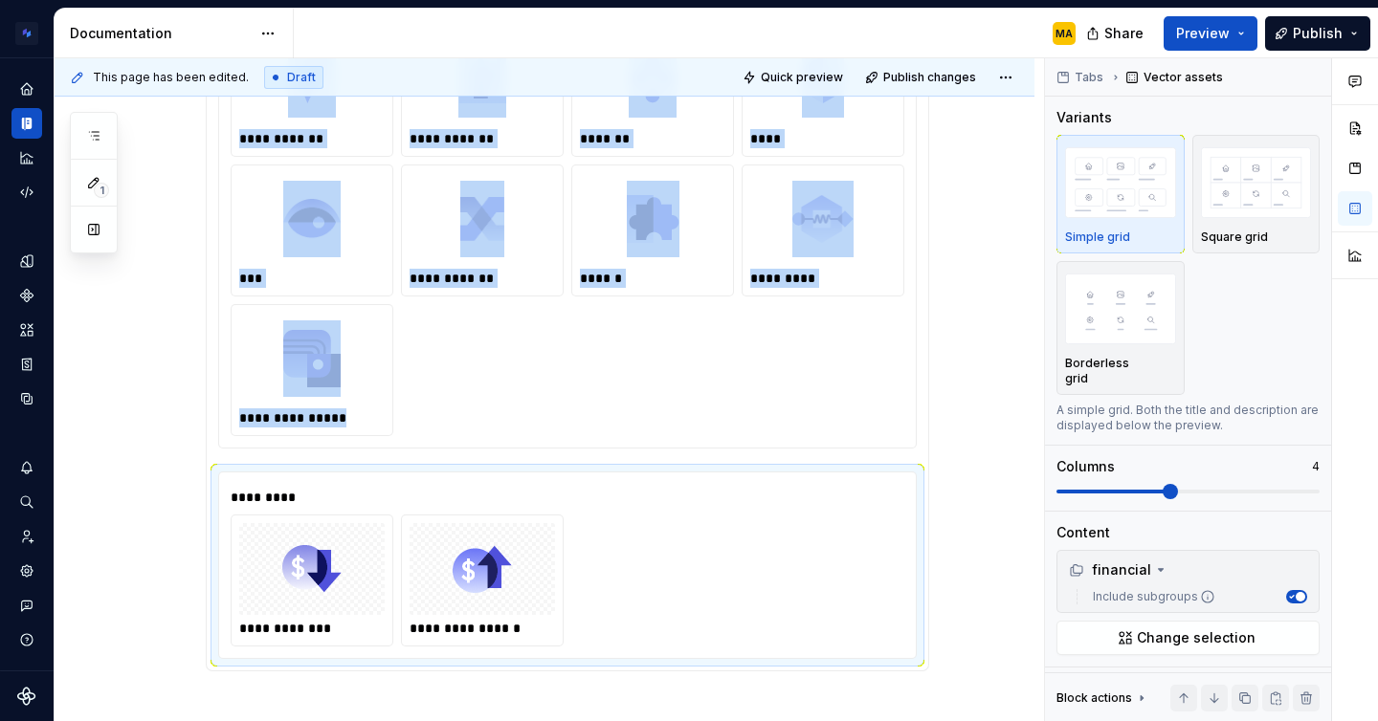
click at [1056, 621] on button "Change selection" at bounding box center [1187, 638] width 263 height 34
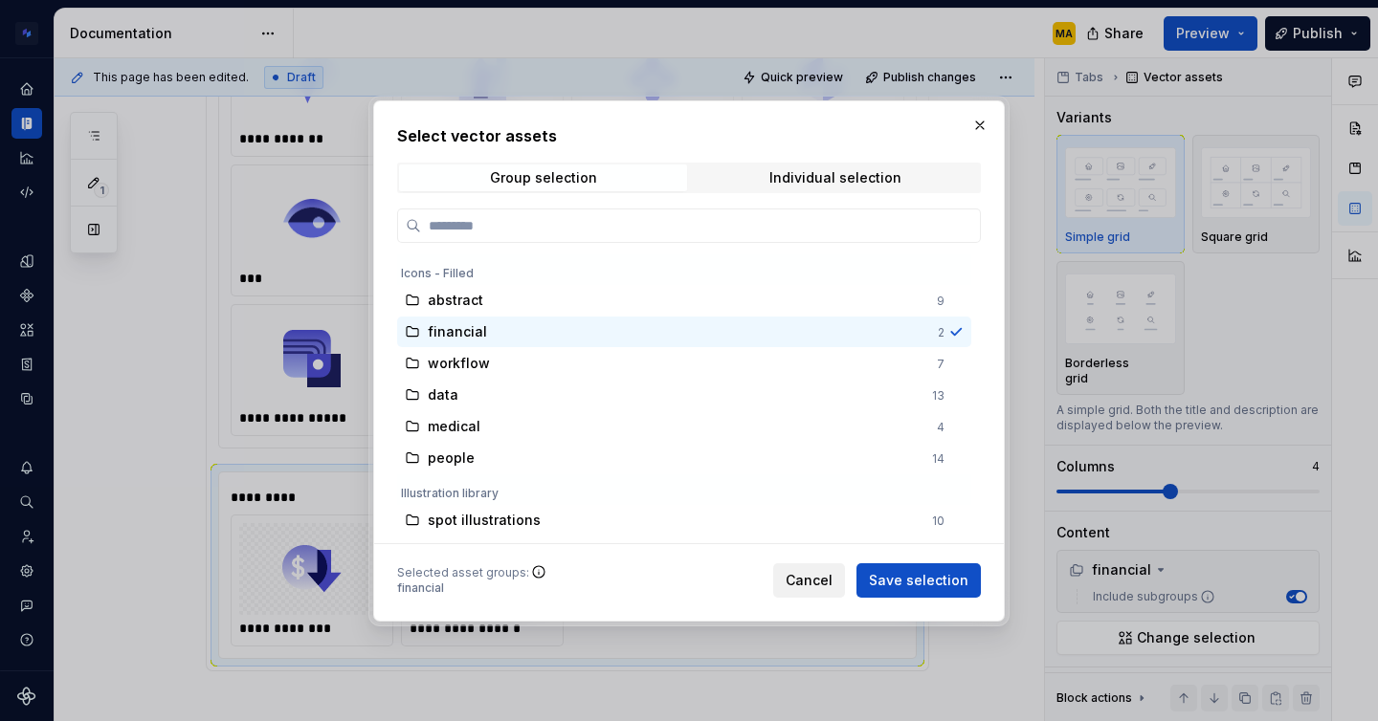
click at [808, 578] on span "Cancel" at bounding box center [808, 579] width 47 height 19
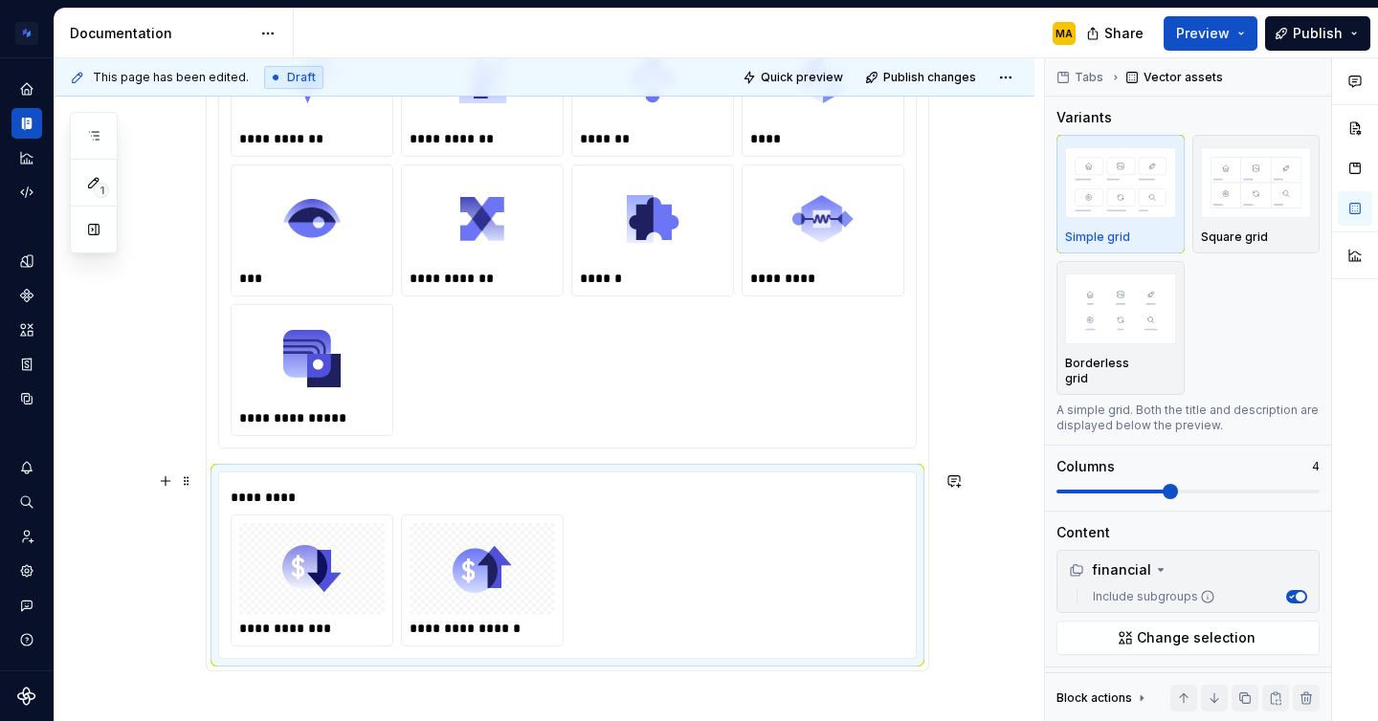
click at [1056, 621] on button "Change selection" at bounding box center [1187, 638] width 263 height 34
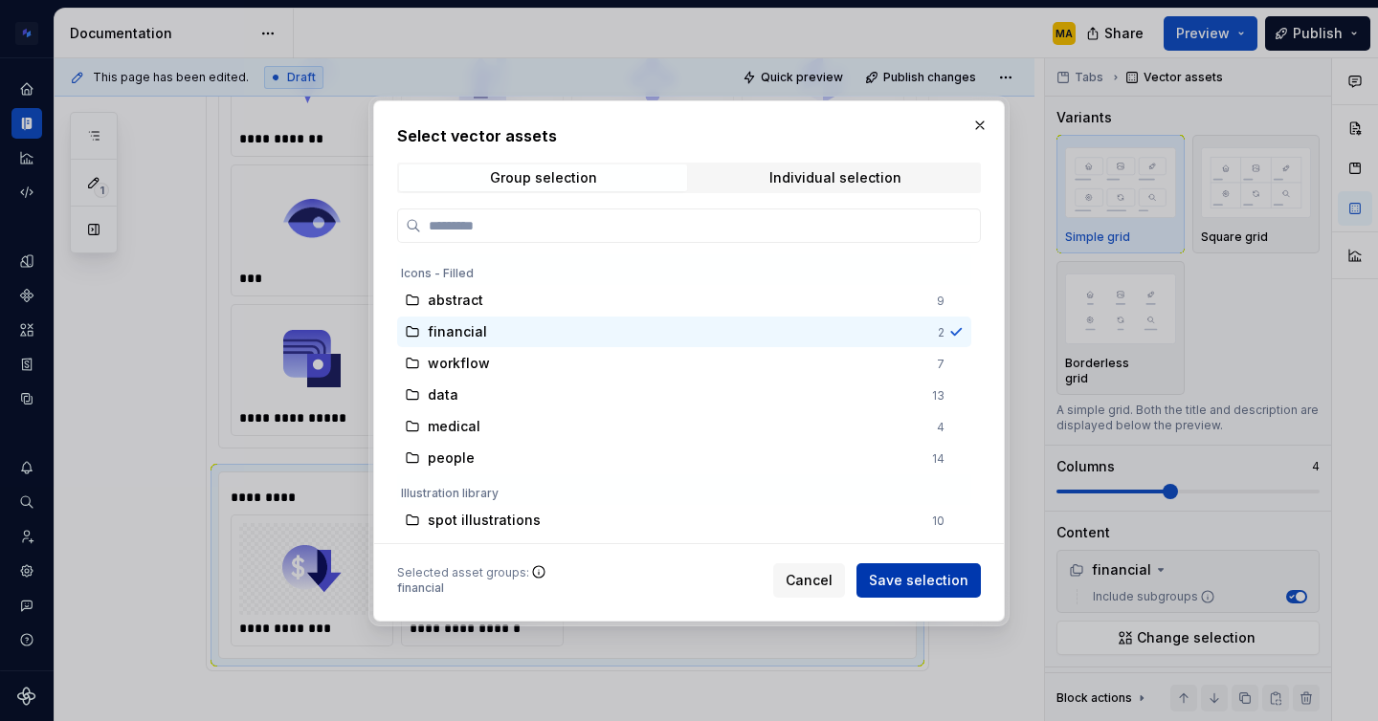
click at [893, 585] on span "Save selection" at bounding box center [918, 579] width 99 height 19
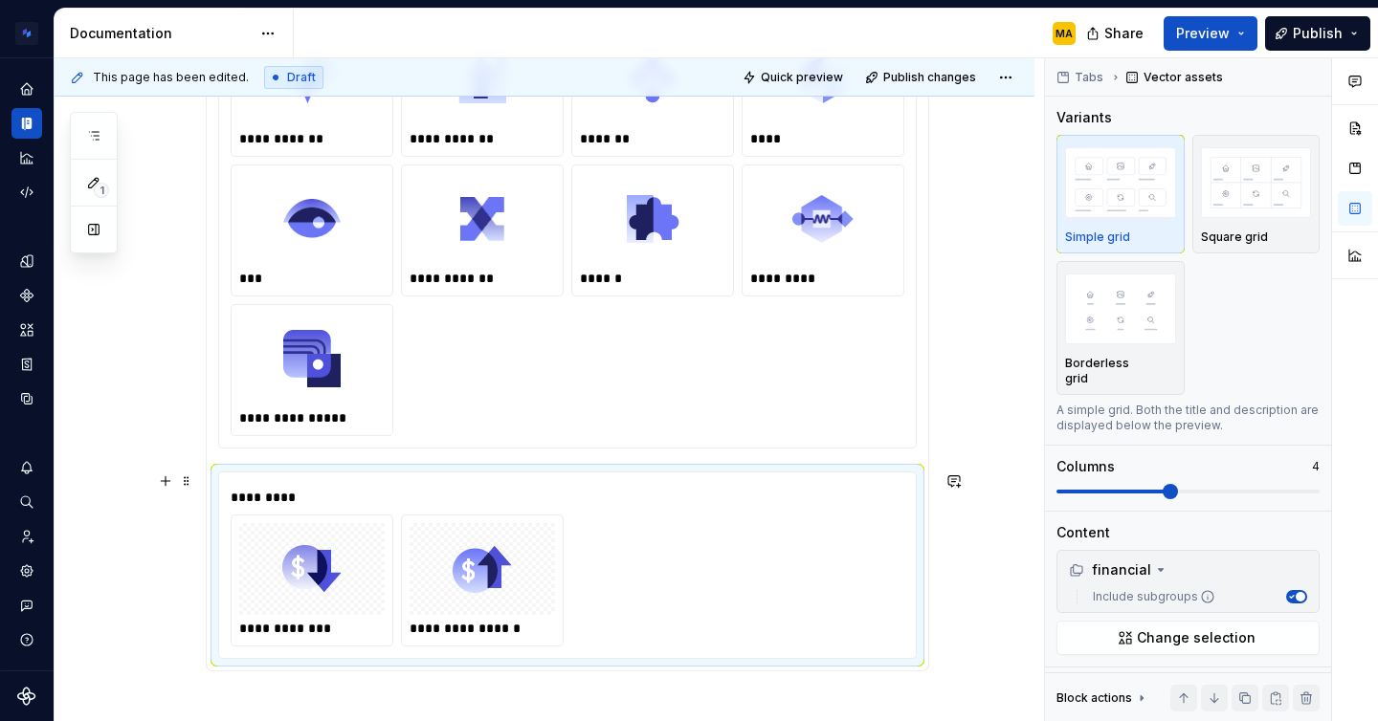
click at [891, 540] on div "**********" at bounding box center [567, 581] width 673 height 132
type input "#FFFFFF"
click at [915, 435] on div "**********" at bounding box center [567, 215] width 696 height 465
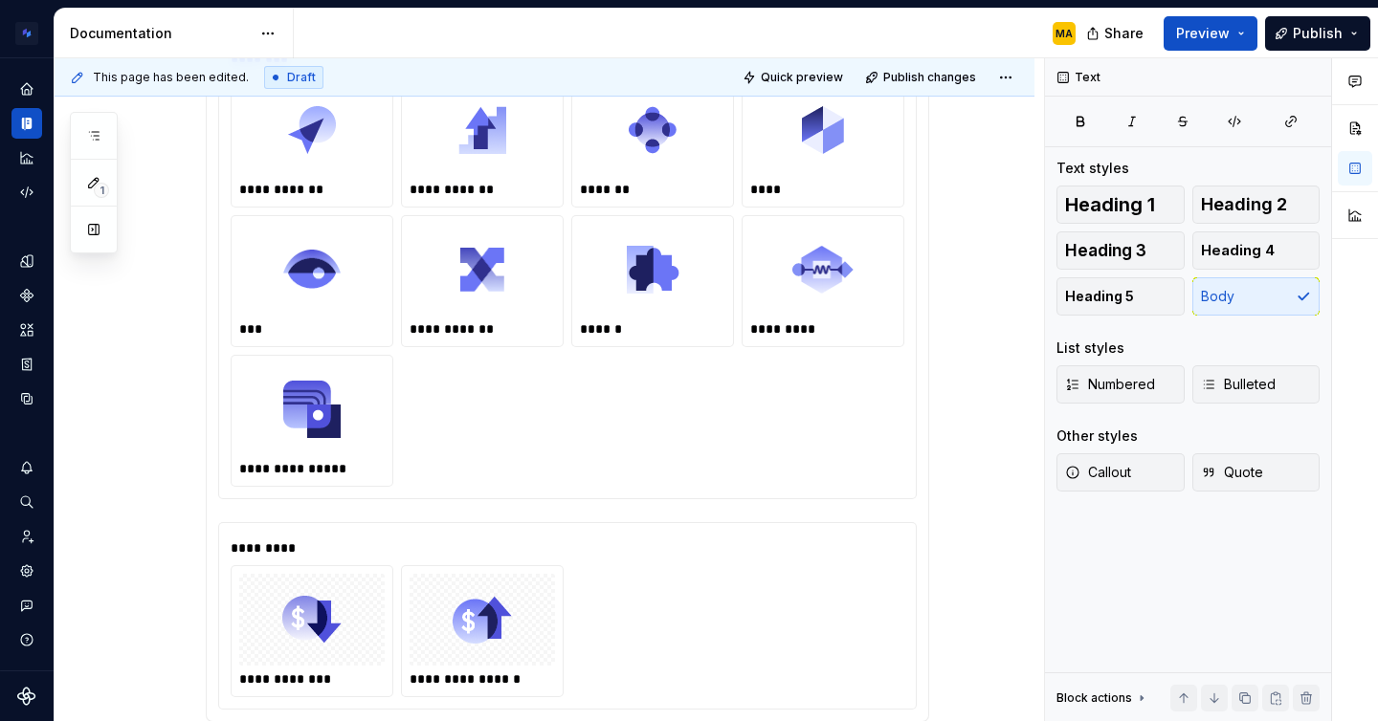
scroll to position [641, 0]
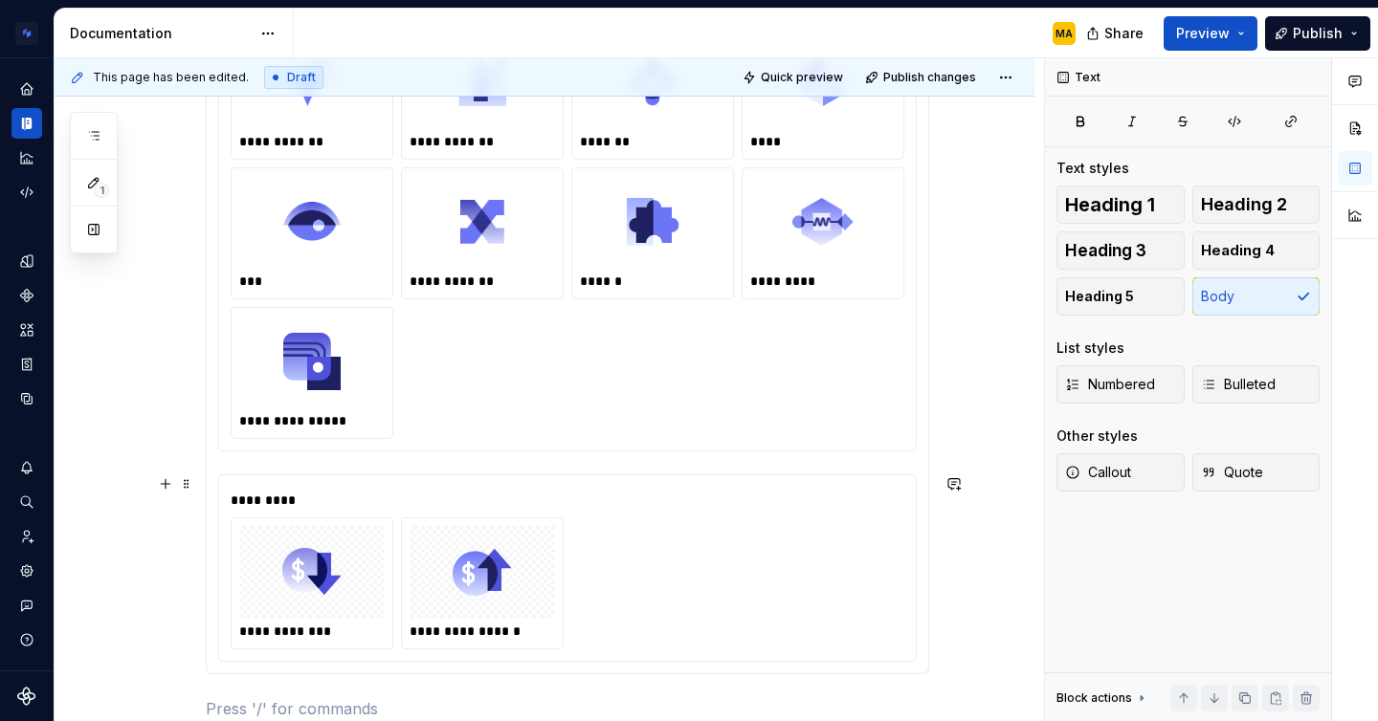
click at [554, 480] on div "**********" at bounding box center [567, 568] width 696 height 186
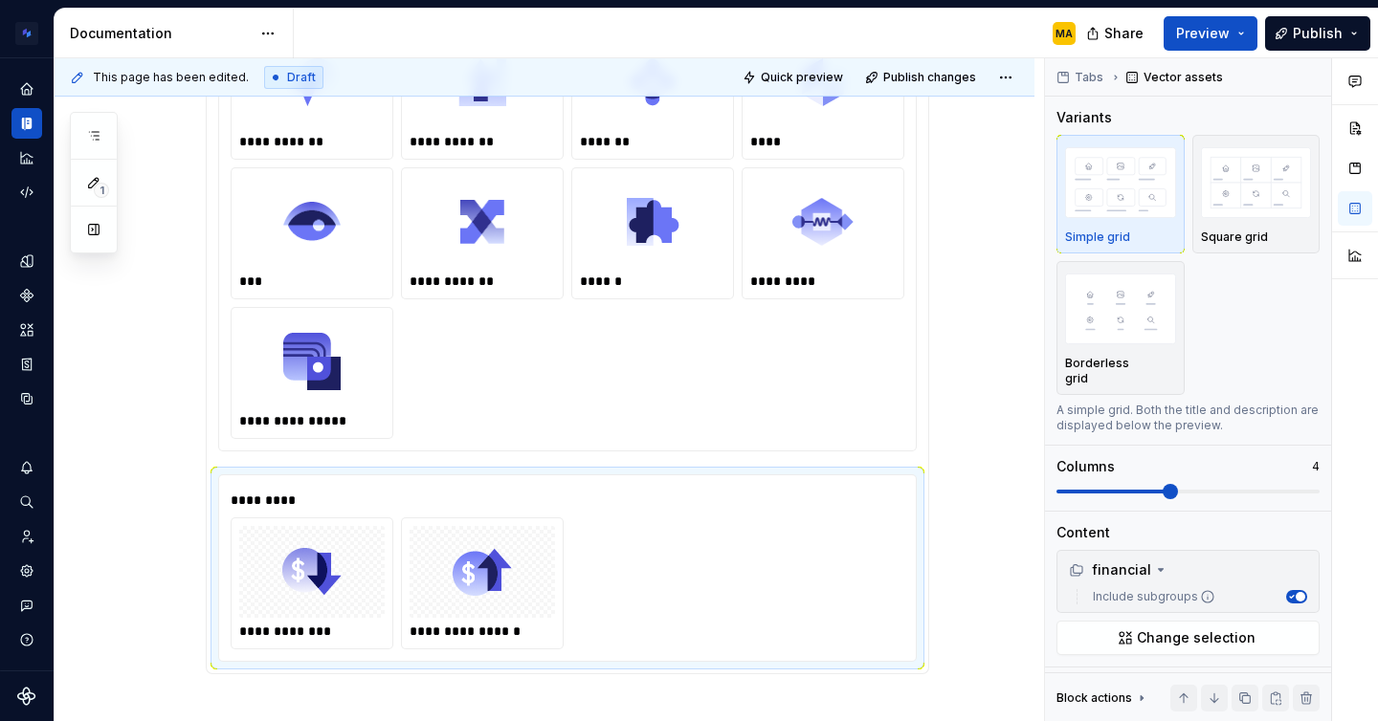
click at [527, 459] on section-item-column "**********" at bounding box center [567, 323] width 698 height 677
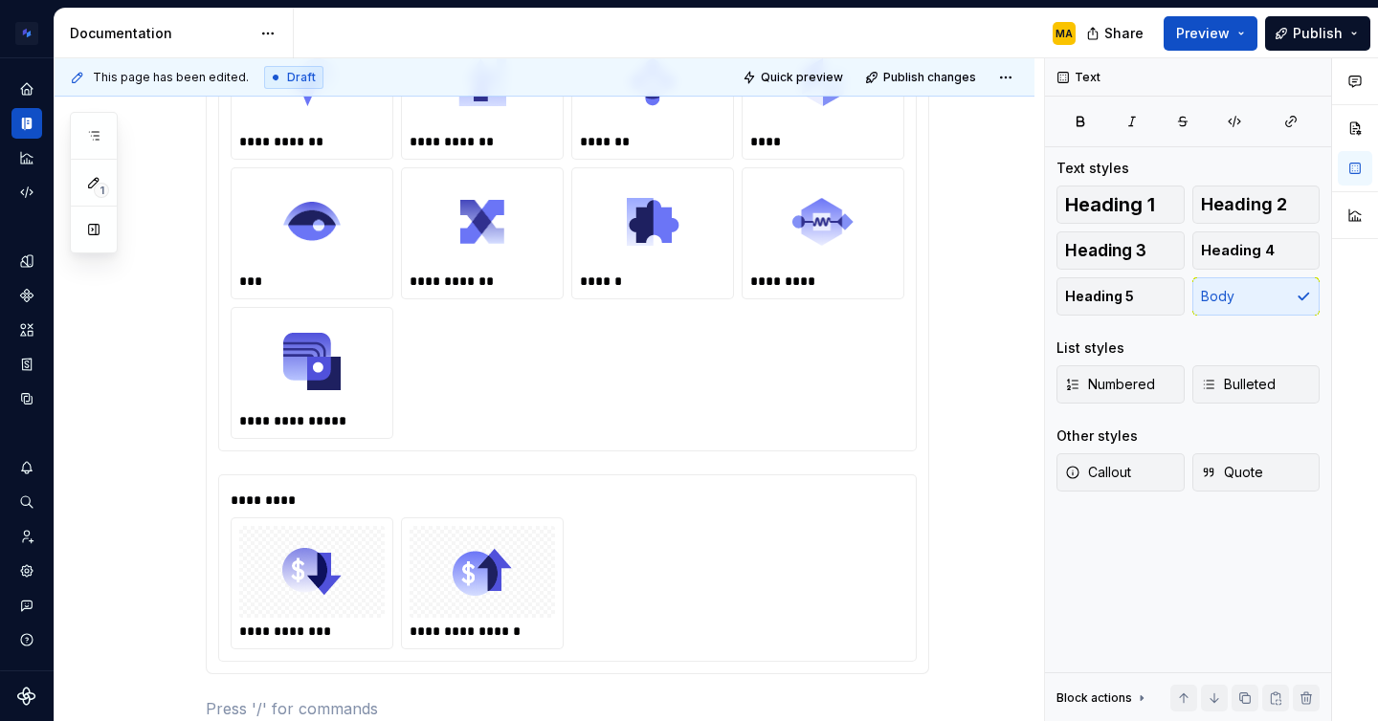
click at [527, 459] on section-item-column "**********" at bounding box center [567, 323] width 698 height 677
click at [414, 460] on section-item-column "**********" at bounding box center [567, 323] width 698 height 677
click at [376, 485] on div "**********" at bounding box center [567, 568] width 696 height 186
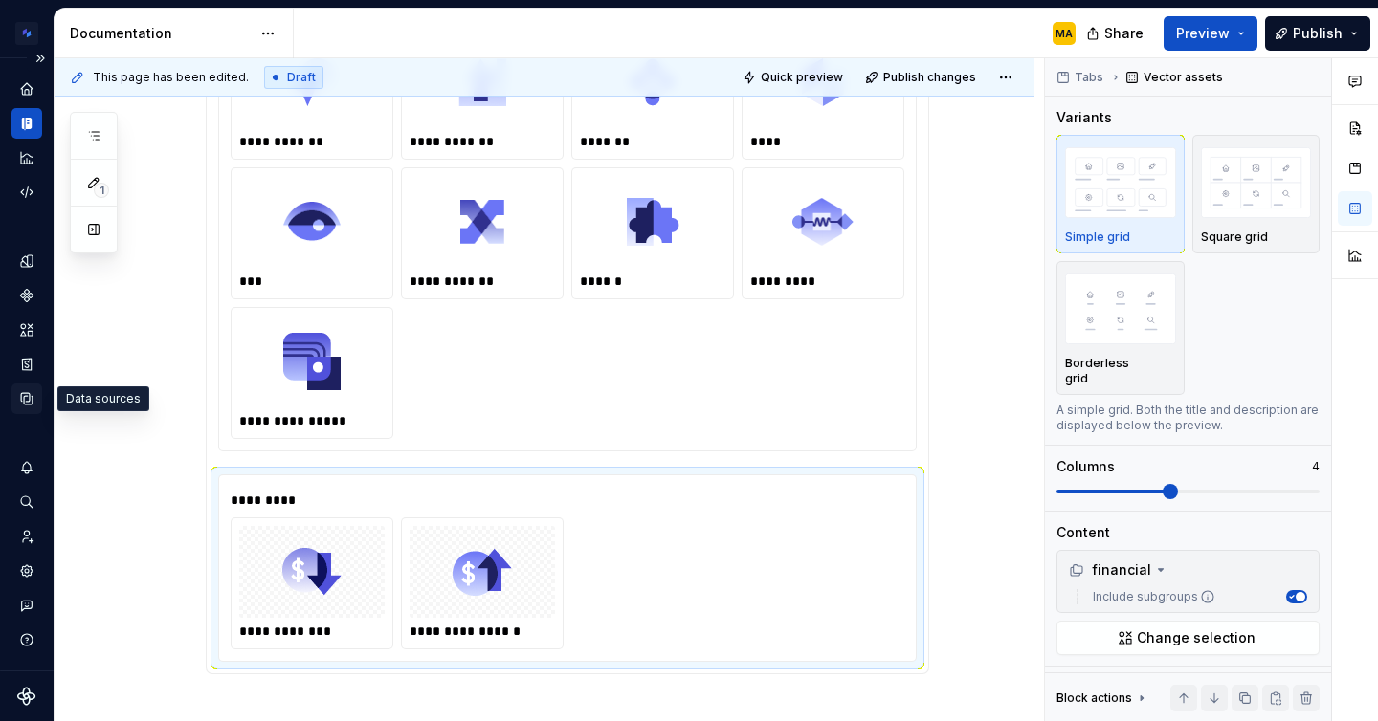
click at [23, 394] on icon "Data sources" at bounding box center [26, 398] width 17 height 17
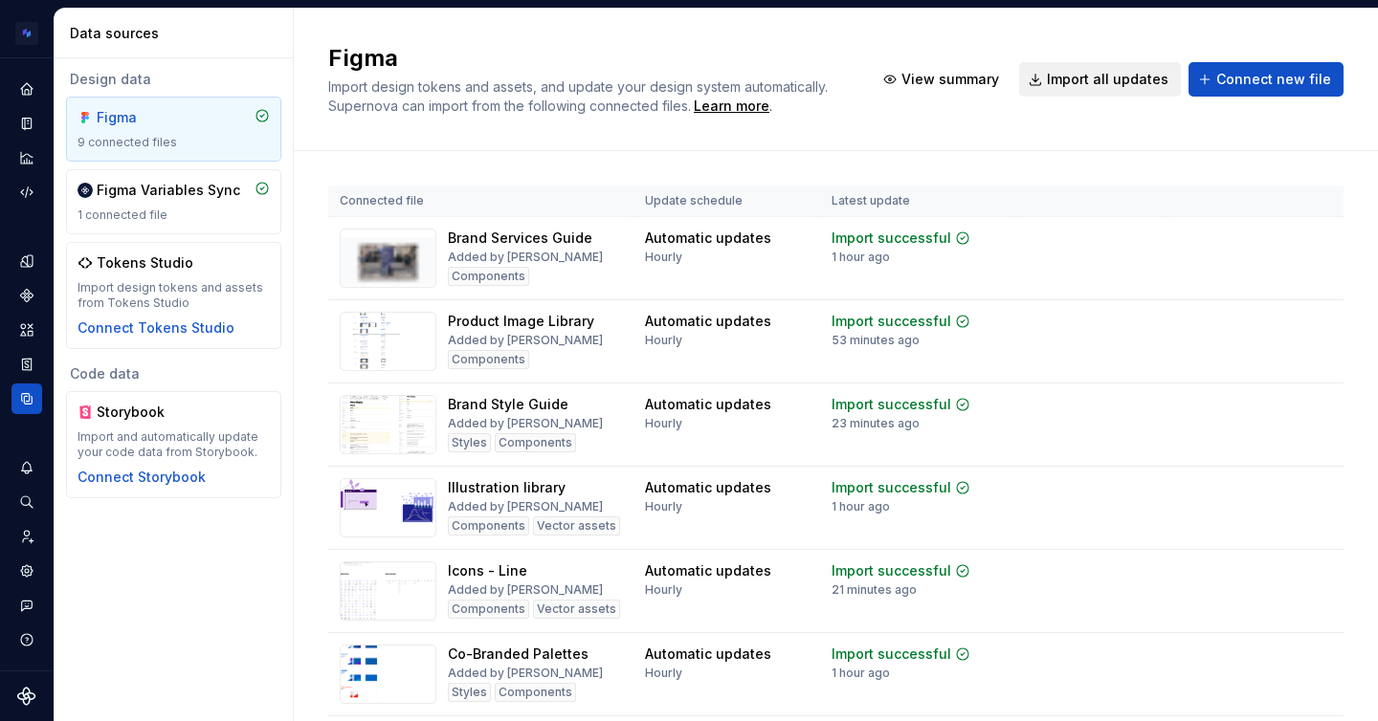
click at [1070, 73] on span "Import all updates" at bounding box center [1107, 79] width 121 height 19
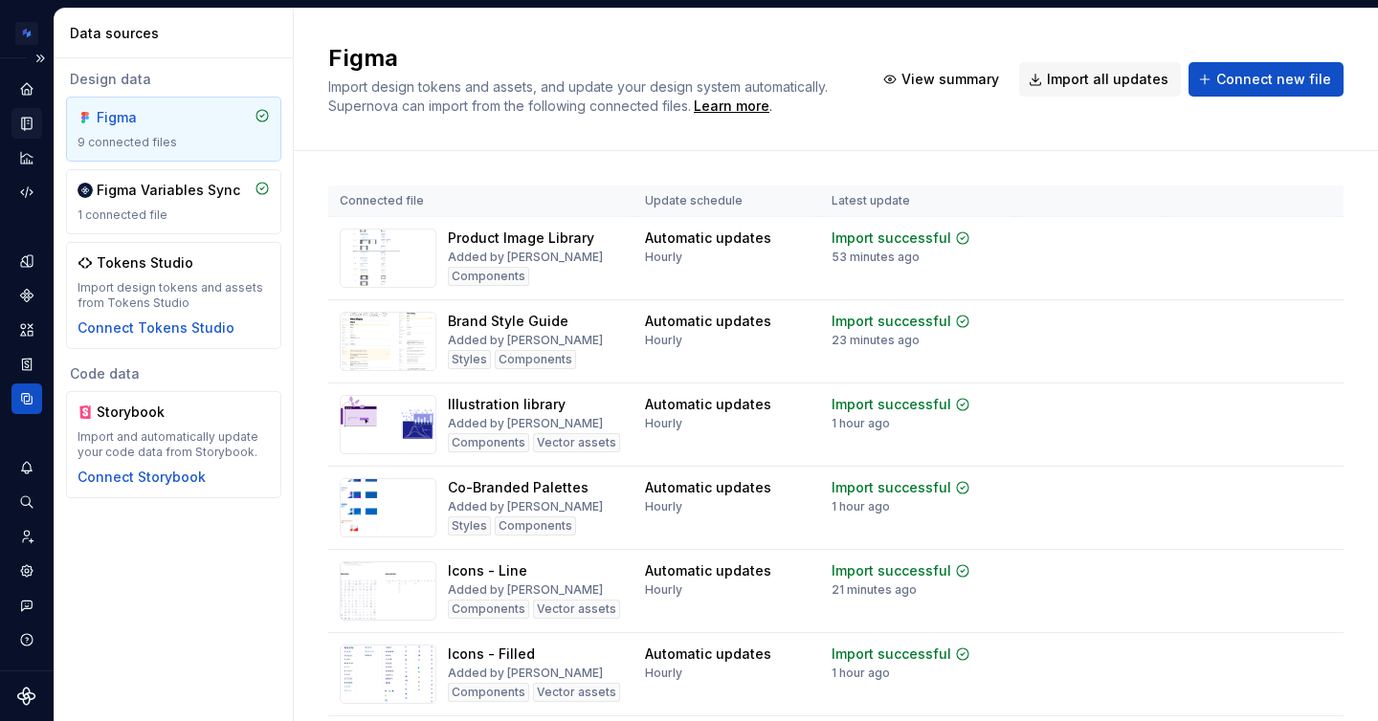
click at [26, 121] on icon "Documentation" at bounding box center [29, 124] width 8 height 11
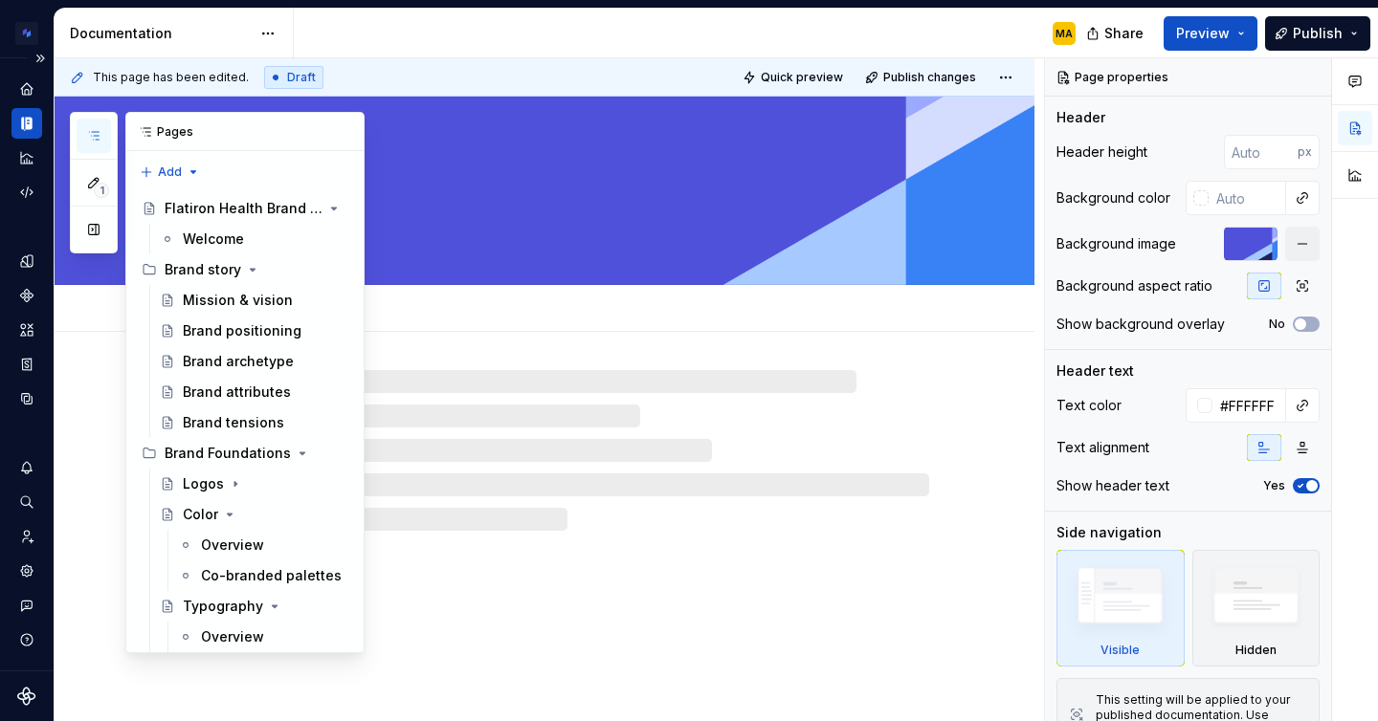
click at [99, 132] on icon "button" at bounding box center [94, 136] width 10 height 8
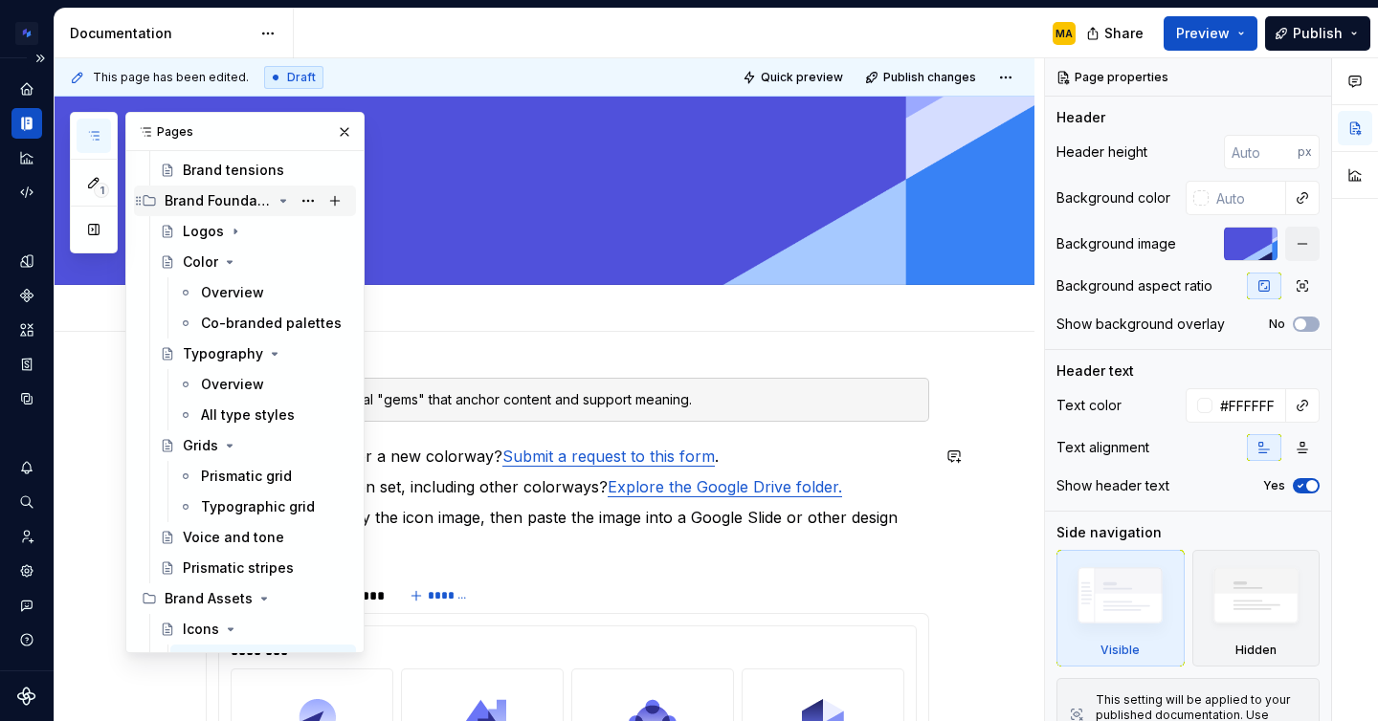
scroll to position [321, 0]
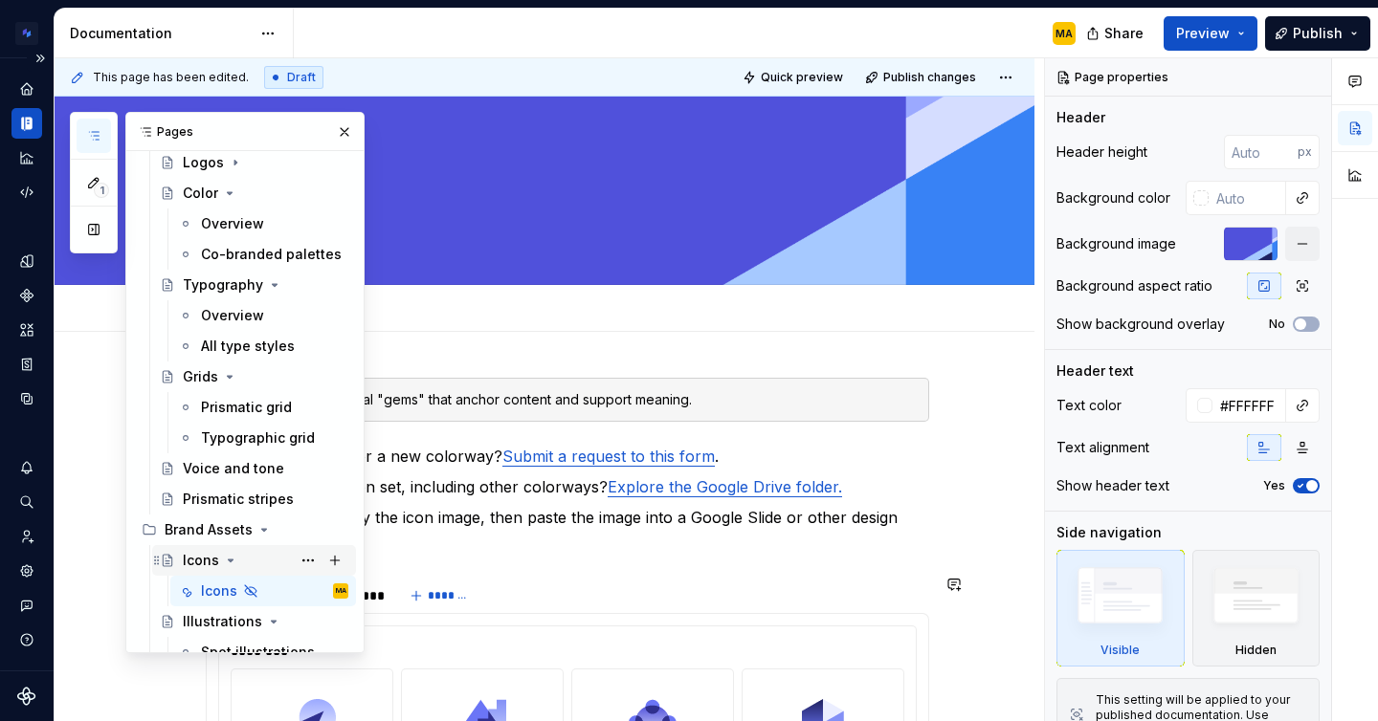
click at [198, 563] on div "Icons" at bounding box center [201, 560] width 36 height 19
click at [826, 546] on p "Tip: ctrl+click, copy the icon image, then paste the image into a Google Slide …" at bounding box center [579, 529] width 700 height 46
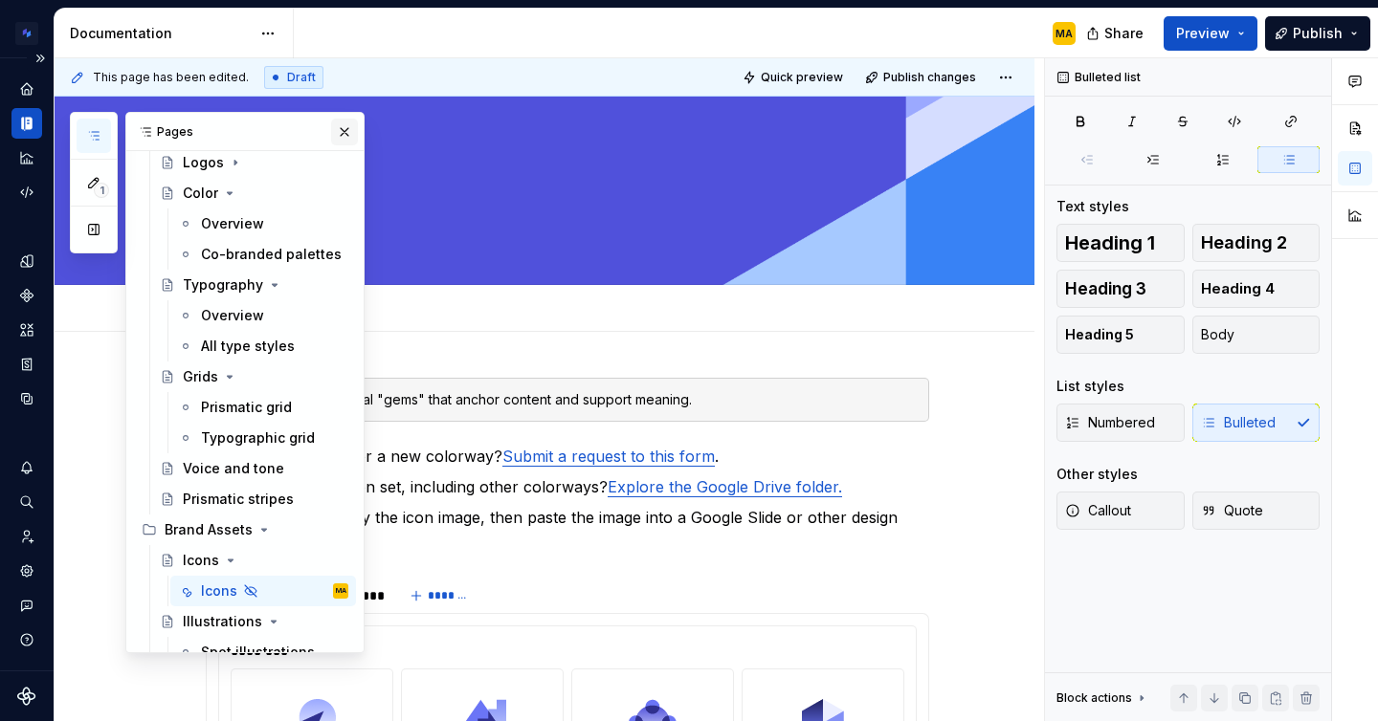
click at [343, 127] on button "button" at bounding box center [344, 132] width 27 height 27
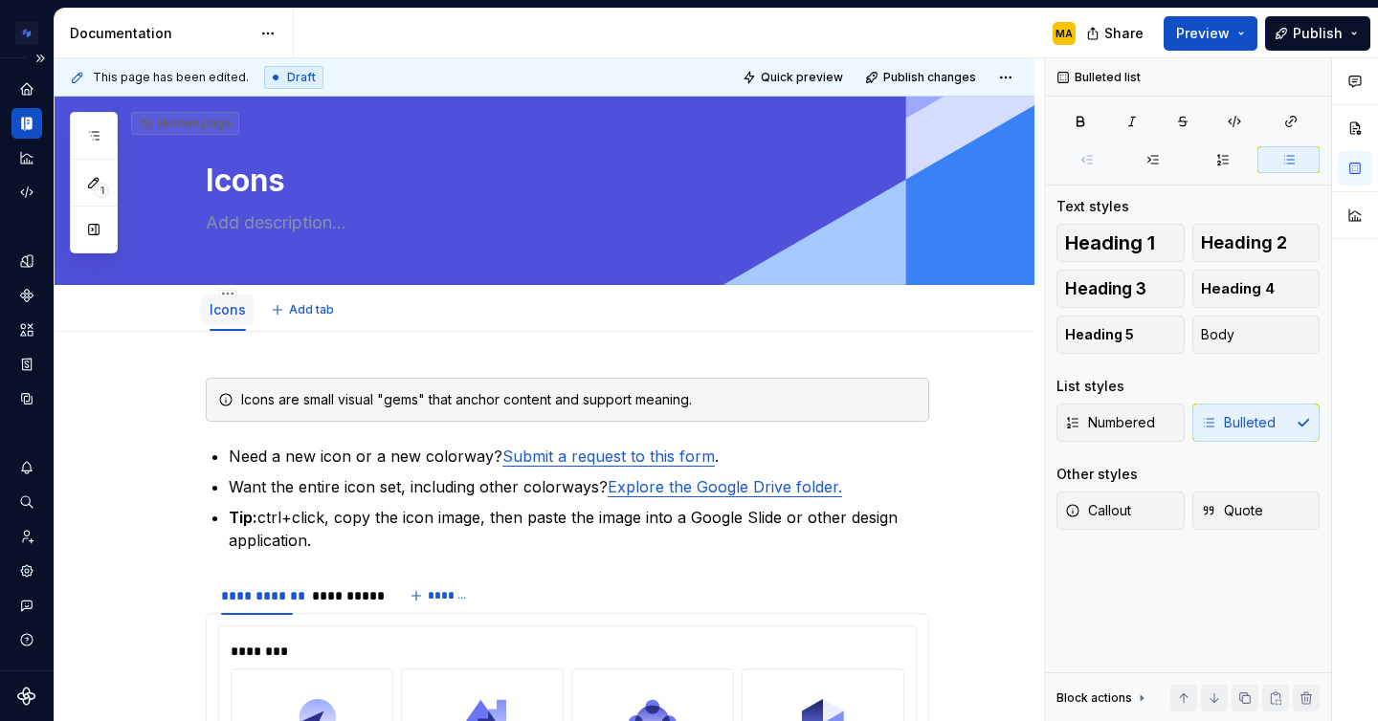
click at [233, 298] on div "Icons" at bounding box center [227, 309] width 36 height 23
click at [231, 292] on html "Brand Design System MA Design system data Documentation MA Share Preview Publis…" at bounding box center [689, 360] width 1378 height 721
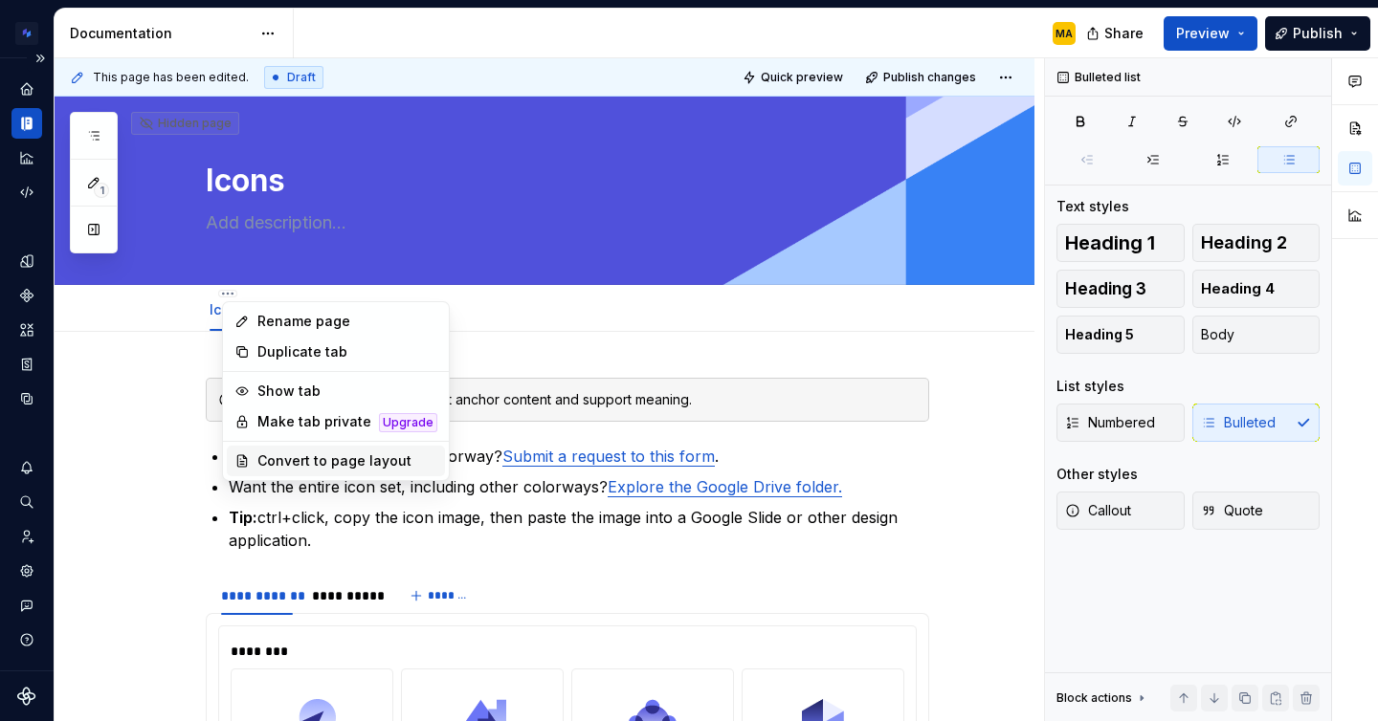
click at [298, 450] on div "Convert to page layout" at bounding box center [336, 461] width 218 height 31
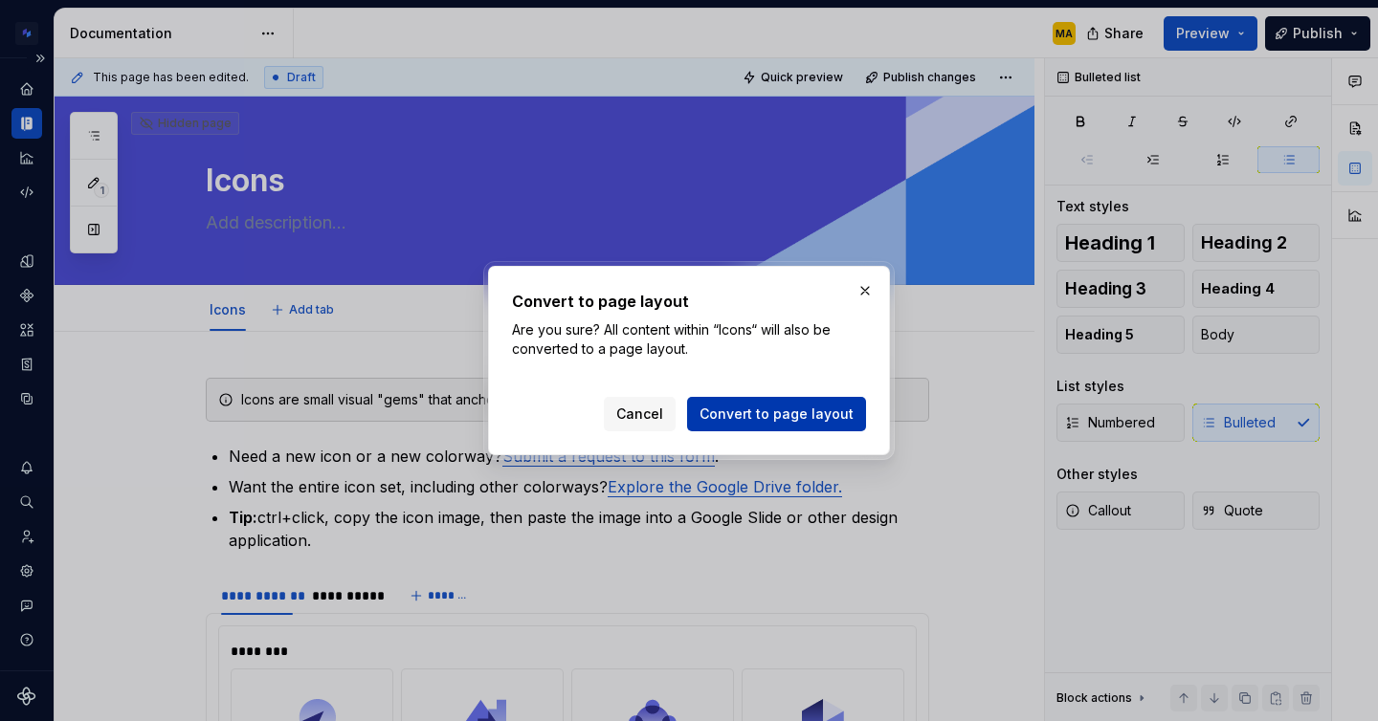
click at [746, 410] on span "Convert to page layout" at bounding box center [776, 414] width 154 height 19
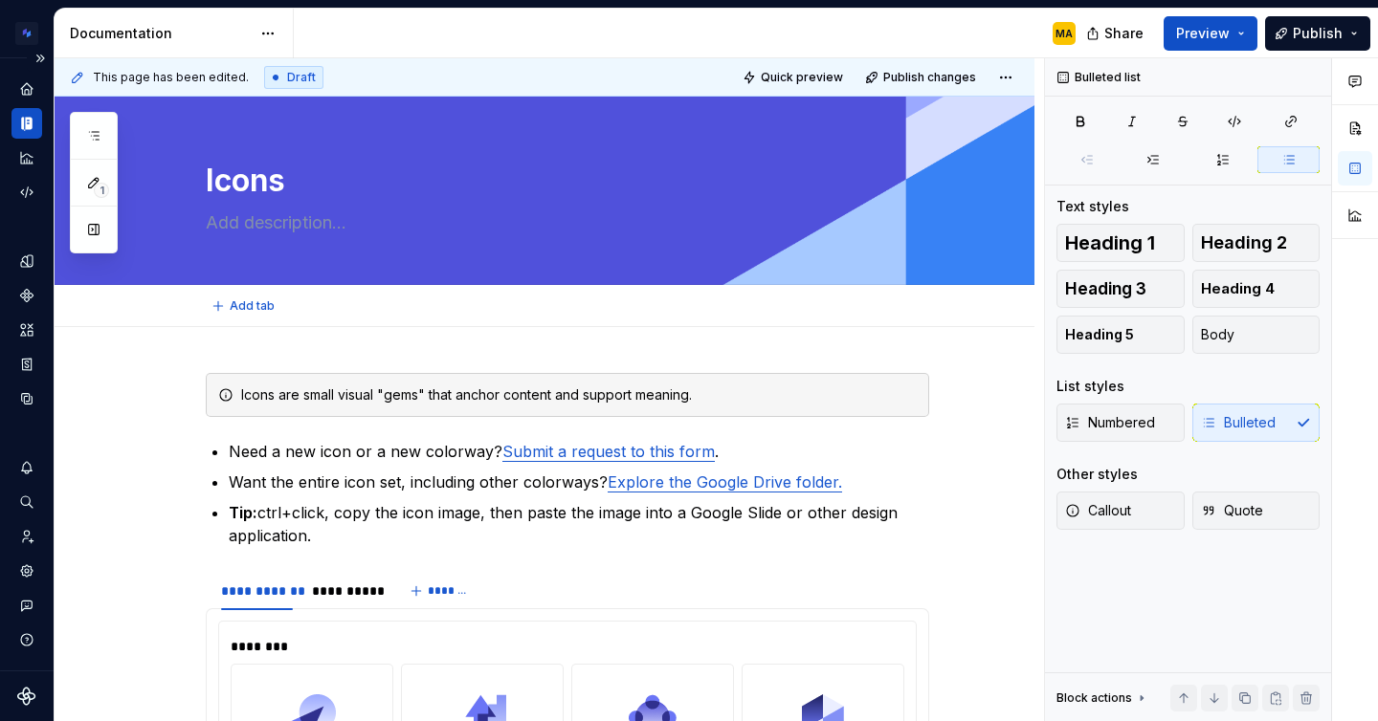
type textarea "*"
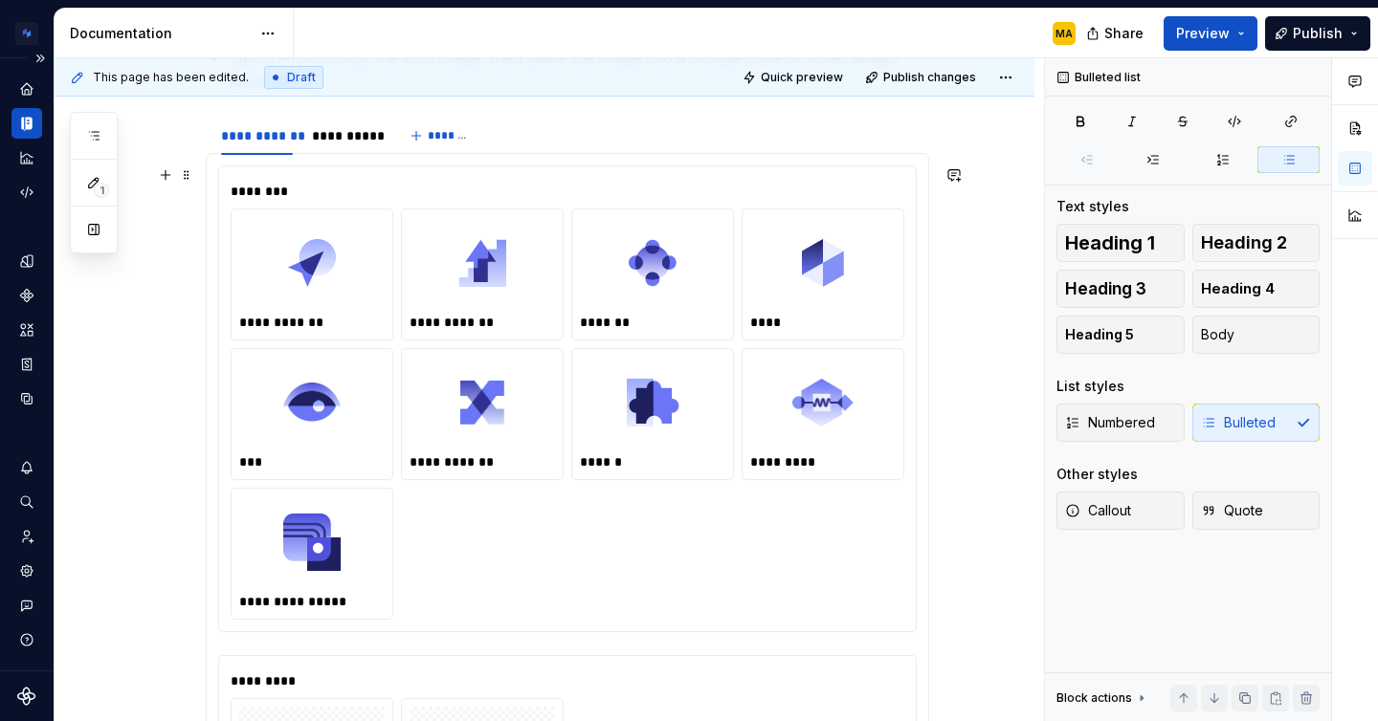
scroll to position [478, 0]
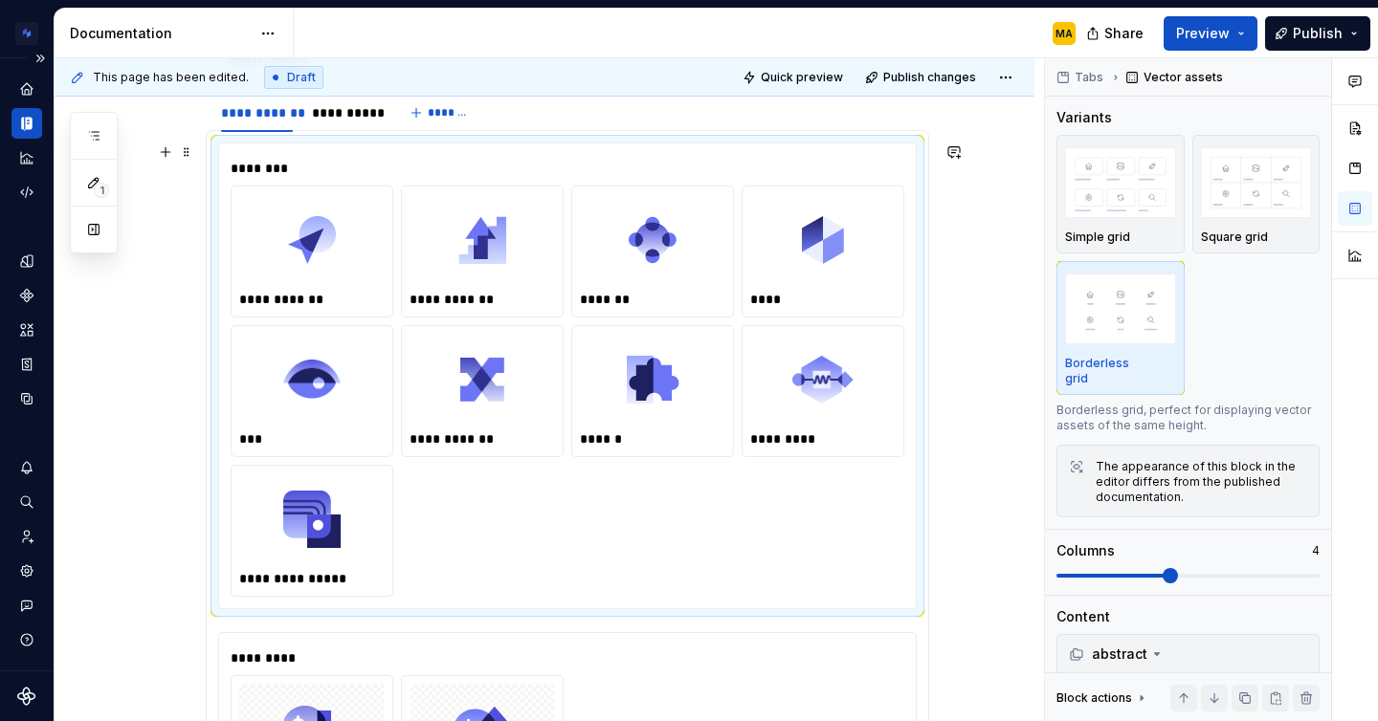
click at [324, 180] on div "**********" at bounding box center [567, 376] width 673 height 442
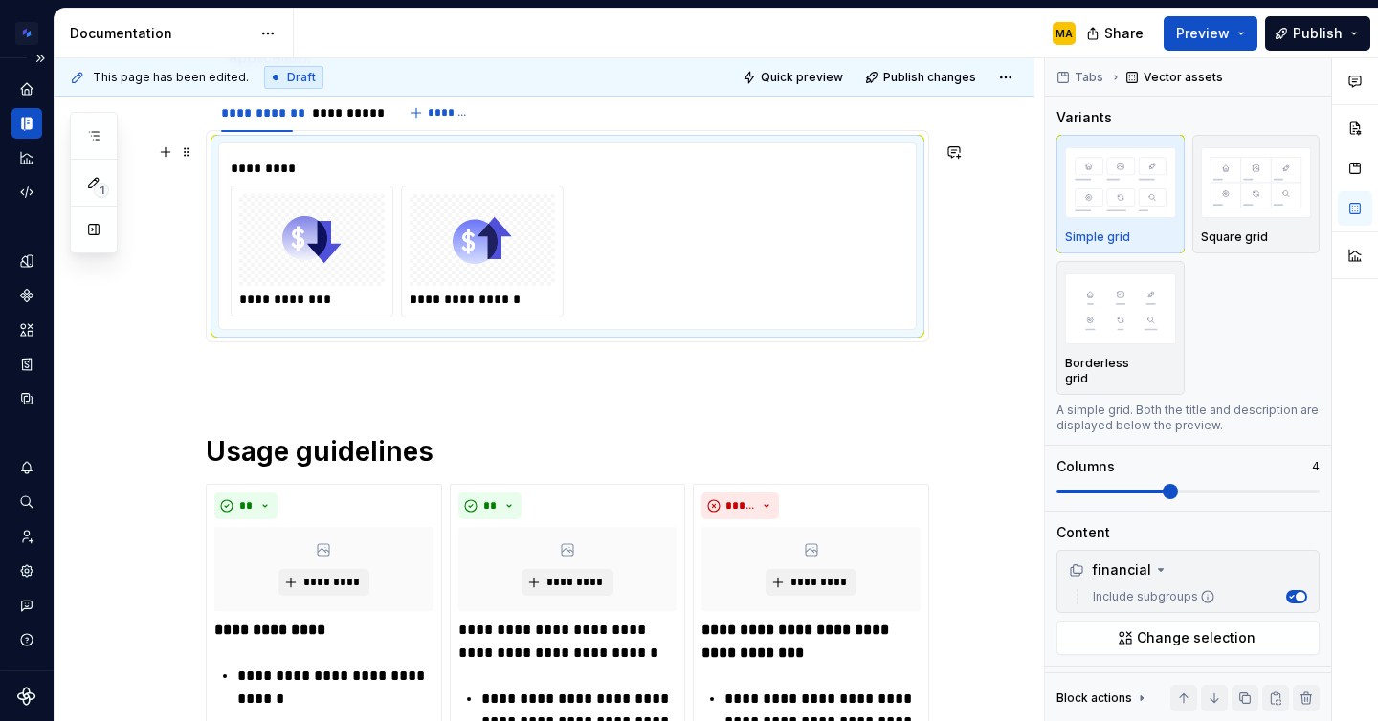
click at [299, 166] on div "*********" at bounding box center [567, 168] width 673 height 19
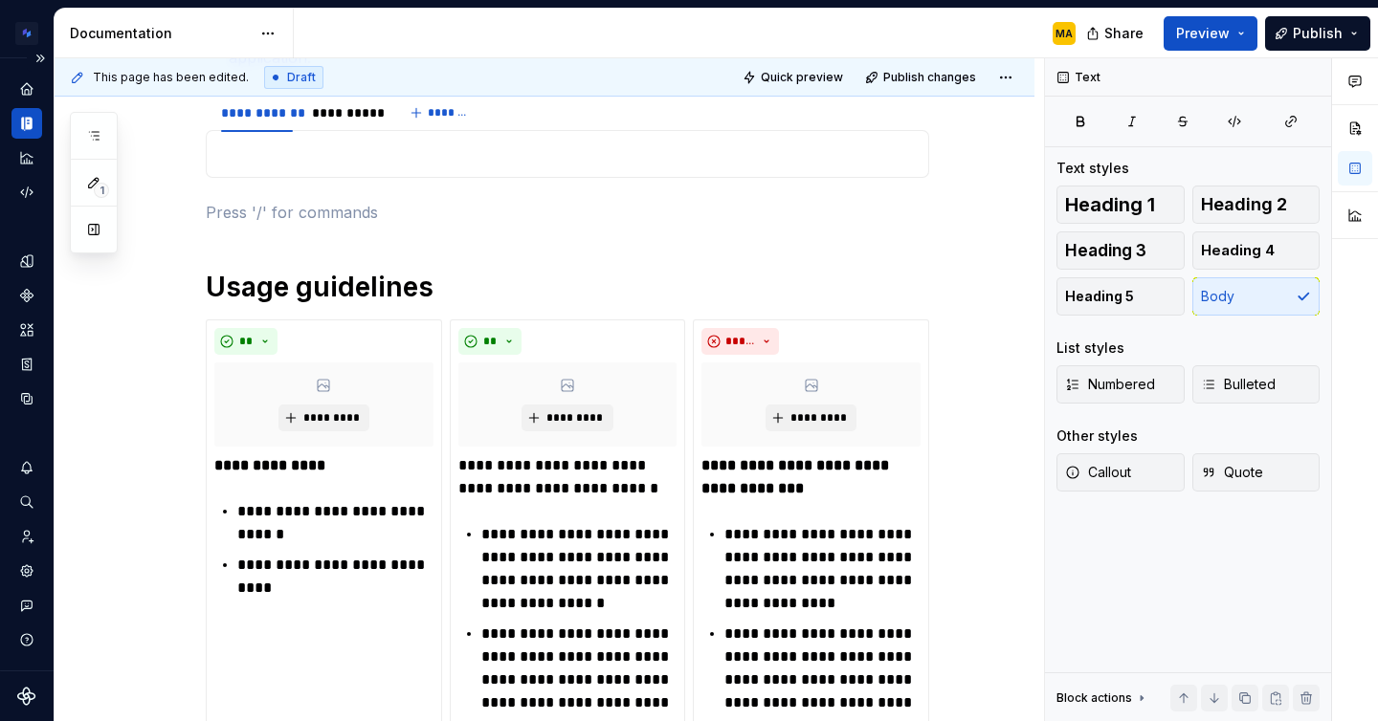
click at [299, 166] on div at bounding box center [567, 154] width 723 height 48
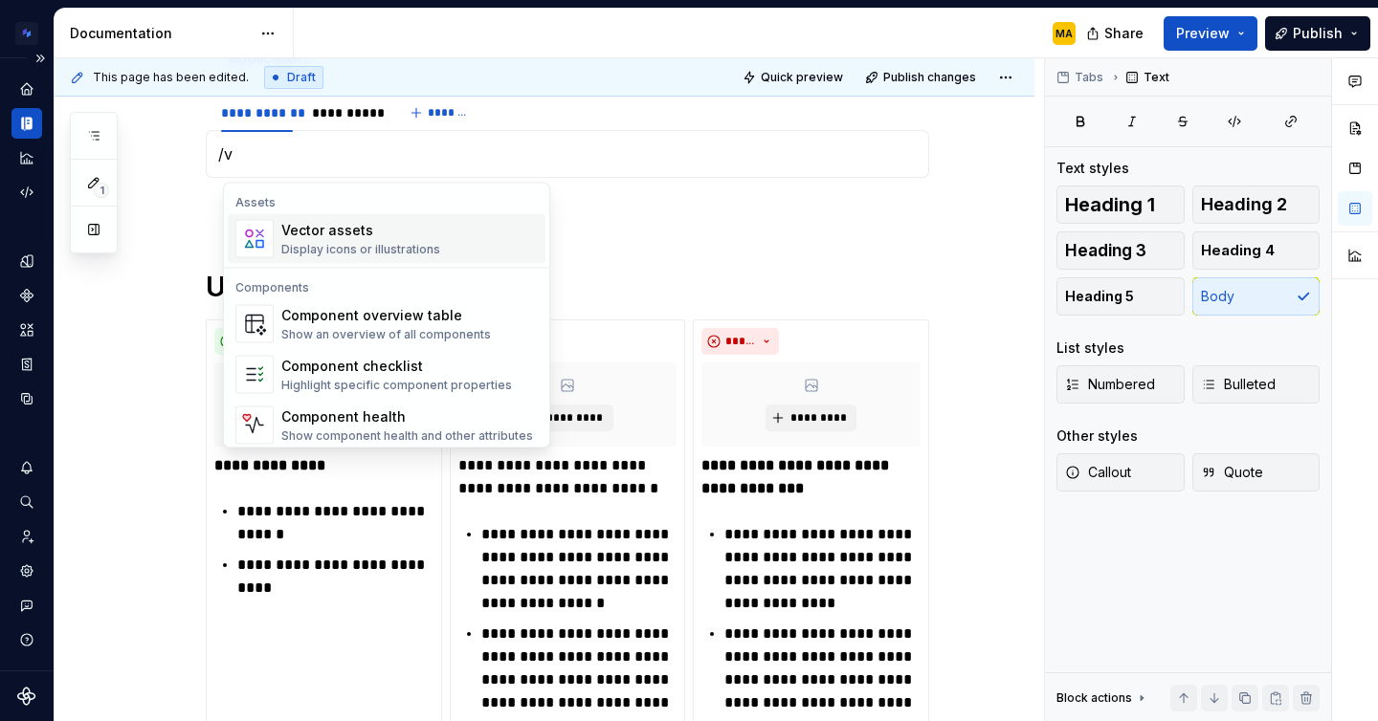
scroll to position [469, 0]
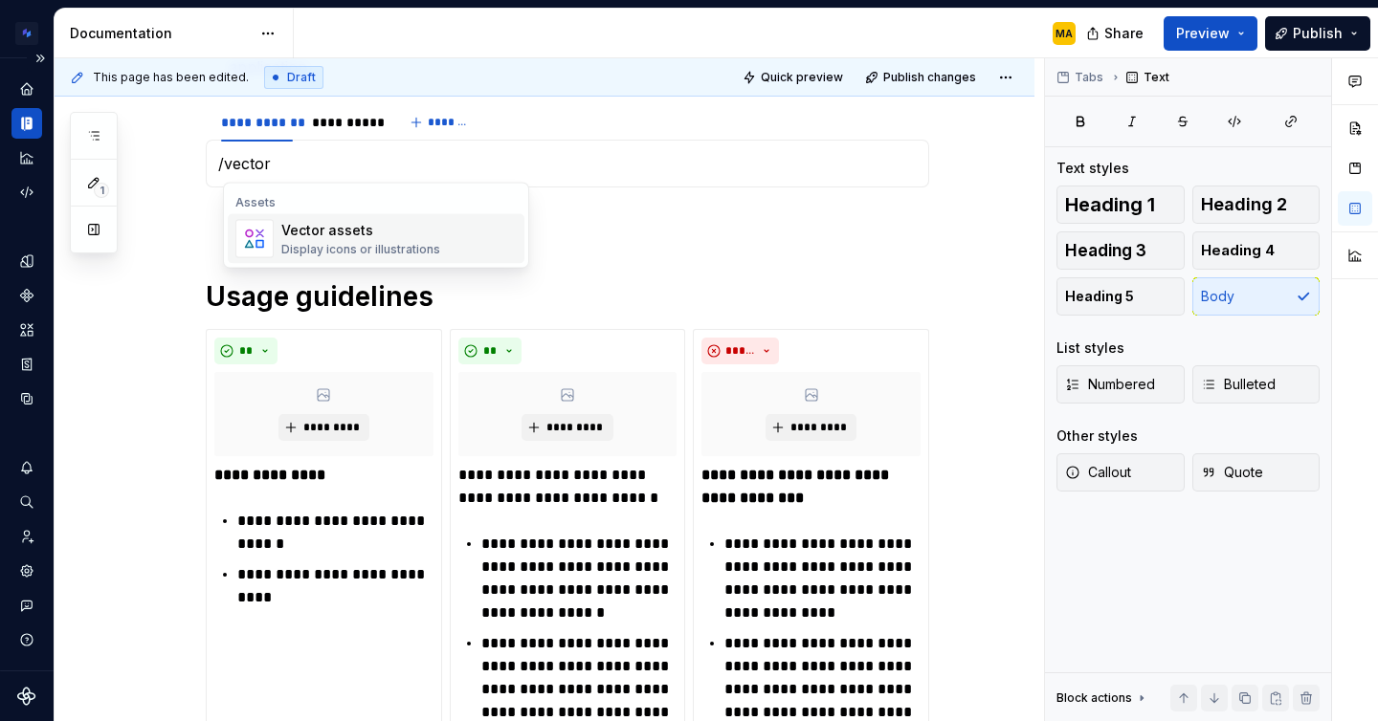
click at [374, 262] on span "Vector assets Display icons or illustrations" at bounding box center [376, 239] width 297 height 50
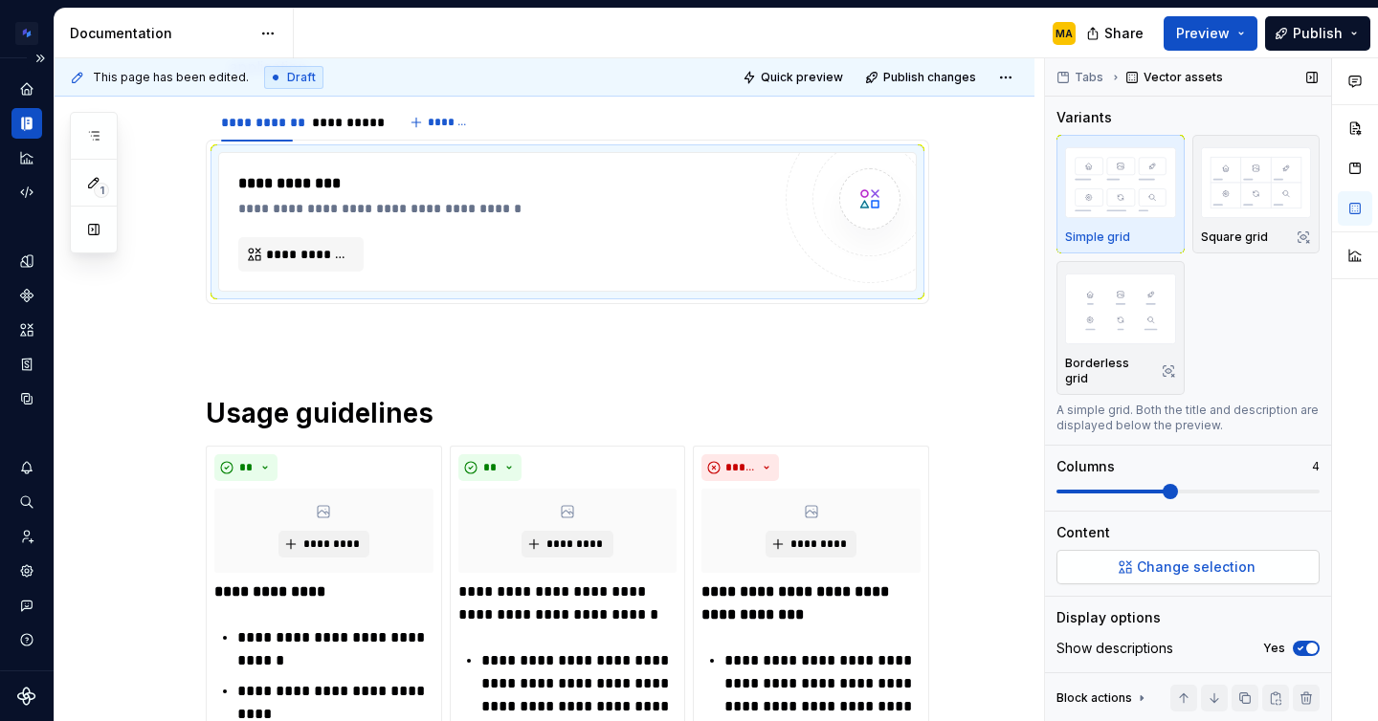
click at [1193, 558] on span "Change selection" at bounding box center [1195, 567] width 119 height 19
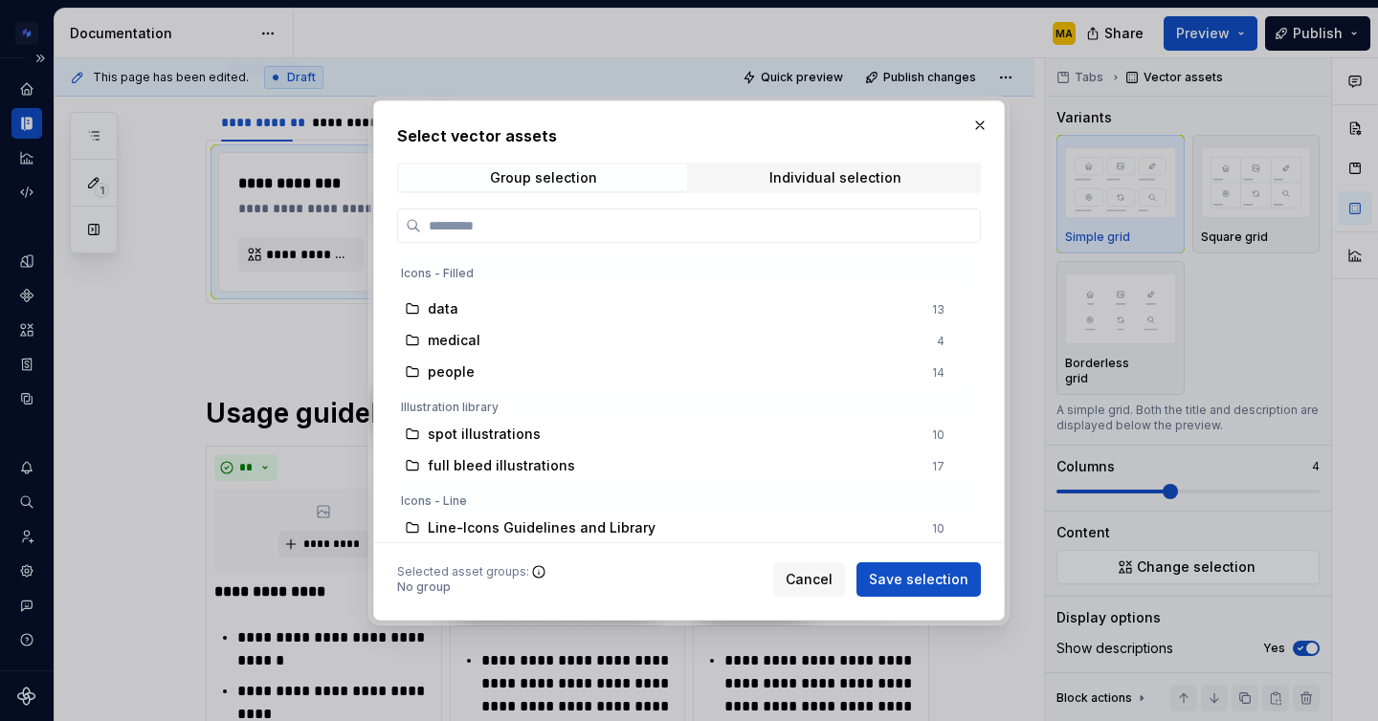
scroll to position [0, 0]
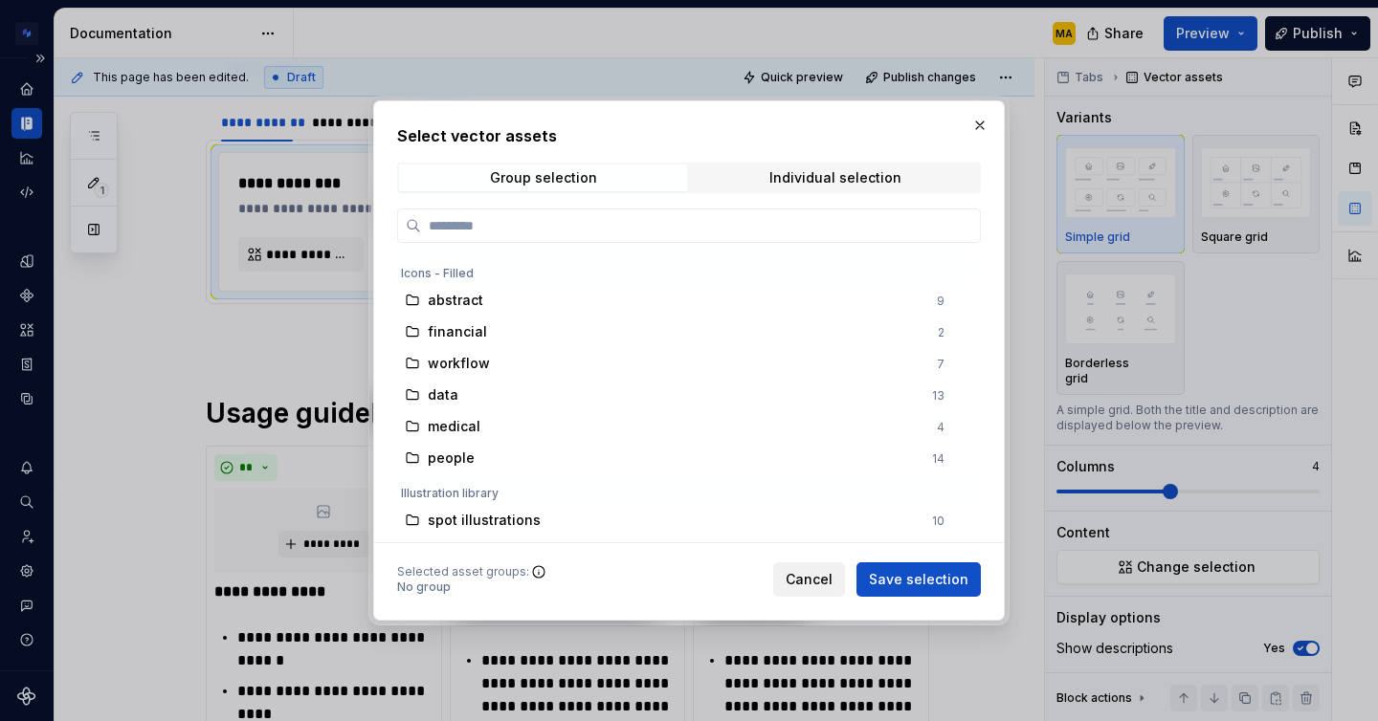
click at [794, 589] on button "Cancel" at bounding box center [809, 579] width 72 height 34
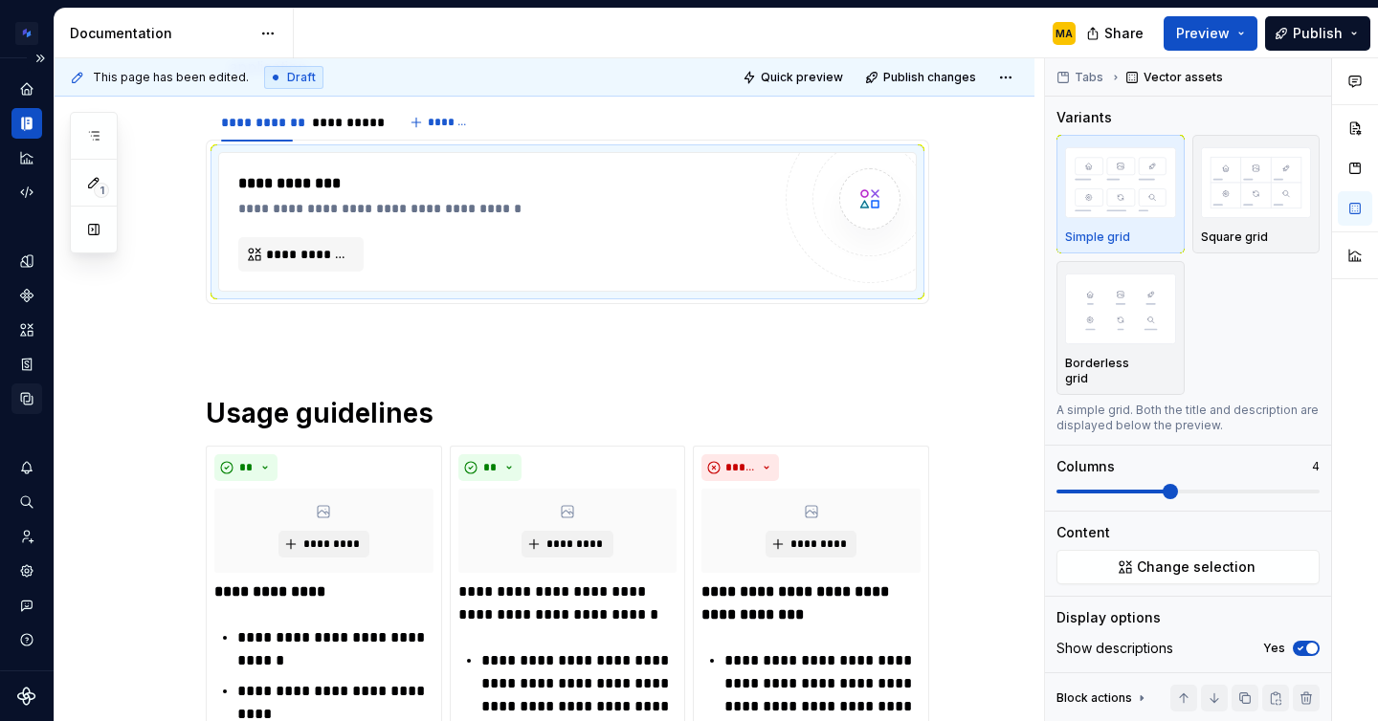
click at [28, 395] on icon "Data sources" at bounding box center [26, 398] width 17 height 17
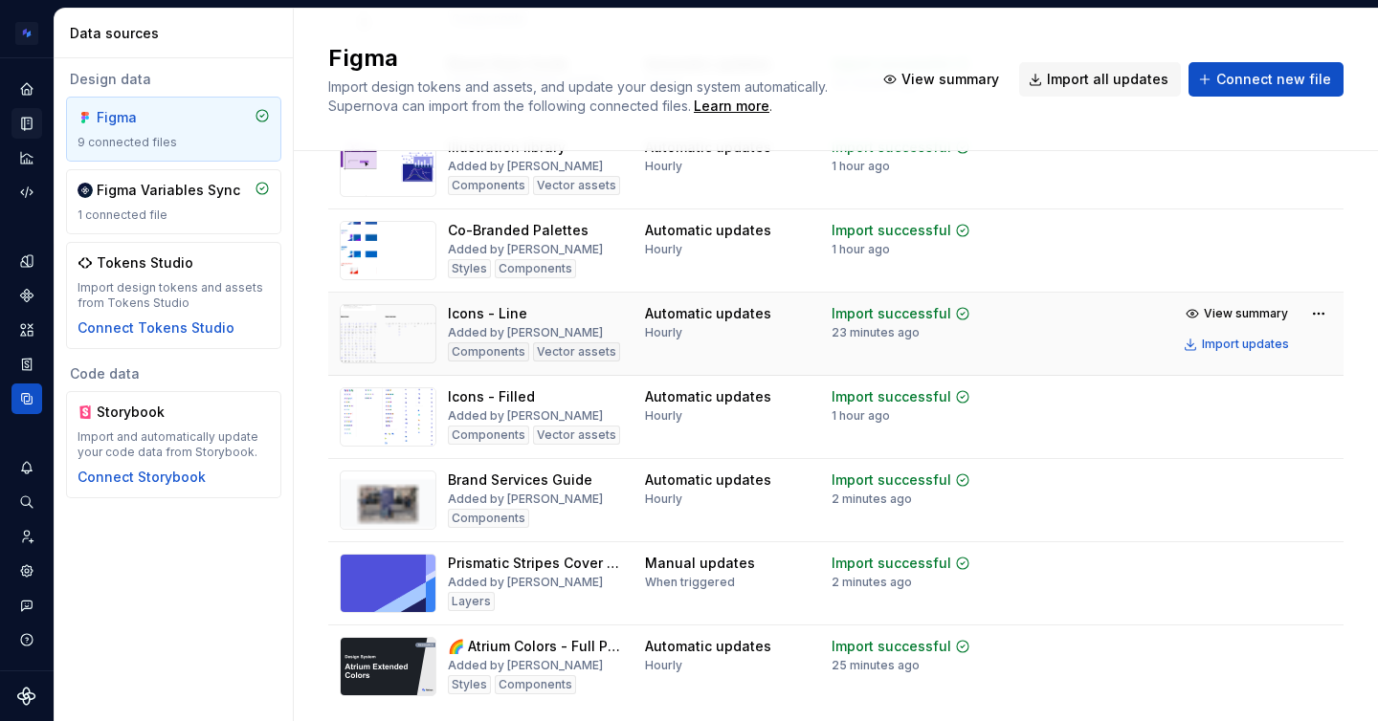
scroll to position [255, 0]
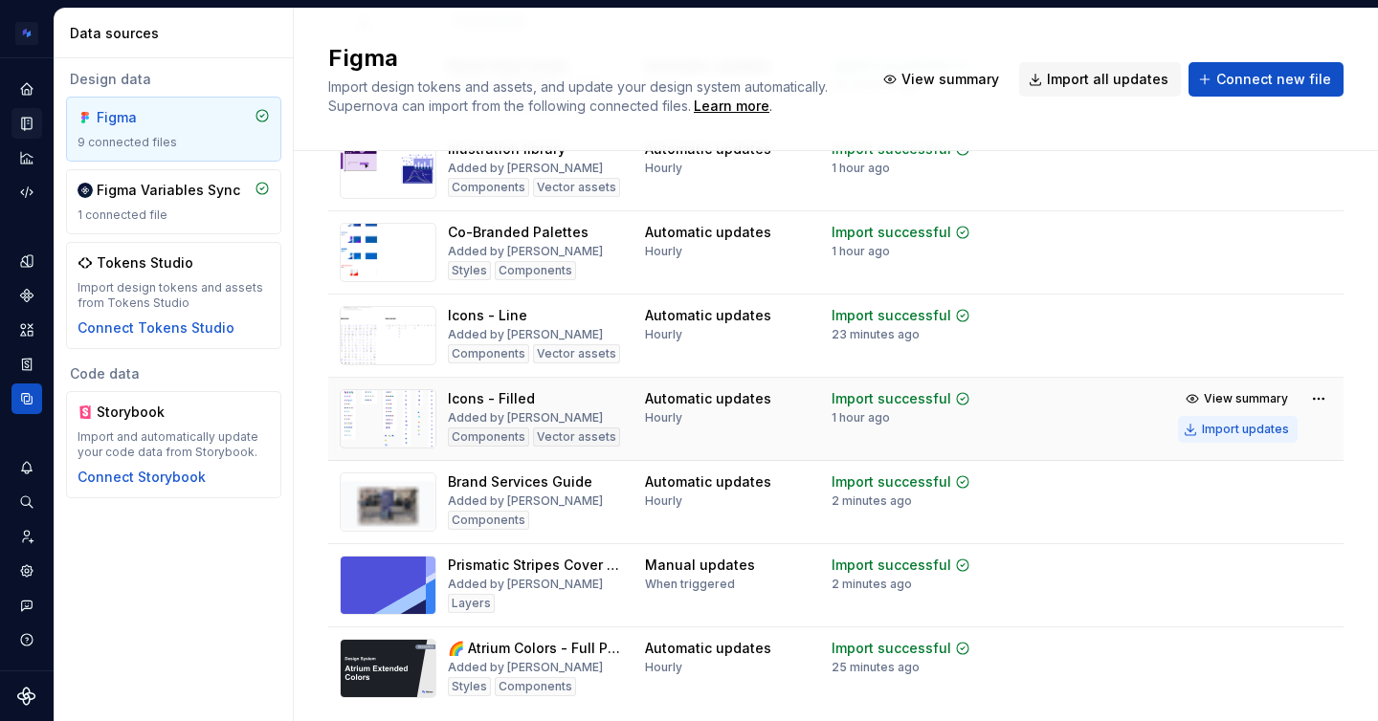
click at [1217, 430] on div "Import updates" at bounding box center [1245, 429] width 87 height 15
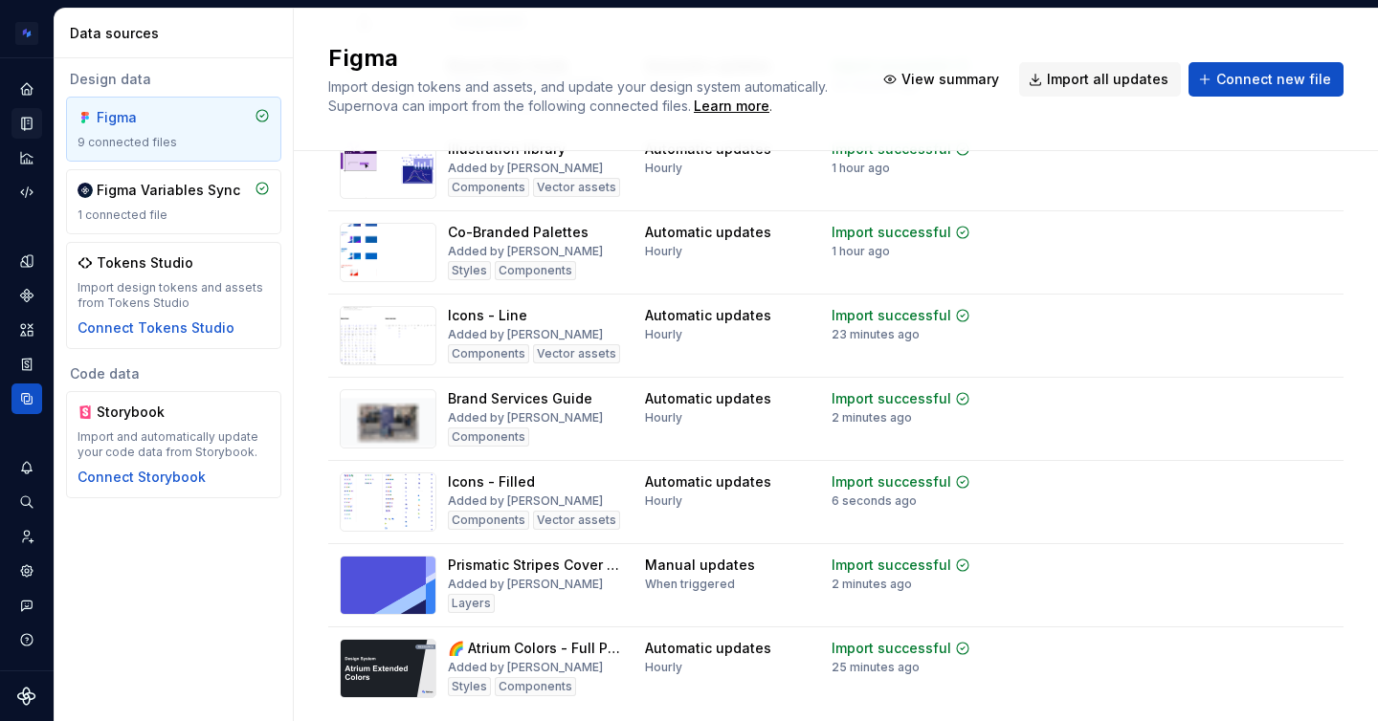
click at [26, 121] on icon "Documentation" at bounding box center [29, 124] width 8 height 11
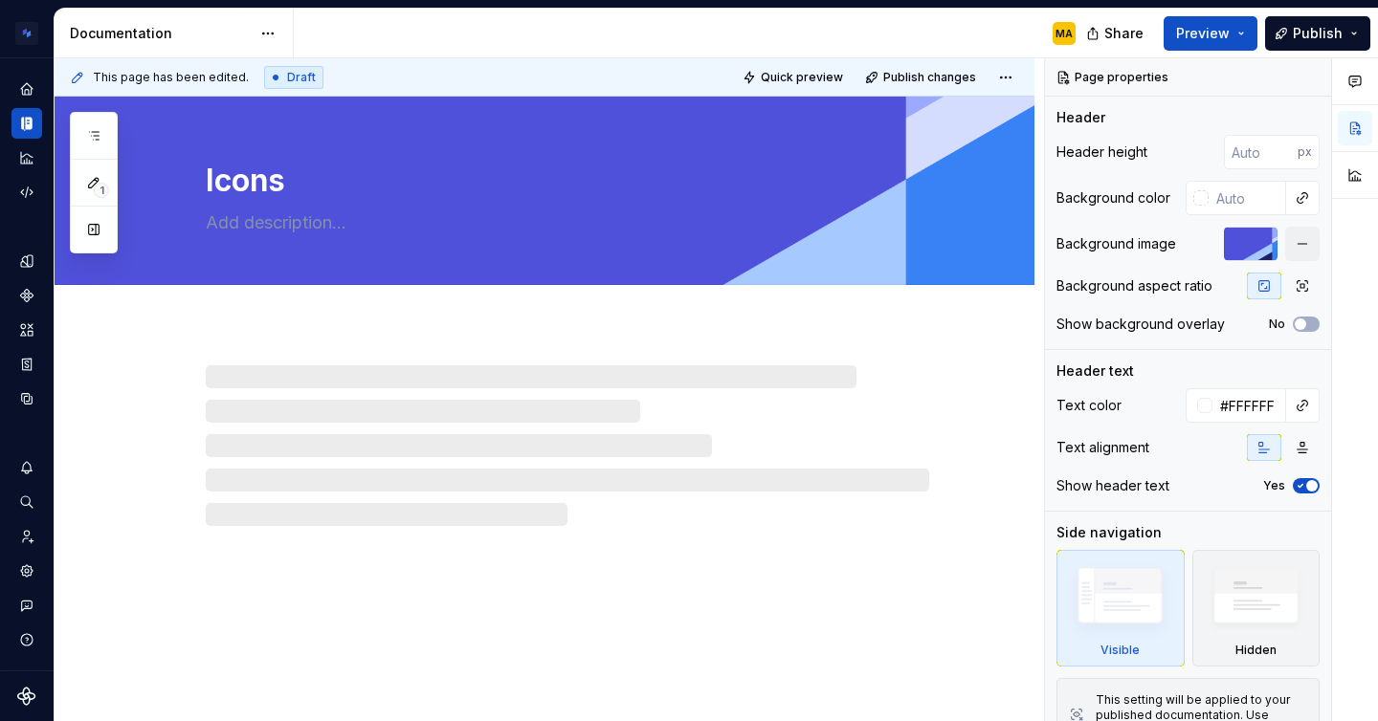
type textarea "*"
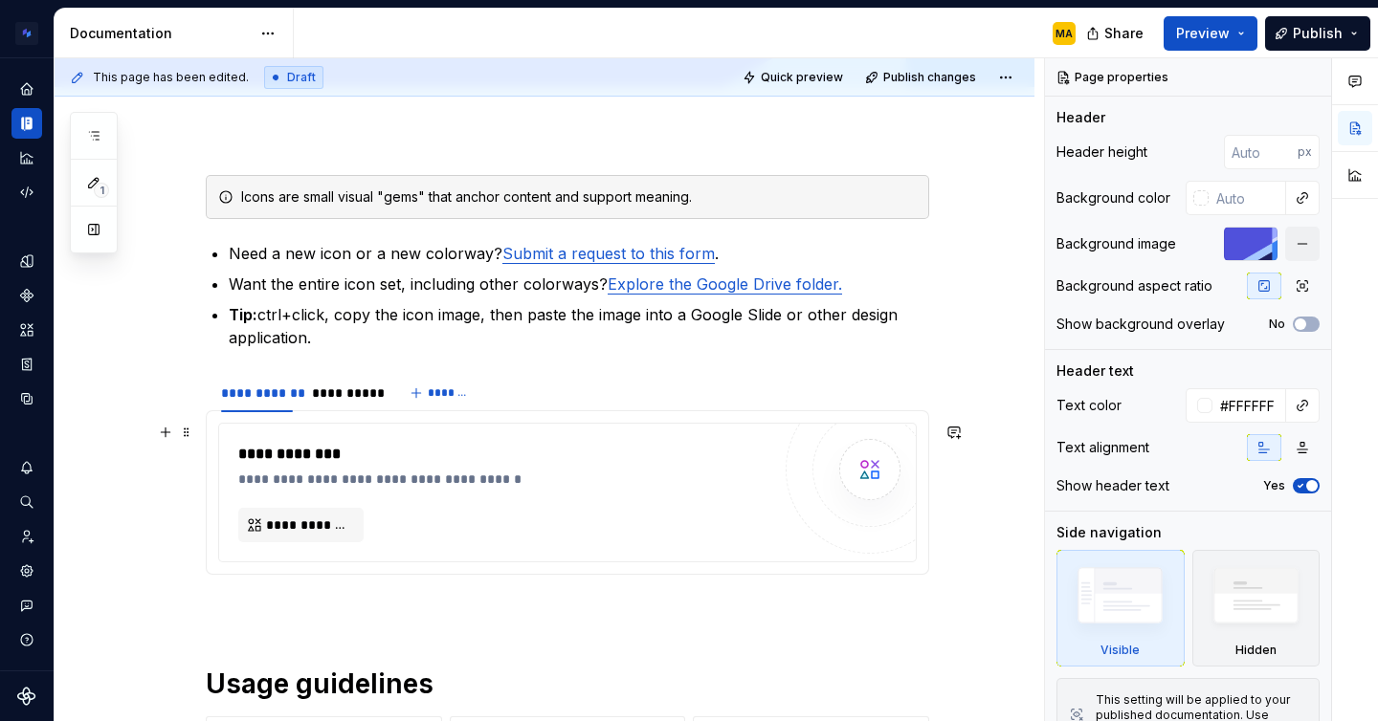
scroll to position [211, 0]
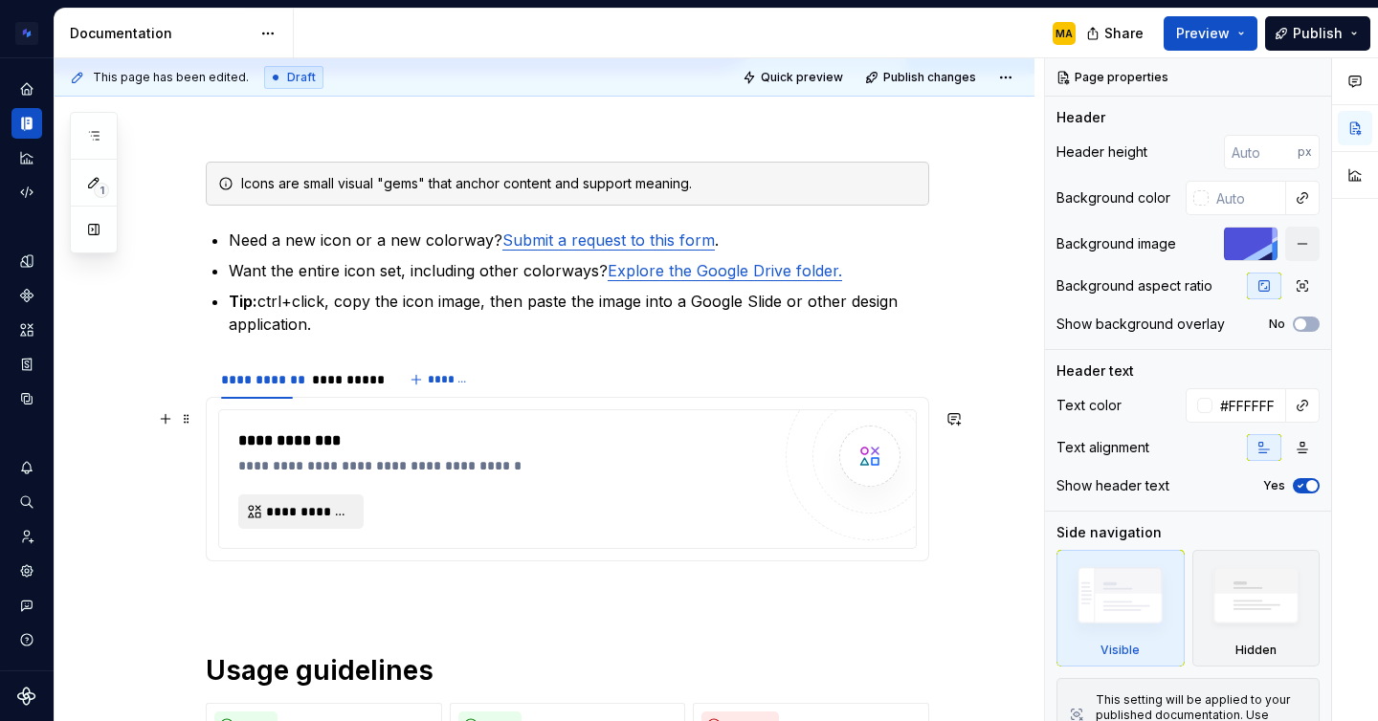
click at [319, 518] on span "**********" at bounding box center [308, 511] width 85 height 19
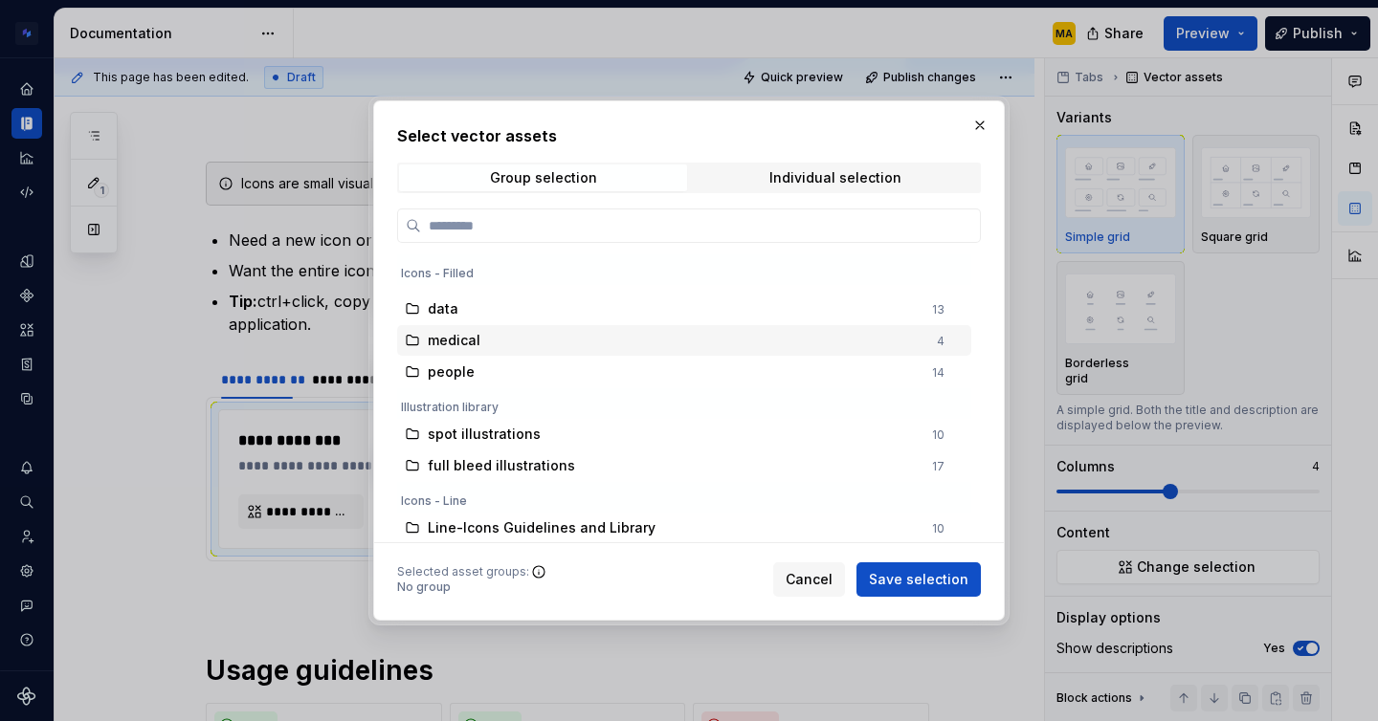
scroll to position [0, 0]
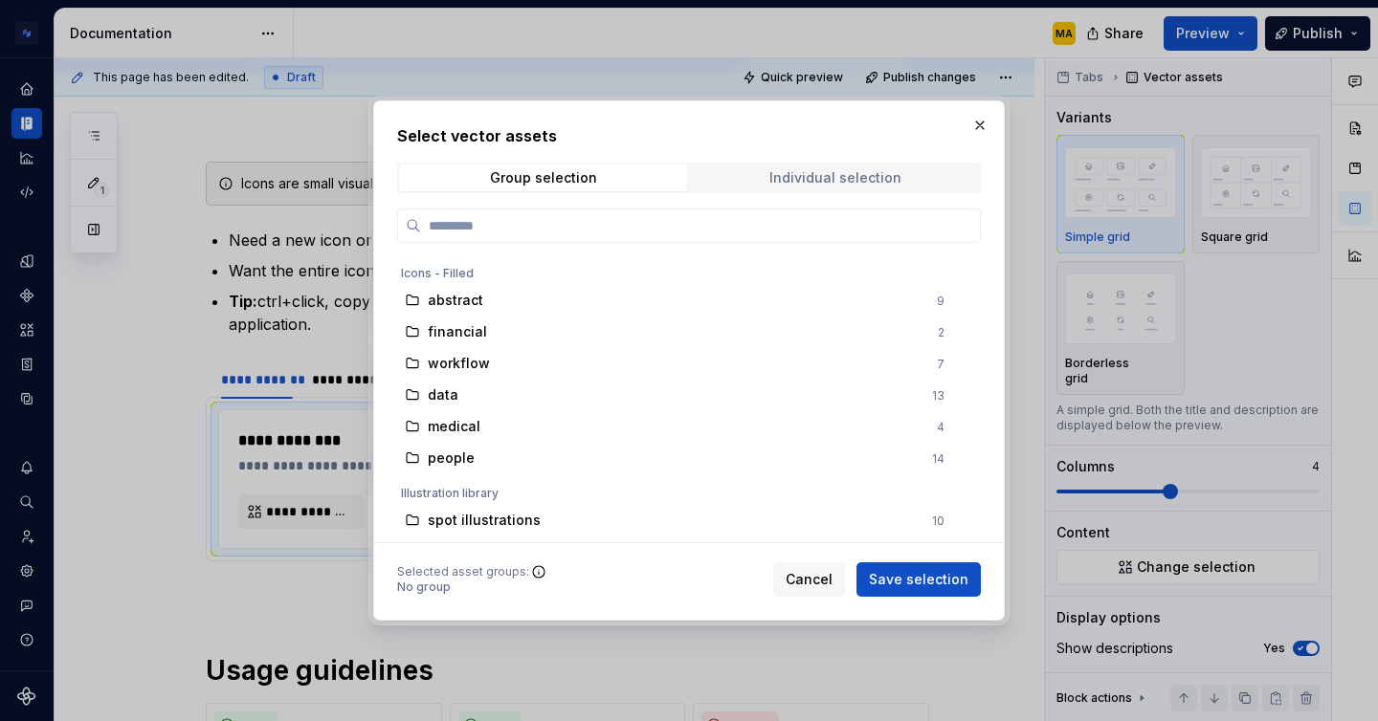
click at [837, 179] on div "Individual selection" at bounding box center [835, 177] width 132 height 15
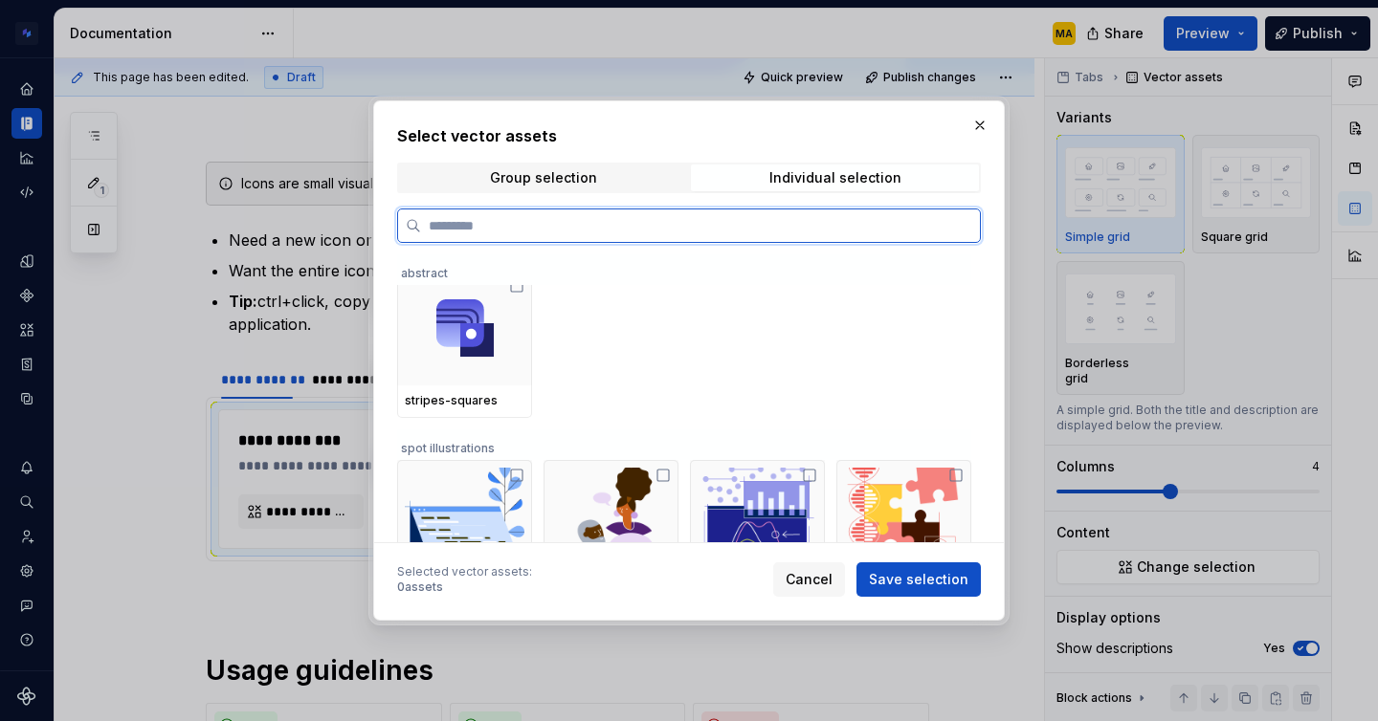
scroll to position [223, 0]
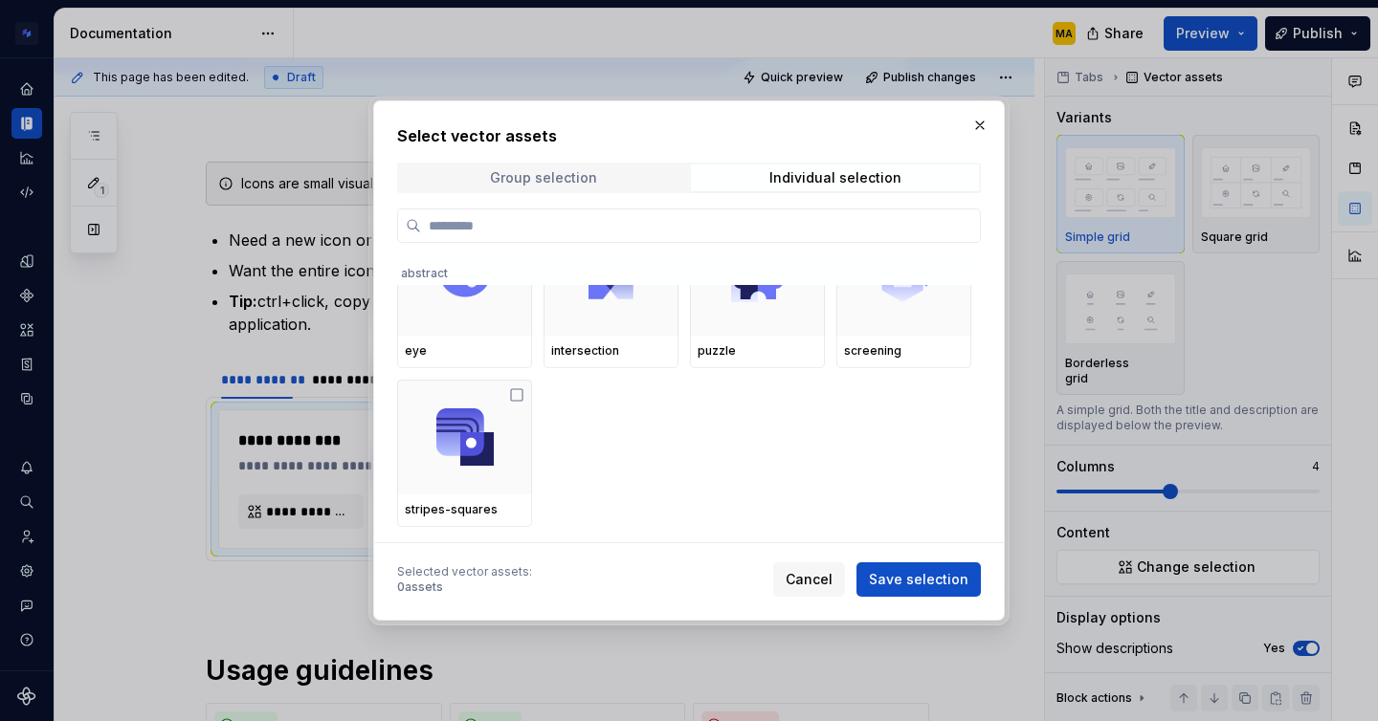
click at [496, 165] on span "Group selection" at bounding box center [543, 178] width 288 height 27
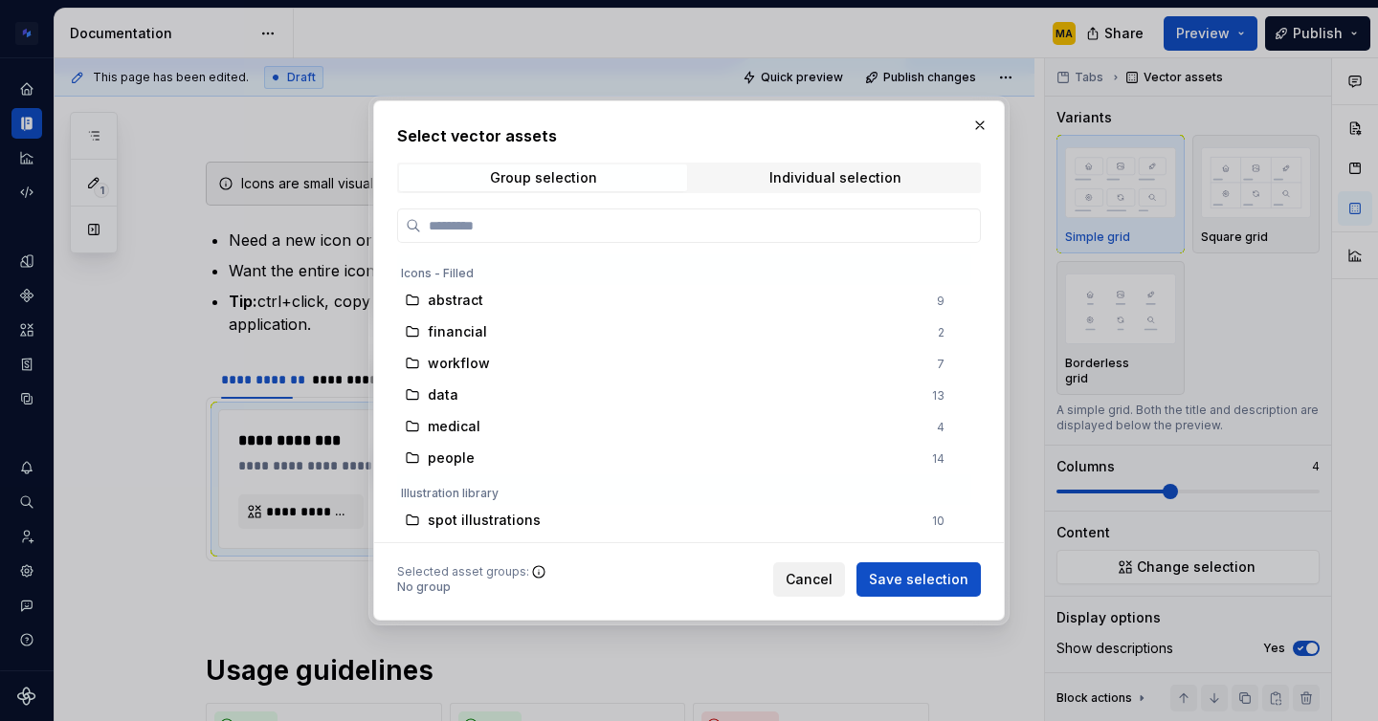
click at [812, 587] on span "Cancel" at bounding box center [808, 579] width 47 height 19
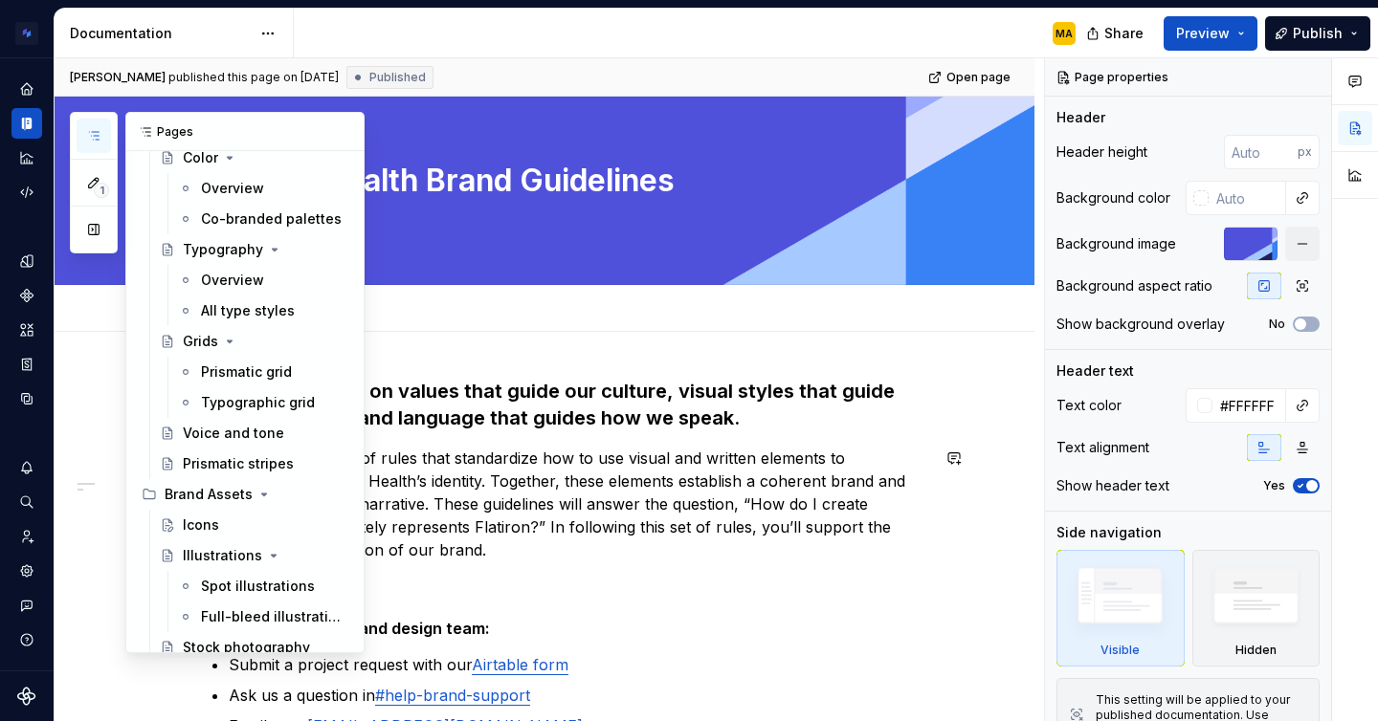
scroll to position [446, 0]
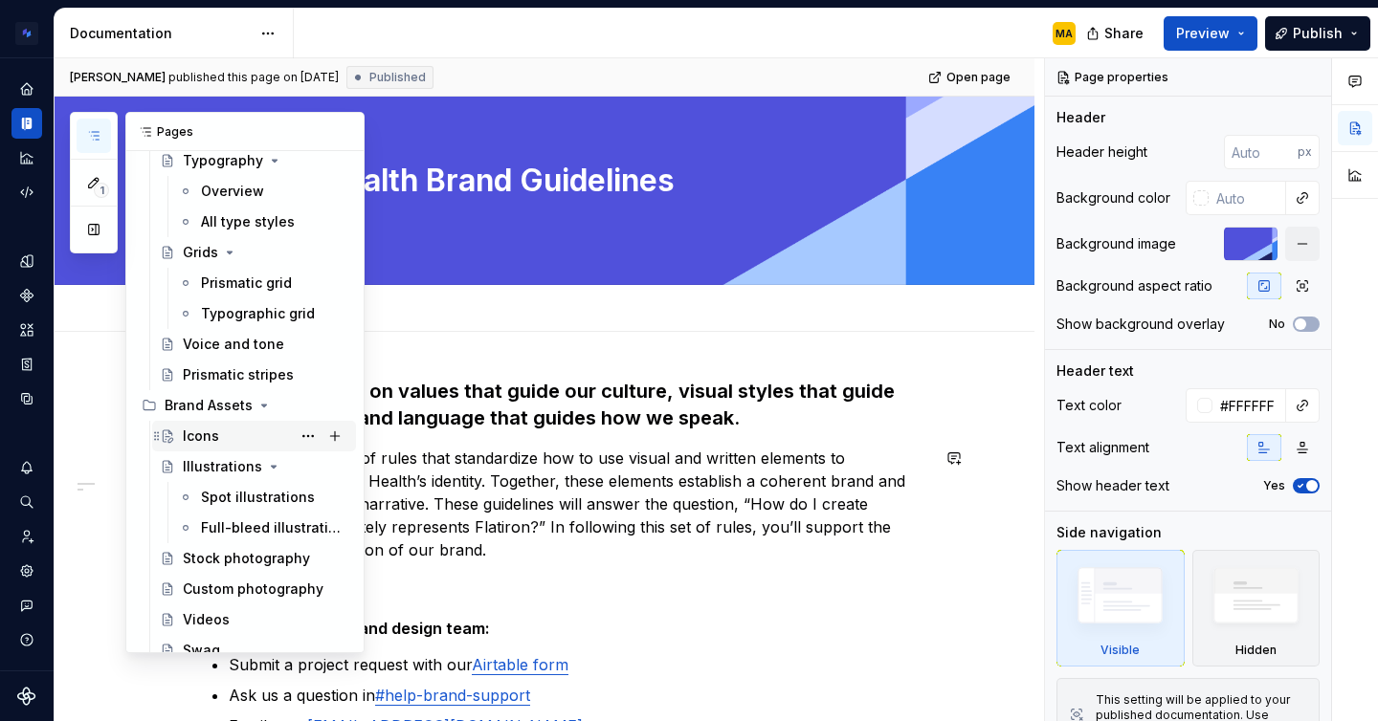
click at [204, 430] on div "Icons" at bounding box center [201, 436] width 36 height 19
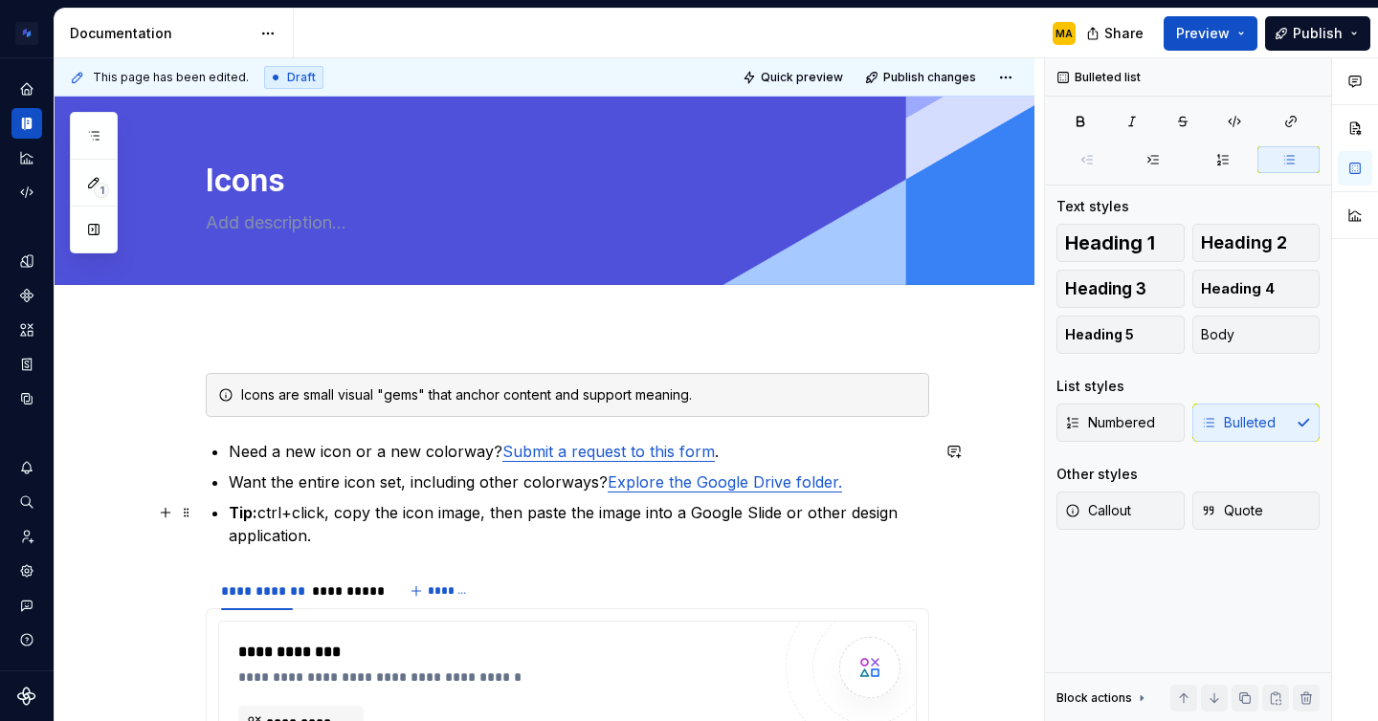
click at [365, 539] on p "Tip: ctrl+click, copy the icon image, then paste the image into a Google Slide …" at bounding box center [579, 524] width 700 height 46
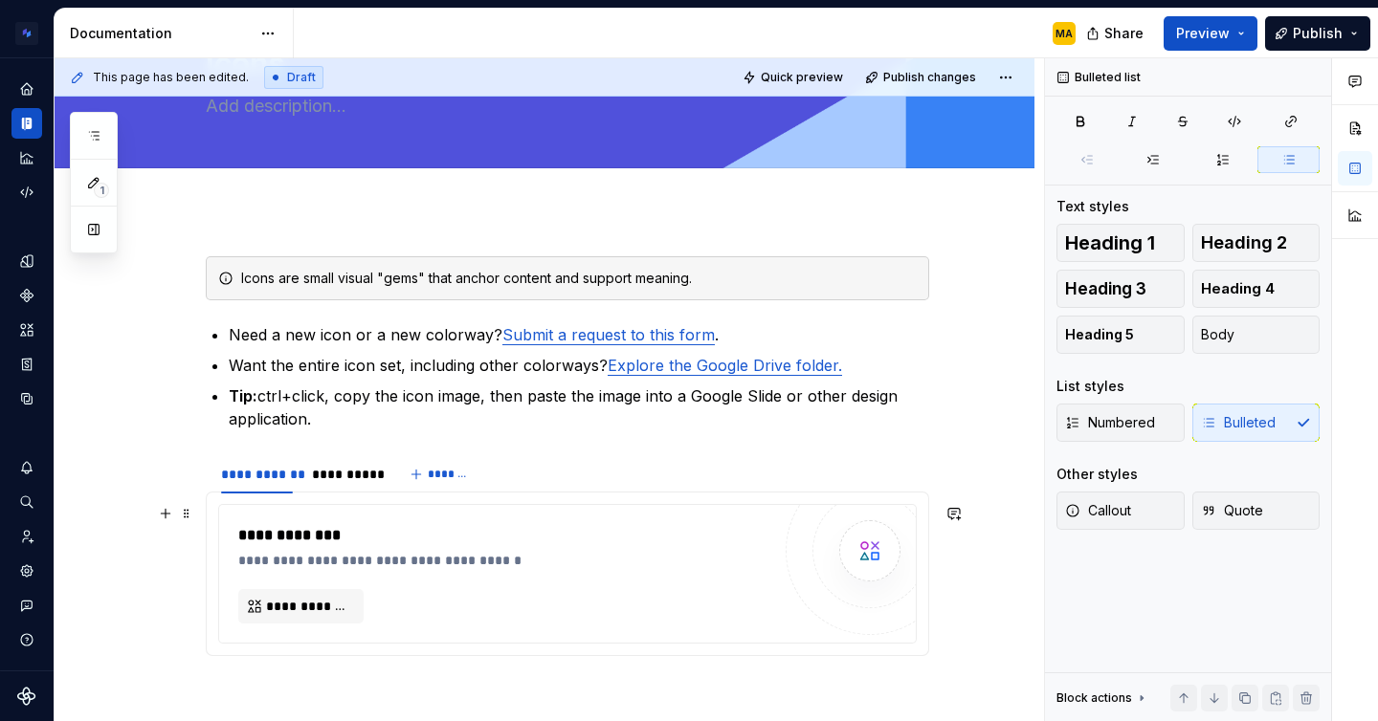
scroll to position [197, 0]
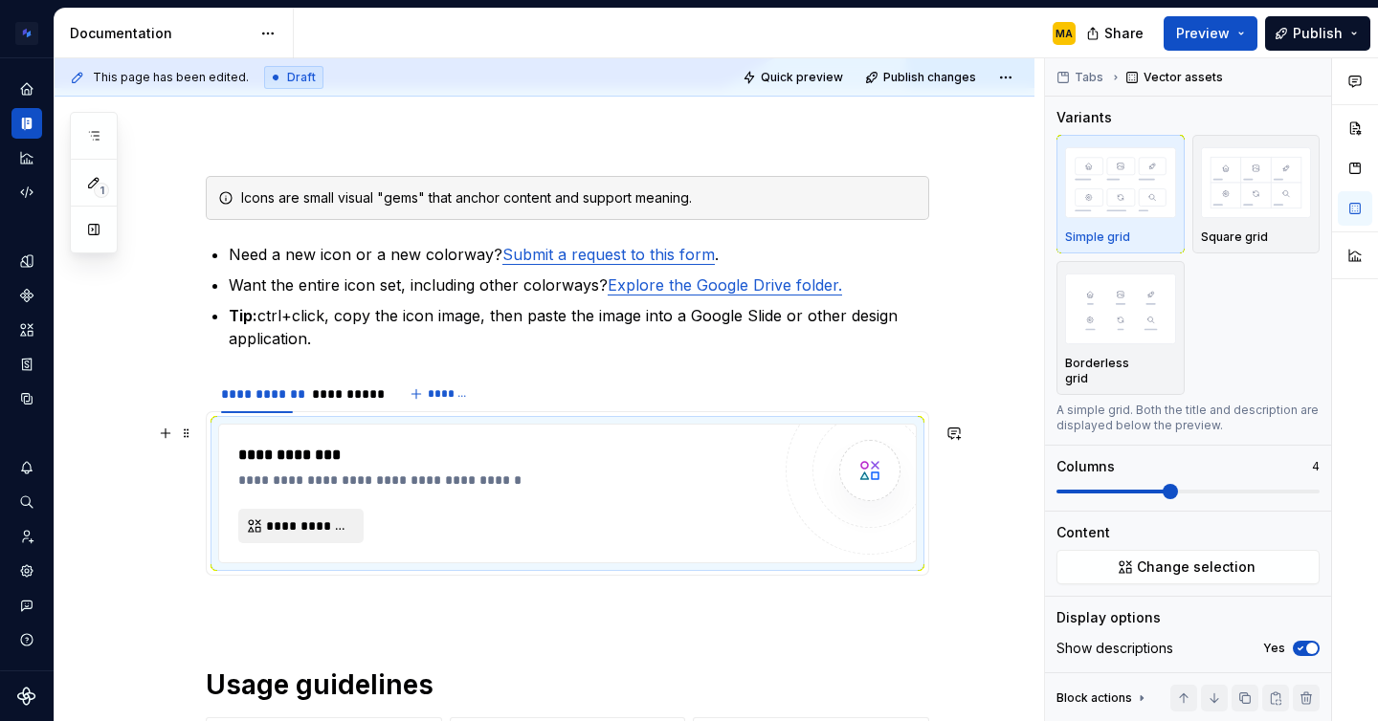
click at [310, 522] on span "**********" at bounding box center [308, 526] width 85 height 19
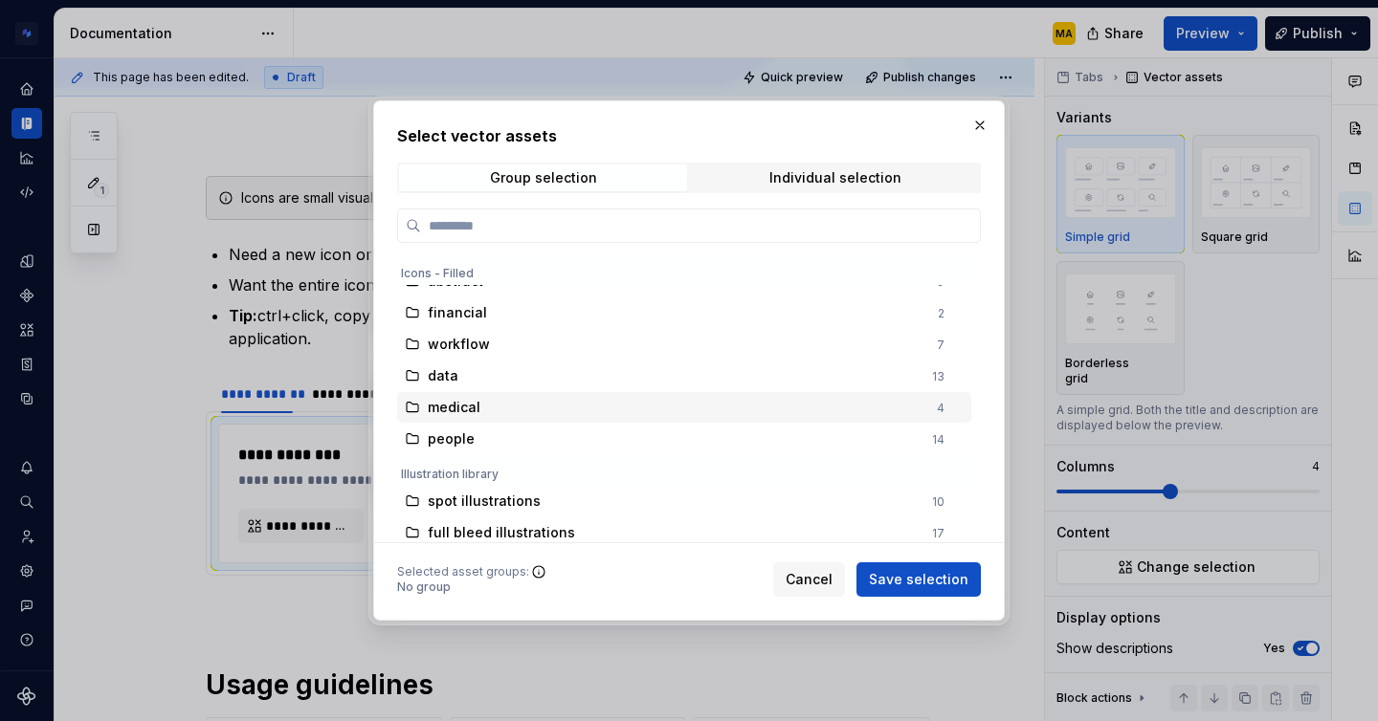
scroll to position [0, 0]
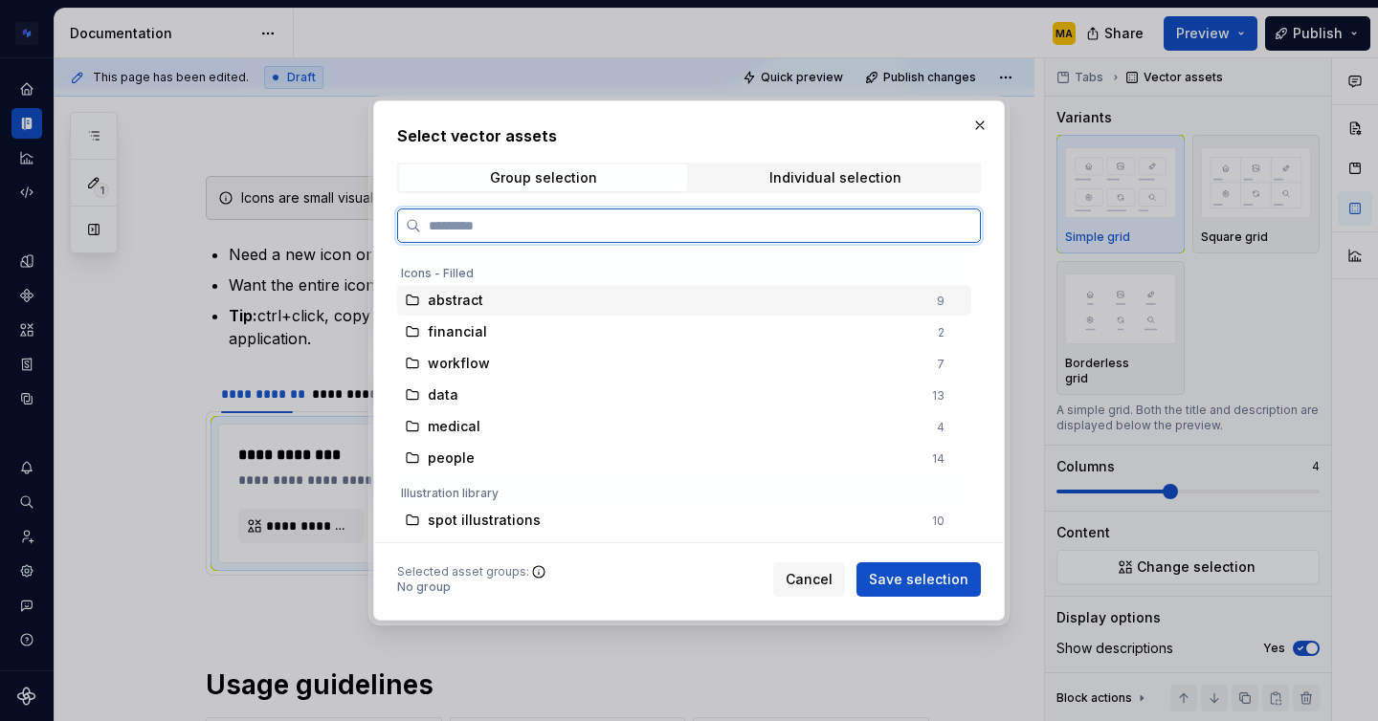
click at [478, 298] on span "abstract" at bounding box center [455, 300] width 55 height 19
click at [459, 456] on span "people" at bounding box center [451, 458] width 47 height 19
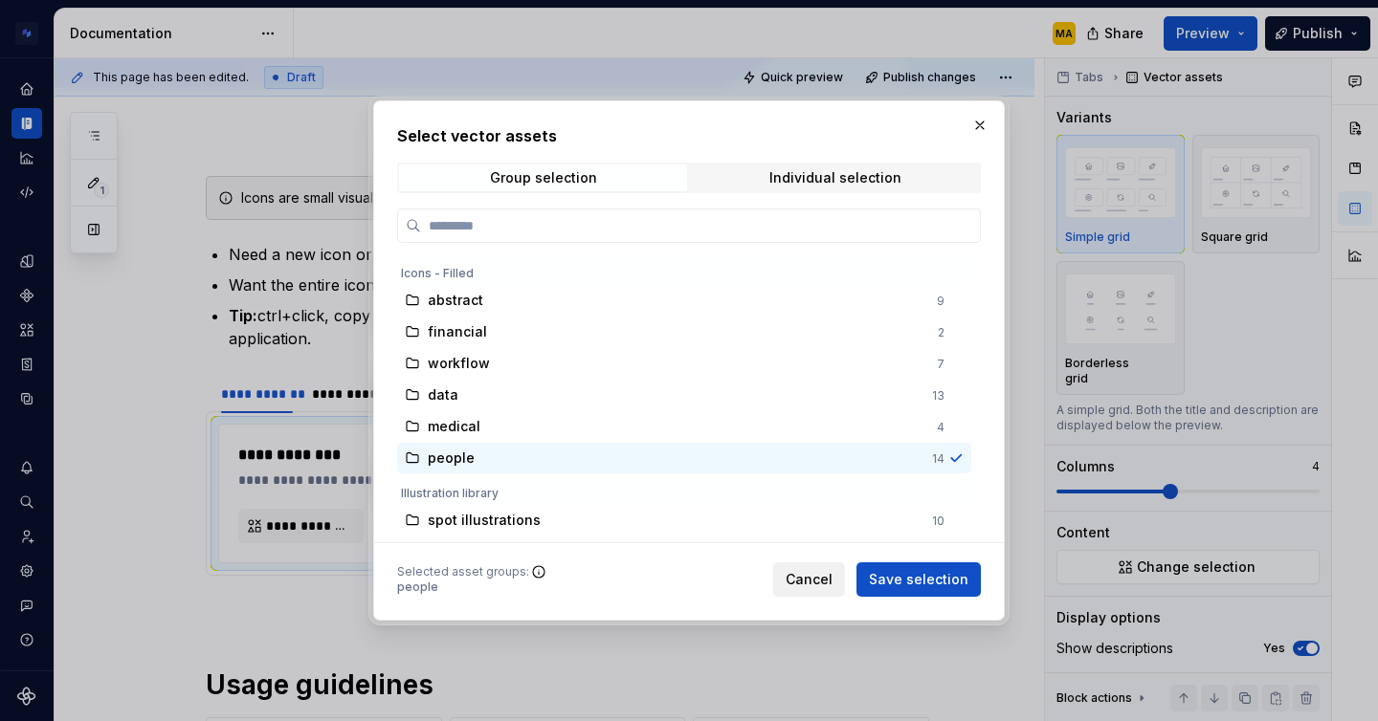
click at [829, 580] on span "Cancel" at bounding box center [808, 579] width 47 height 19
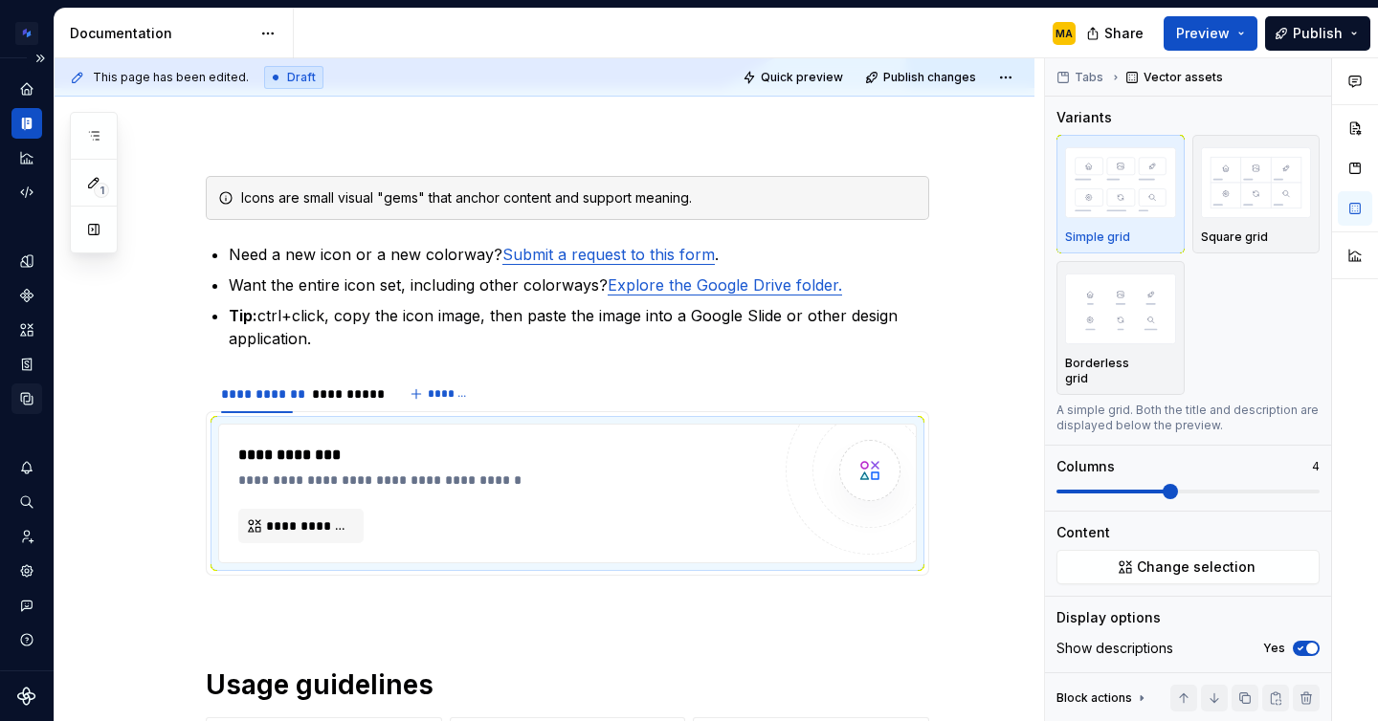
click at [22, 397] on icon "Data sources" at bounding box center [26, 398] width 17 height 17
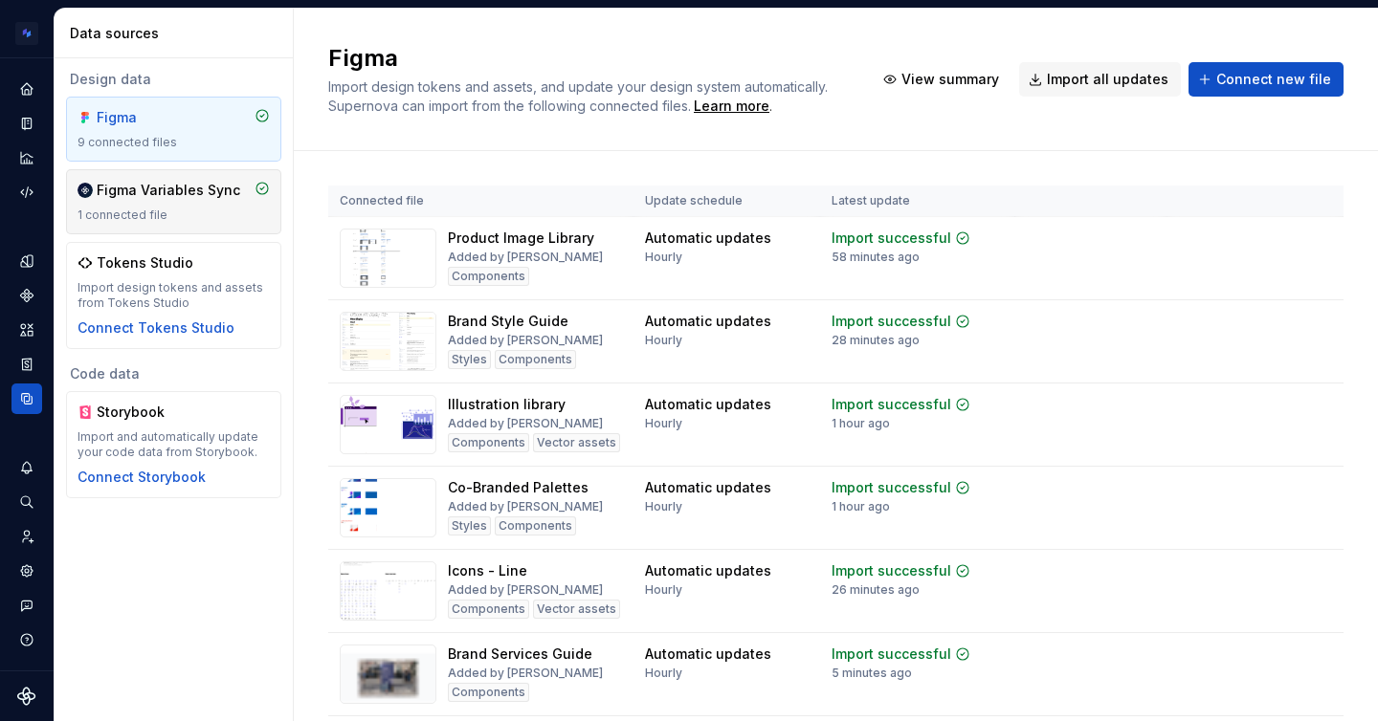
click at [164, 199] on div "Figma Variables Sync" at bounding box center [168, 190] width 143 height 19
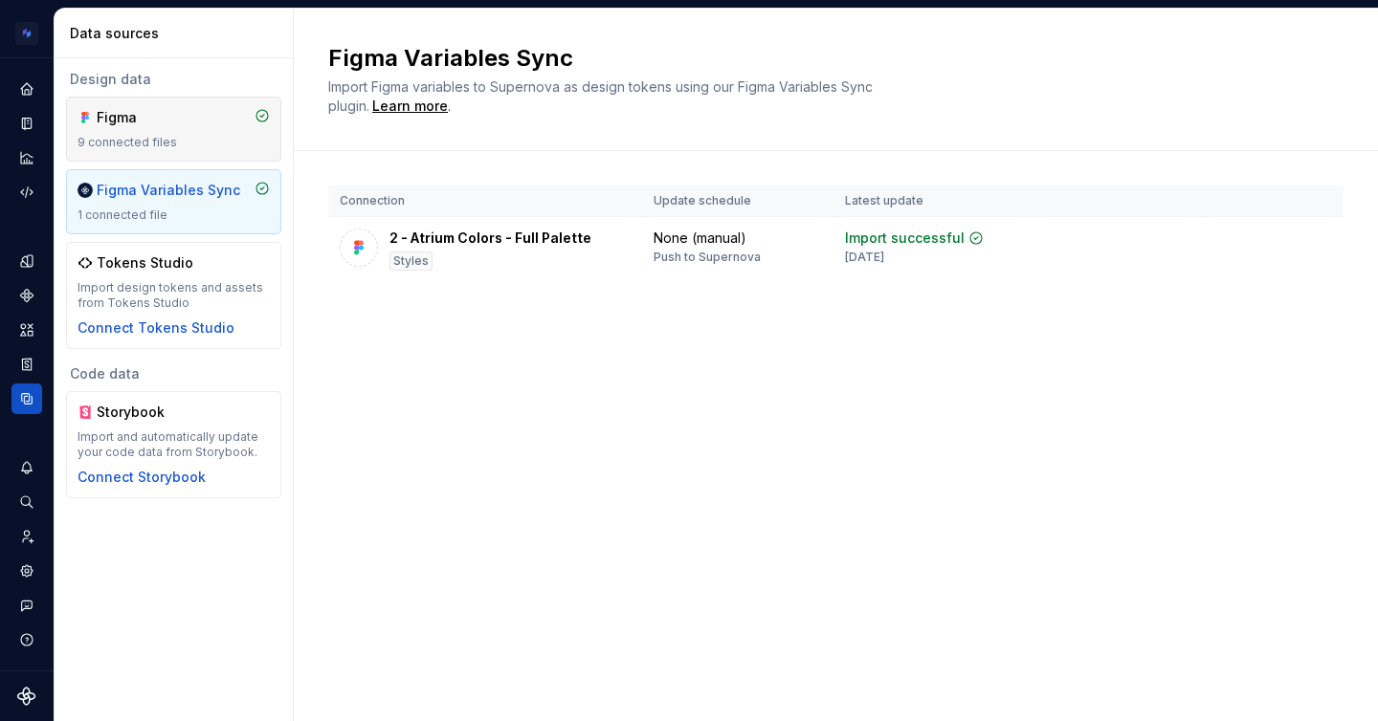
click at [155, 129] on div "Figma 9 connected files" at bounding box center [173, 129] width 192 height 42
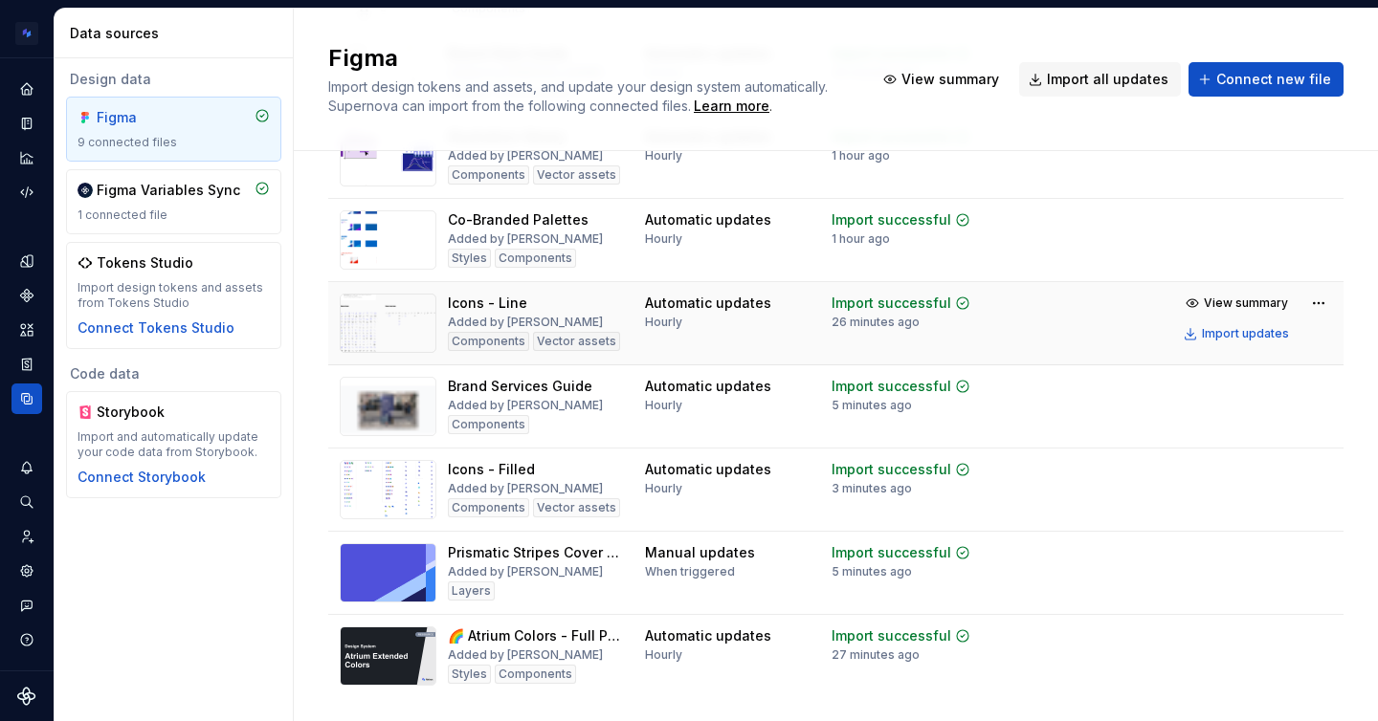
scroll to position [317, 0]
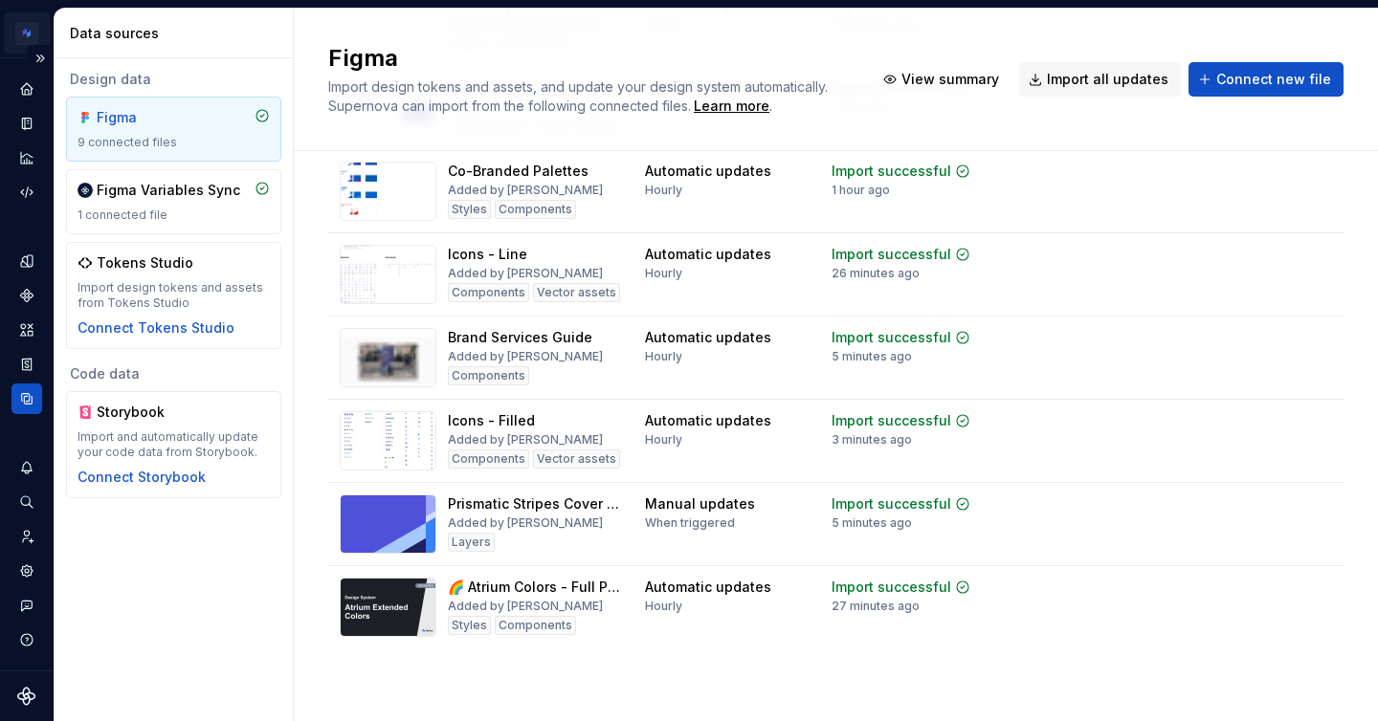
click at [13, 19] on html "Brand Design System MA Design system data Data sources Design data Figma 9 conn…" at bounding box center [689, 360] width 1378 height 721
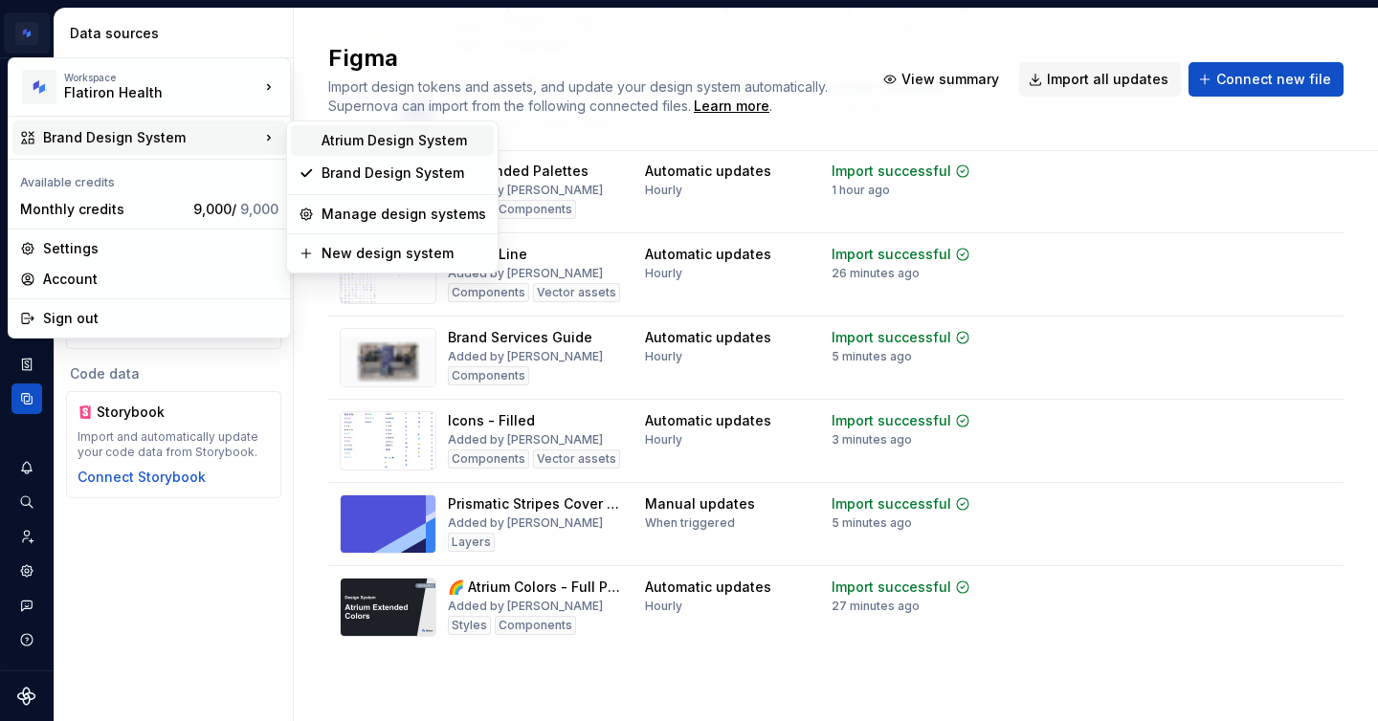
click at [374, 141] on div "Atrium Design System" at bounding box center [403, 140] width 165 height 19
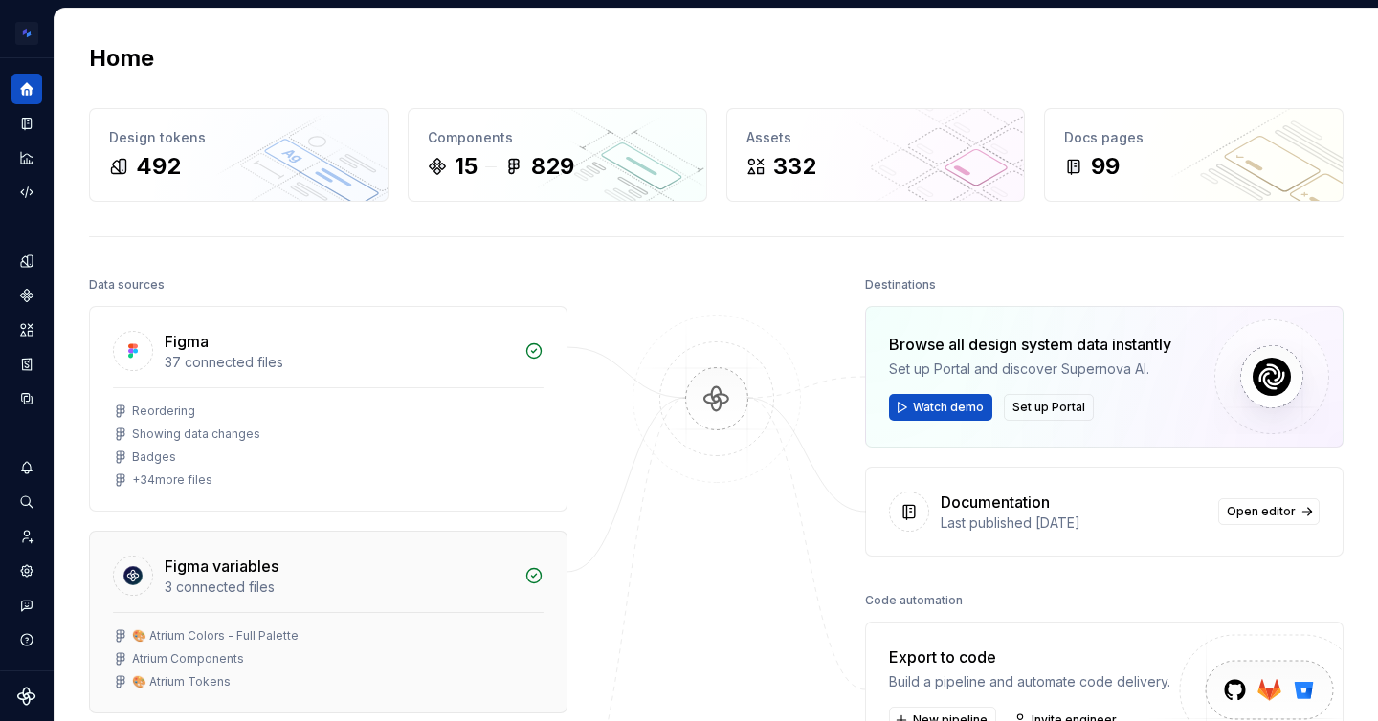
click at [250, 582] on div "3 connected files" at bounding box center [339, 587] width 348 height 19
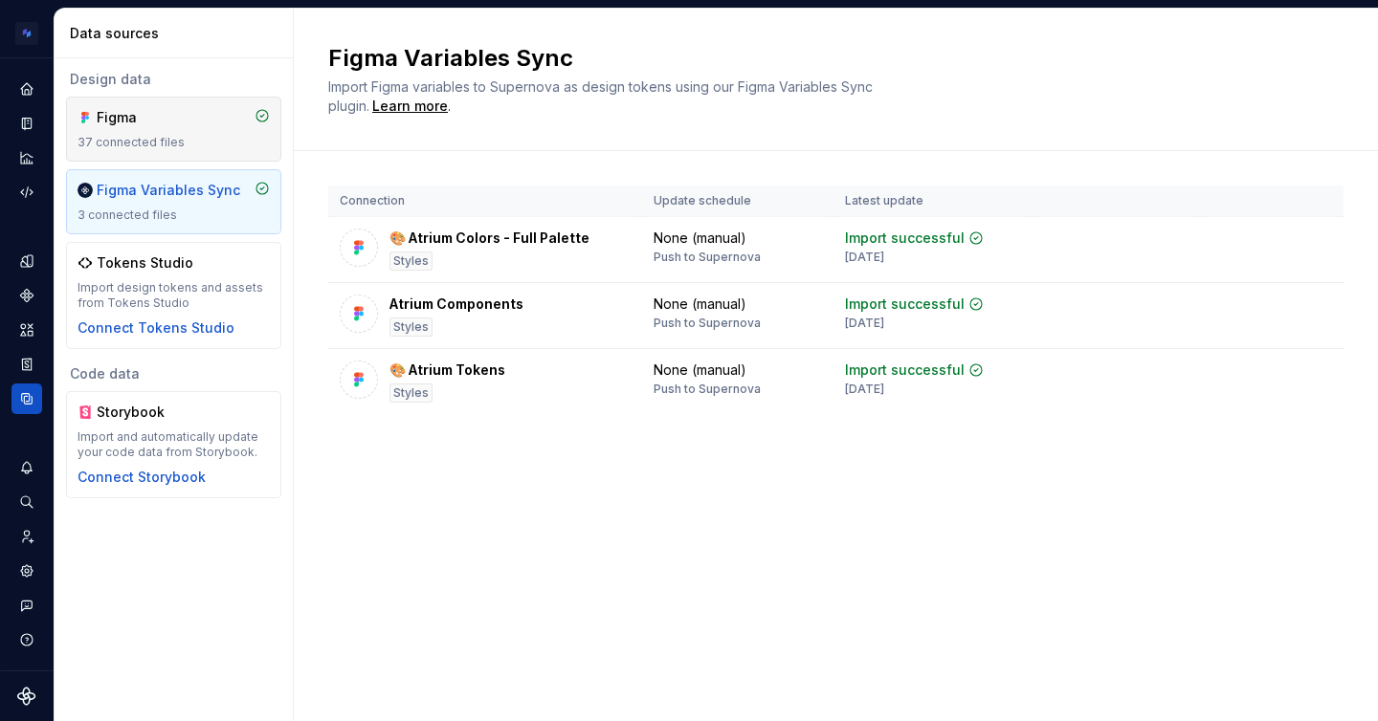
click at [196, 122] on div "Figma" at bounding box center [173, 117] width 192 height 19
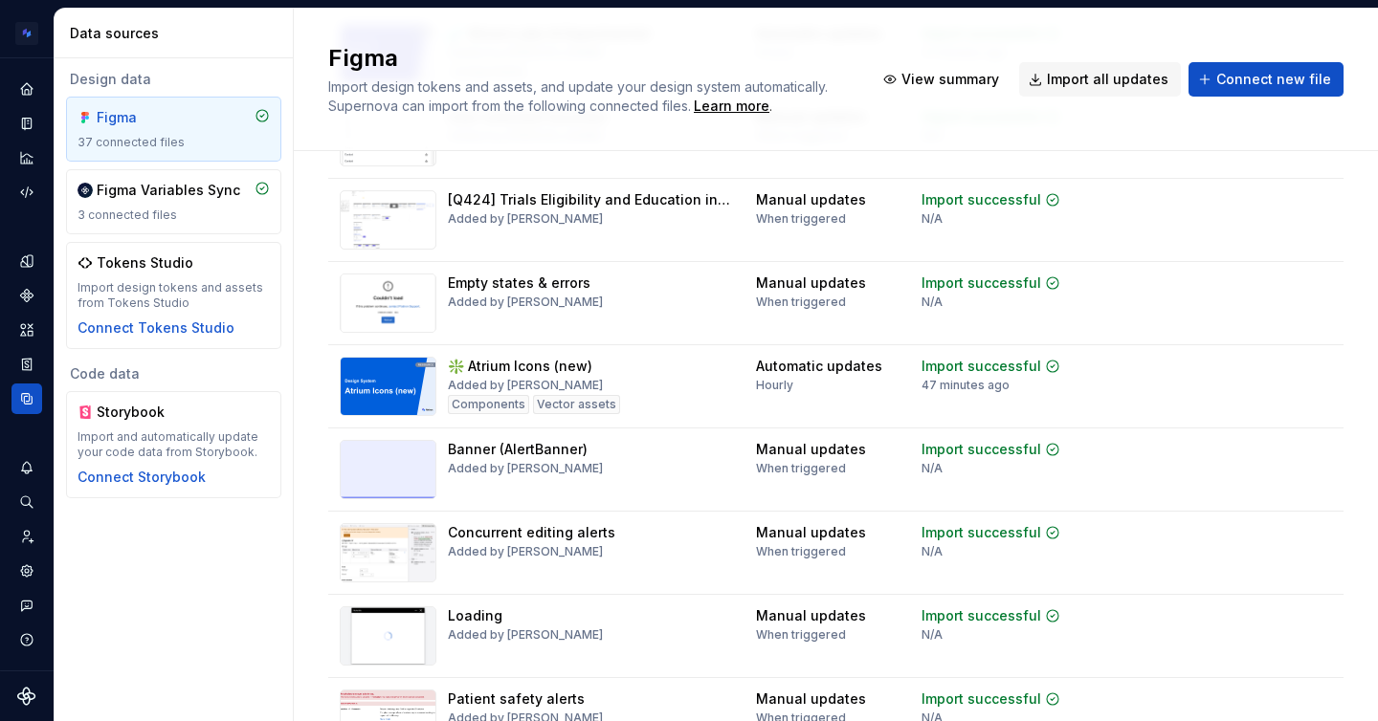
scroll to position [563, 0]
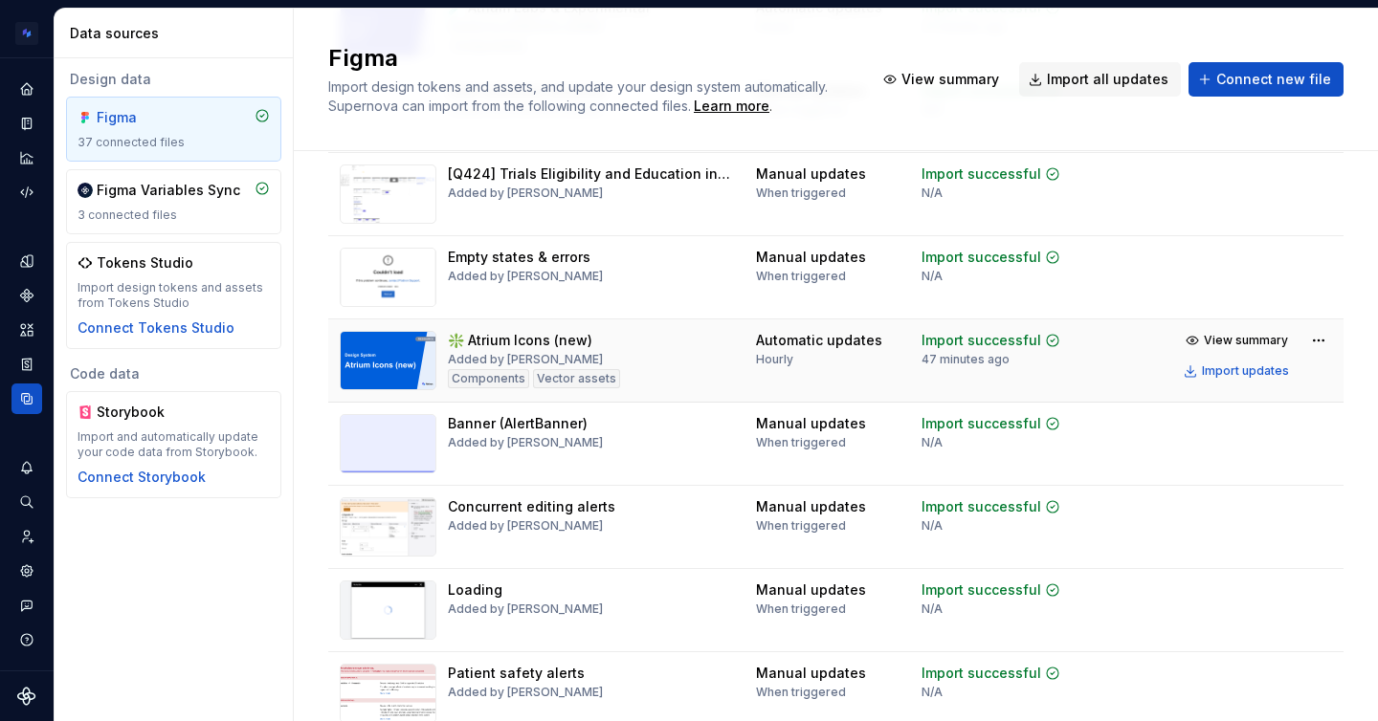
click at [540, 338] on div "❇️ Atrium Icons (new)" at bounding box center [520, 340] width 144 height 19
copy div "❇️ Atrium Icons (new)"
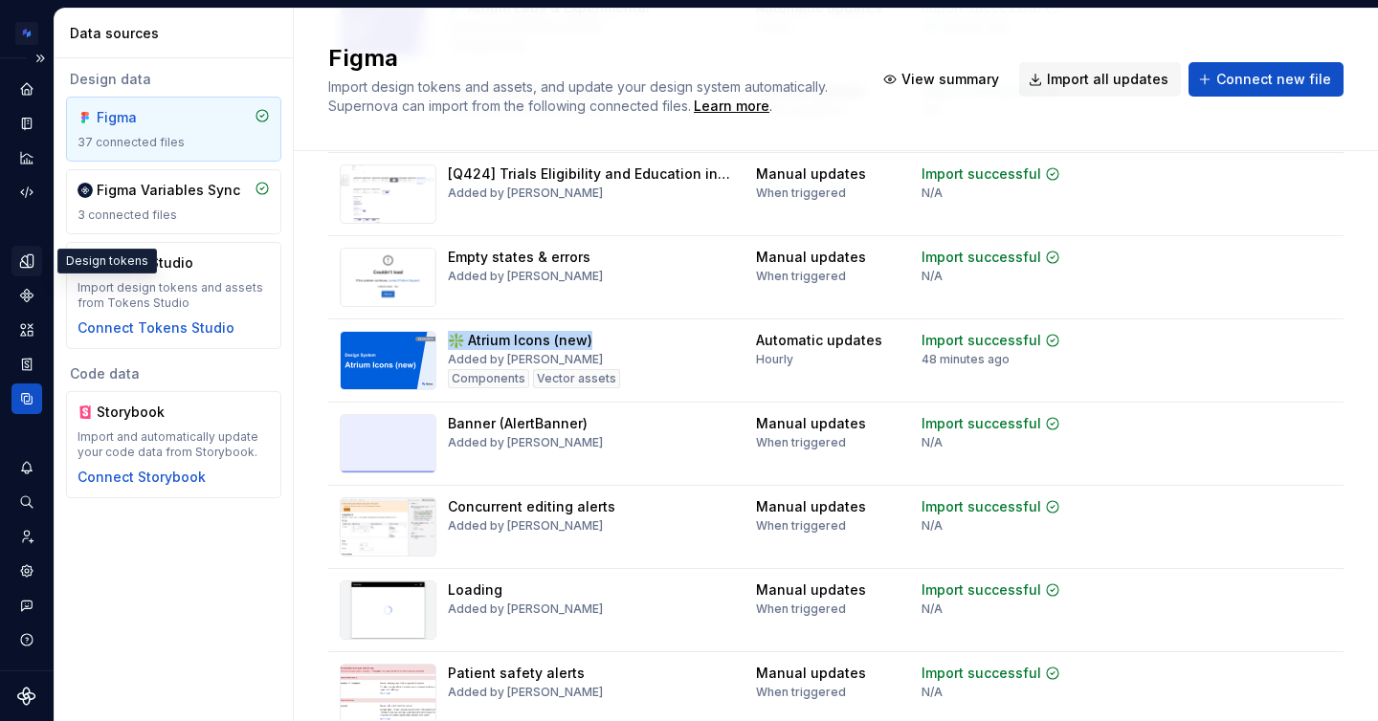
click at [23, 262] on icon "Design tokens" at bounding box center [26, 261] width 17 height 17
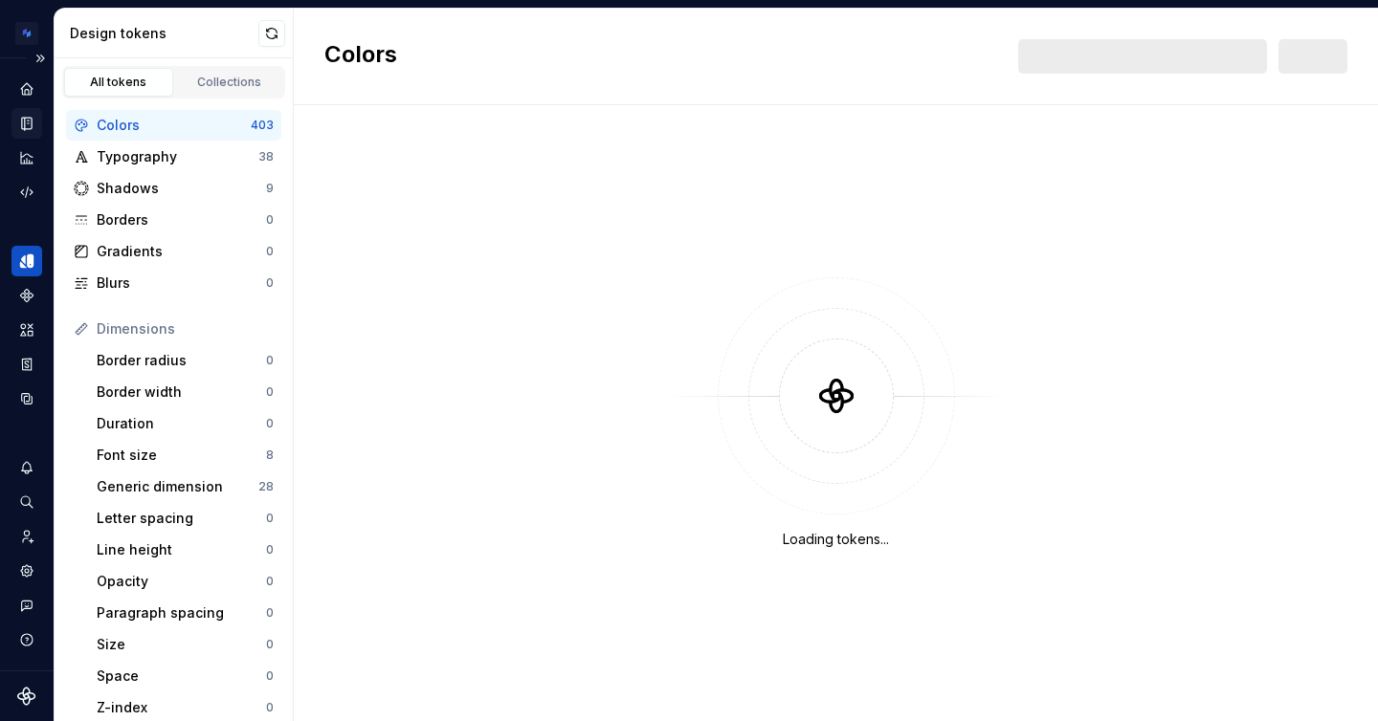
click at [26, 116] on icon "Documentation" at bounding box center [26, 123] width 17 height 17
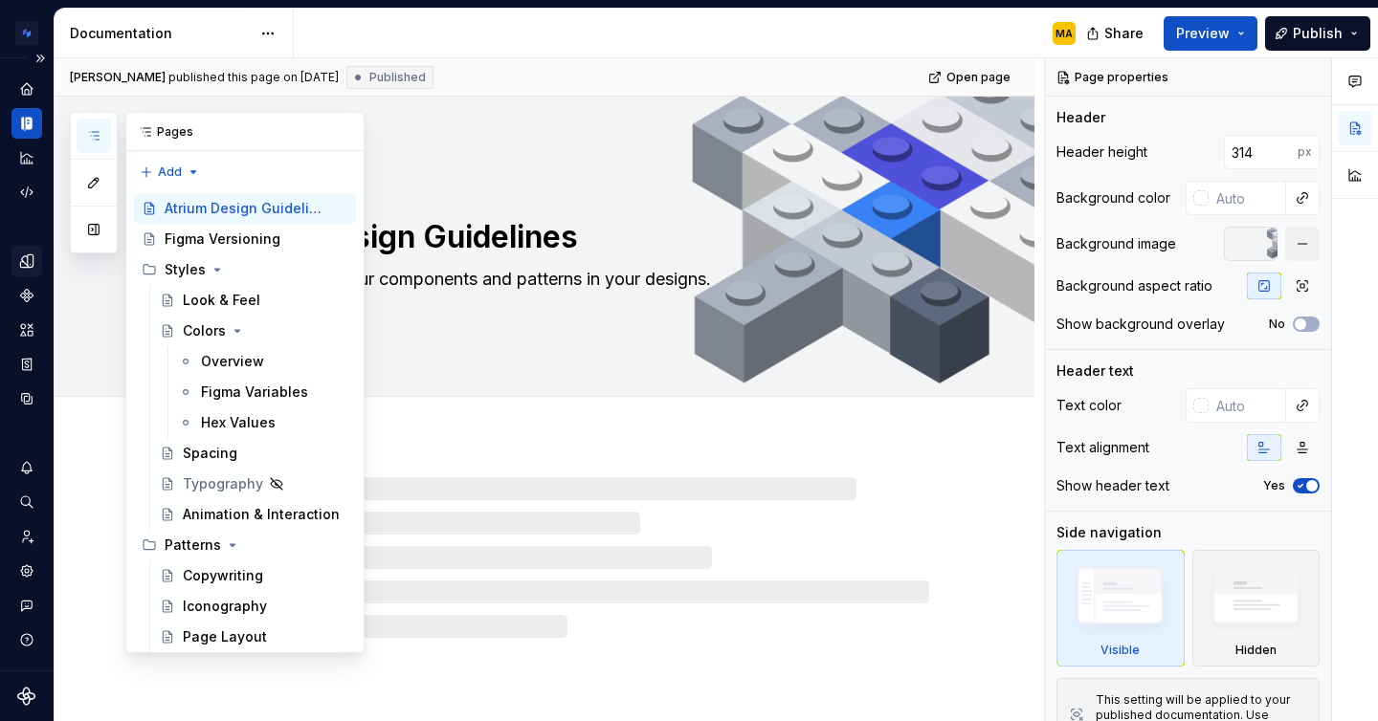
click at [88, 133] on icon "button" at bounding box center [93, 135] width 15 height 15
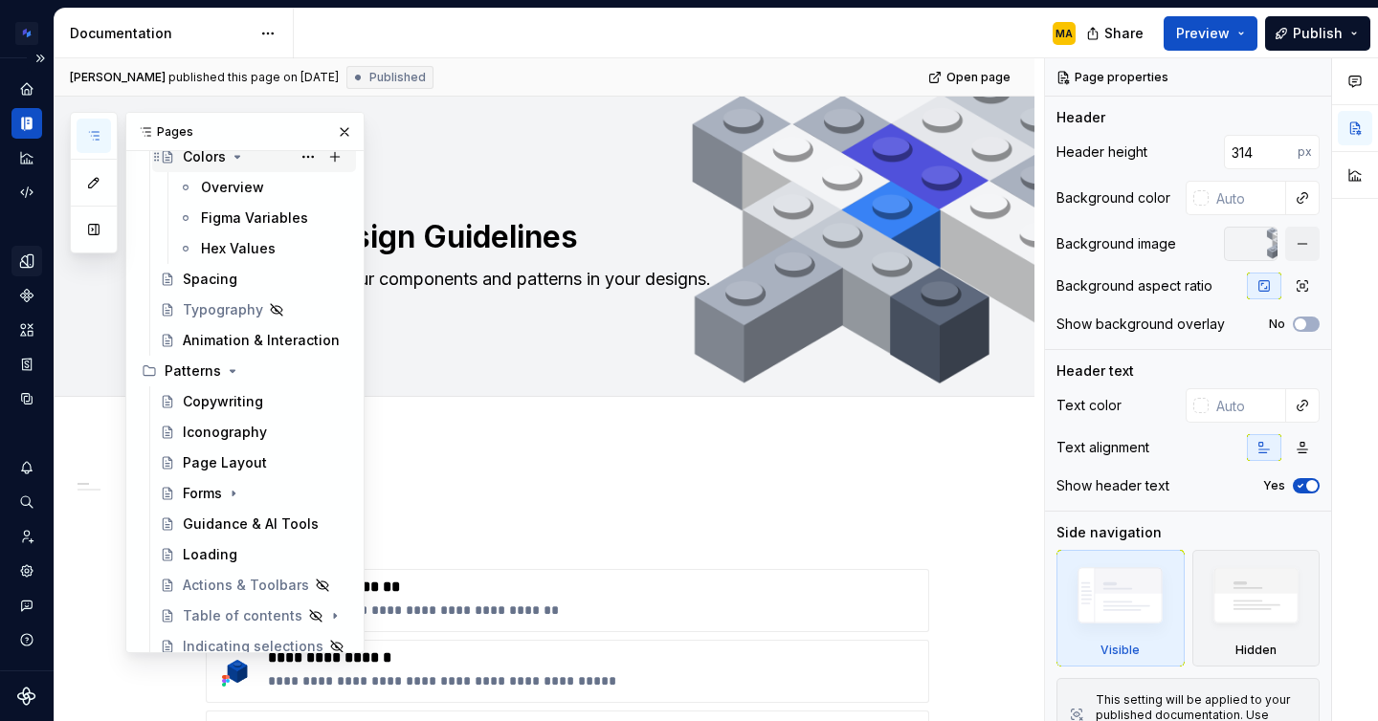
scroll to position [184, 0]
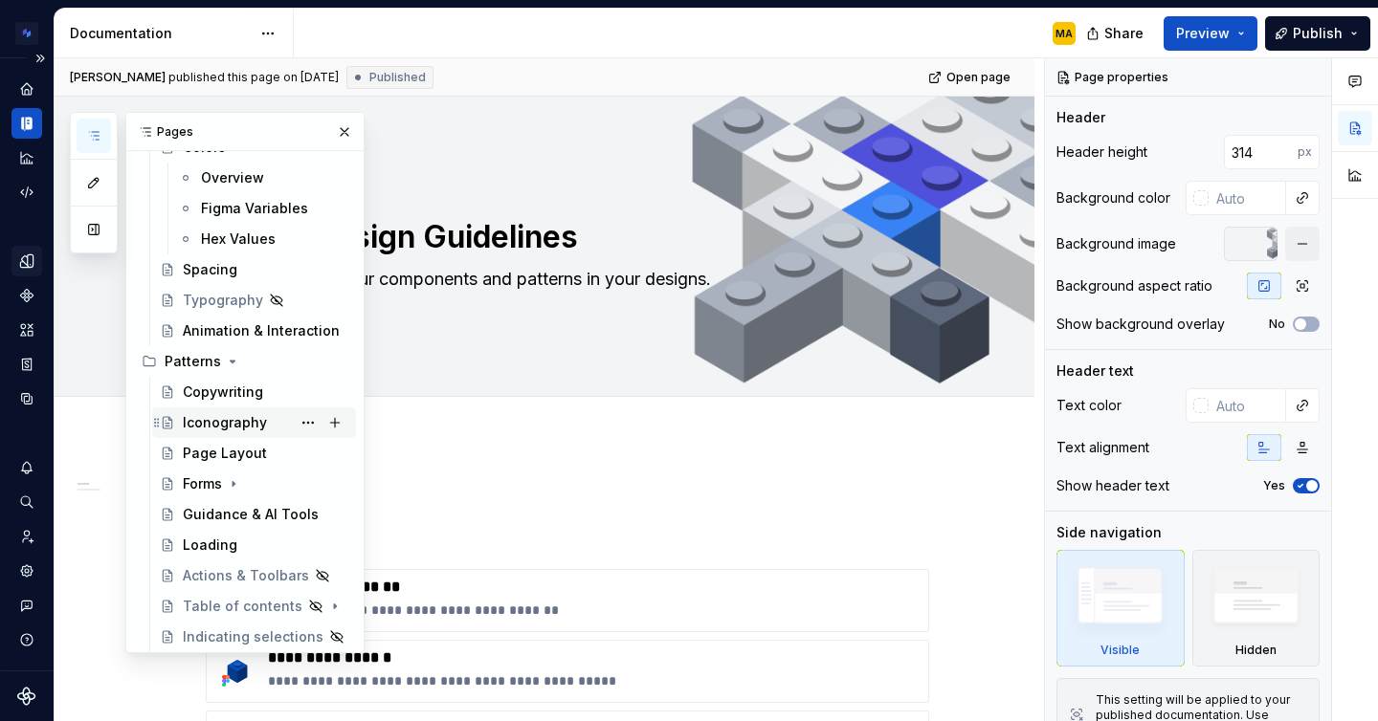
click at [227, 418] on div "Iconography" at bounding box center [225, 422] width 84 height 19
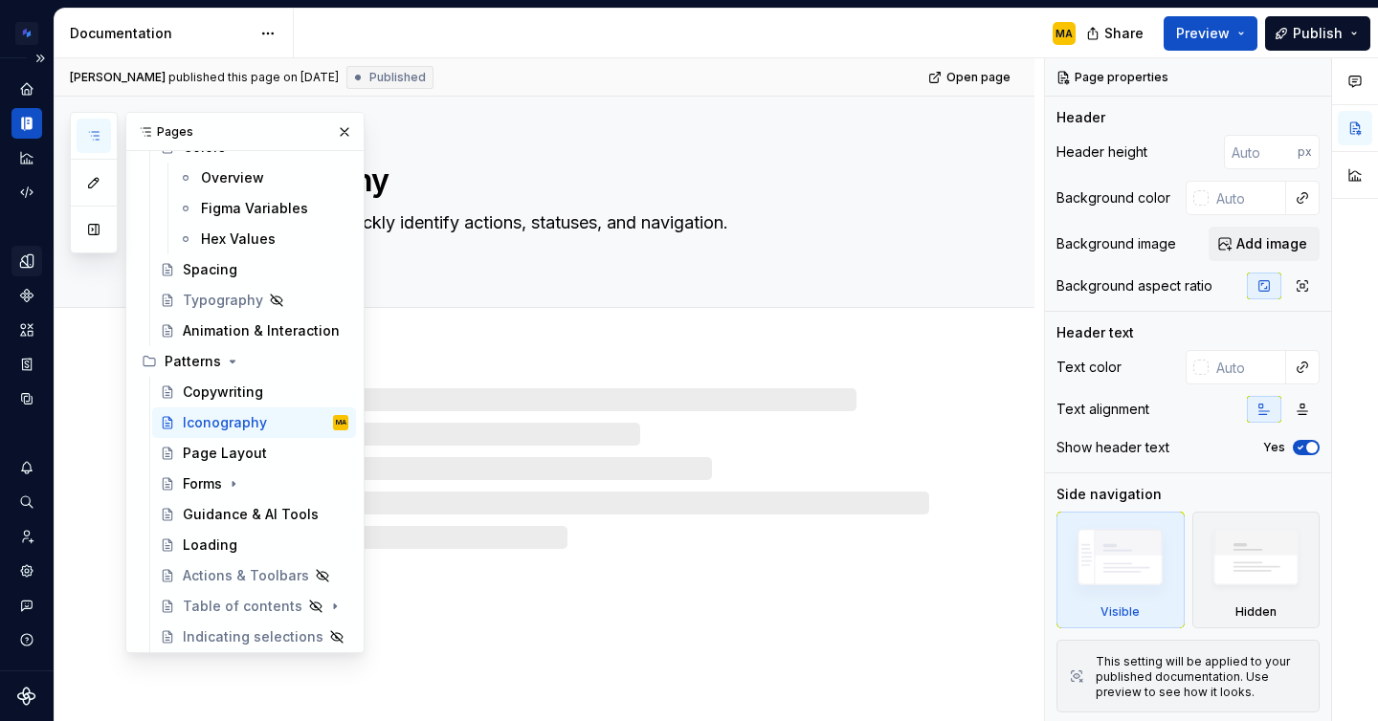
click at [605, 25] on div "MA" at bounding box center [692, 34] width 797 height 50
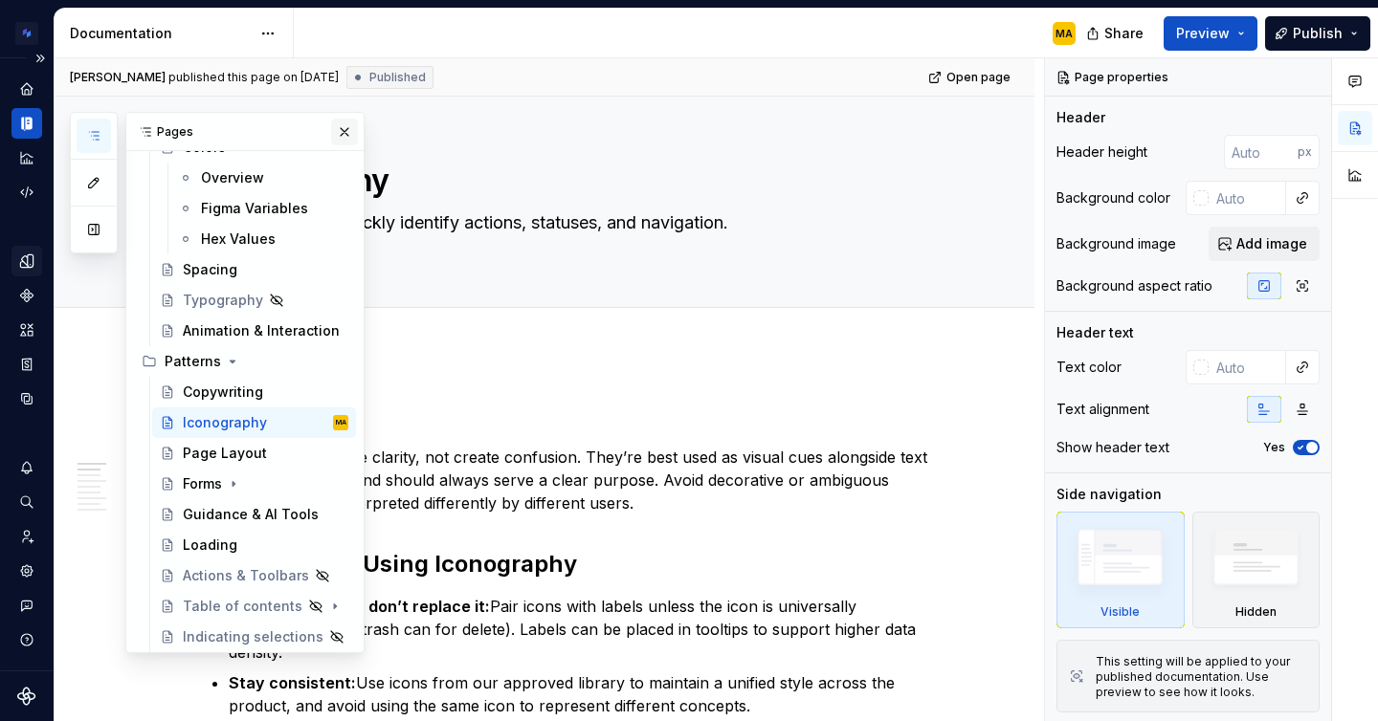
click at [343, 133] on button "button" at bounding box center [344, 132] width 27 height 27
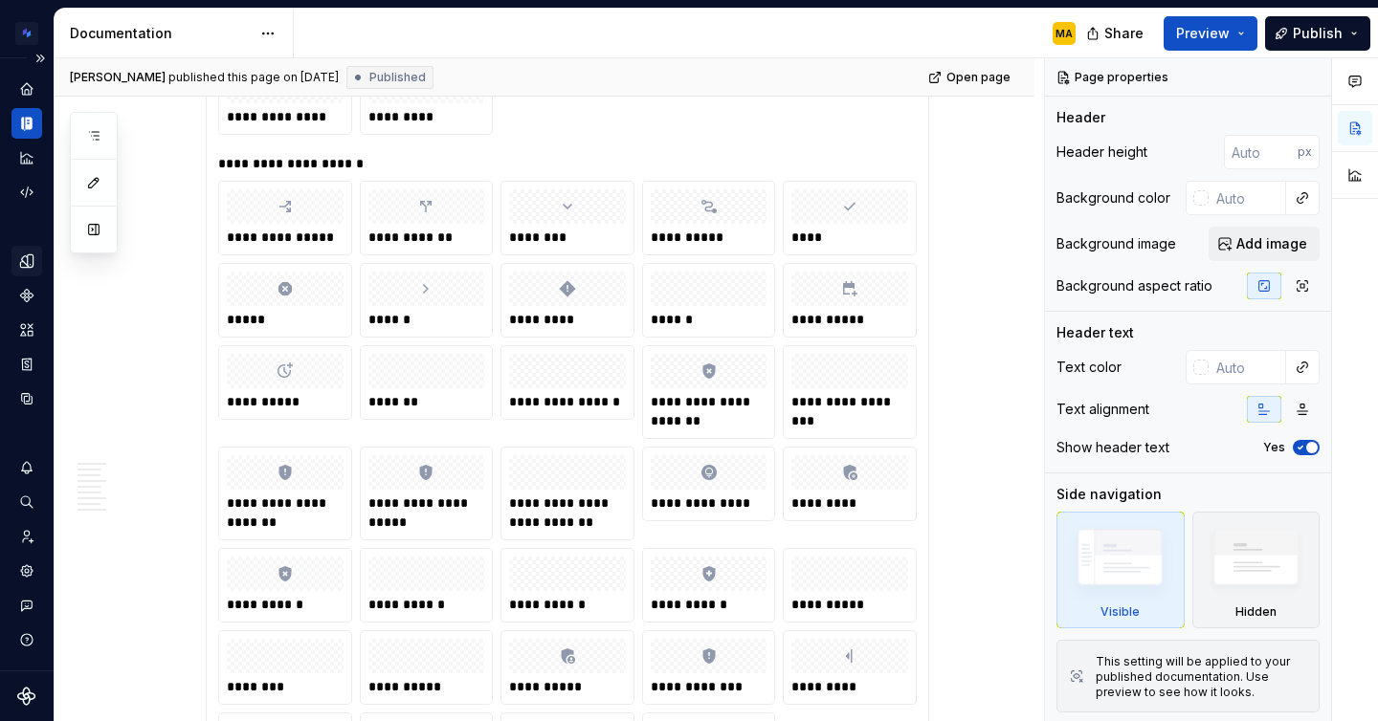
scroll to position [7795, 0]
click at [679, 33] on div "MA" at bounding box center [692, 34] width 797 height 50
click at [29, 28] on html "Atrium Design System MA Design system data Documentation MA Share Preview Publi…" at bounding box center [689, 360] width 1378 height 721
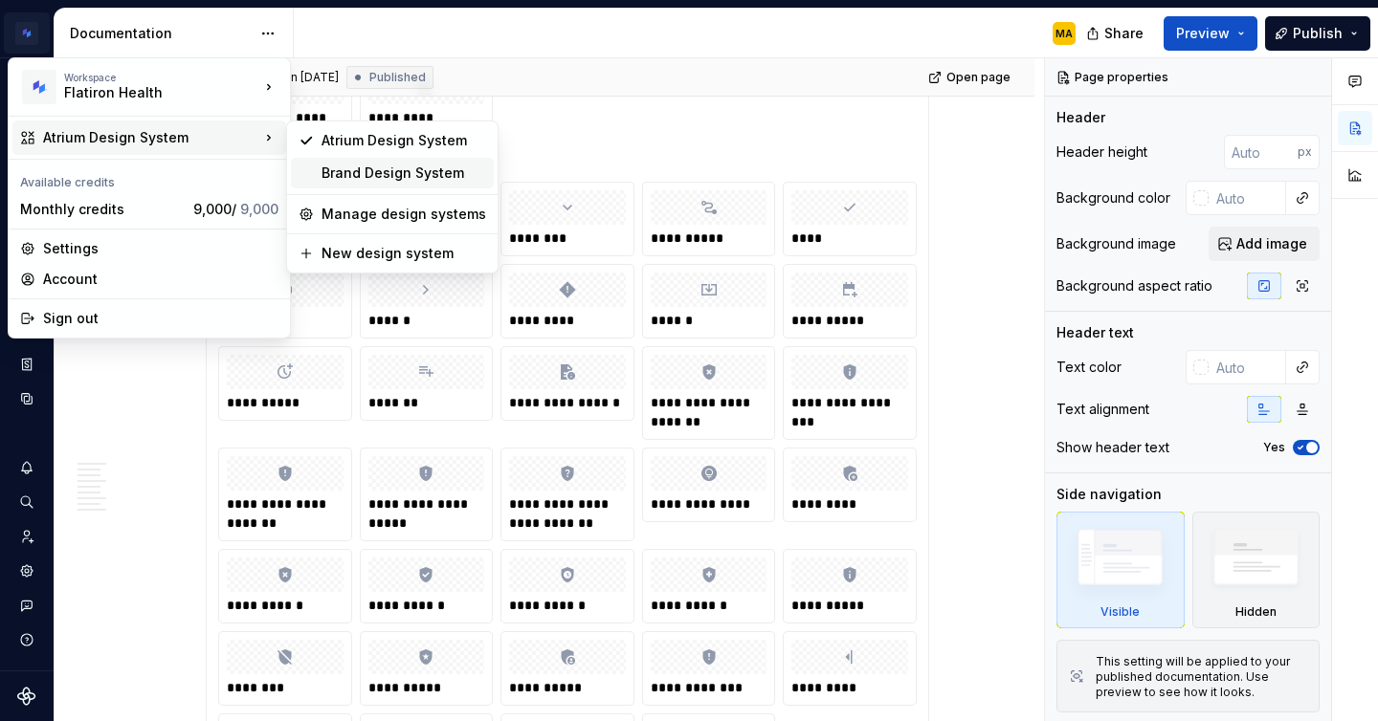
click at [368, 173] on div "Brand Design System" at bounding box center [403, 173] width 165 height 19
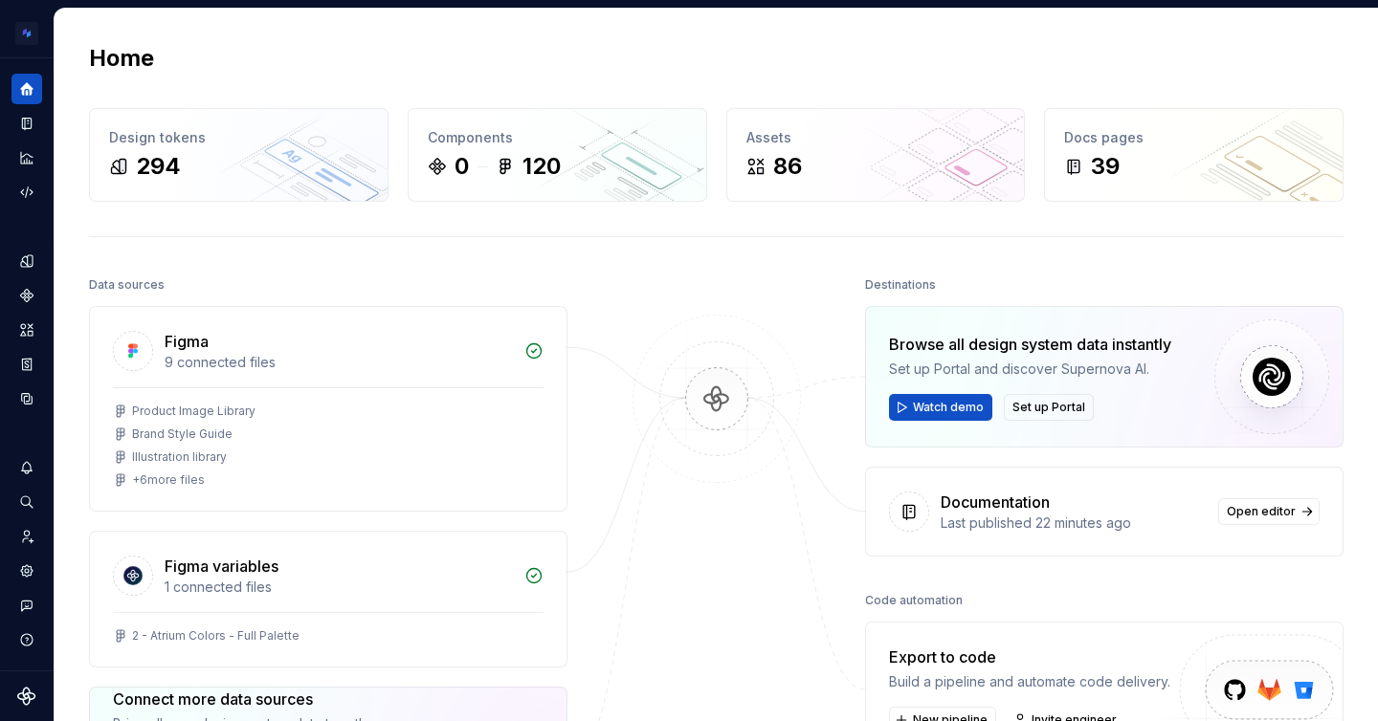
click at [716, 400] on img at bounding box center [717, 419] width 186 height 208
click at [23, 135] on div "Documentation" at bounding box center [26, 123] width 31 height 31
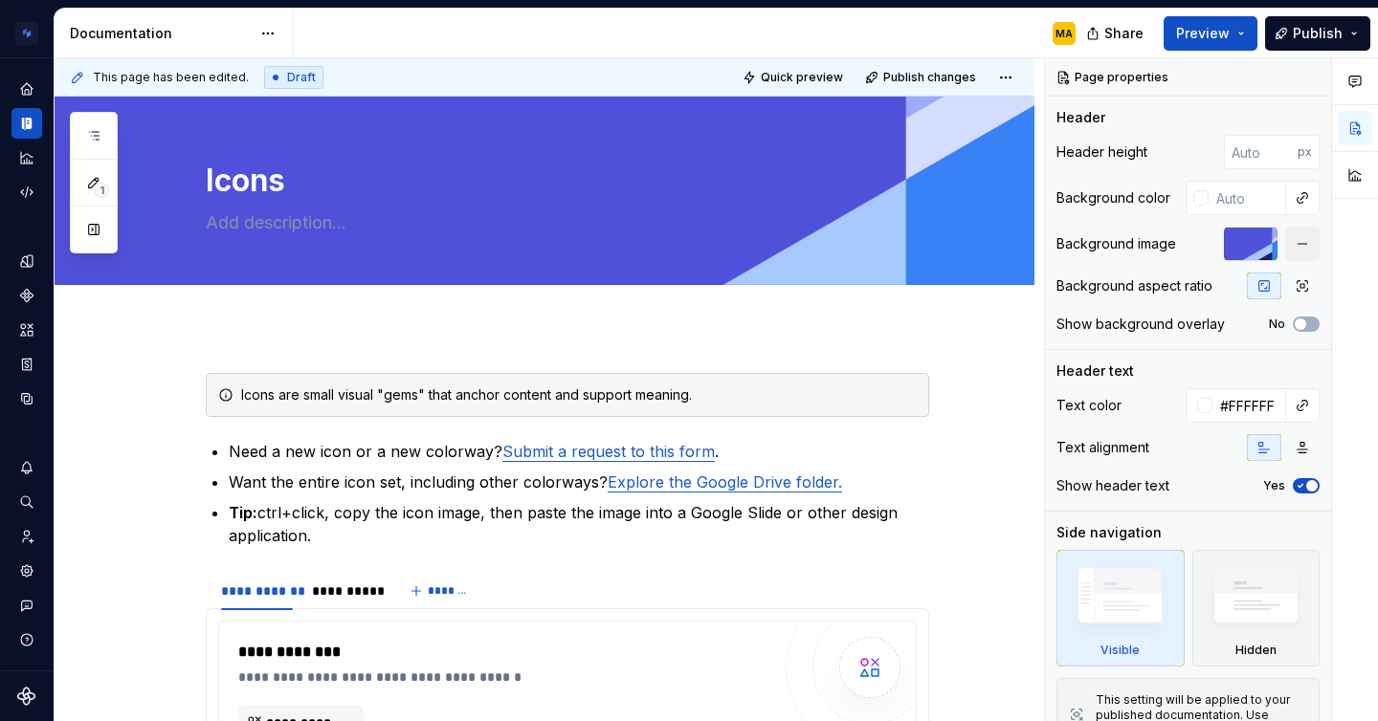
click at [559, 32] on div "MA" at bounding box center [692, 34] width 797 height 50
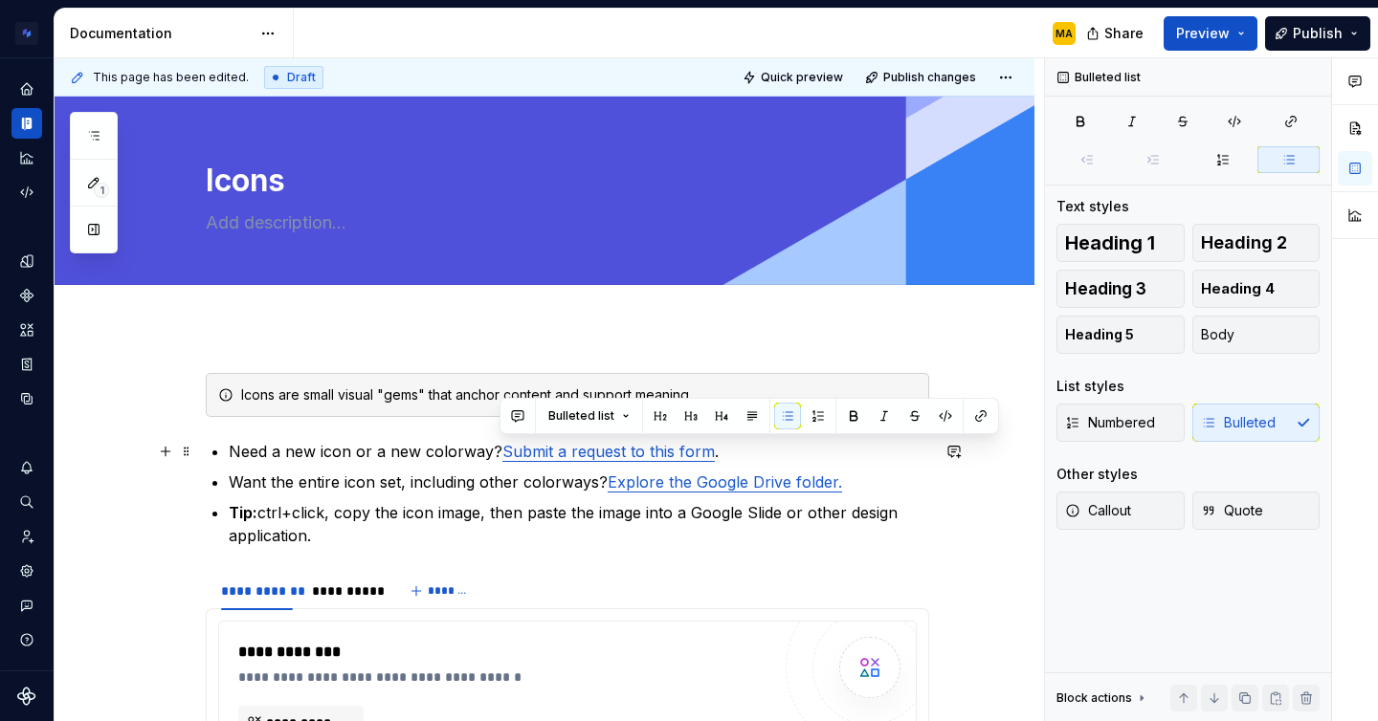
click at [505, 453] on p "Need a new icon or a new colorway? Submit a request to this form ." at bounding box center [579, 451] width 700 height 23
click at [452, 461] on p "Need a new icon or a new colorway? Submit a request to this form ." at bounding box center [579, 451] width 700 height 23
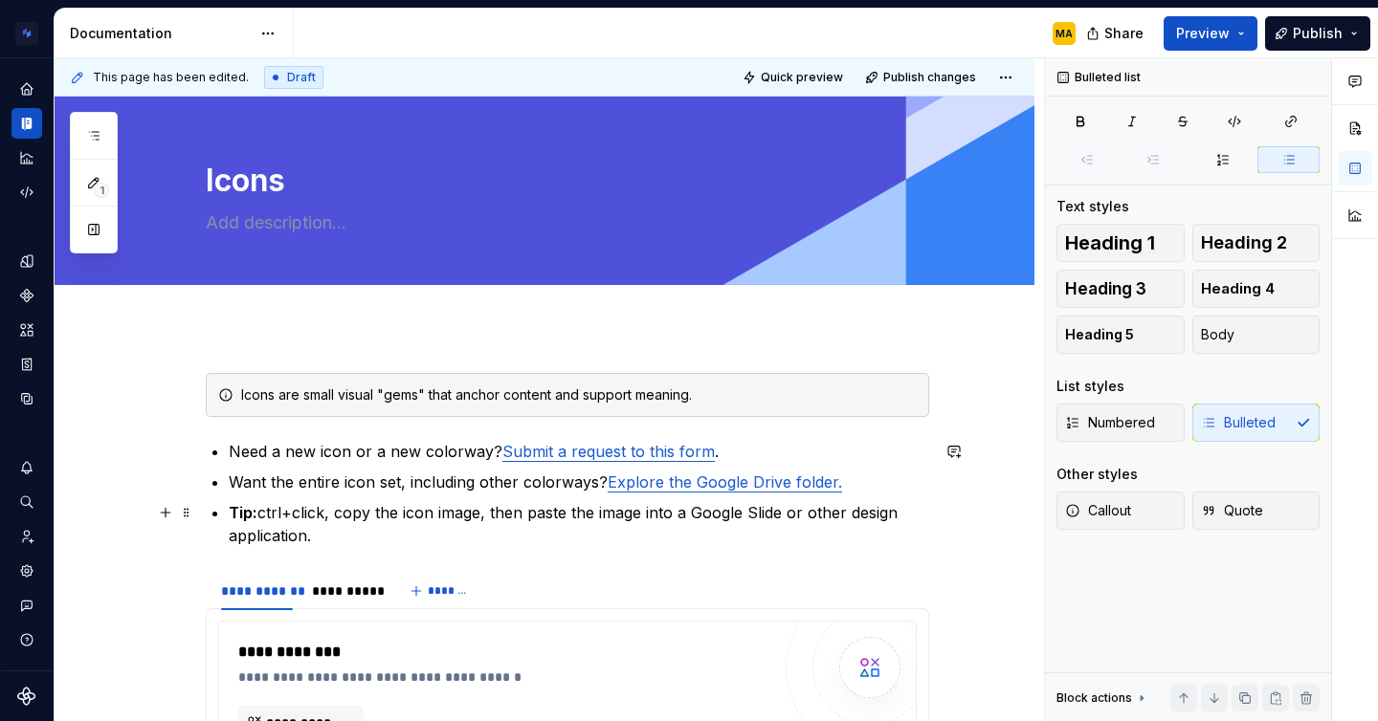
click at [344, 529] on p "Tip: ctrl+click, copy the icon image, then paste the image into a Google Slide …" at bounding box center [579, 524] width 700 height 46
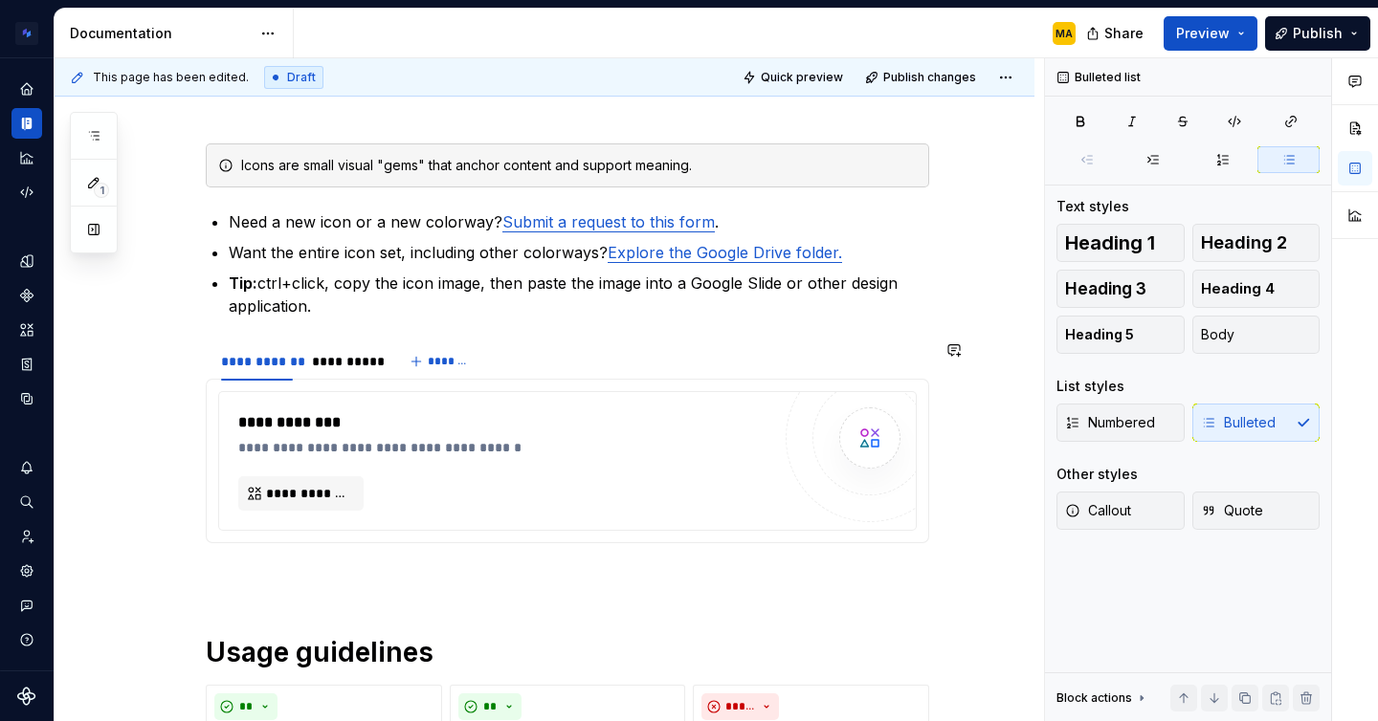
scroll to position [231, 0]
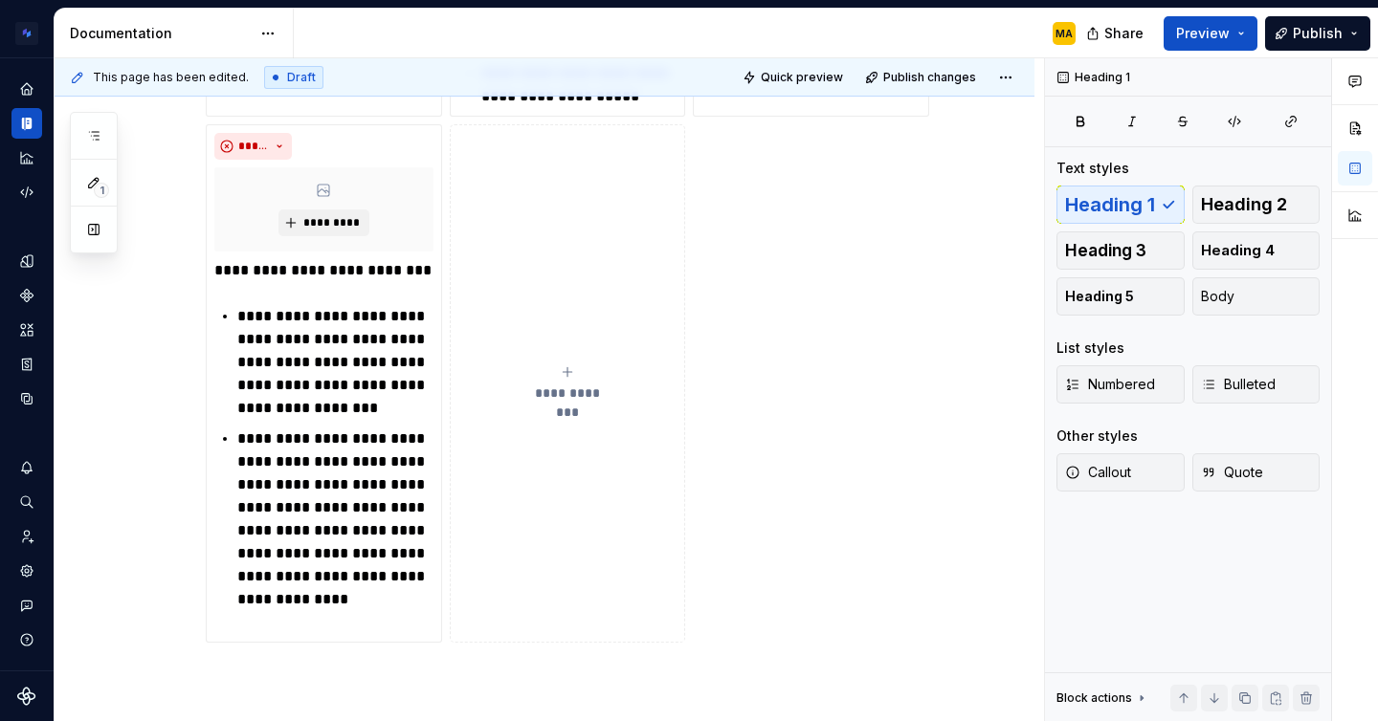
scroll to position [1621, 0]
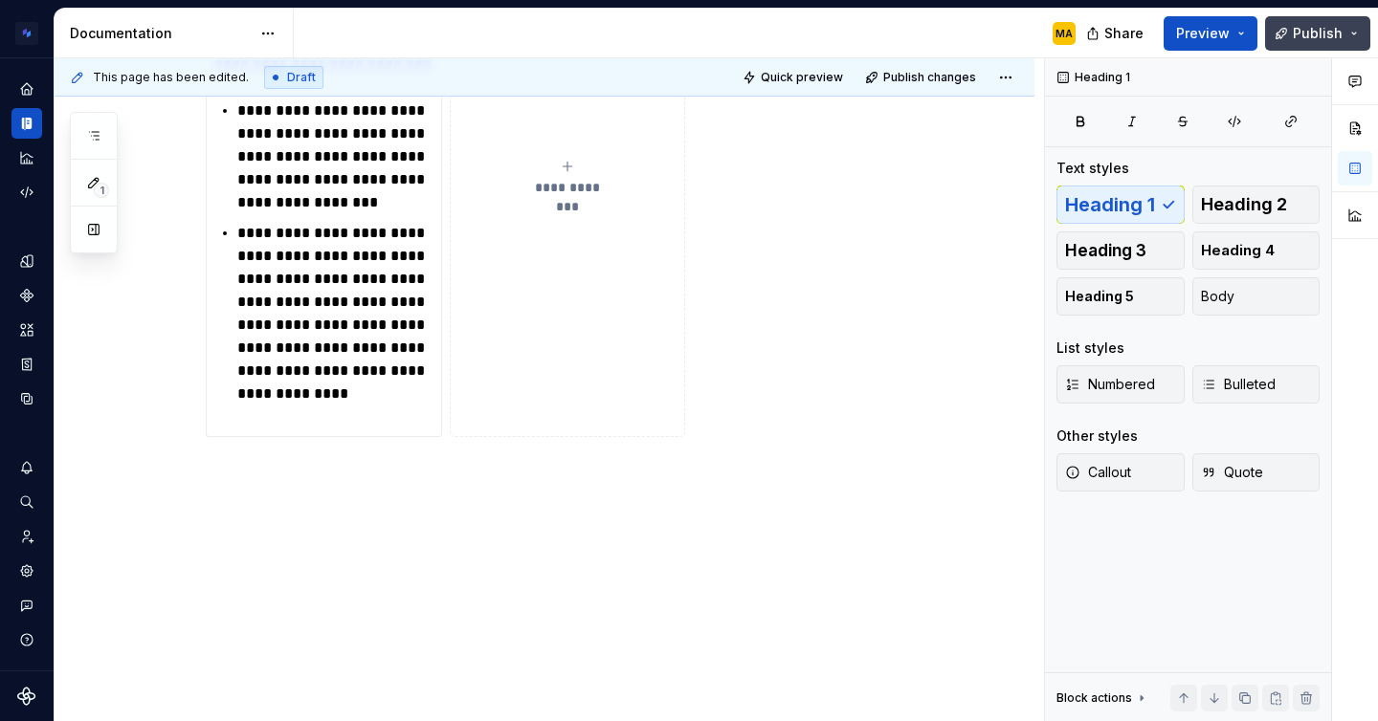
click at [1297, 24] on span "Publish" at bounding box center [1317, 33] width 50 height 19
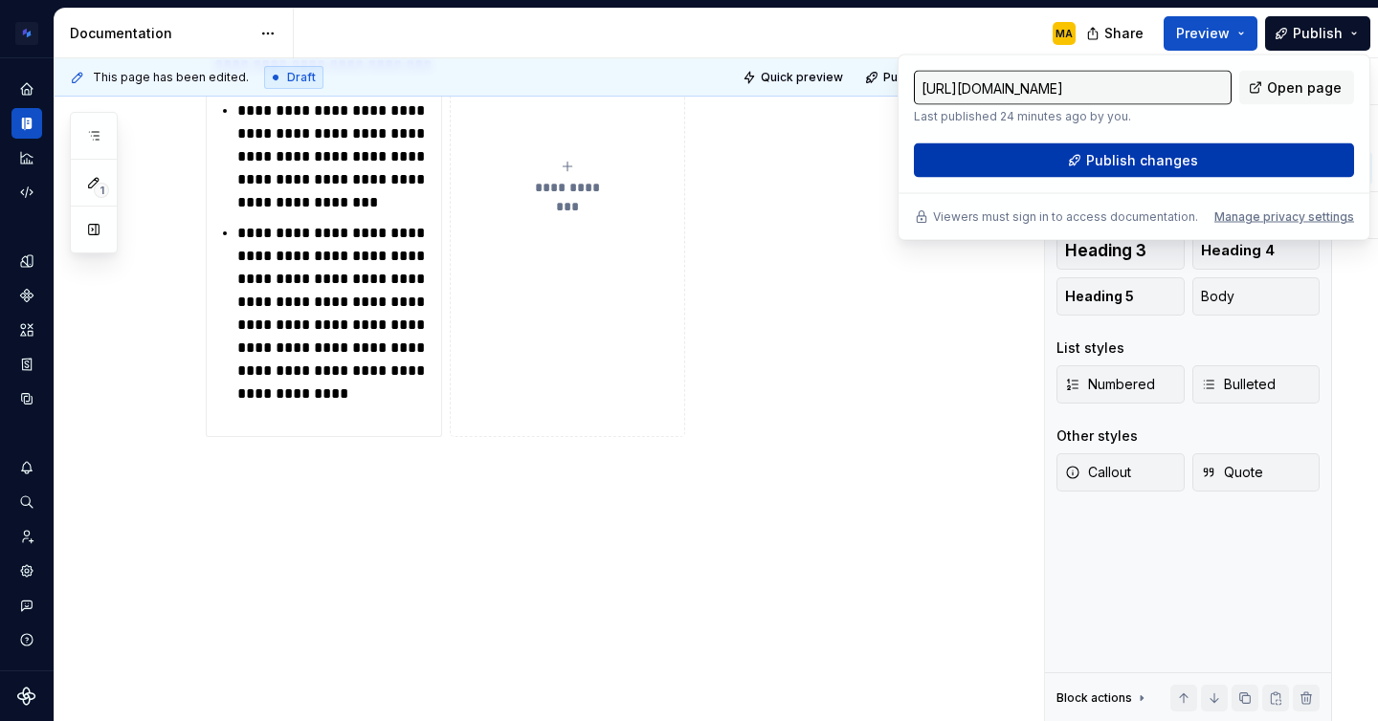
click at [1109, 143] on button "Publish changes" at bounding box center [1134, 160] width 440 height 34
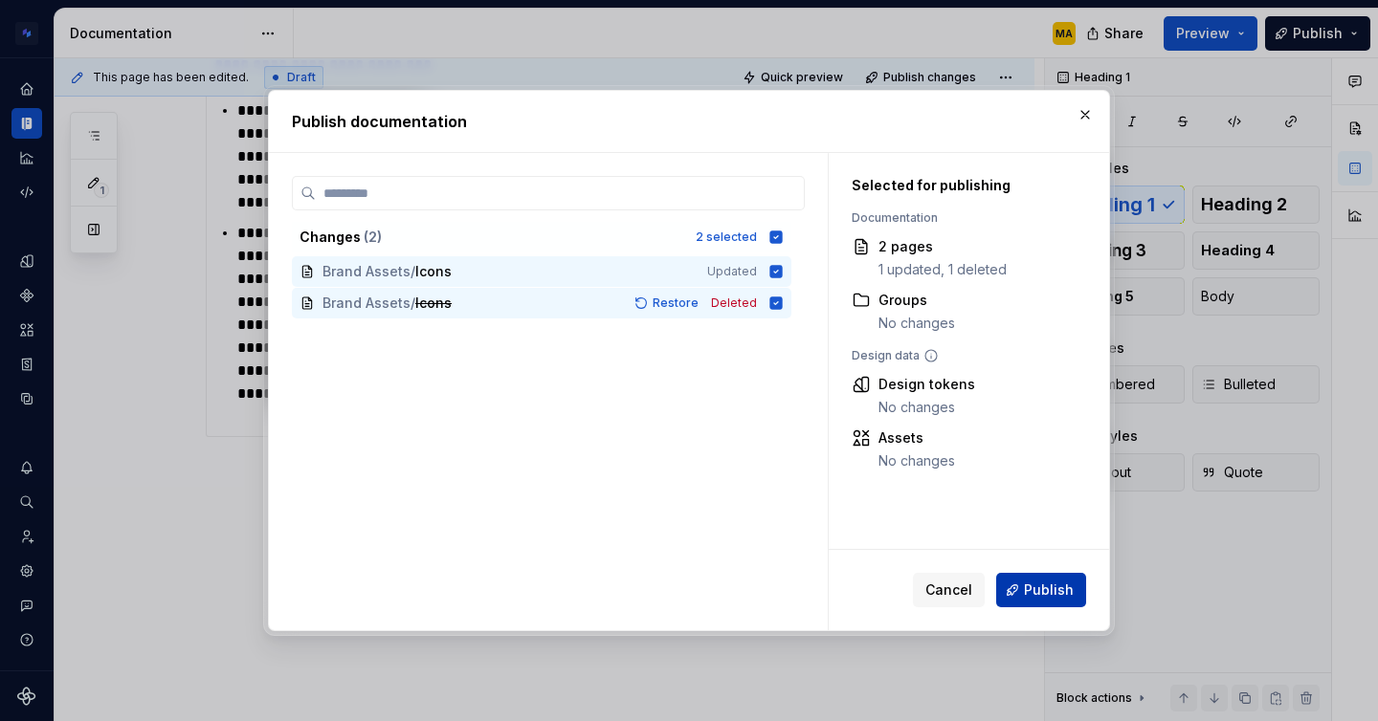
click at [1033, 596] on span "Publish" at bounding box center [1049, 590] width 50 height 19
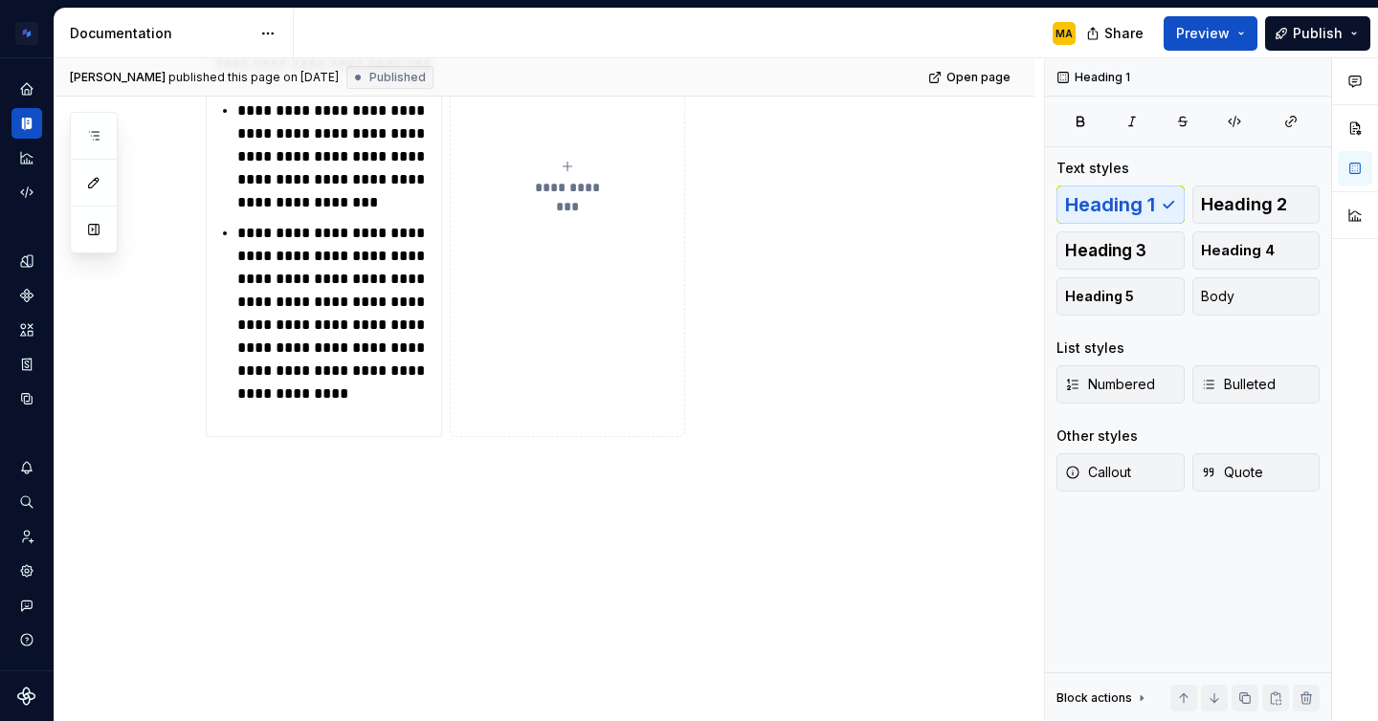
type textarea "*"
